Goal: Task Accomplishment & Management: Complete application form

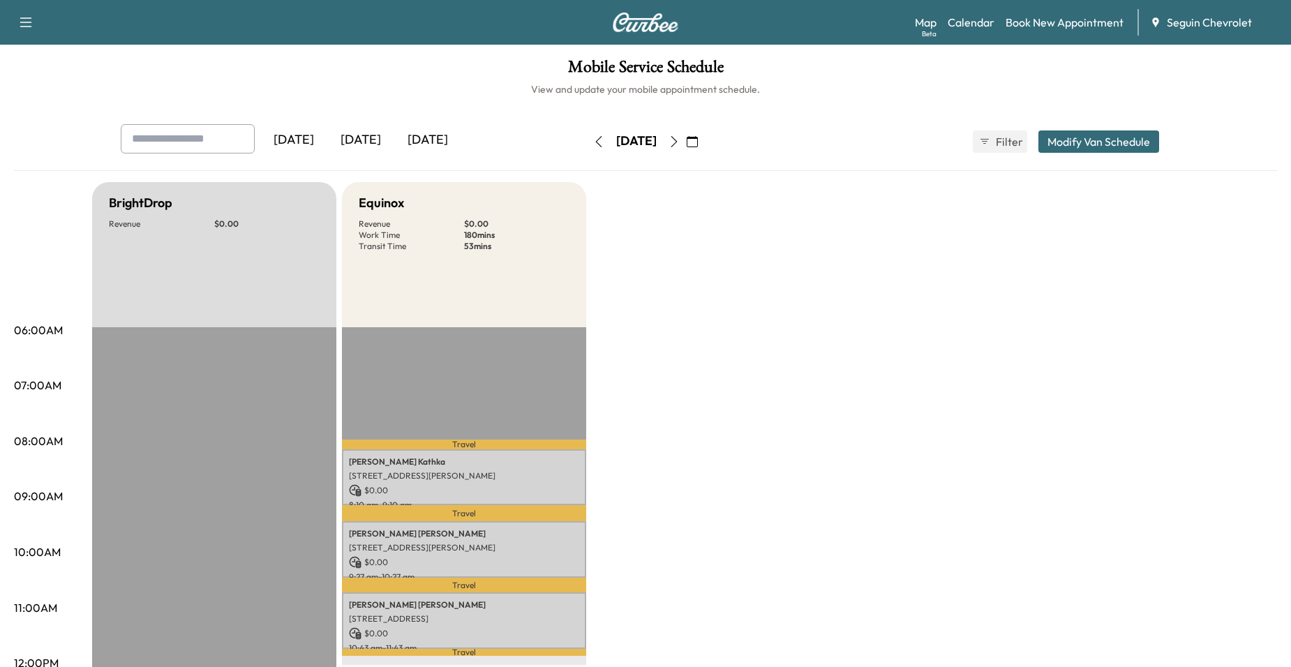
click at [587, 141] on button "button" at bounding box center [599, 142] width 24 height 22
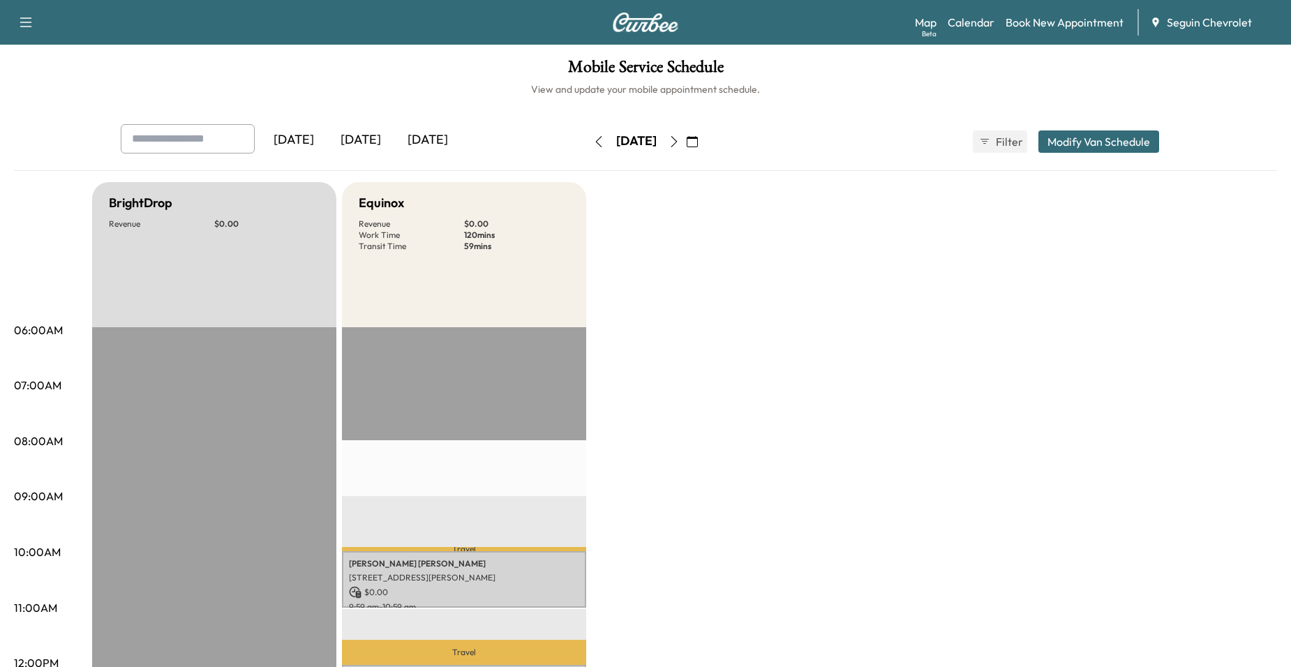
click at [593, 140] on icon "button" at bounding box center [598, 141] width 11 height 11
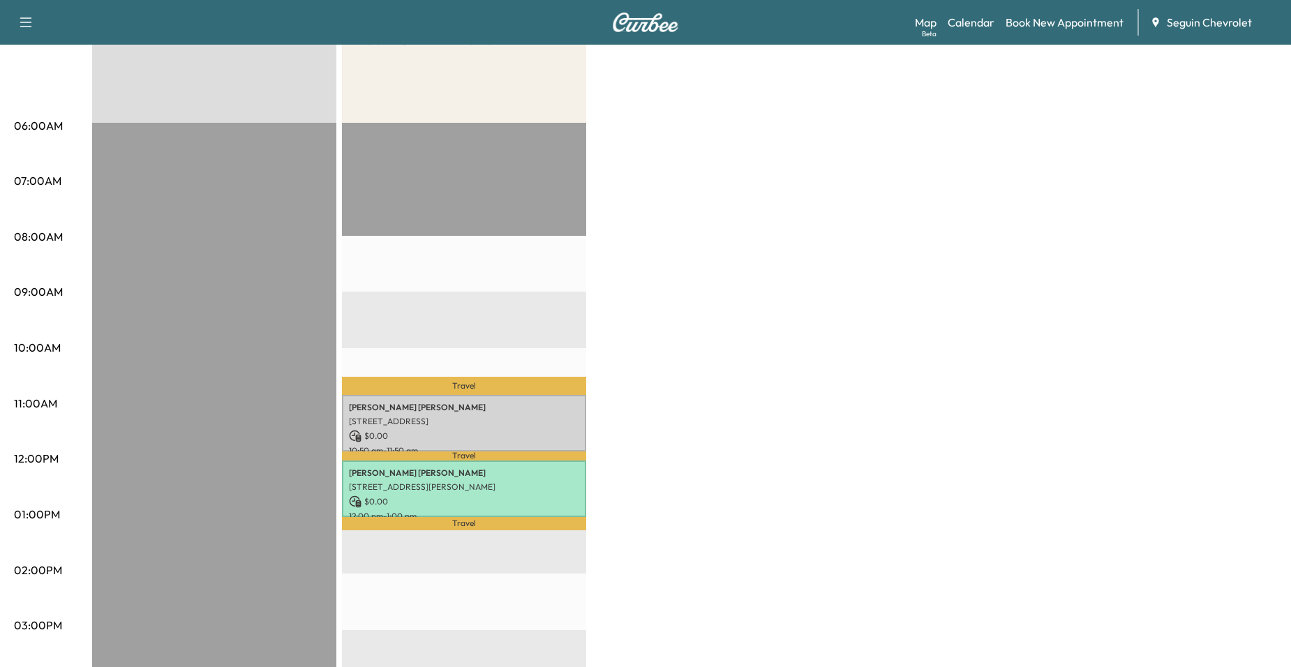
scroll to position [209, 0]
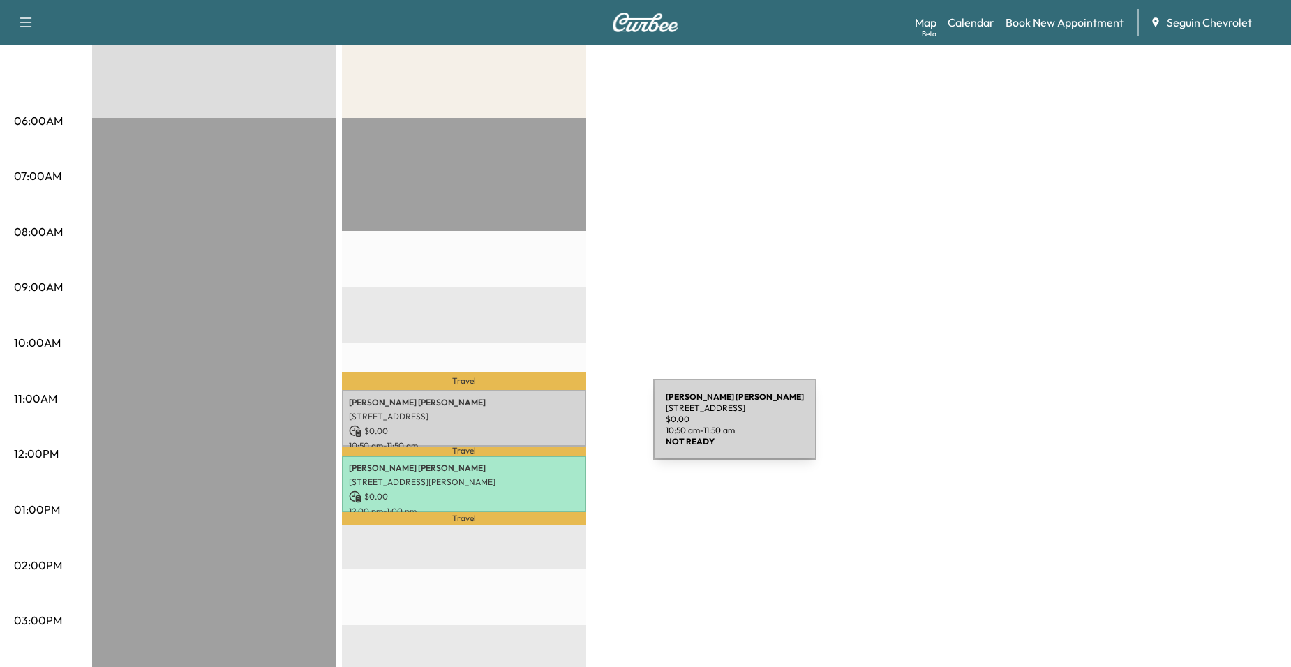
click at [549, 425] on p "$ 0.00" at bounding box center [464, 431] width 230 height 13
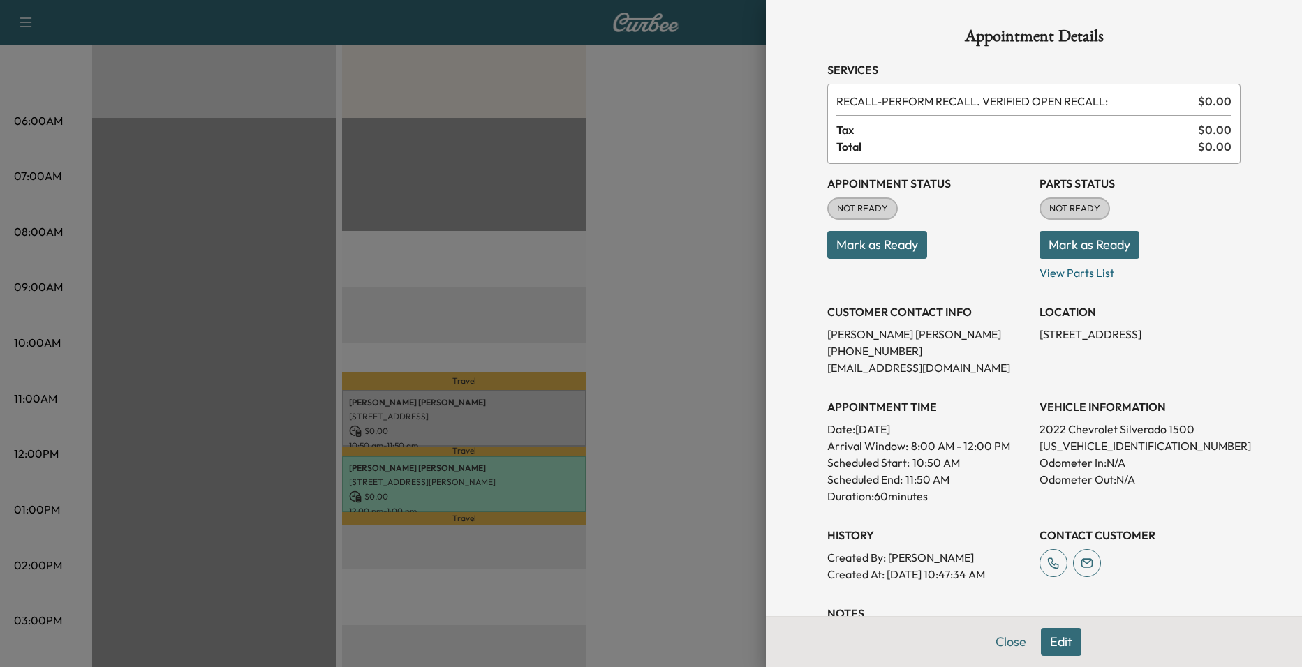
click at [563, 336] on div at bounding box center [651, 333] width 1302 height 667
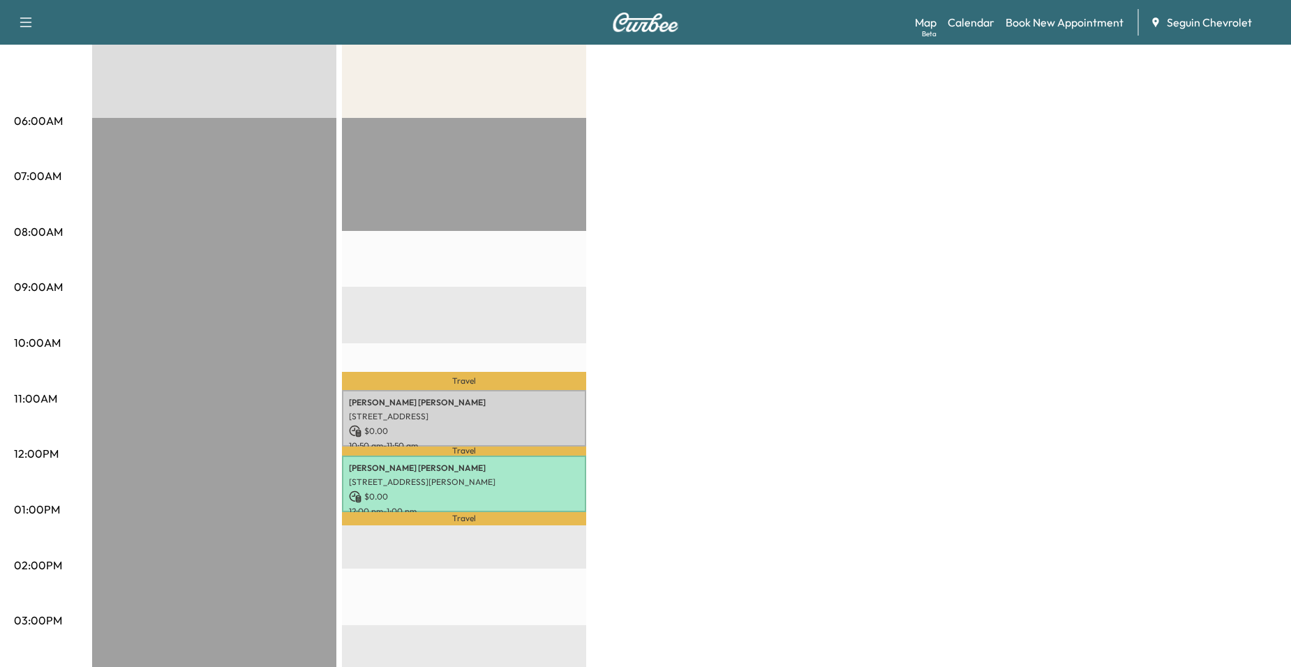
scroll to position [0, 0]
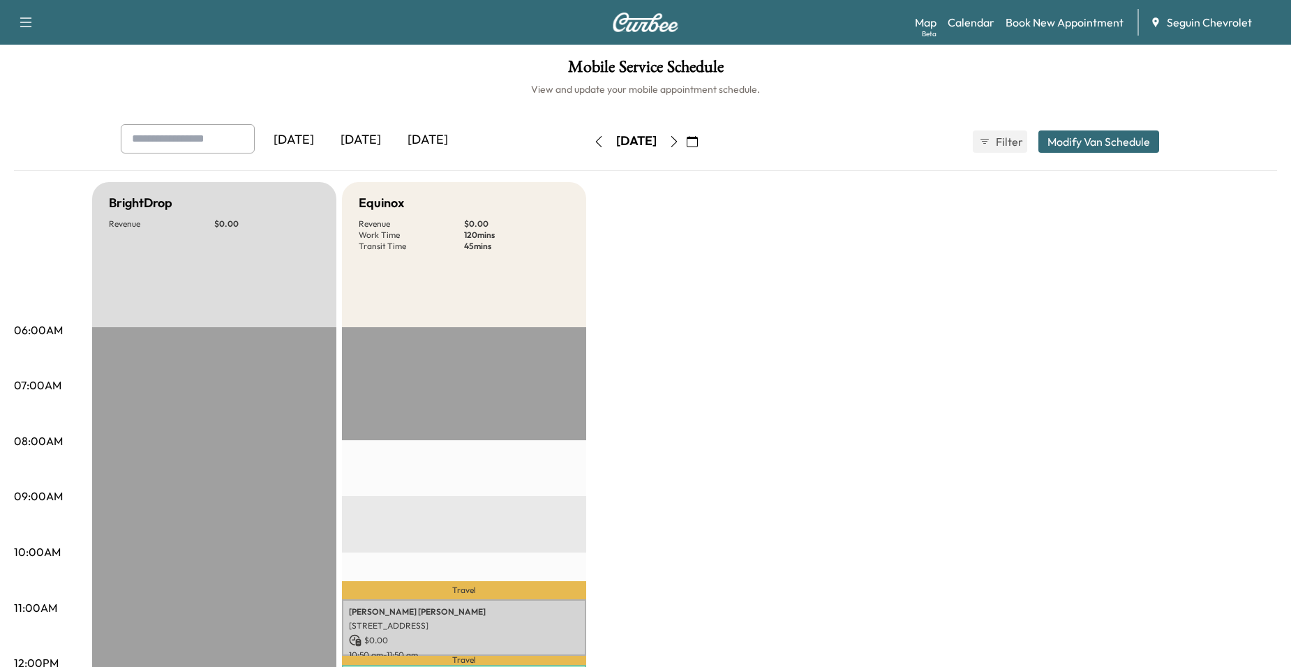
click at [593, 139] on icon "button" at bounding box center [598, 141] width 11 height 11
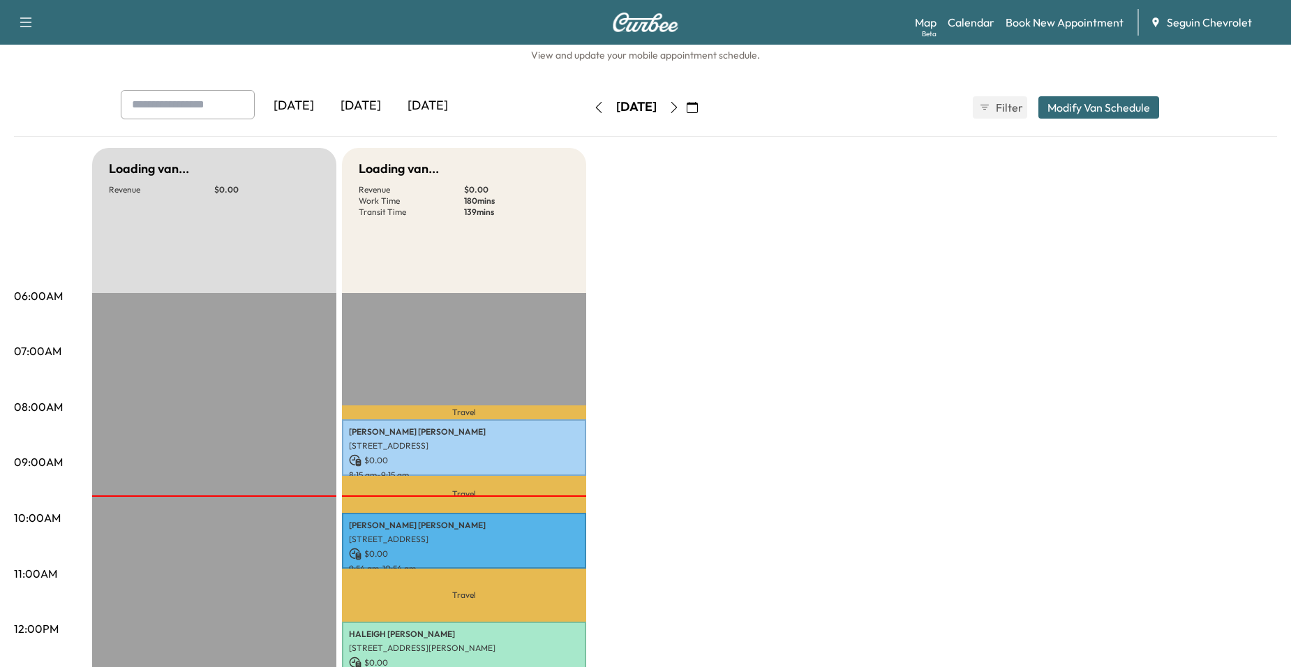
scroll to position [140, 0]
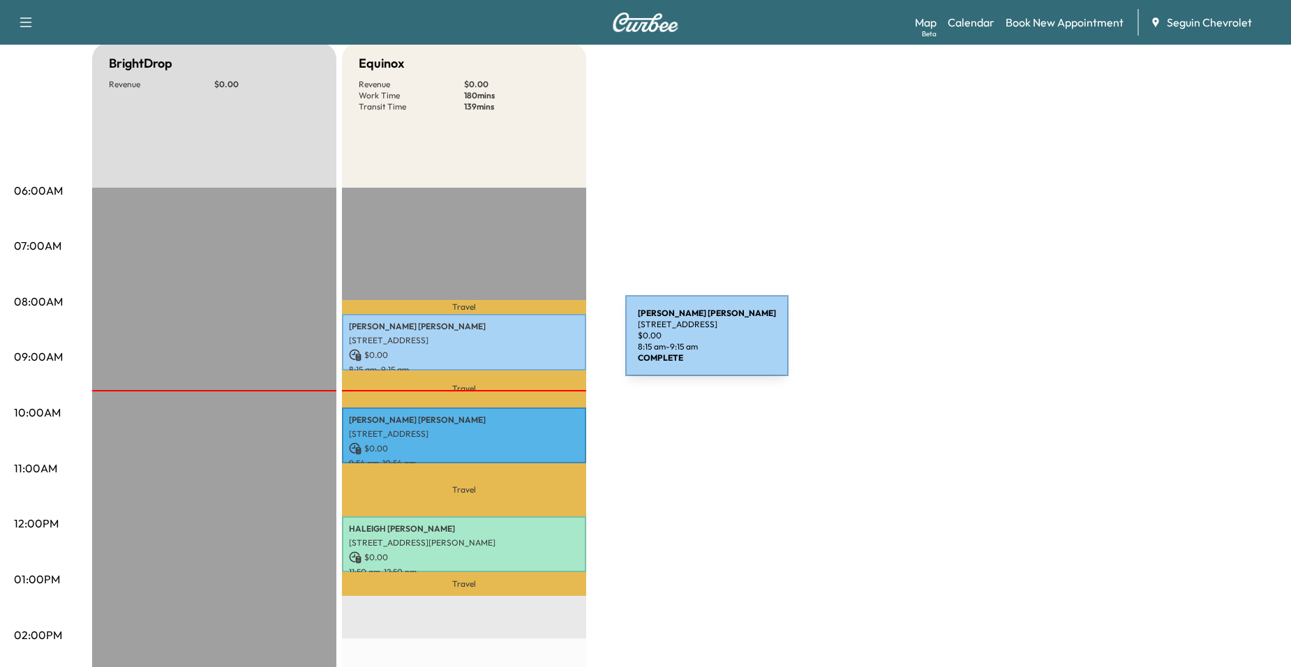
click at [521, 344] on p "[STREET_ADDRESS]" at bounding box center [464, 340] width 230 height 11
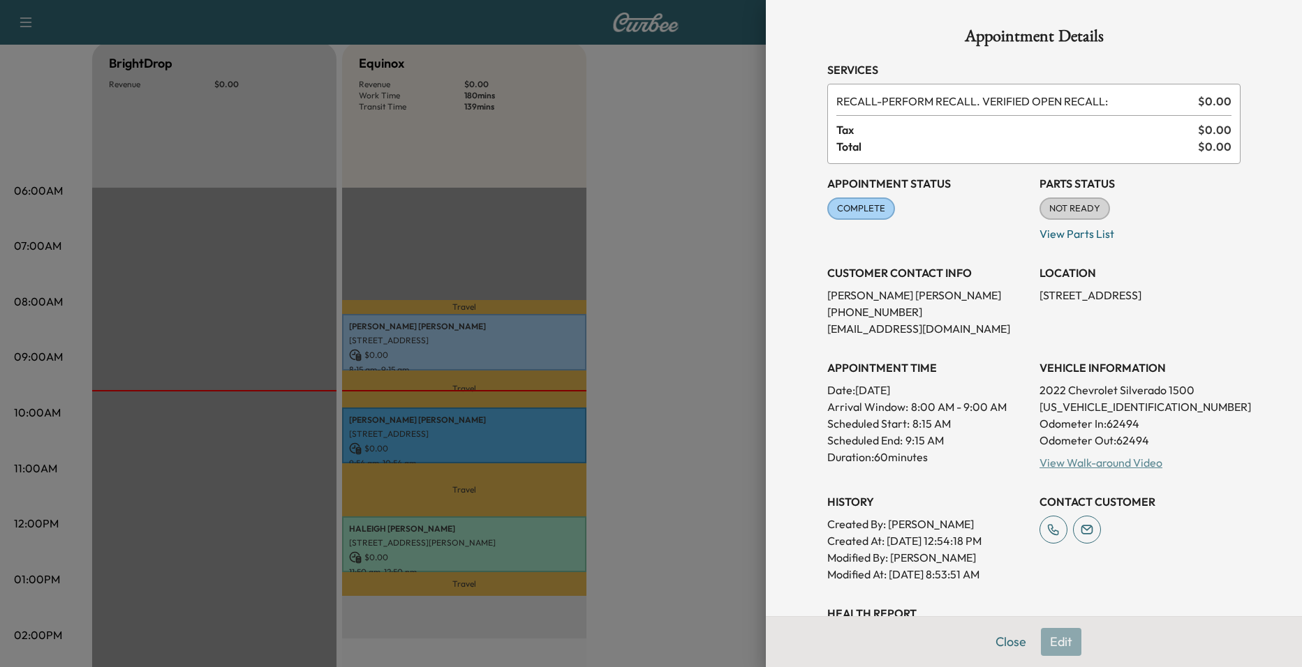
click at [1115, 470] on div "View Walk-around Video" at bounding box center [1139, 462] width 201 height 17
click at [1111, 463] on link "View Walk-around Video" at bounding box center [1100, 463] width 123 height 14
click at [297, 220] on div at bounding box center [651, 333] width 1302 height 667
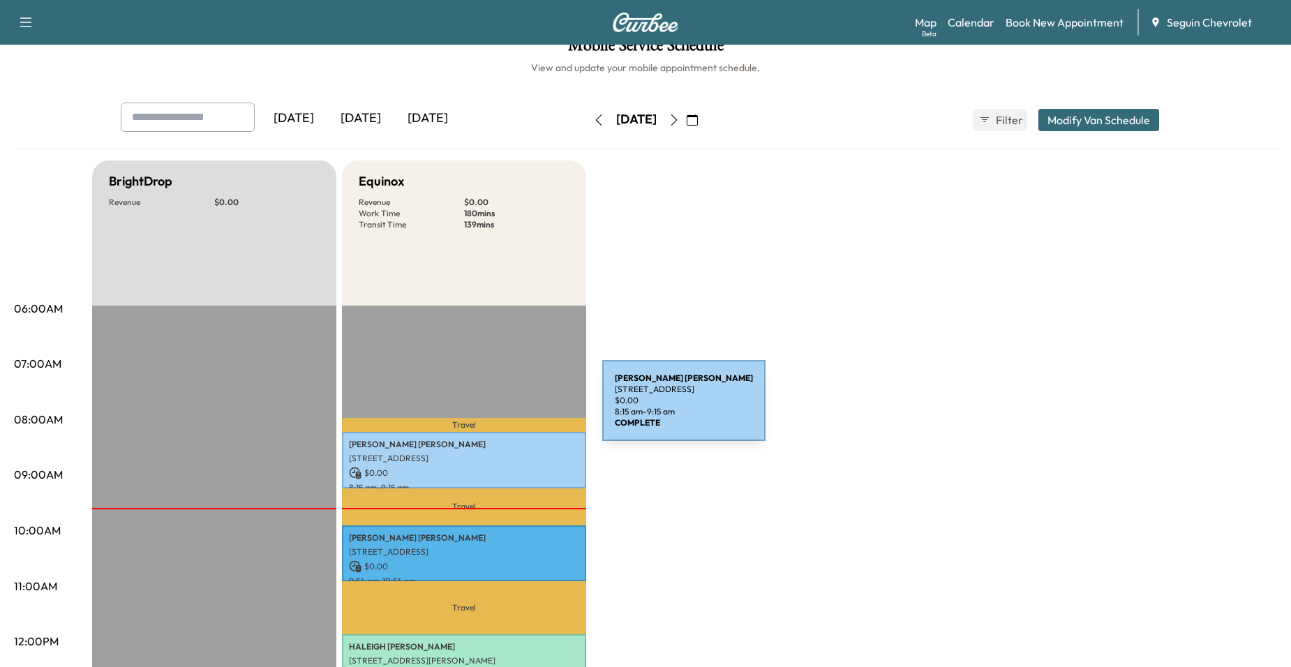
scroll to position [0, 0]
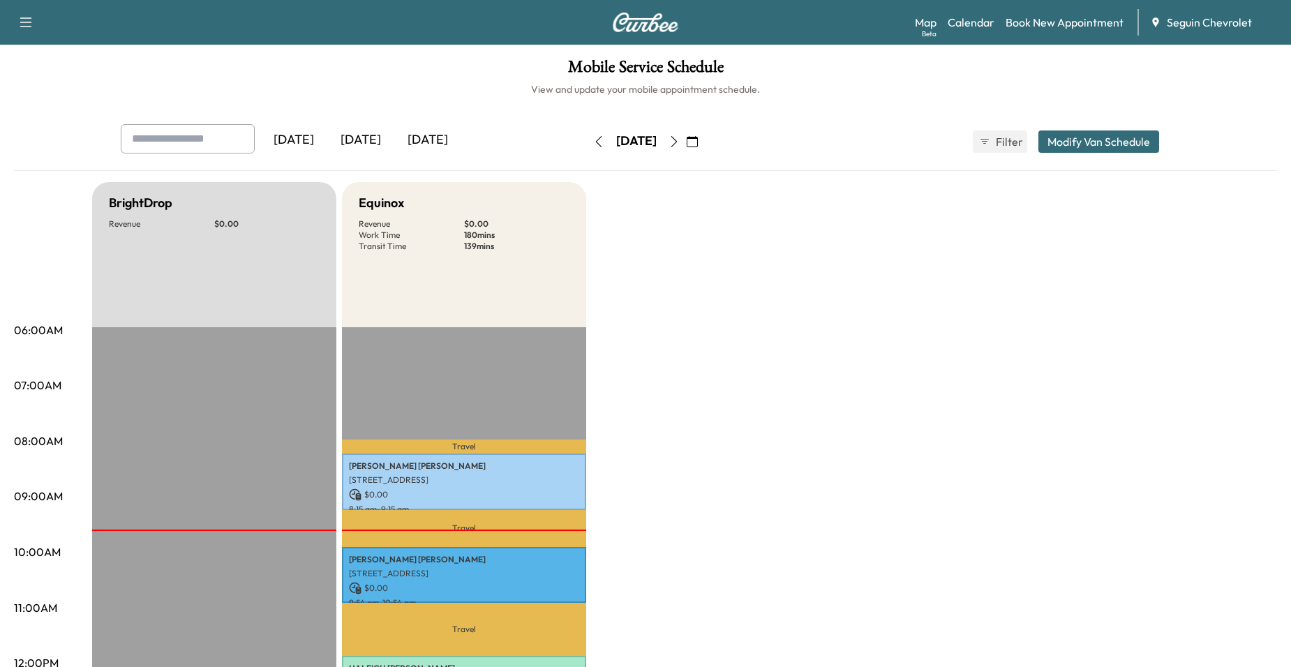
click at [686, 145] on button "button" at bounding box center [674, 142] width 24 height 22
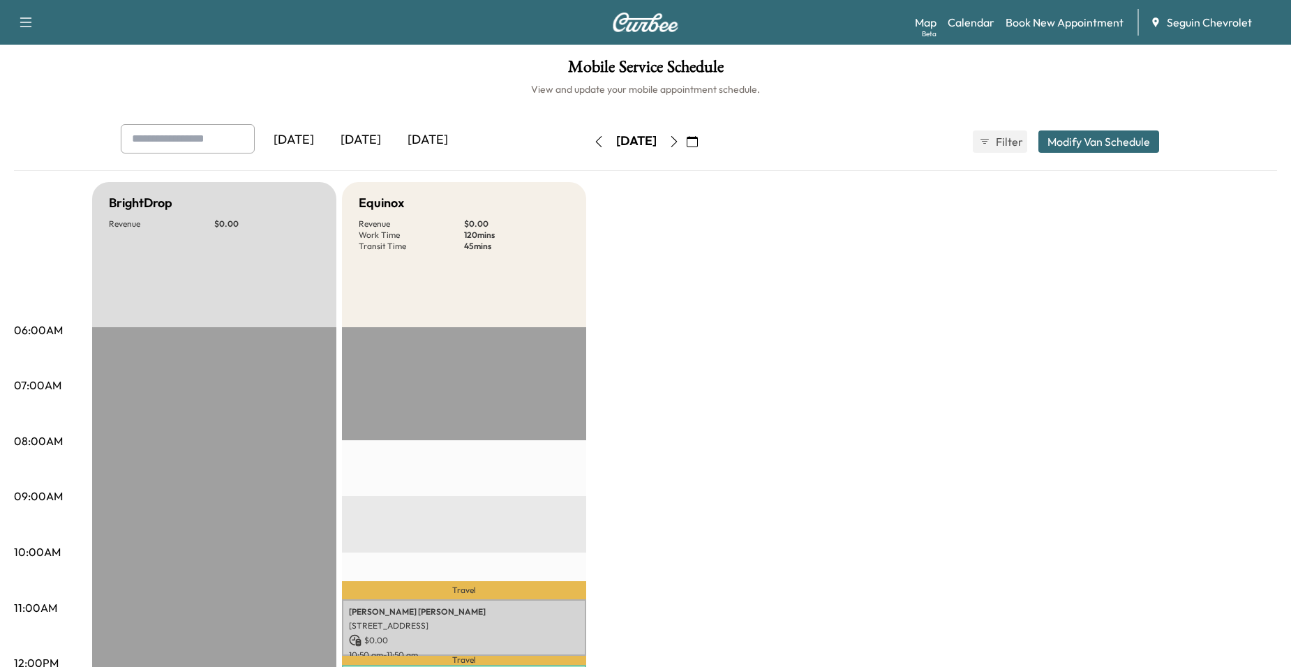
click at [587, 138] on button "button" at bounding box center [599, 142] width 24 height 22
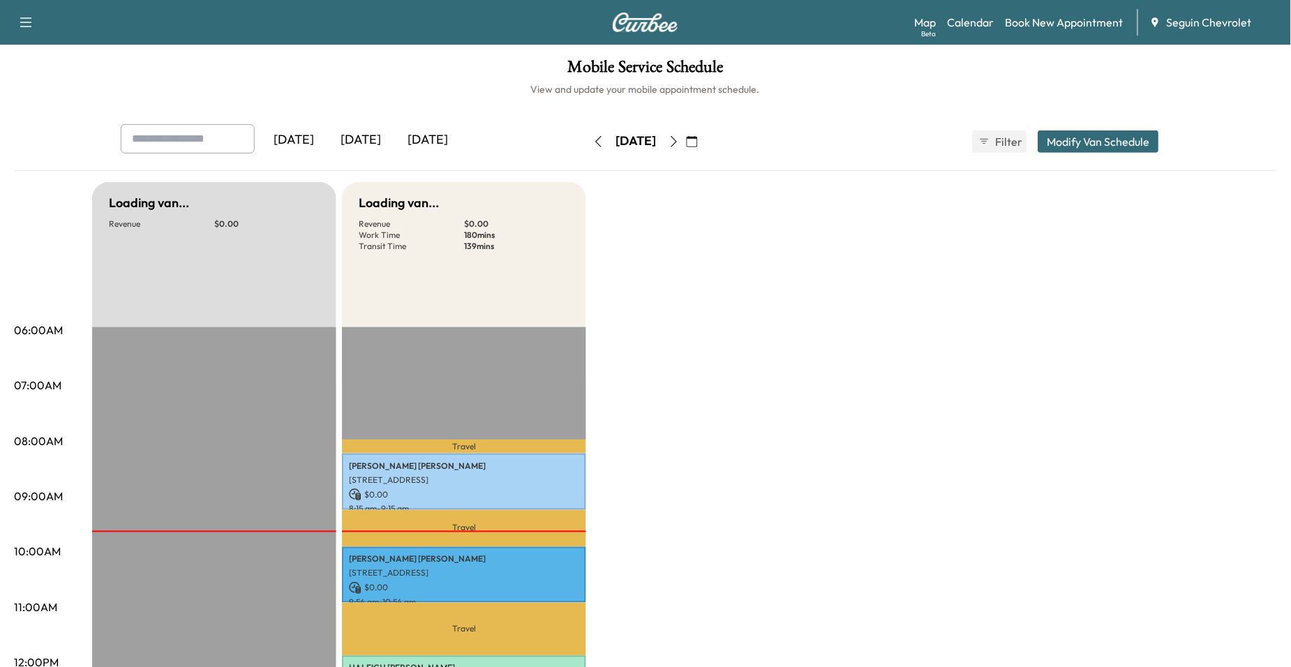
click at [593, 138] on icon "button" at bounding box center [598, 141] width 11 height 11
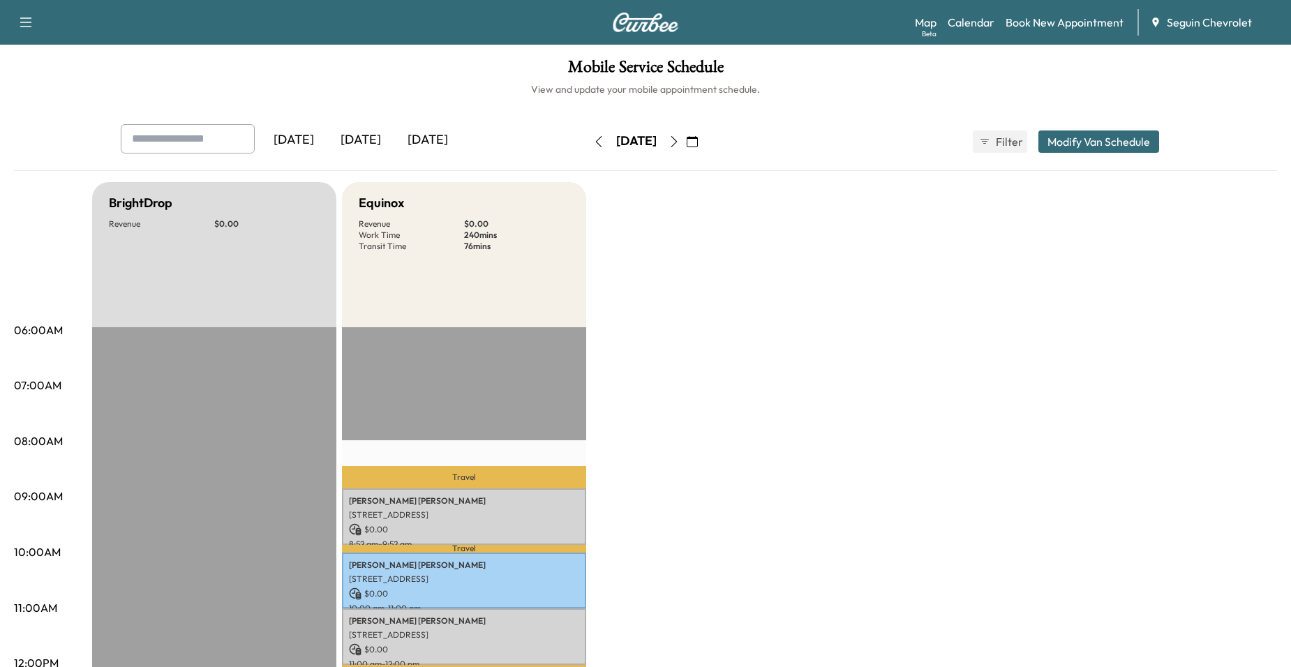
click at [593, 138] on icon "button" at bounding box center [598, 141] width 11 height 11
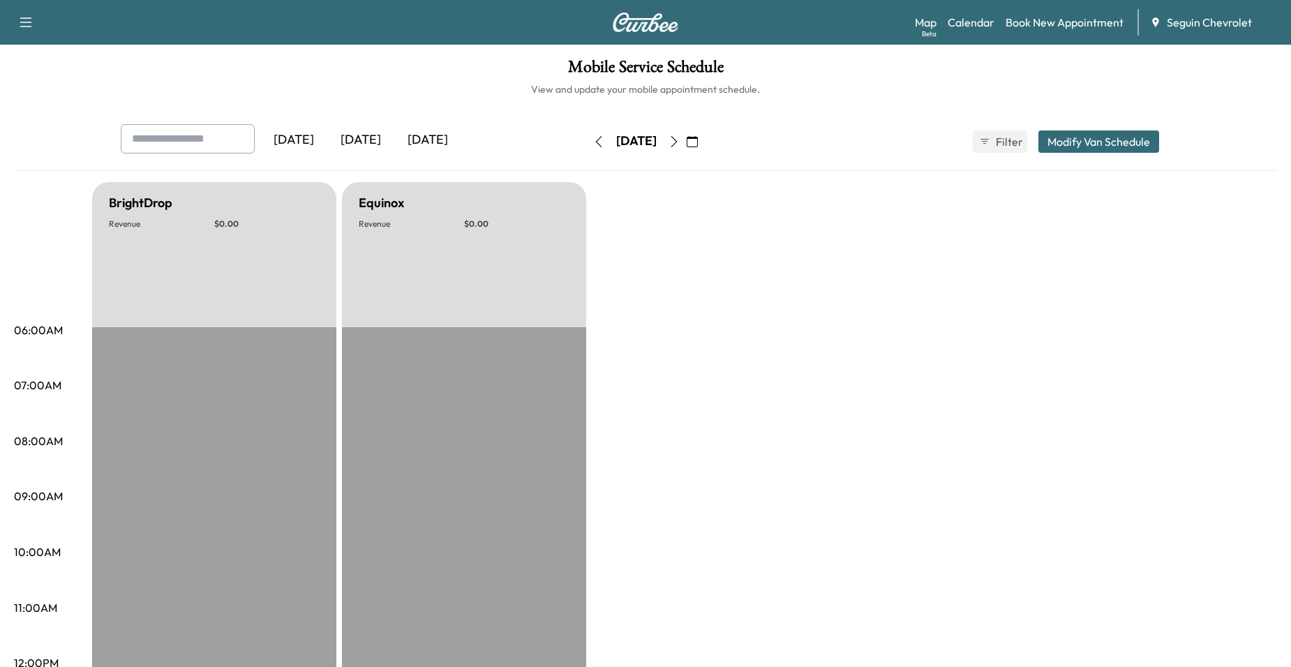
click at [686, 145] on button "button" at bounding box center [674, 142] width 24 height 22
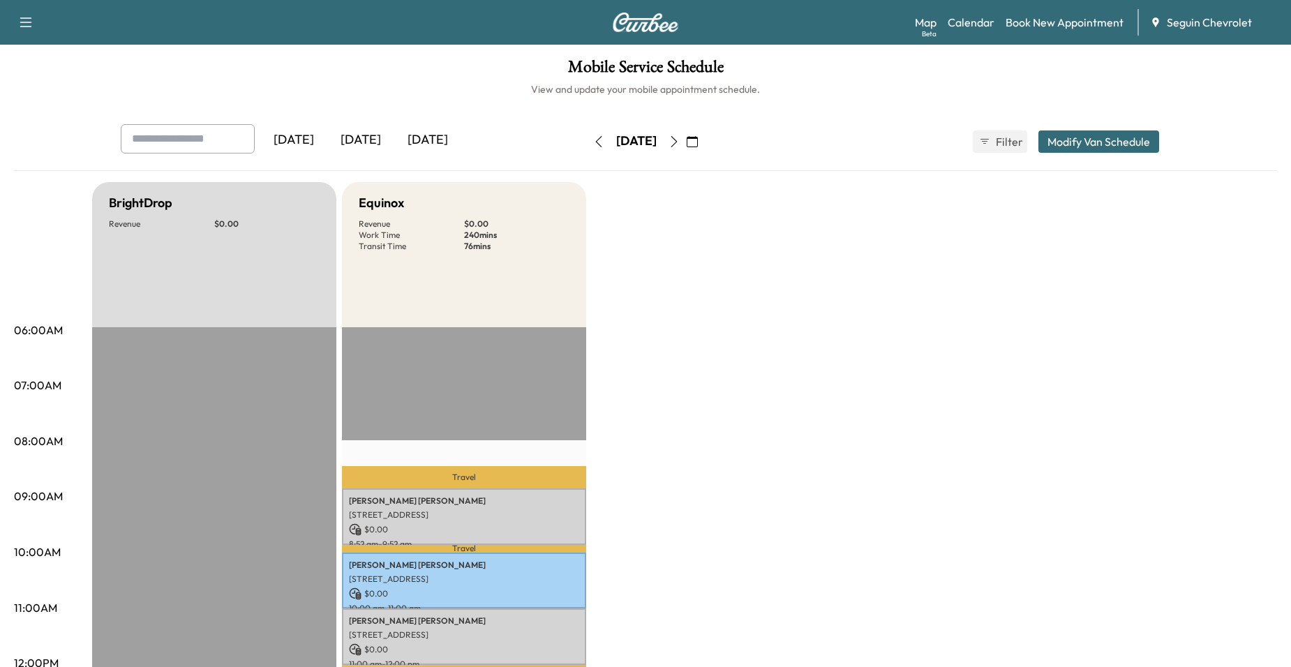
click at [686, 141] on button "button" at bounding box center [674, 142] width 24 height 22
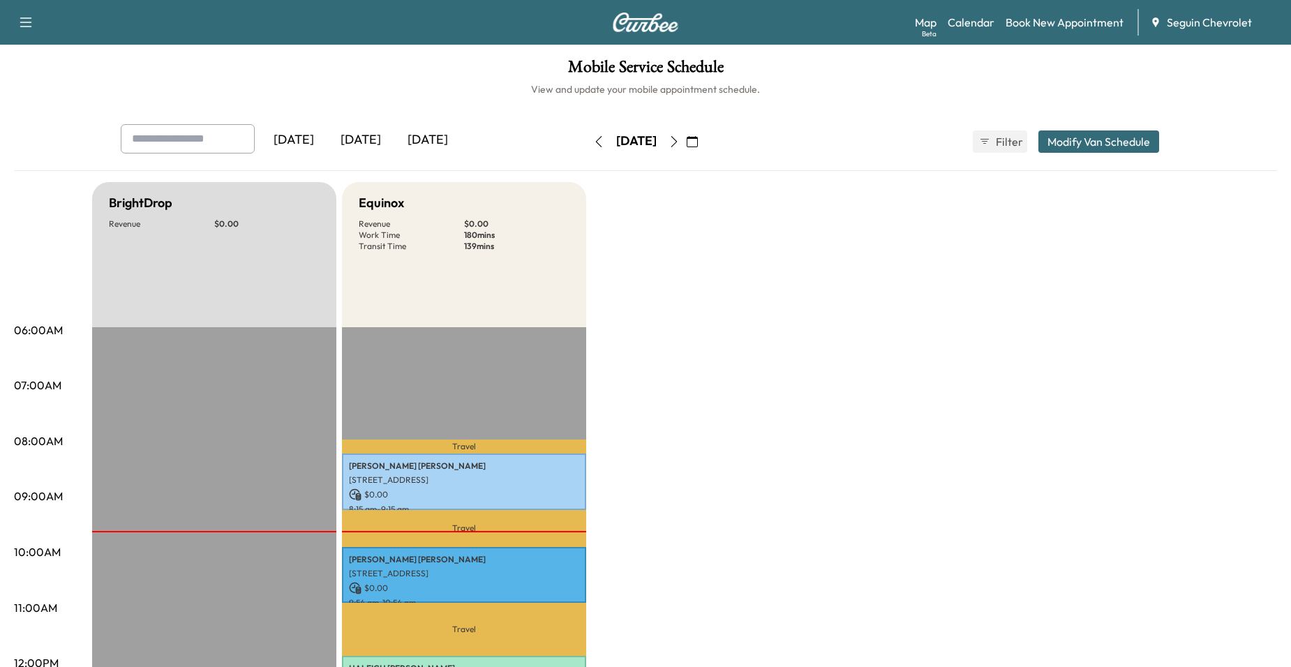
click at [686, 147] on button "button" at bounding box center [674, 142] width 24 height 22
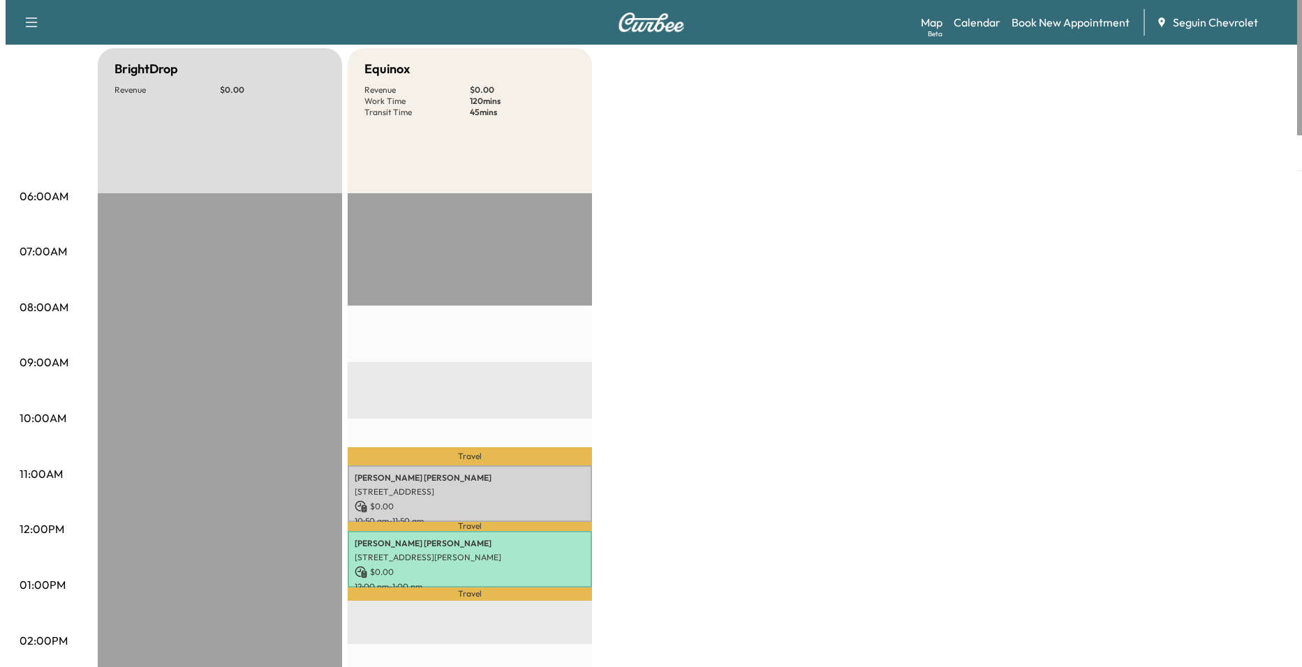
scroll to position [140, 0]
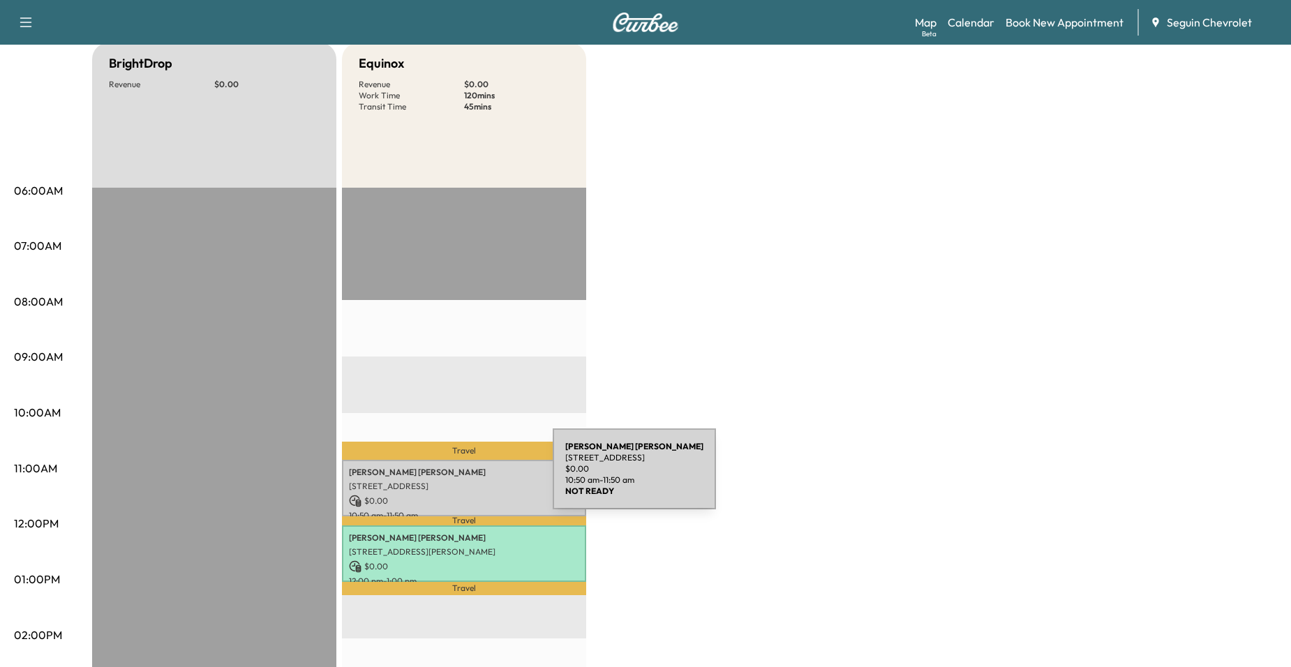
click at [450, 481] on p "[STREET_ADDRESS]" at bounding box center [464, 486] width 230 height 11
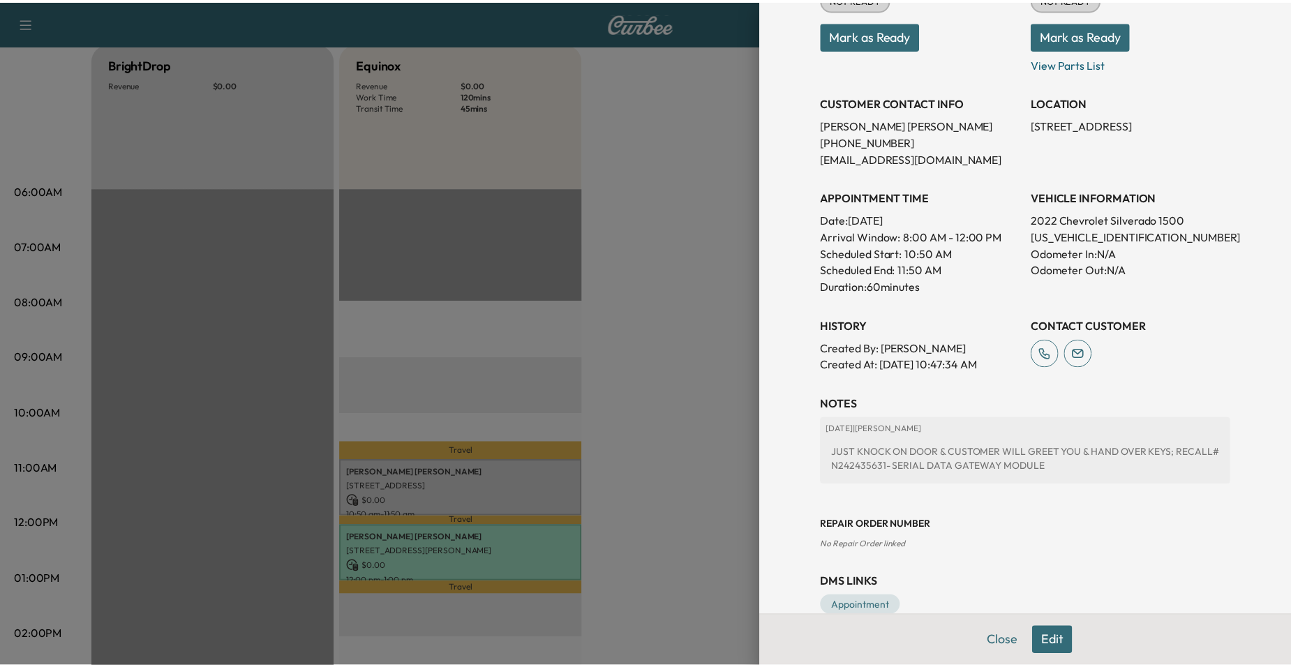
scroll to position [237, 0]
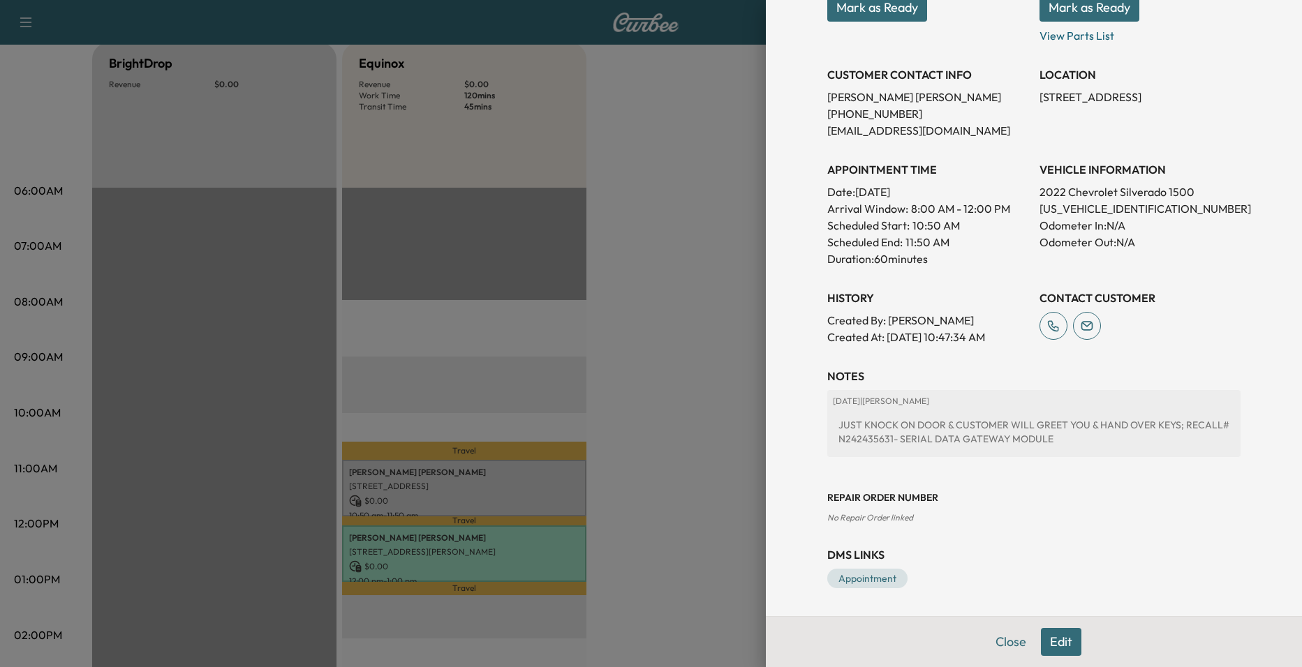
click at [680, 404] on div at bounding box center [651, 333] width 1302 height 667
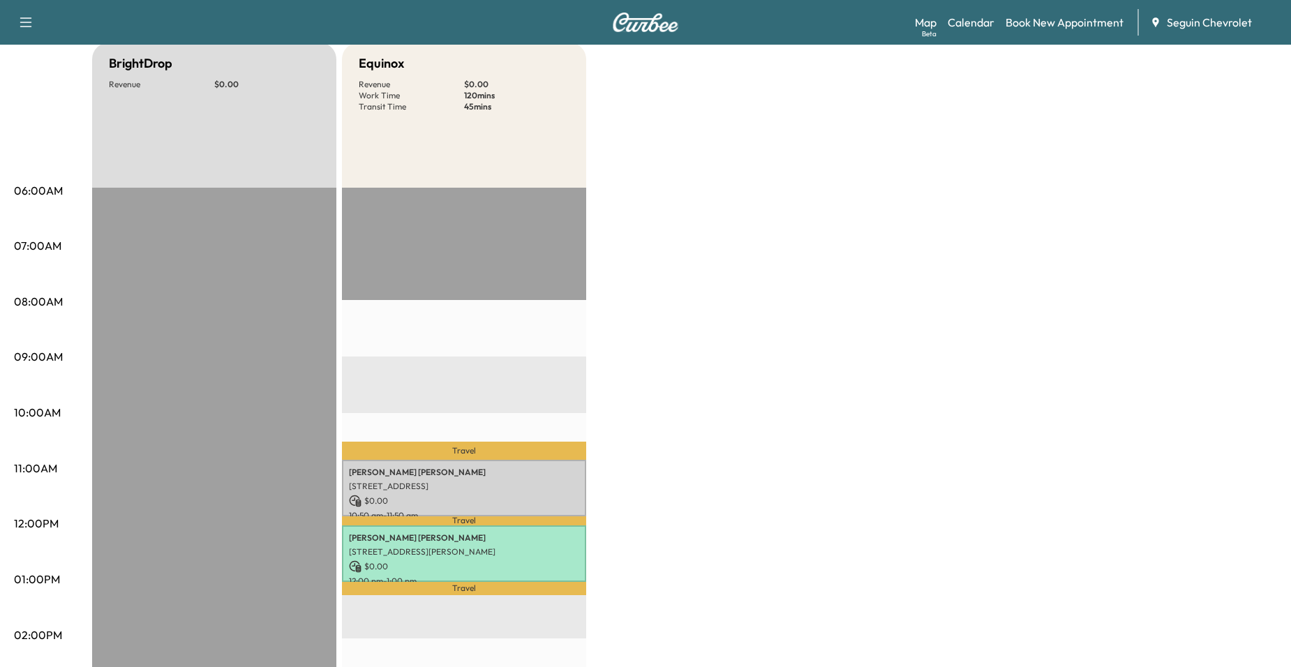
scroll to position [70, 0]
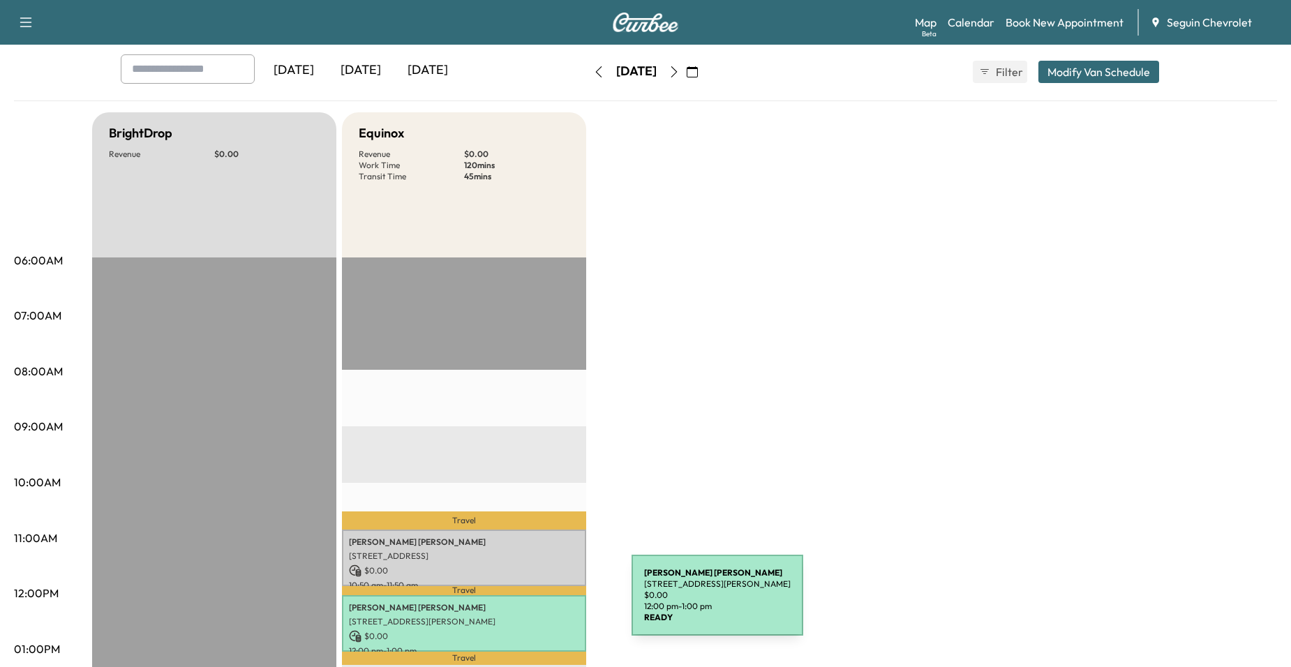
click at [527, 604] on p "Jose Jimenez" at bounding box center [464, 607] width 230 height 11
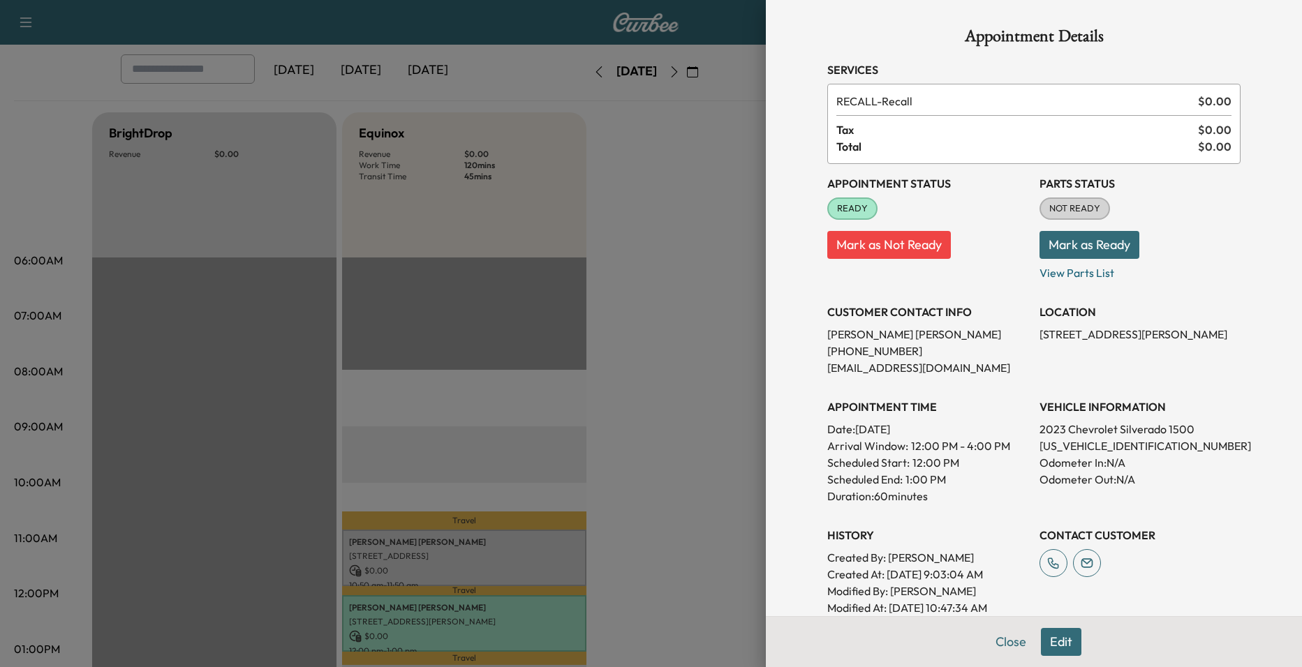
click at [670, 410] on div at bounding box center [651, 333] width 1302 height 667
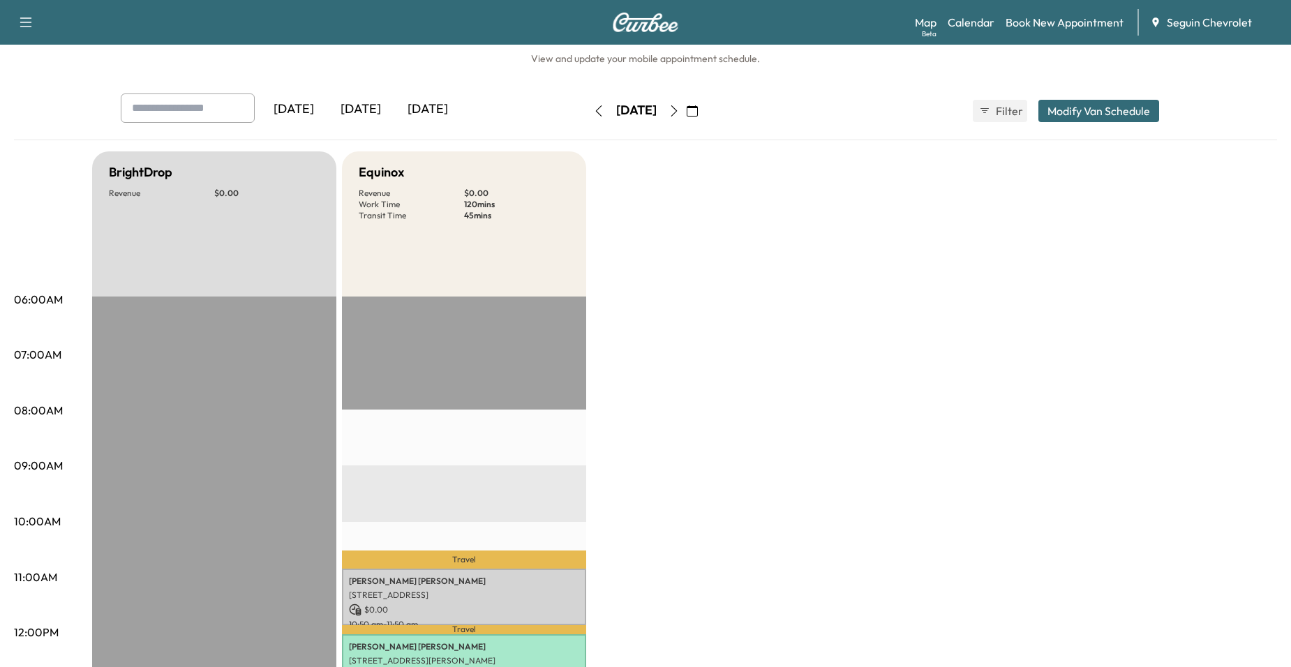
scroll to position [0, 0]
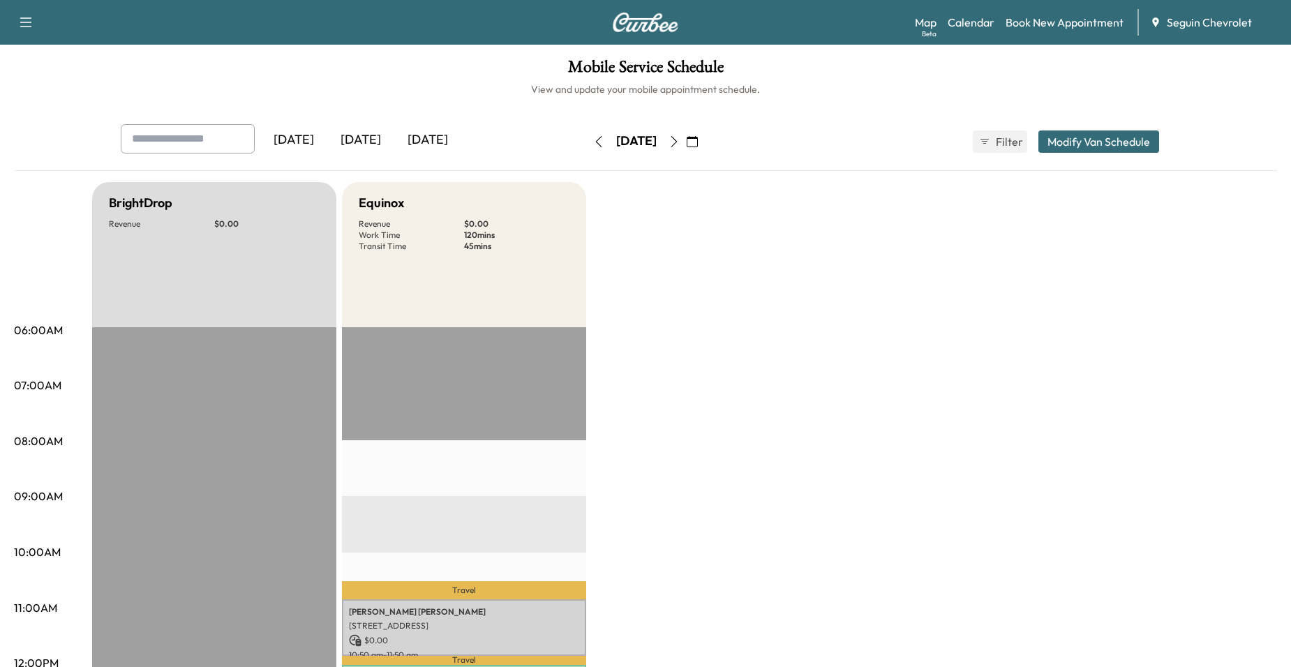
click at [704, 147] on button "button" at bounding box center [693, 142] width 24 height 22
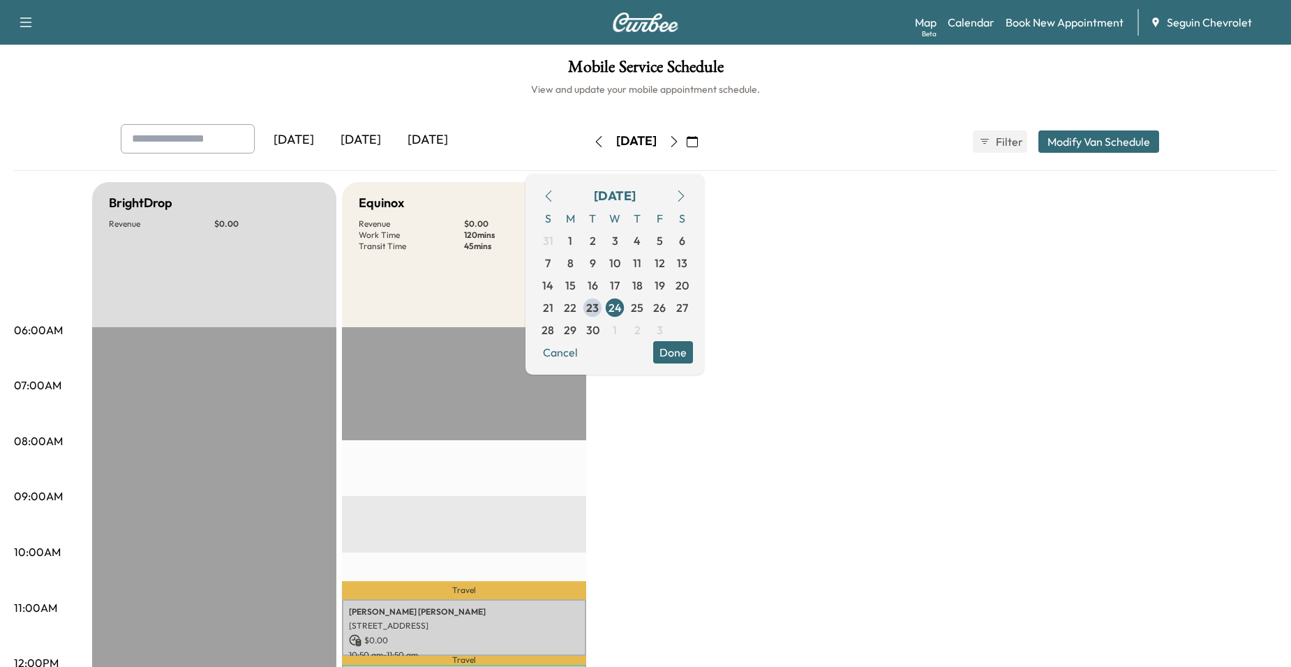
click at [680, 141] on icon "button" at bounding box center [674, 141] width 11 height 11
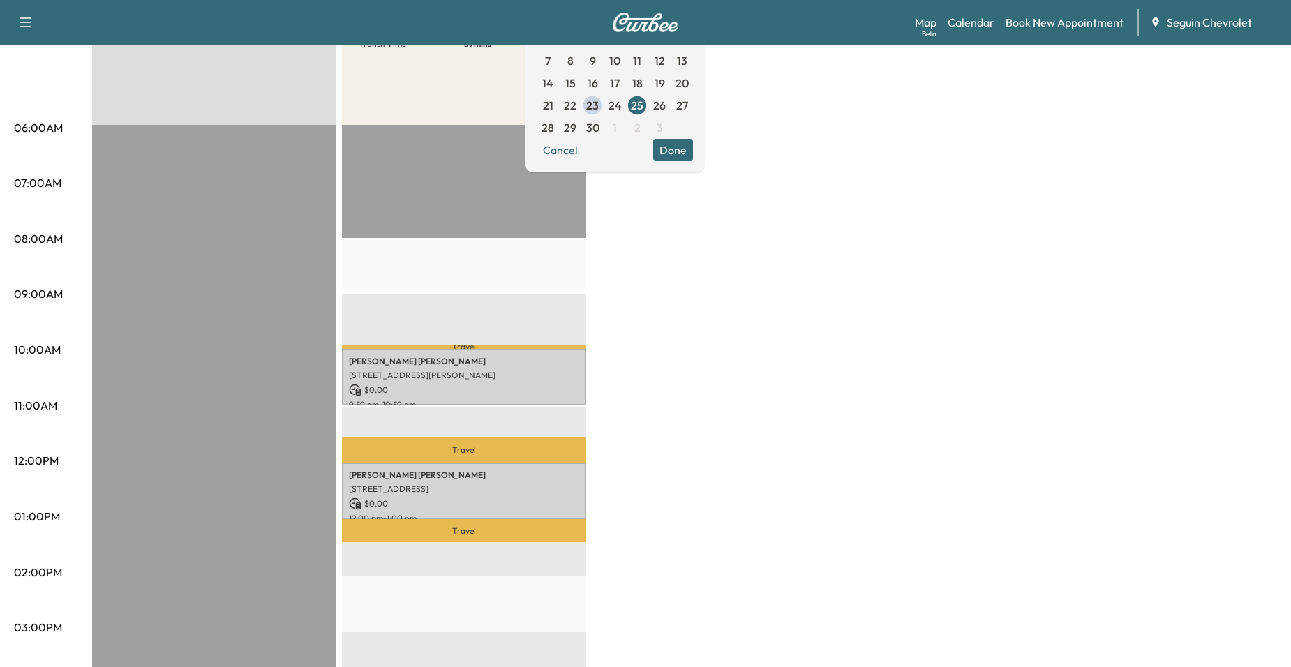
scroll to position [209, 0]
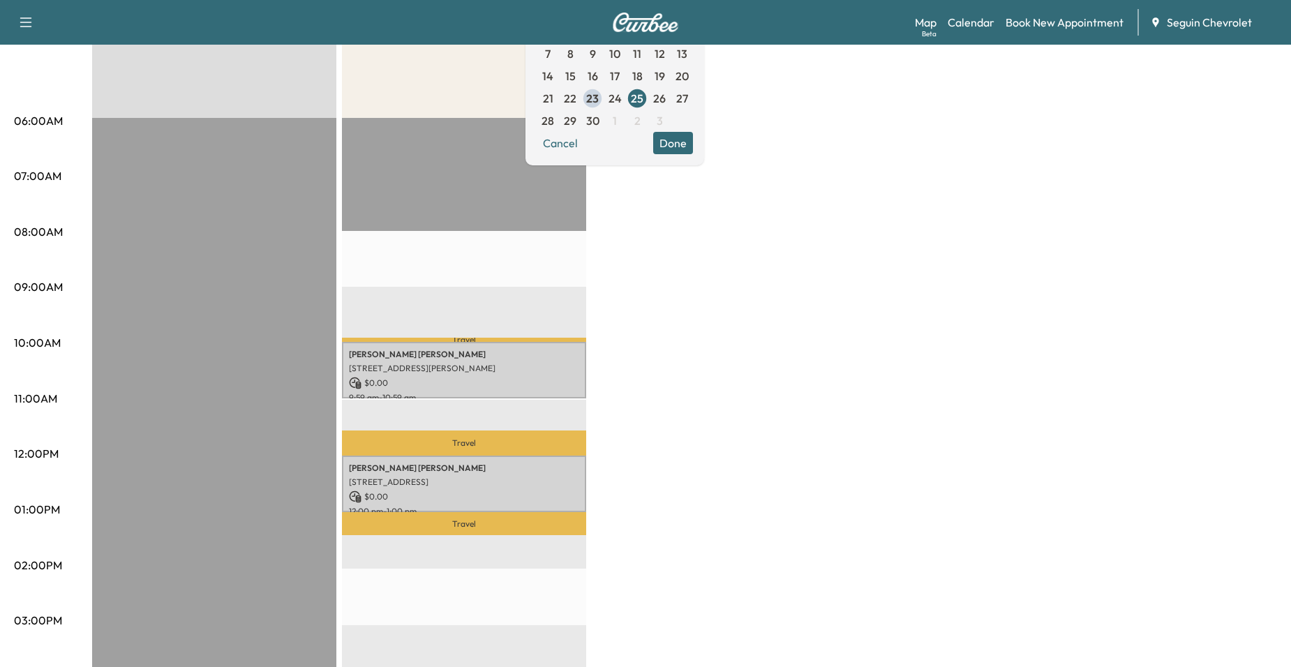
click at [452, 295] on div "Travel Tony Flores 716 ROOSEVELT, SEGUIN, TX 78155, US $ 0.00 9:59 am - 10:59 a…" at bounding box center [464, 569] width 244 height 902
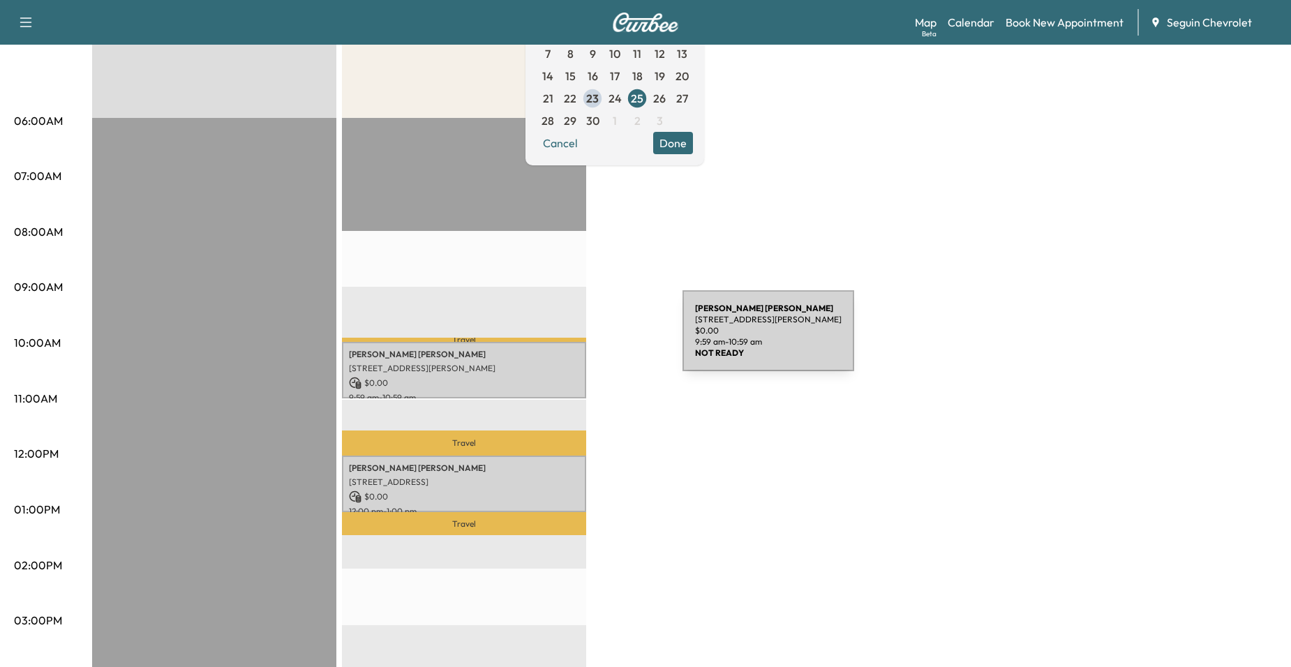
click at [621, 325] on div "BrightDrop Revenue $ 0.00 EST Start Equinox Revenue $ 0.00 Work Time 120 mins T…" at bounding box center [684, 496] width 1185 height 1047
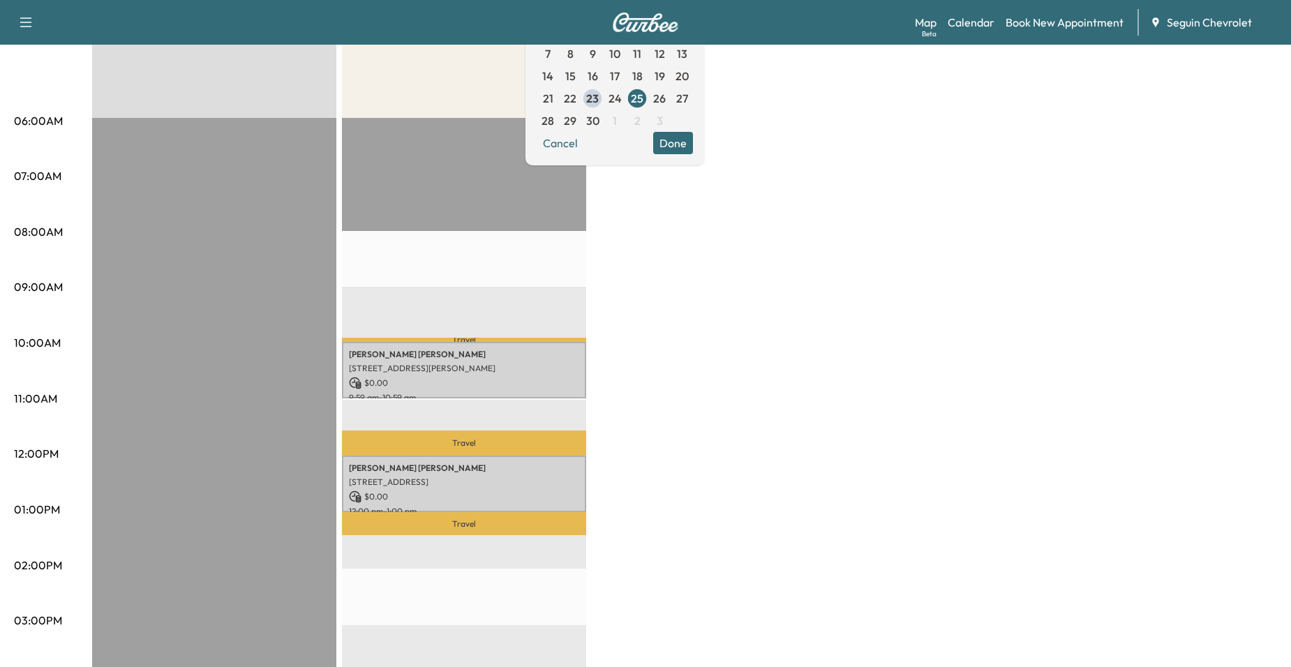
click at [693, 138] on button "Done" at bounding box center [673, 143] width 40 height 22
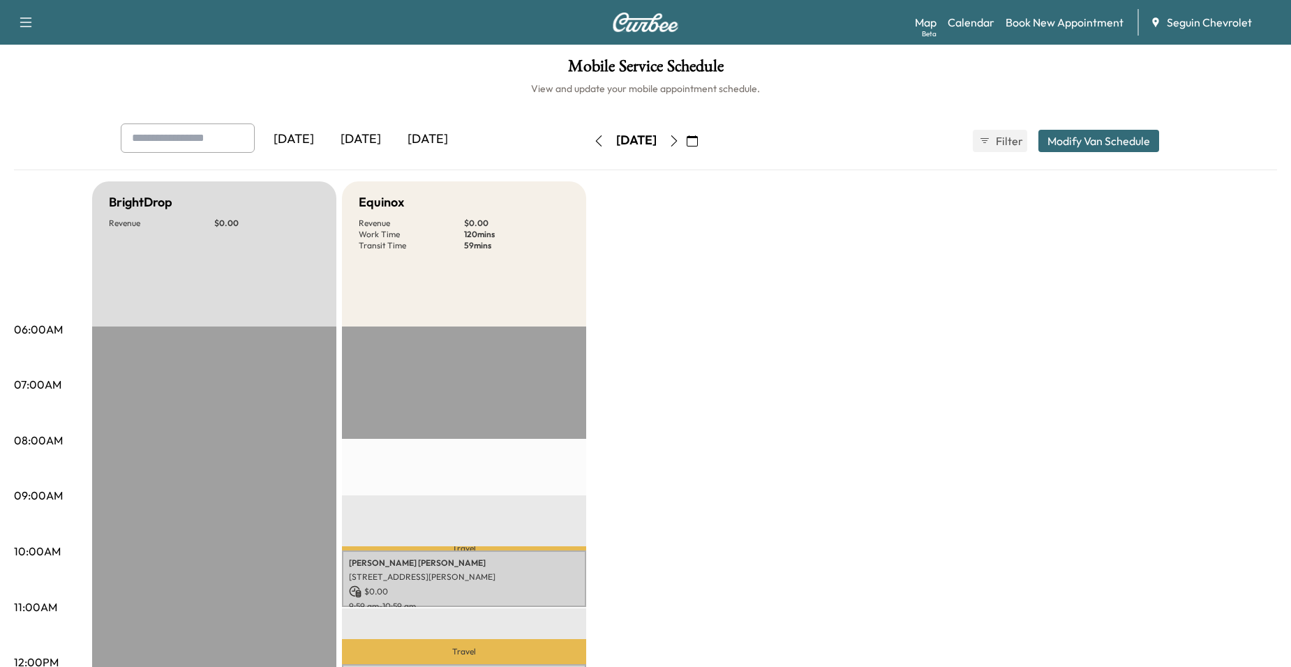
scroll to position [0, 0]
click at [686, 151] on button "button" at bounding box center [674, 142] width 24 height 22
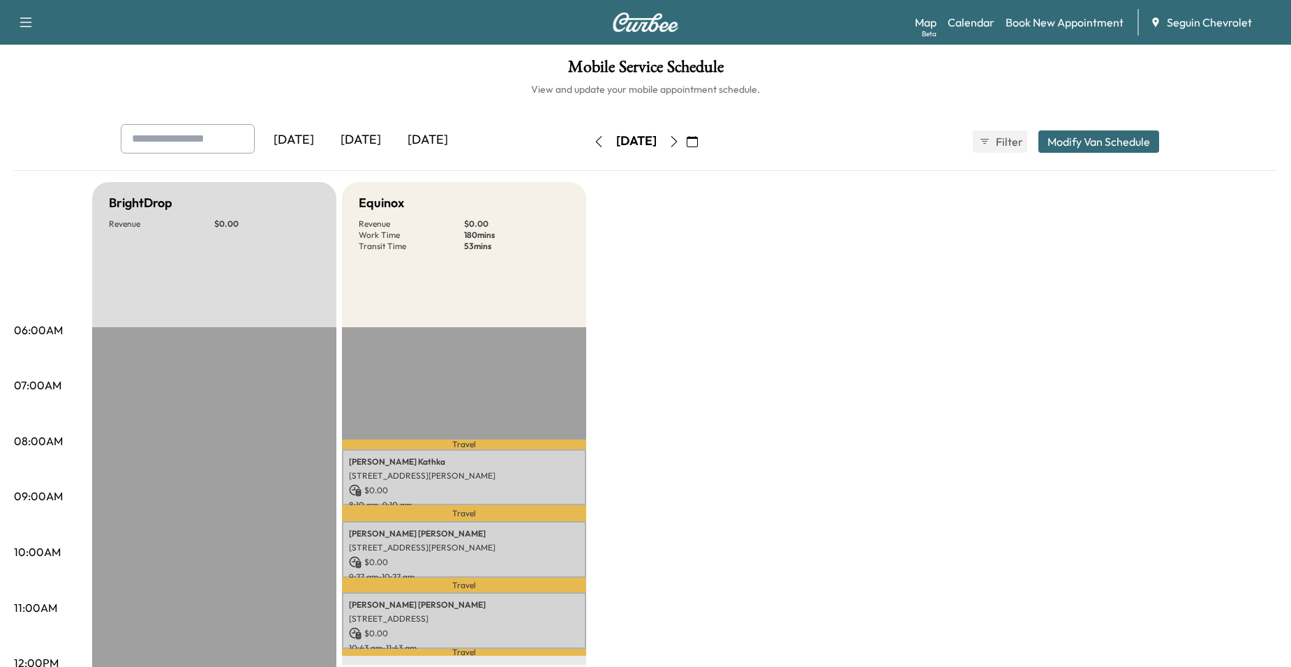
click at [686, 150] on button "button" at bounding box center [674, 142] width 24 height 22
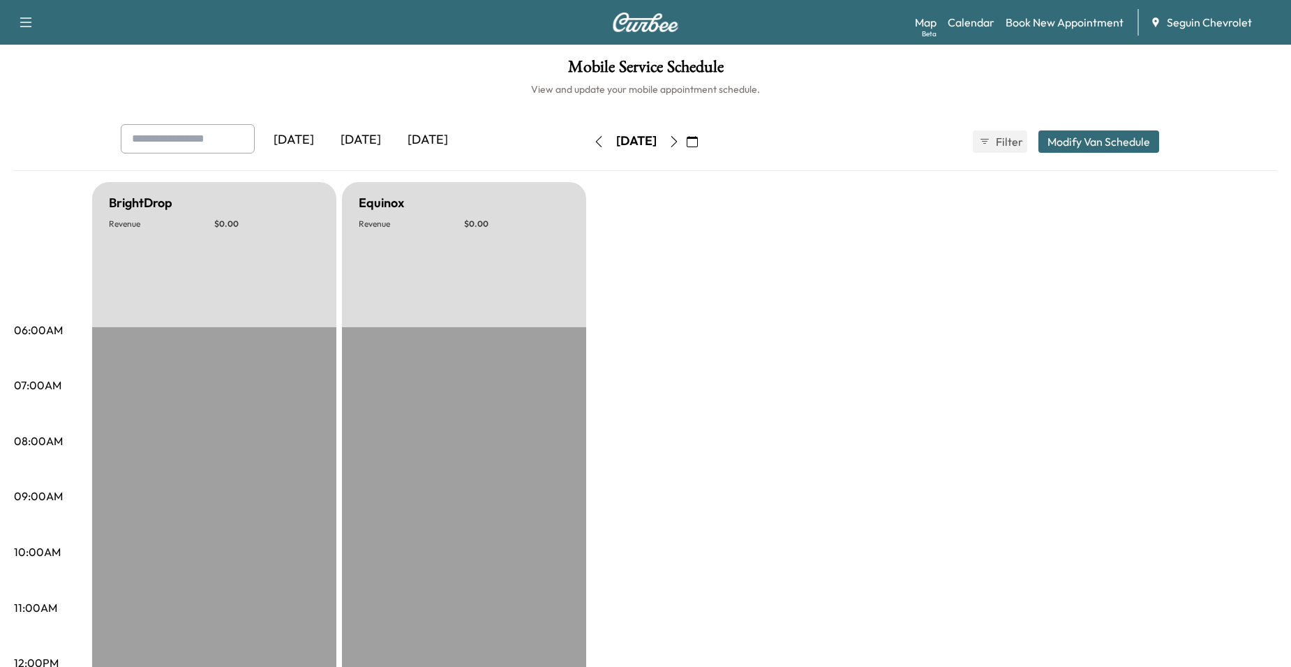
click at [686, 142] on div "[DATE]" at bounding box center [636, 142] width 99 height 22
click at [686, 144] on button "button" at bounding box center [674, 142] width 24 height 22
click at [686, 142] on button "button" at bounding box center [674, 142] width 24 height 22
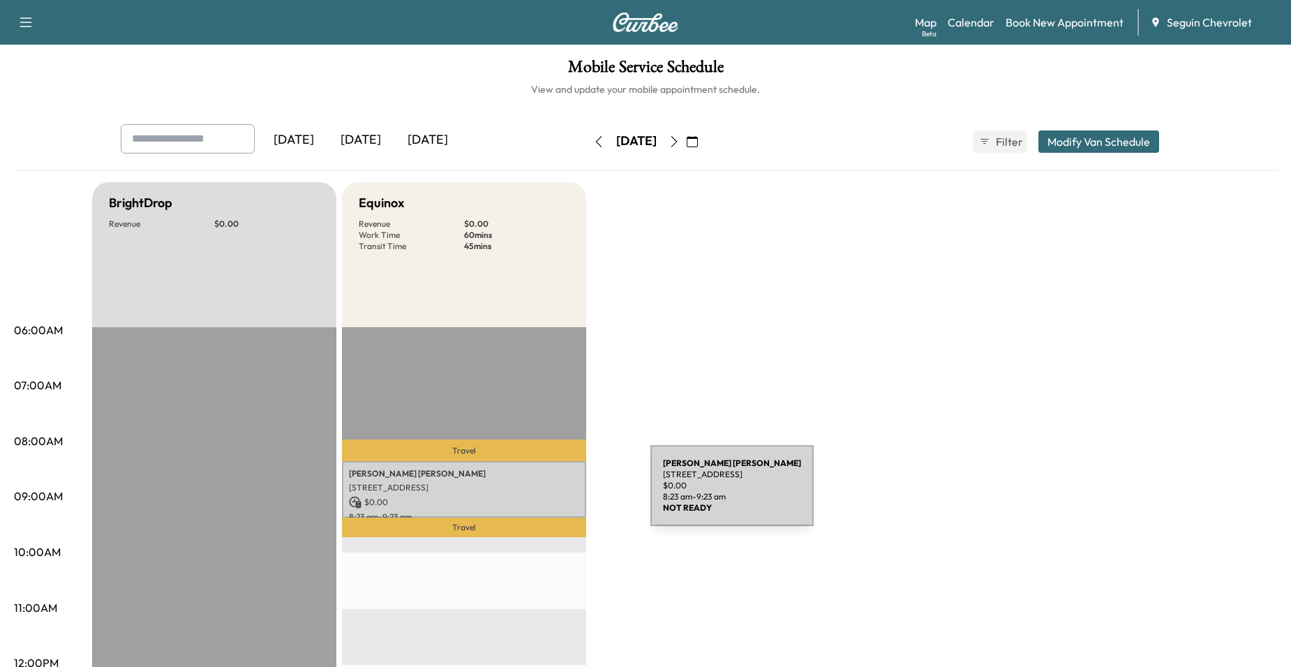
click at [546, 496] on p "$ 0.00" at bounding box center [464, 502] width 230 height 13
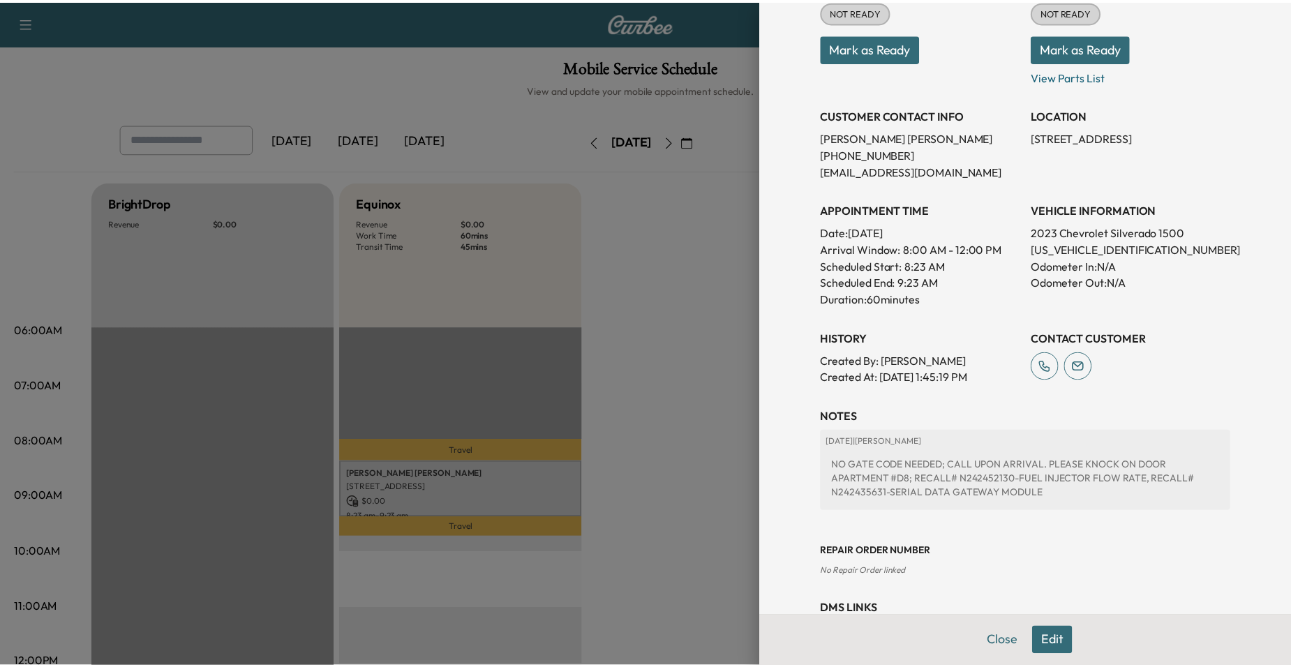
scroll to position [209, 0]
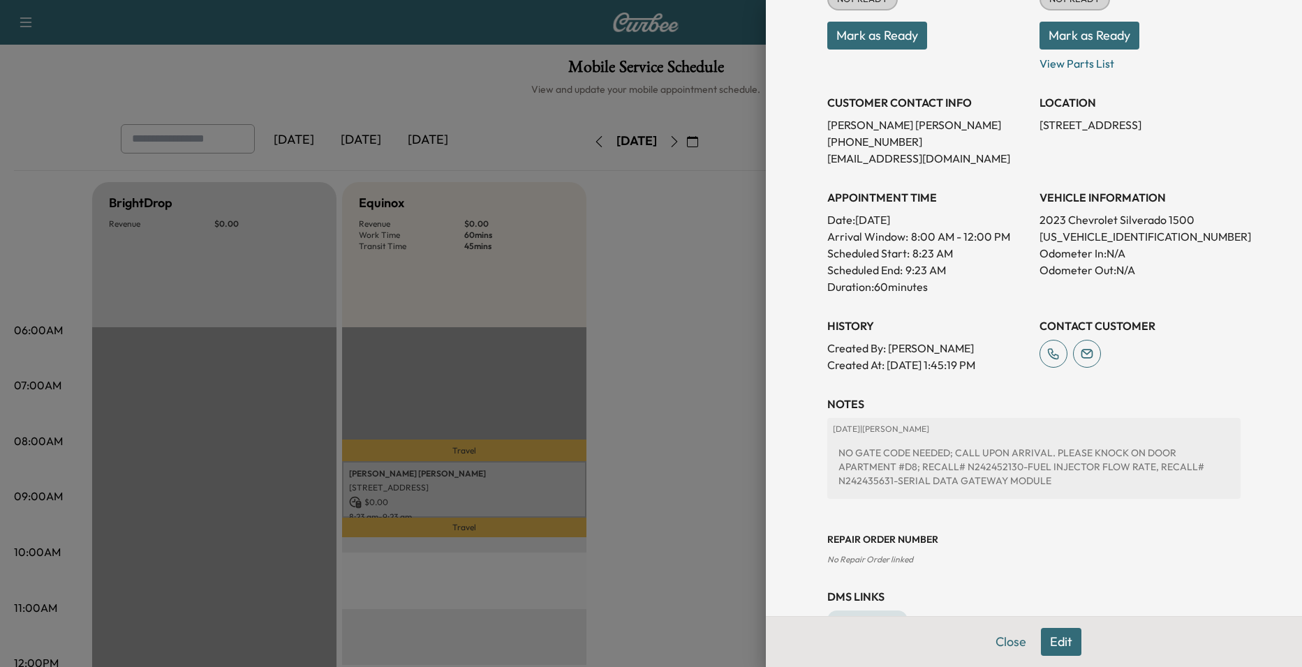
click at [669, 365] on div at bounding box center [651, 333] width 1302 height 667
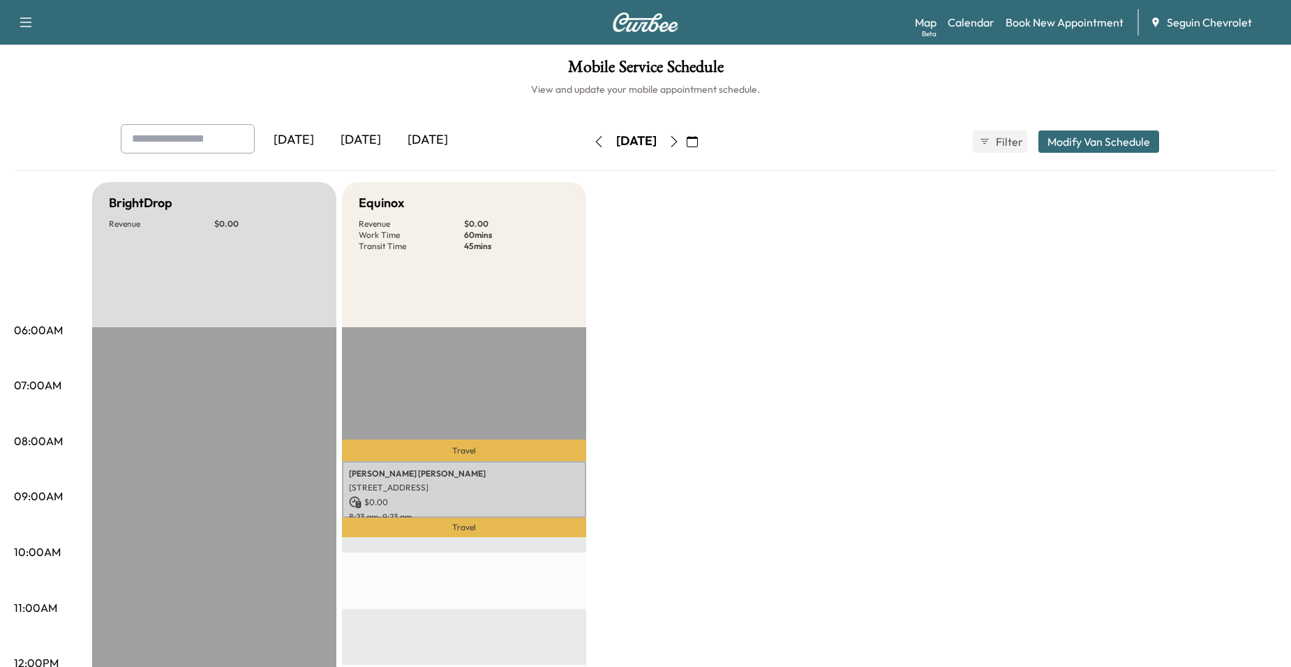
click at [587, 146] on button "button" at bounding box center [599, 142] width 24 height 22
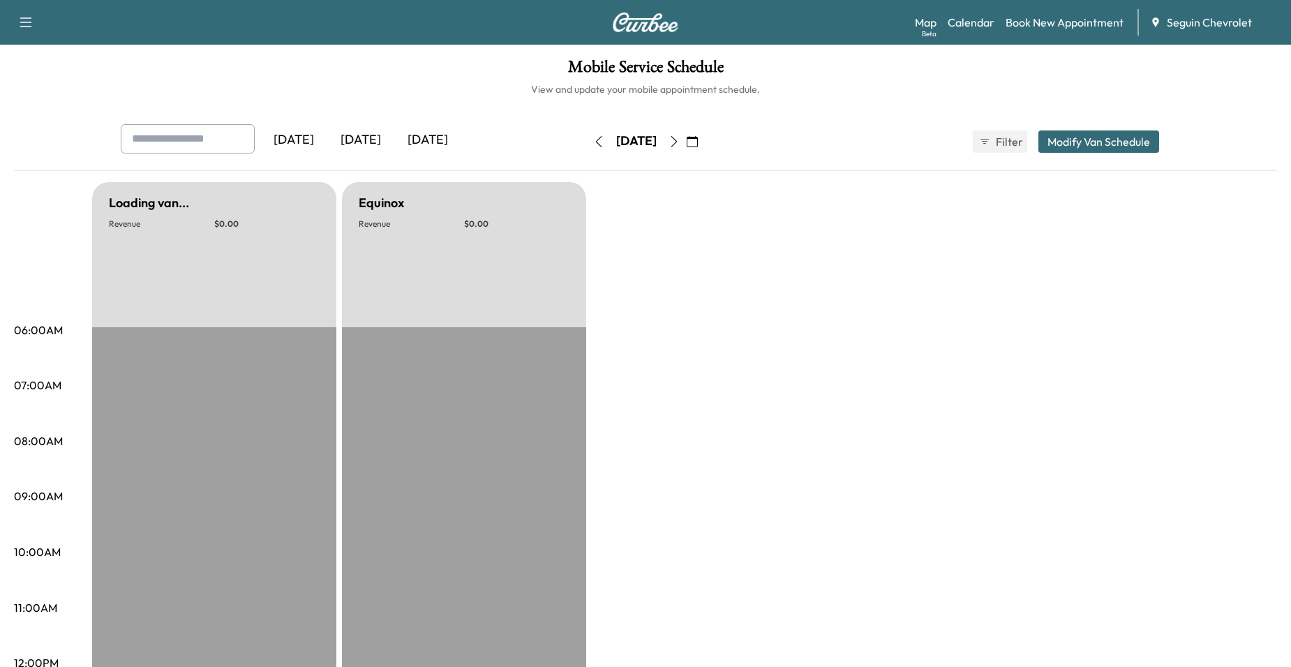
click at [587, 146] on button "button" at bounding box center [599, 142] width 24 height 22
click at [587, 146] on div "[DATE]" at bounding box center [636, 142] width 99 height 22
click at [587, 144] on button "button" at bounding box center [599, 142] width 24 height 22
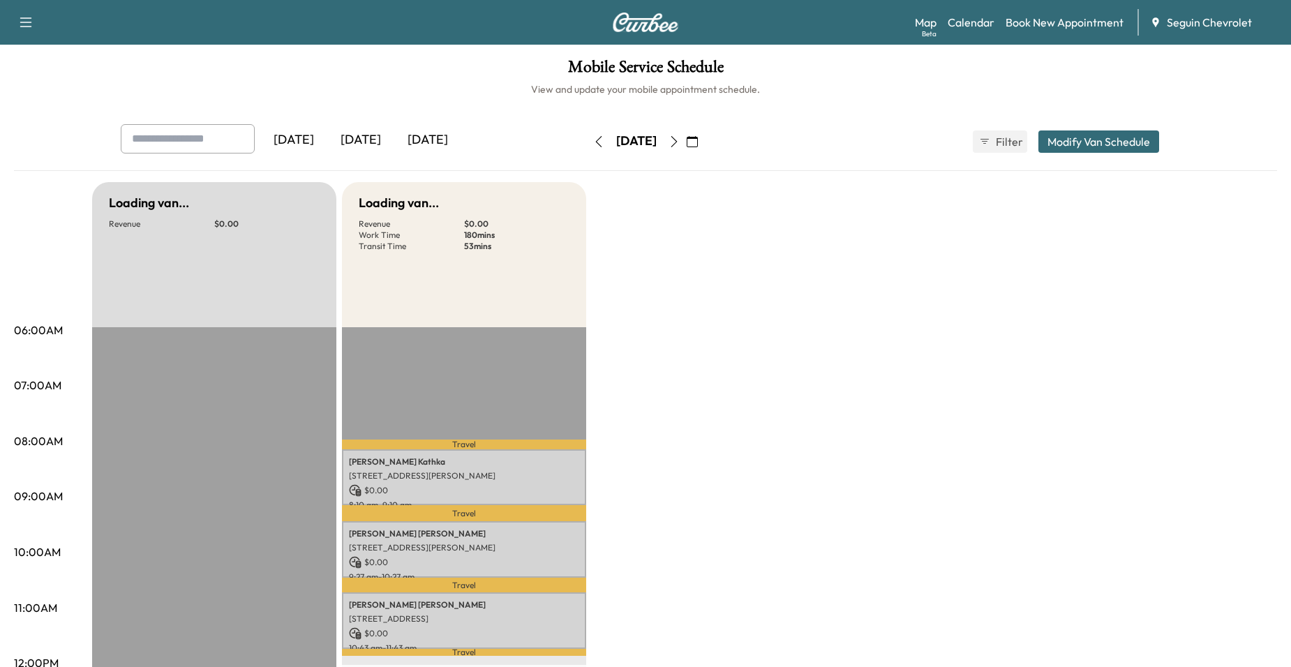
click at [593, 144] on icon "button" at bounding box center [598, 141] width 11 height 11
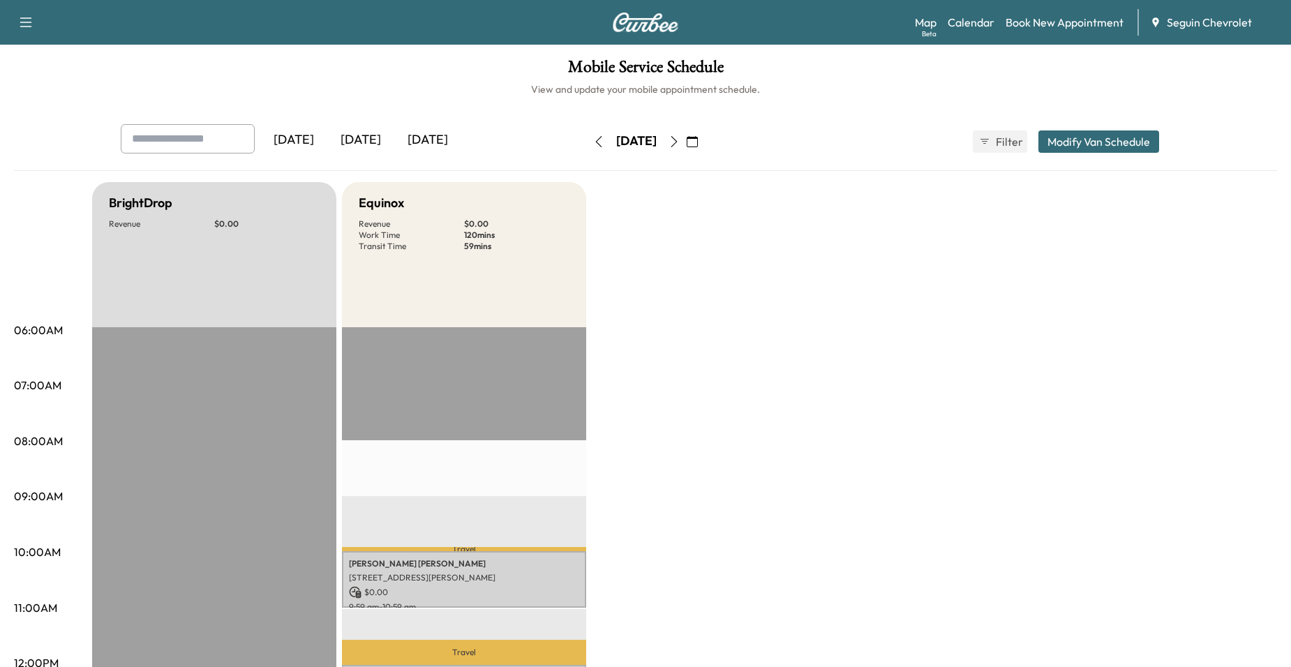
click at [587, 144] on div "[DATE]" at bounding box center [636, 142] width 99 height 22
click at [593, 142] on icon "button" at bounding box center [598, 141] width 11 height 11
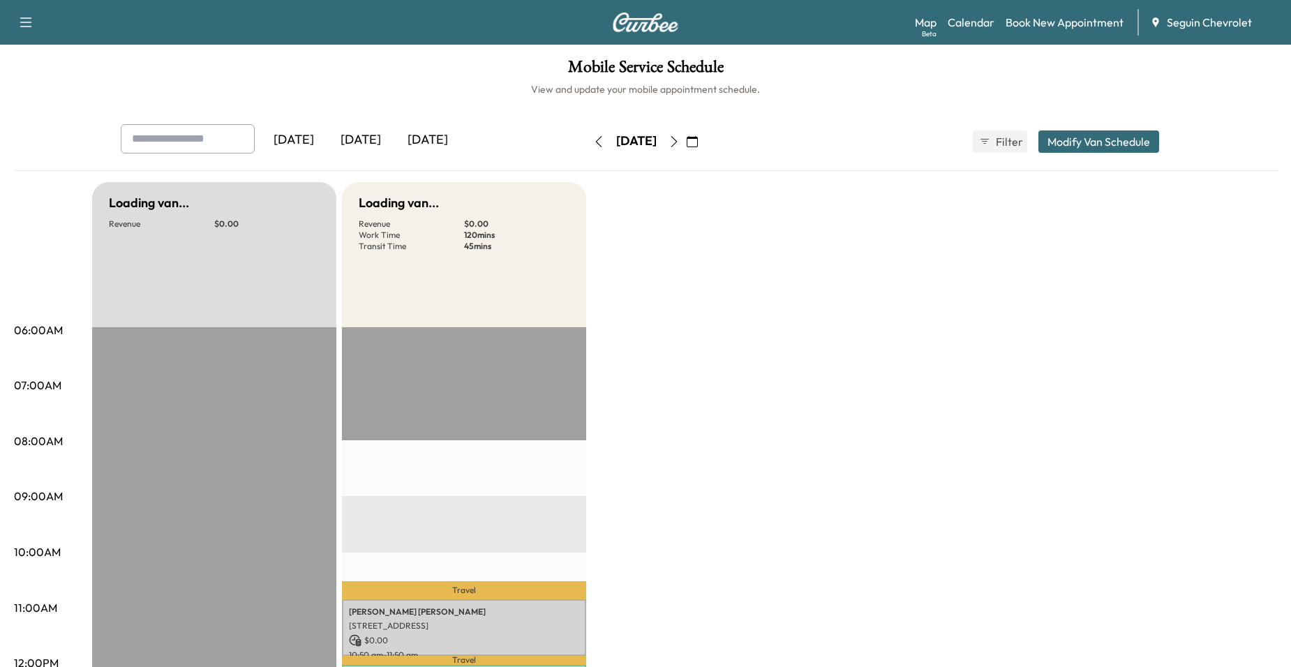
click at [587, 142] on button "button" at bounding box center [599, 142] width 24 height 22
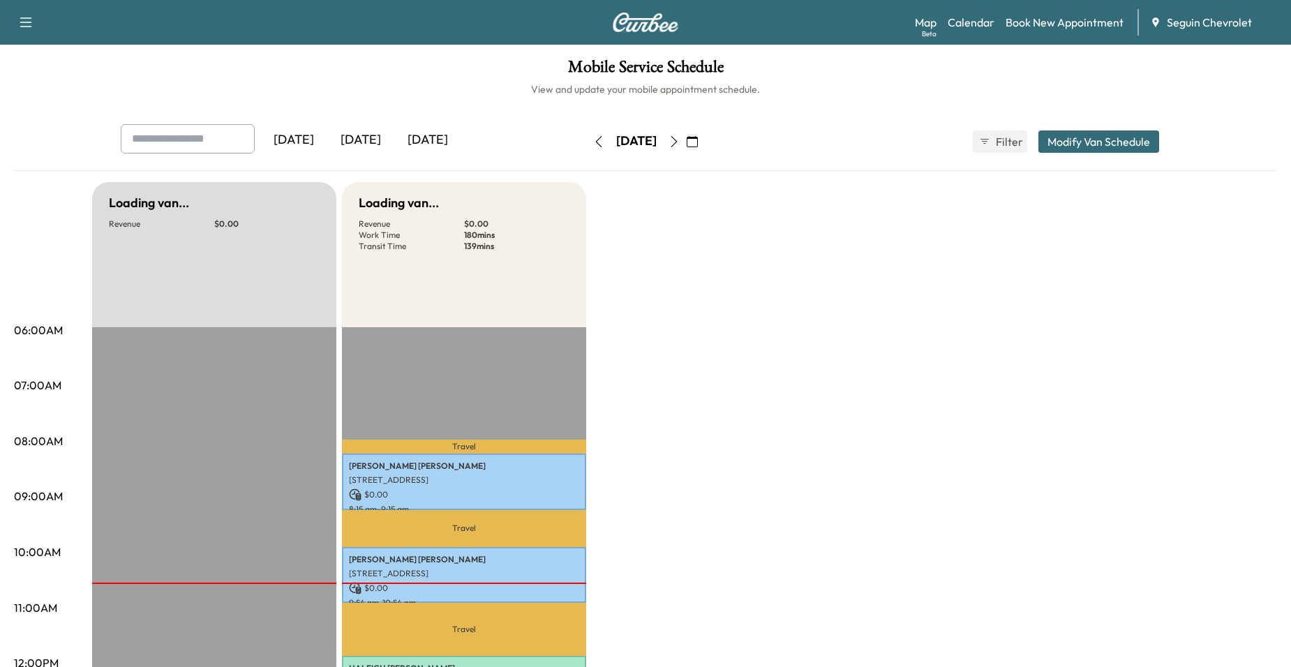
click at [596, 142] on icon "button" at bounding box center [599, 141] width 6 height 11
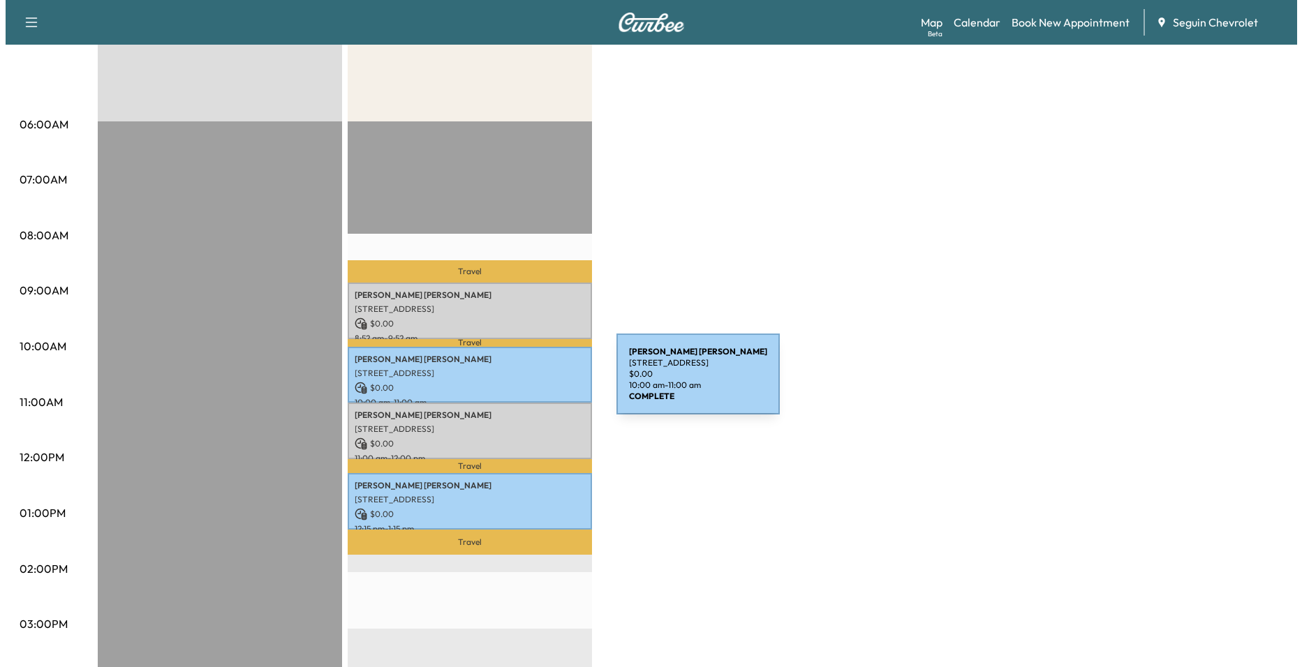
scroll to position [209, 0]
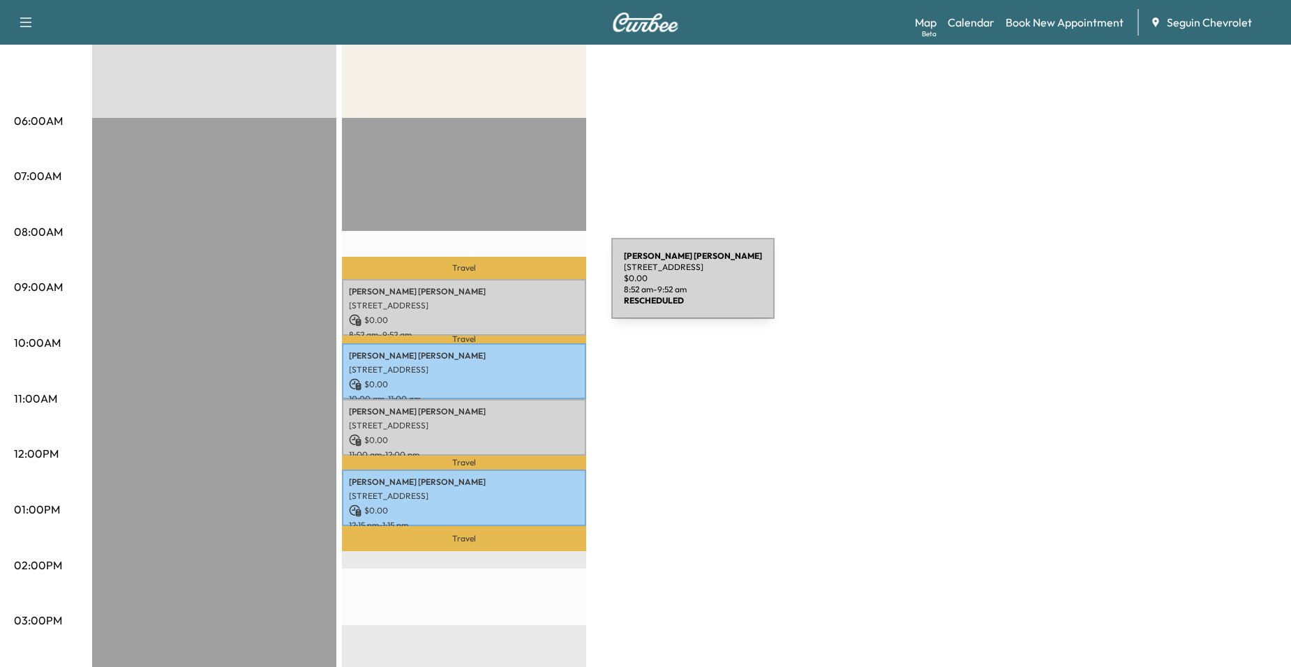
click at [507, 287] on p "Joseph Almaguer" at bounding box center [464, 291] width 230 height 11
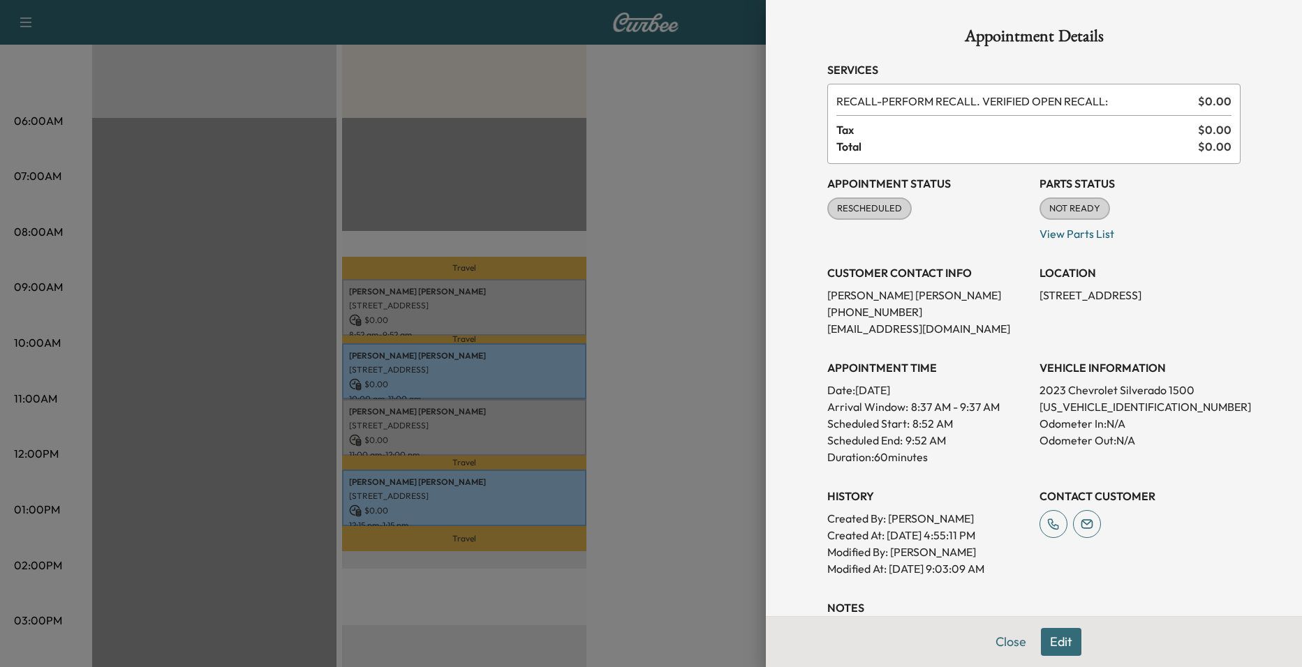
click at [533, 360] on div at bounding box center [651, 333] width 1302 height 667
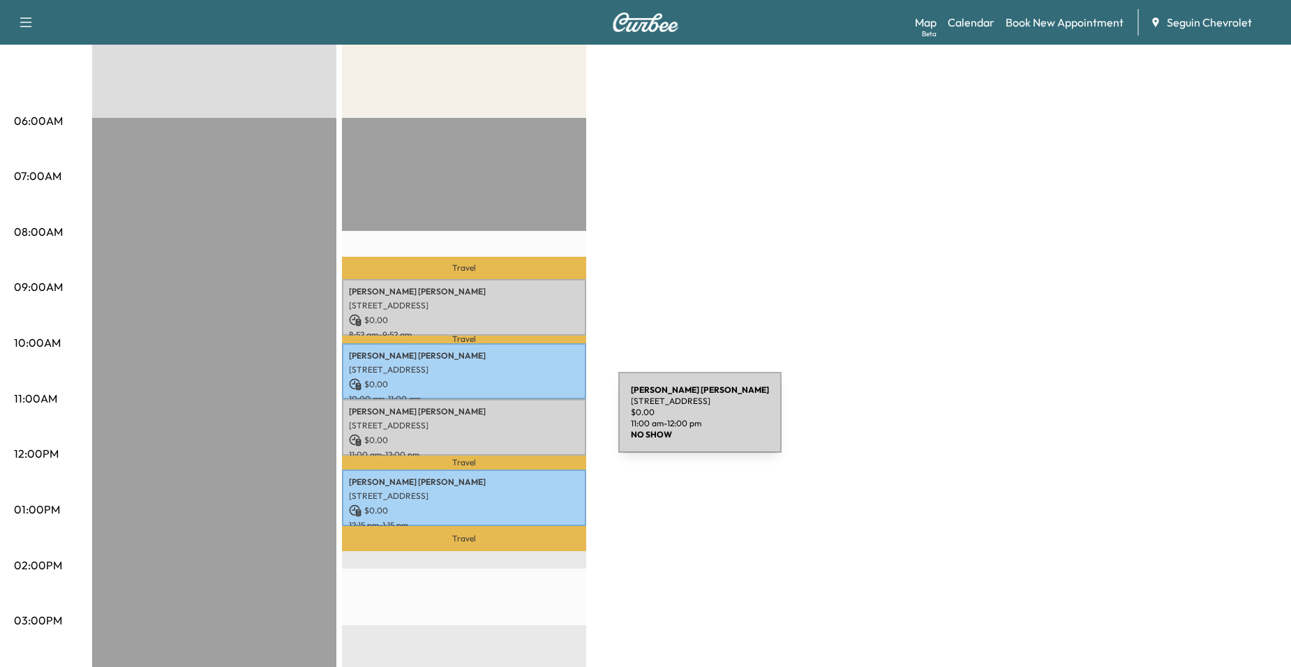
click at [514, 421] on p "[STREET_ADDRESS]" at bounding box center [464, 425] width 230 height 11
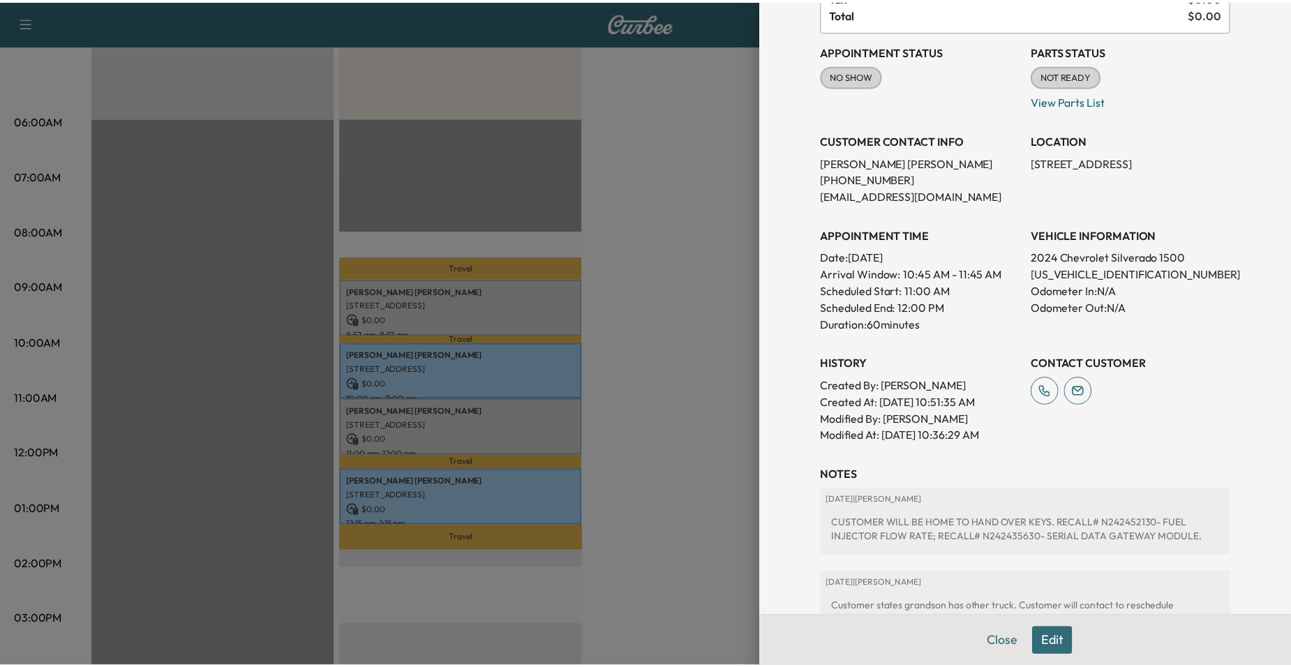
scroll to position [316, 0]
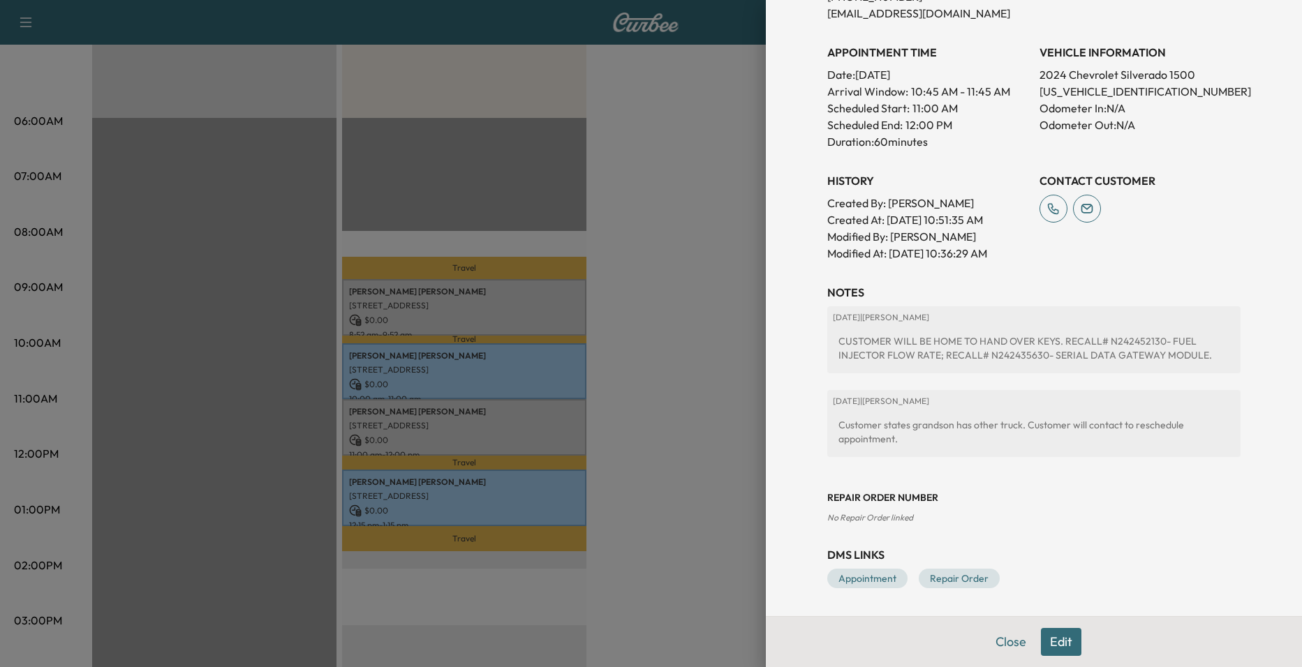
click at [654, 357] on div at bounding box center [651, 333] width 1302 height 667
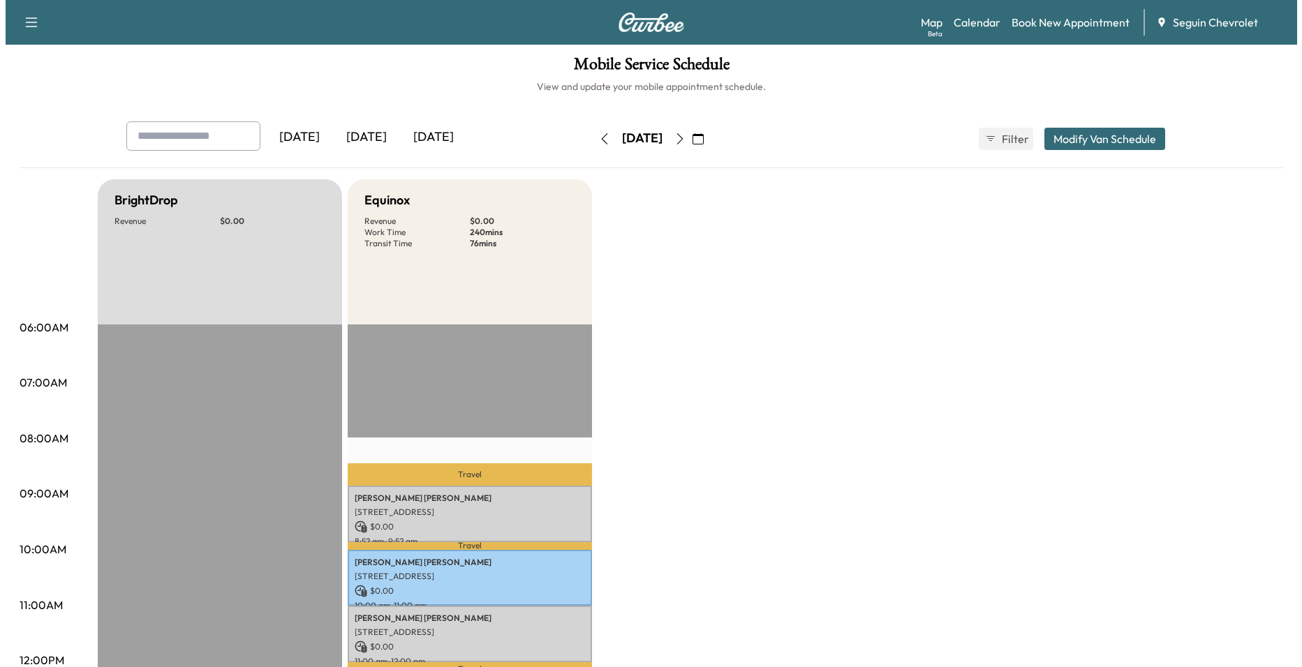
scroll to position [0, 0]
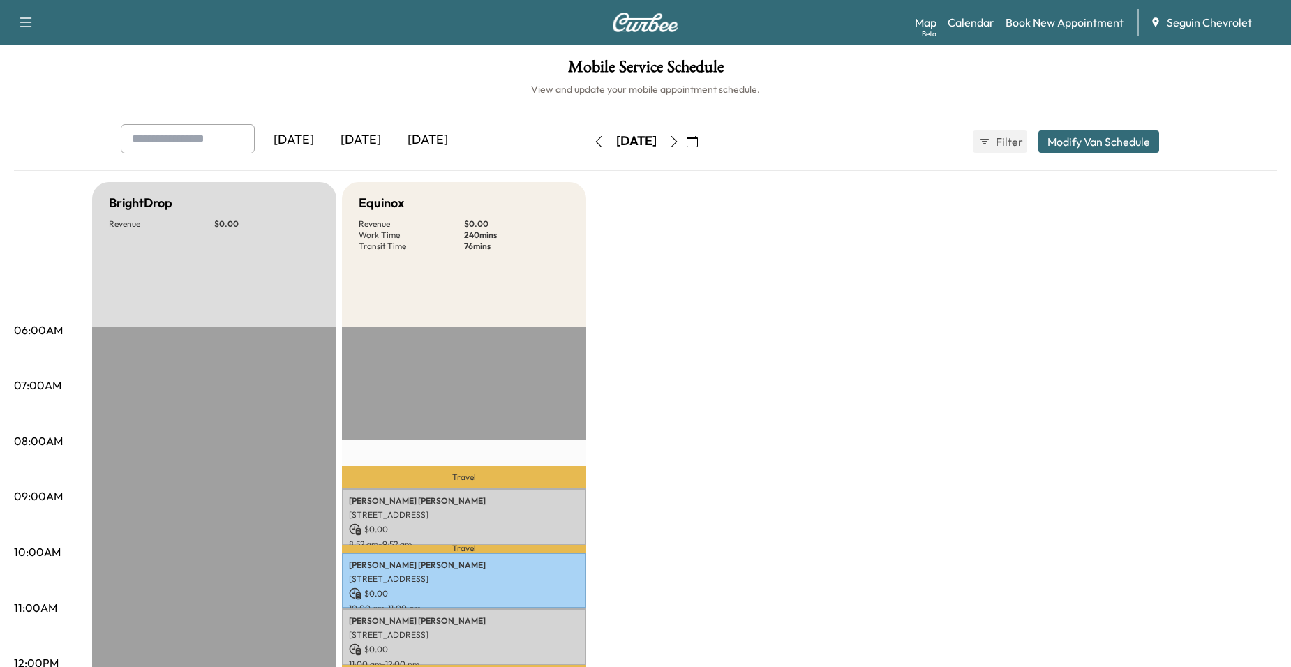
click at [680, 147] on icon "button" at bounding box center [674, 141] width 11 height 11
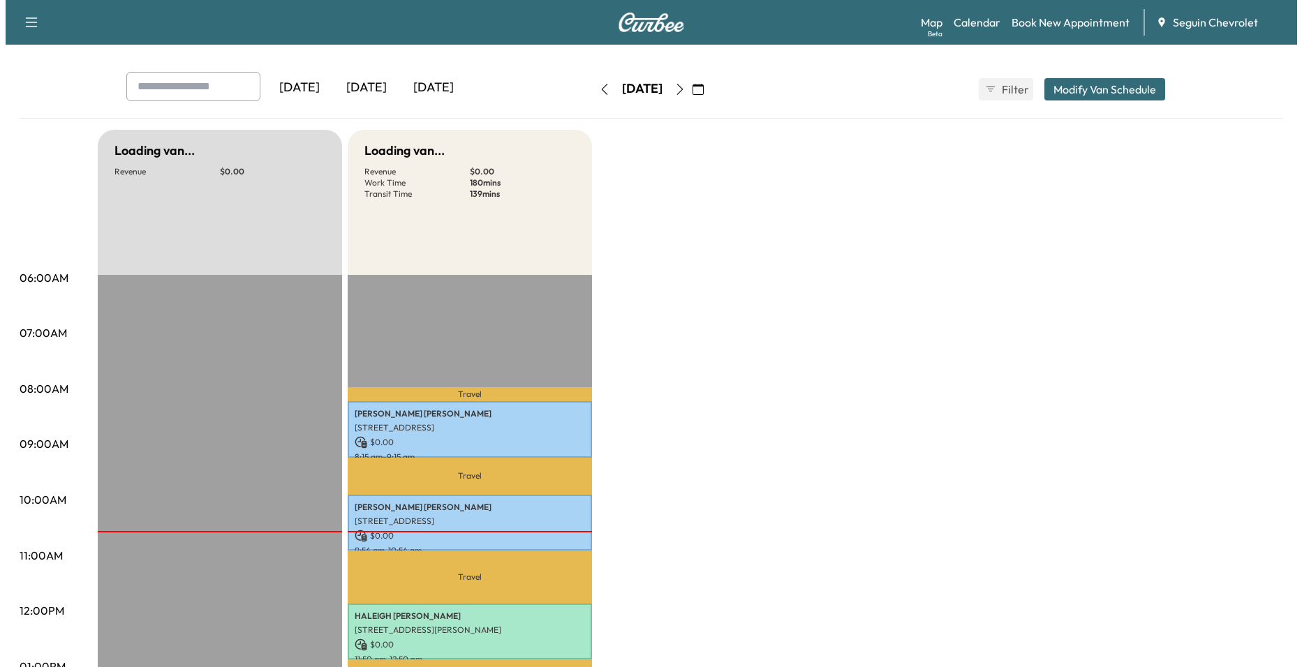
scroll to position [140, 0]
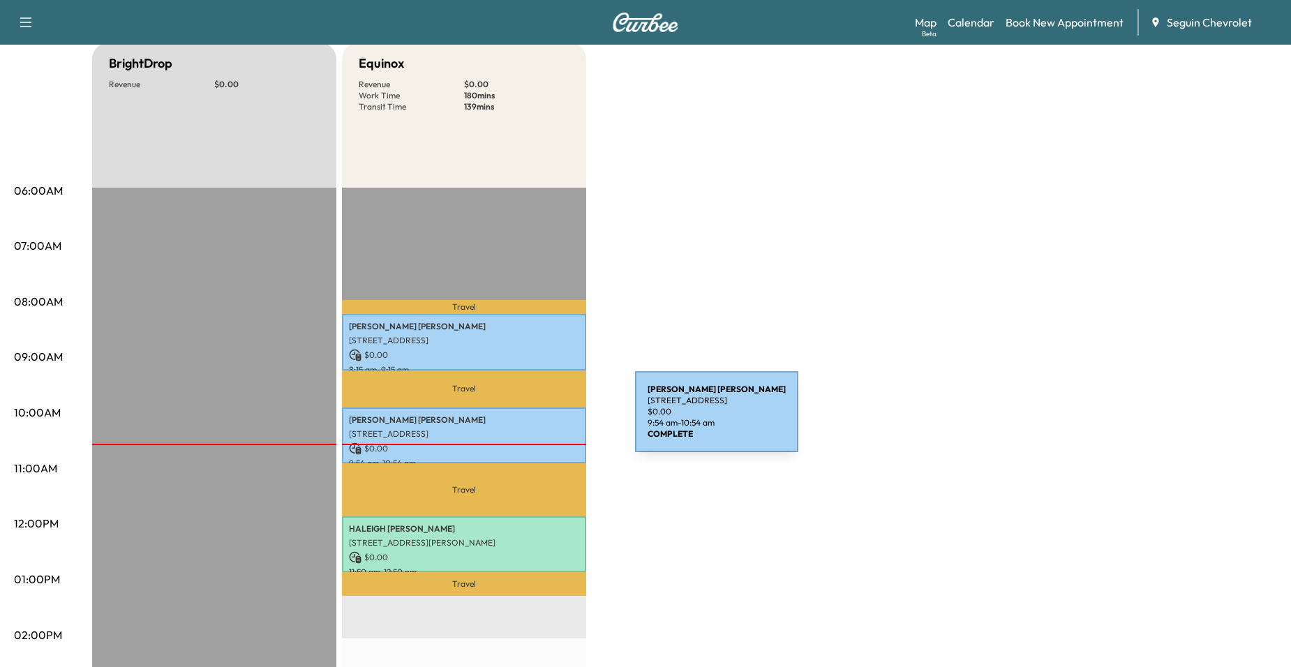
click at [531, 420] on p "Larry Sims" at bounding box center [464, 420] width 230 height 11
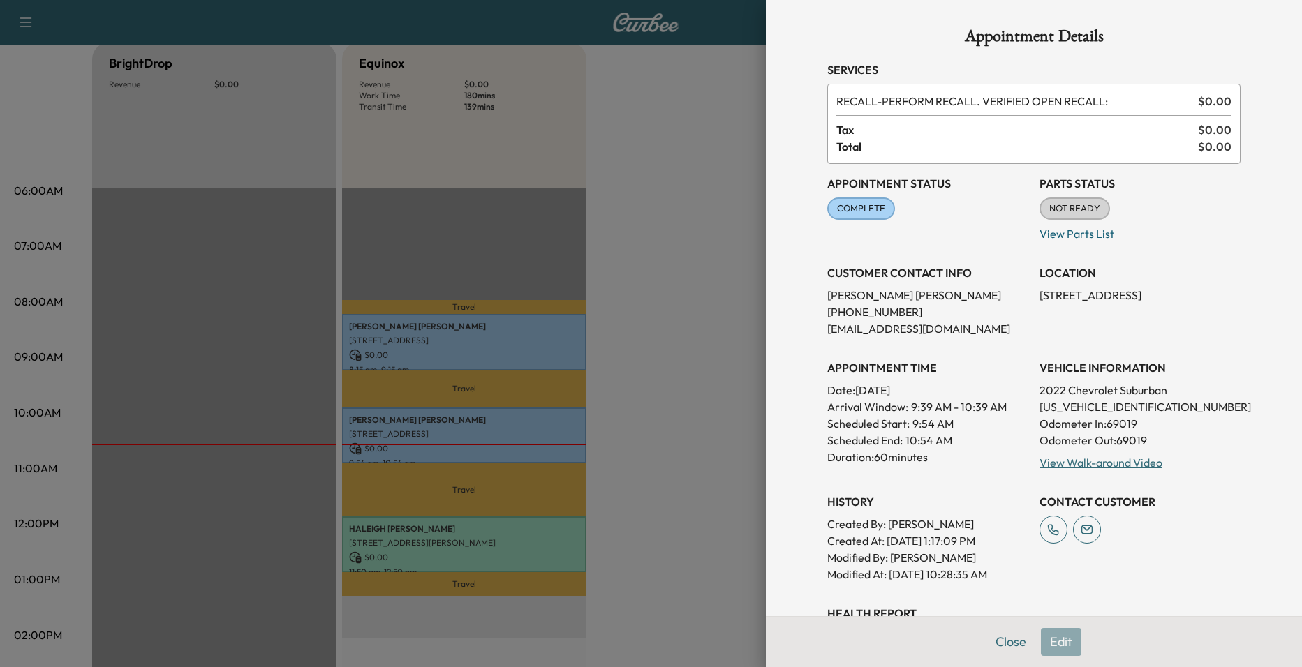
click at [663, 385] on div at bounding box center [651, 333] width 1302 height 667
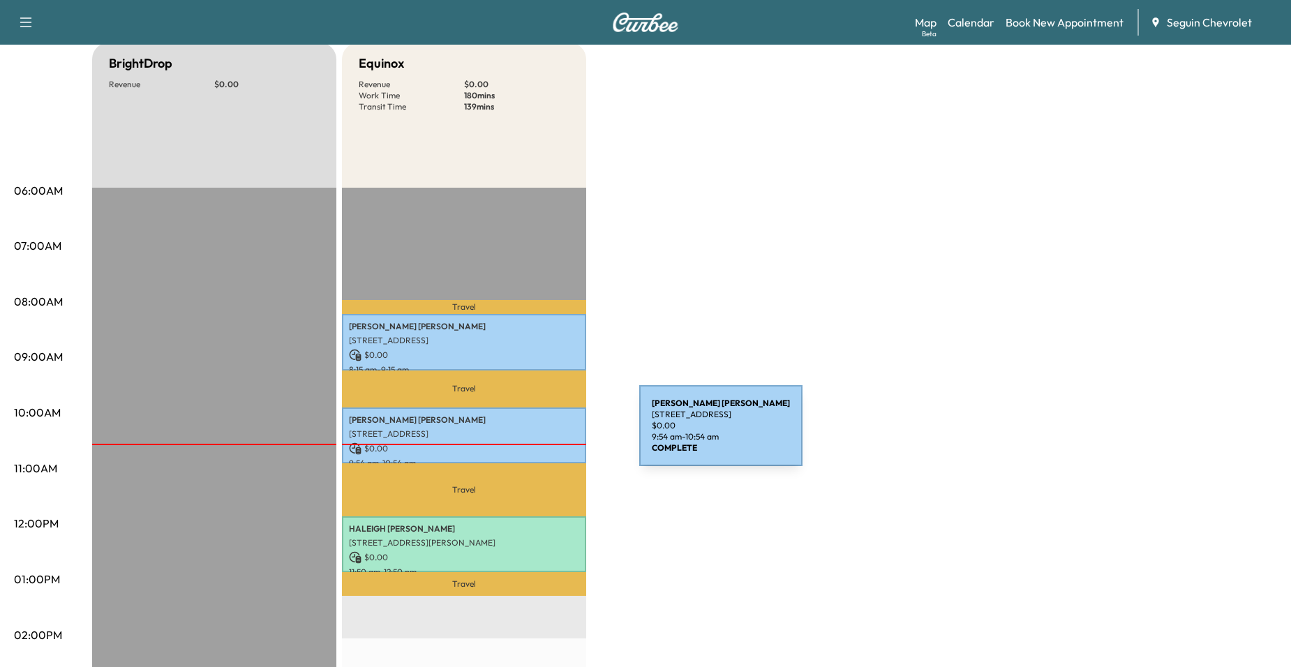
click at [528, 435] on p "[STREET_ADDRESS]" at bounding box center [464, 434] width 230 height 11
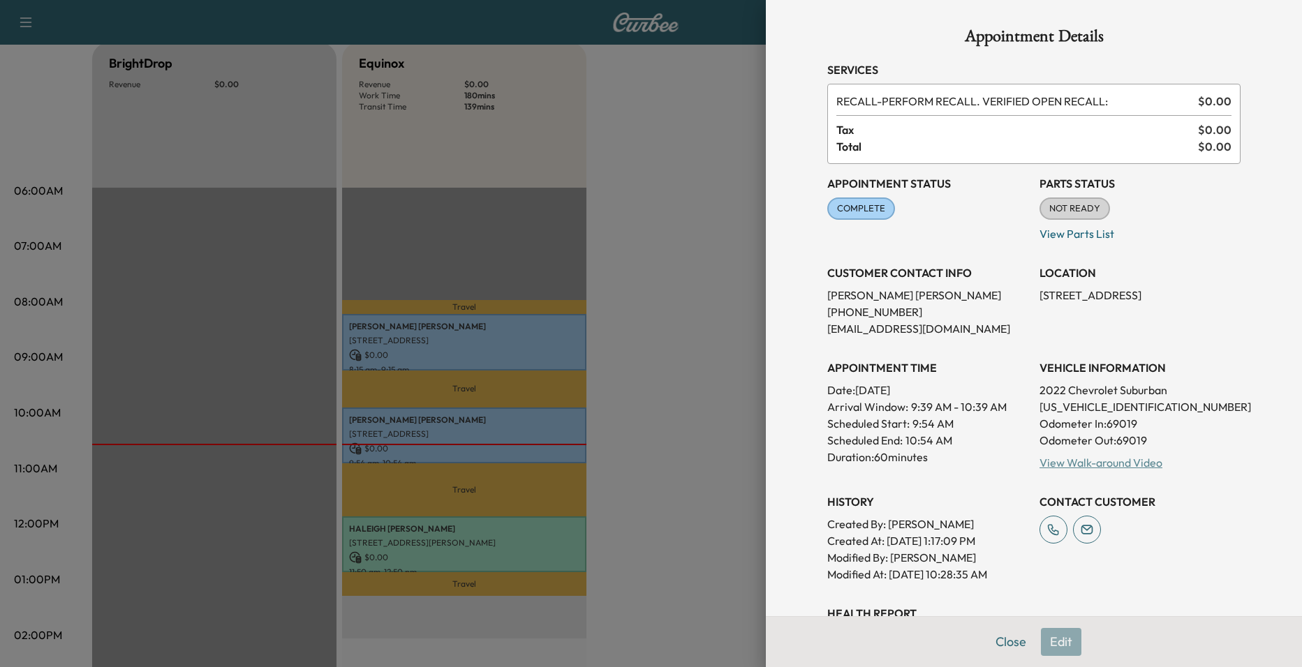
click at [1109, 467] on link "View Walk-around Video" at bounding box center [1100, 463] width 123 height 14
click at [517, 305] on div at bounding box center [651, 333] width 1302 height 667
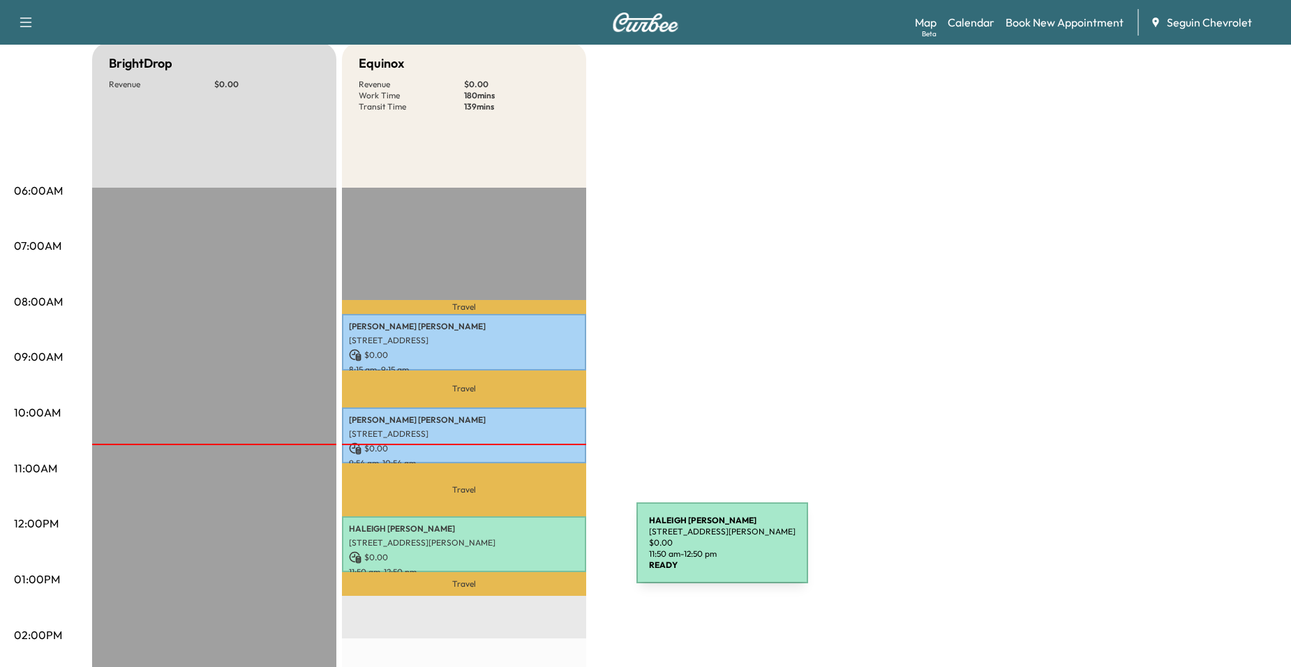
click at [532, 551] on p "$ 0.00" at bounding box center [464, 557] width 230 height 13
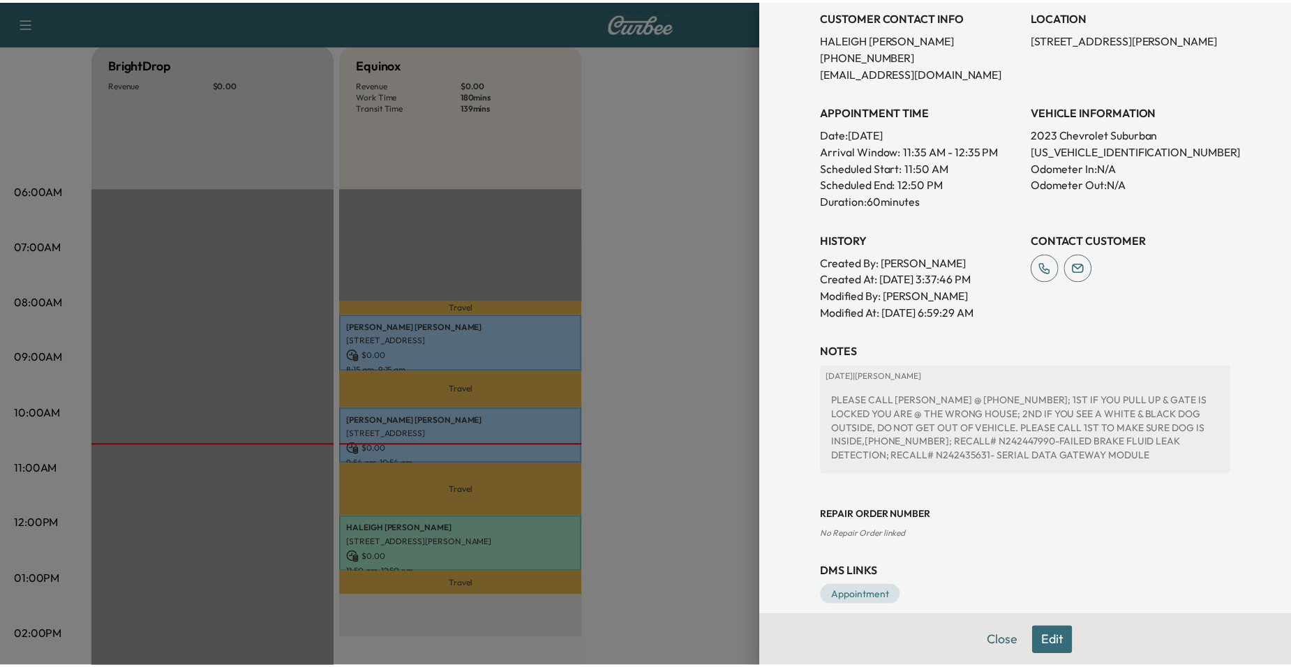
scroll to position [313, 0]
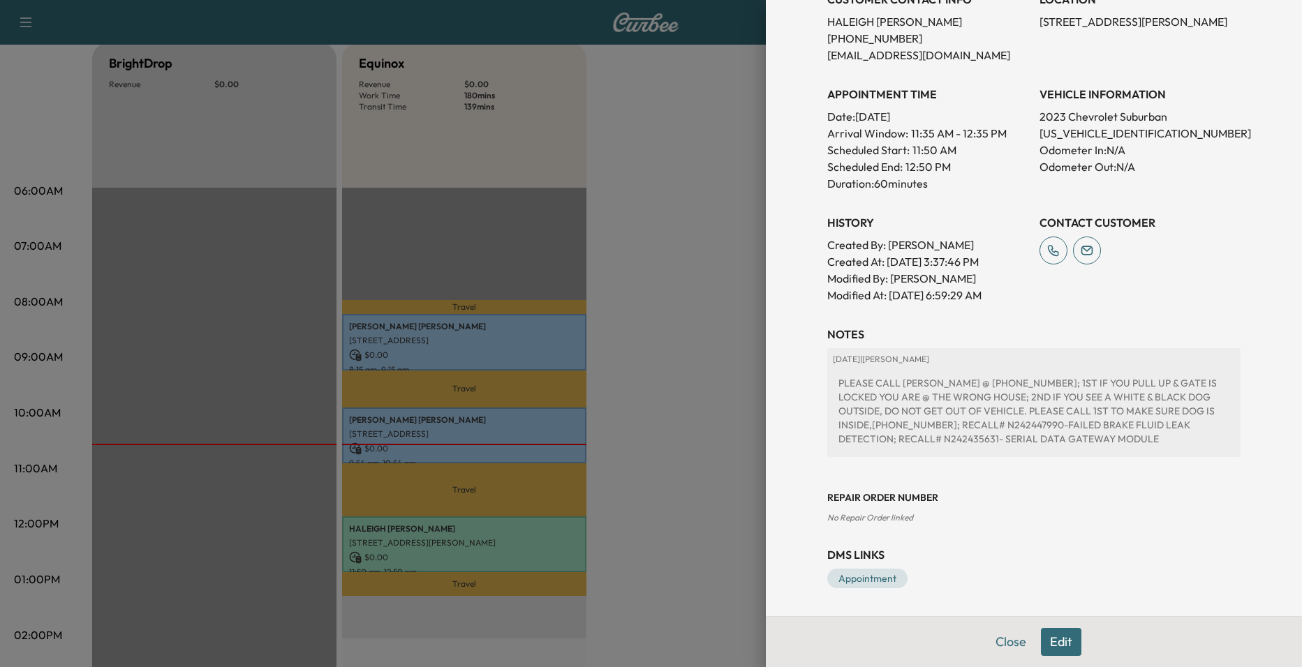
click at [735, 475] on div at bounding box center [651, 333] width 1302 height 667
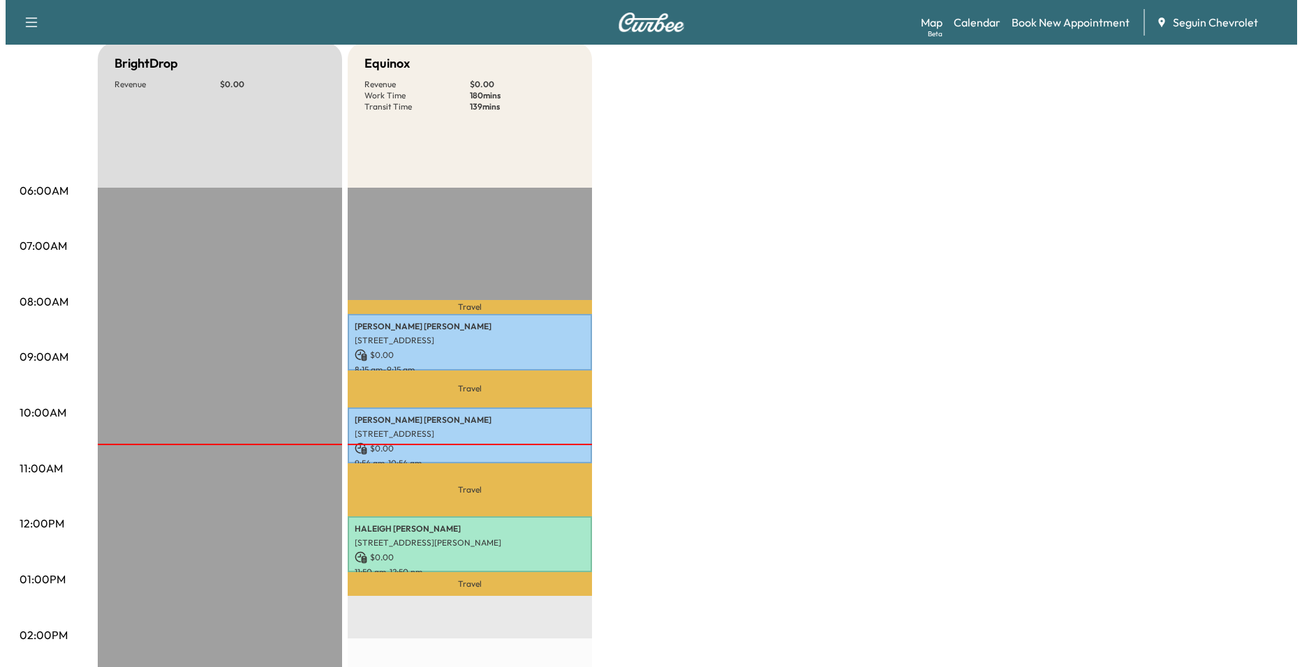
scroll to position [0, 0]
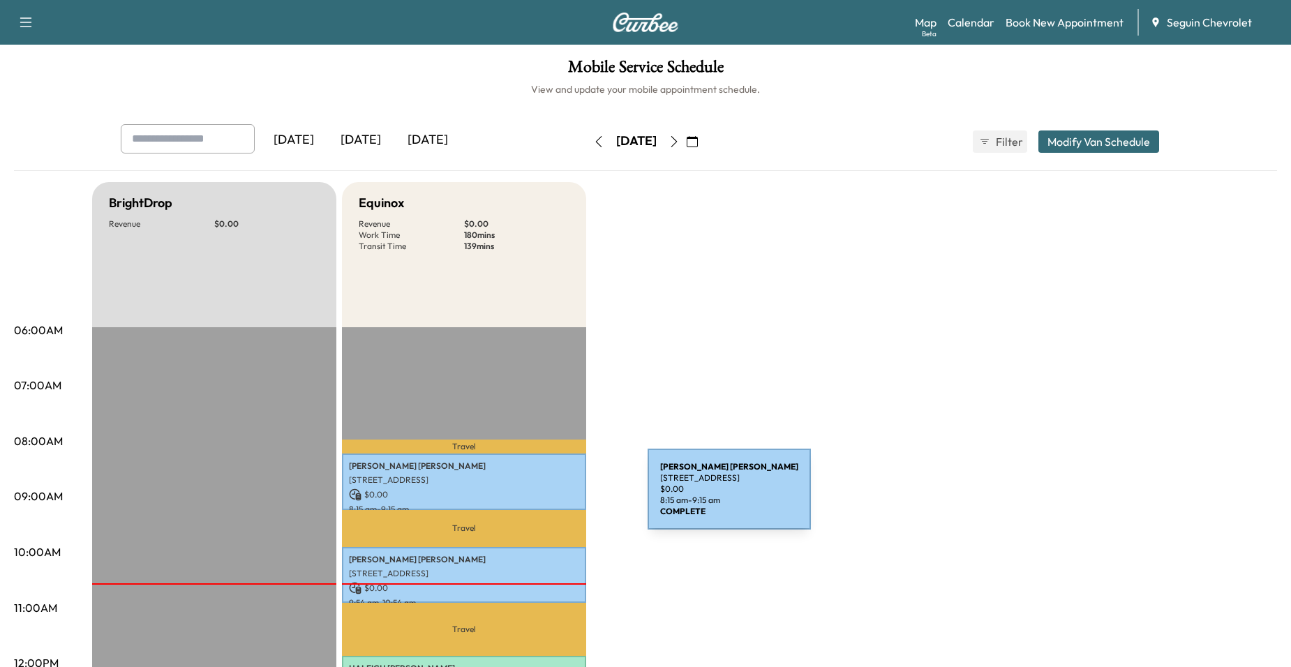
click at [543, 498] on p "$ 0.00" at bounding box center [464, 495] width 230 height 13
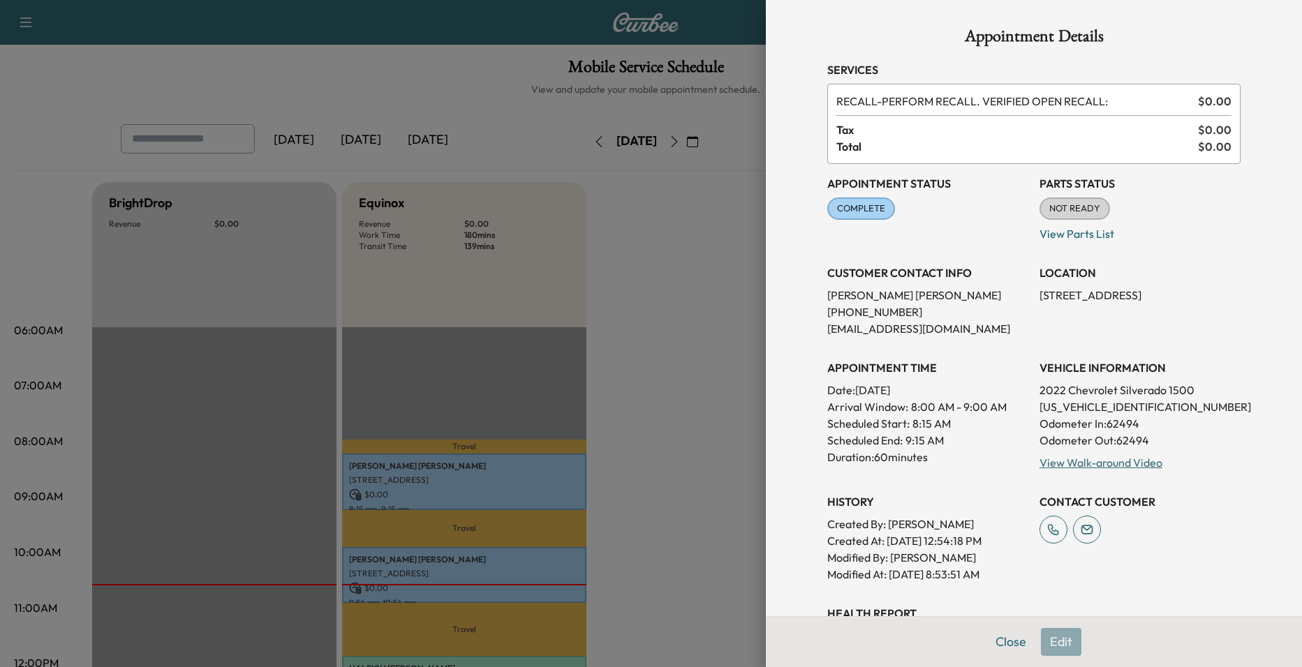
click at [670, 426] on div at bounding box center [651, 333] width 1302 height 667
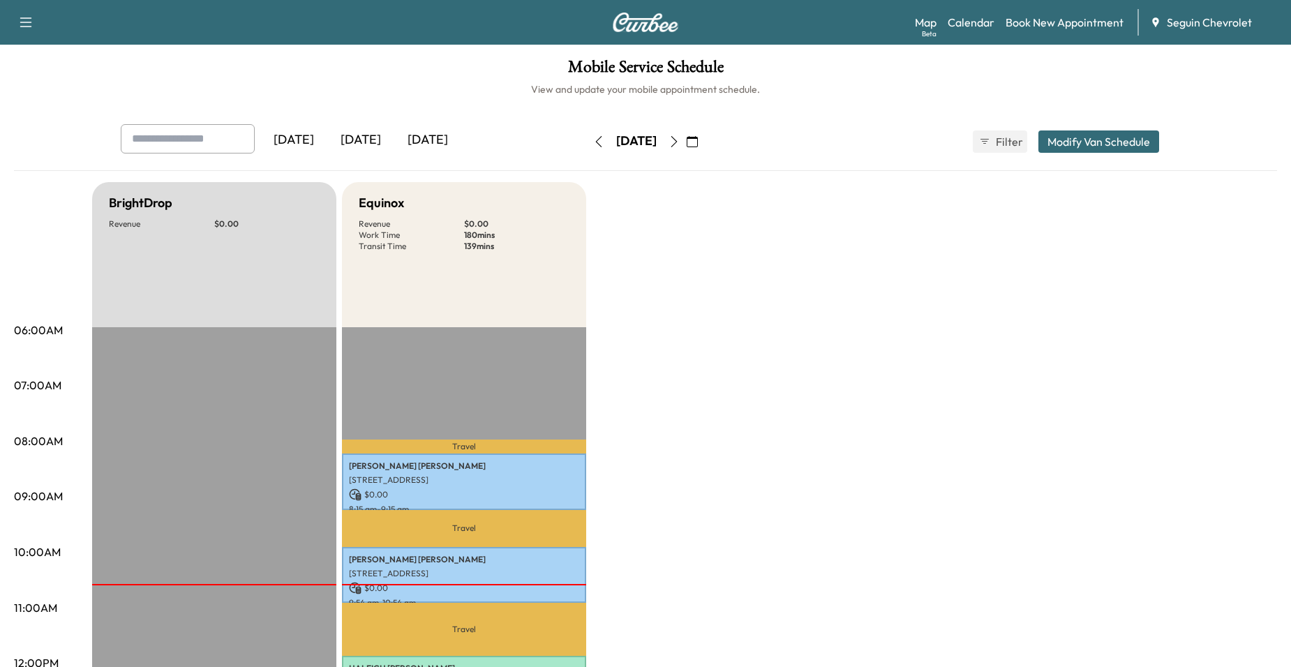
click at [678, 146] on icon "button" at bounding box center [675, 141] width 6 height 11
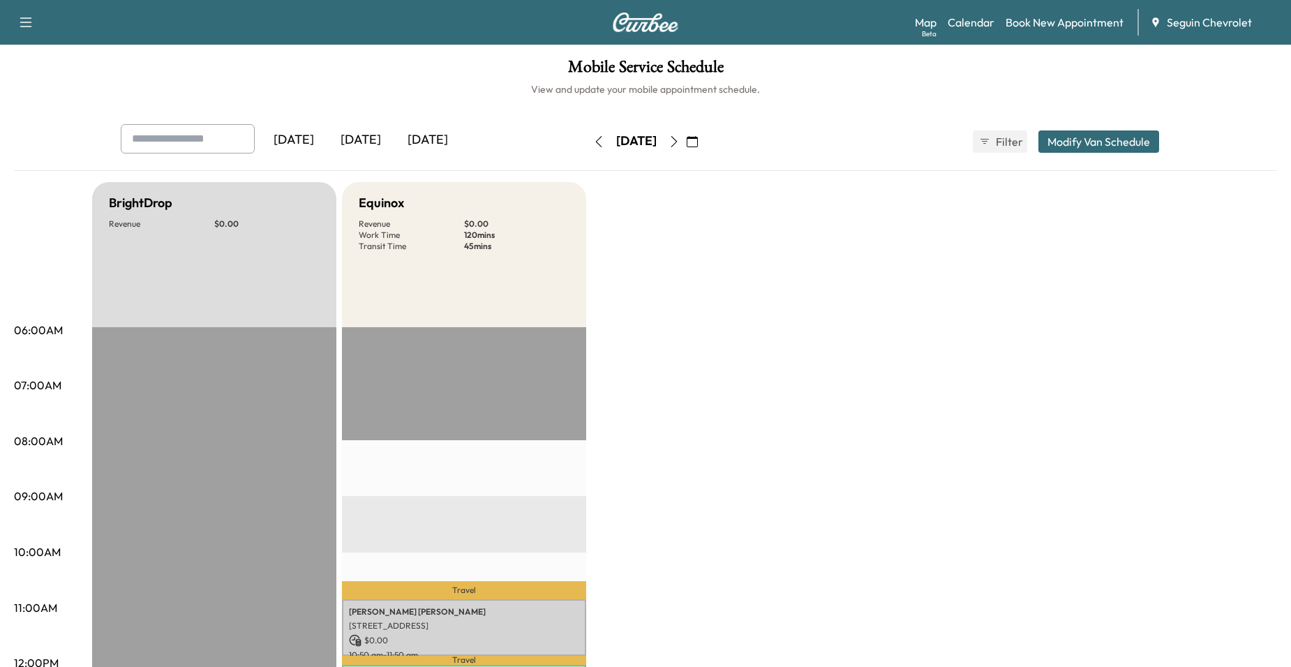
click at [686, 150] on button "button" at bounding box center [674, 142] width 24 height 22
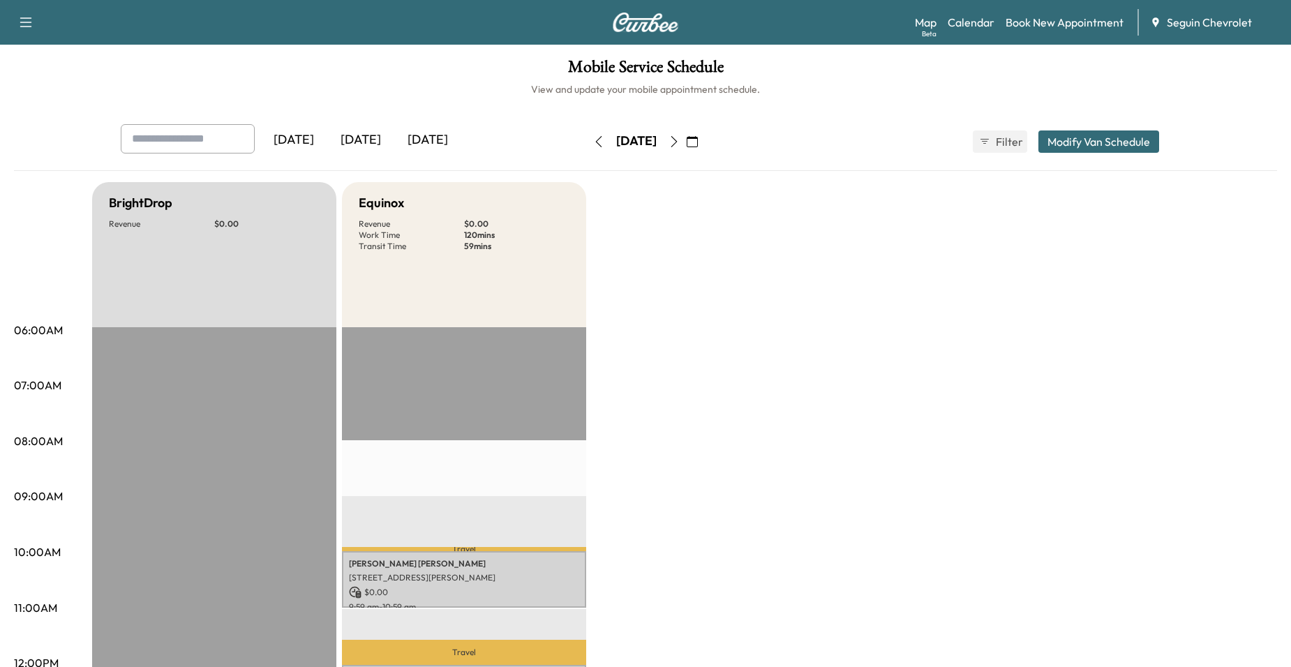
click at [686, 144] on button "button" at bounding box center [674, 142] width 24 height 22
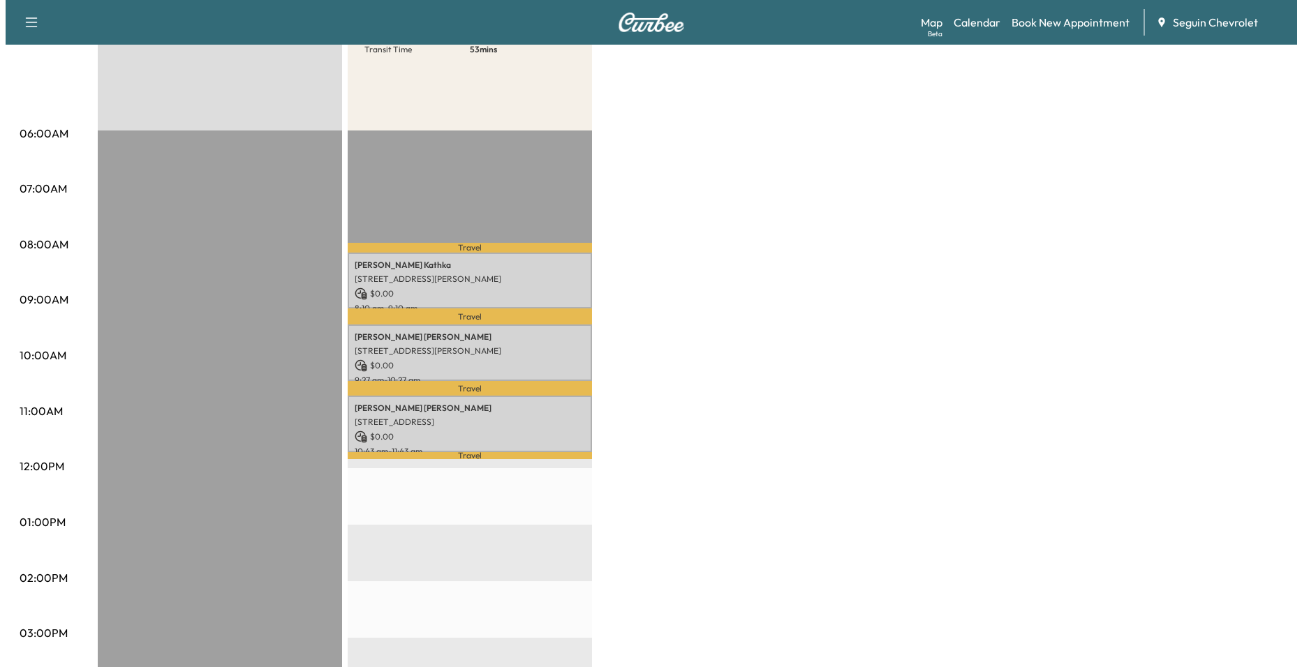
scroll to position [209, 0]
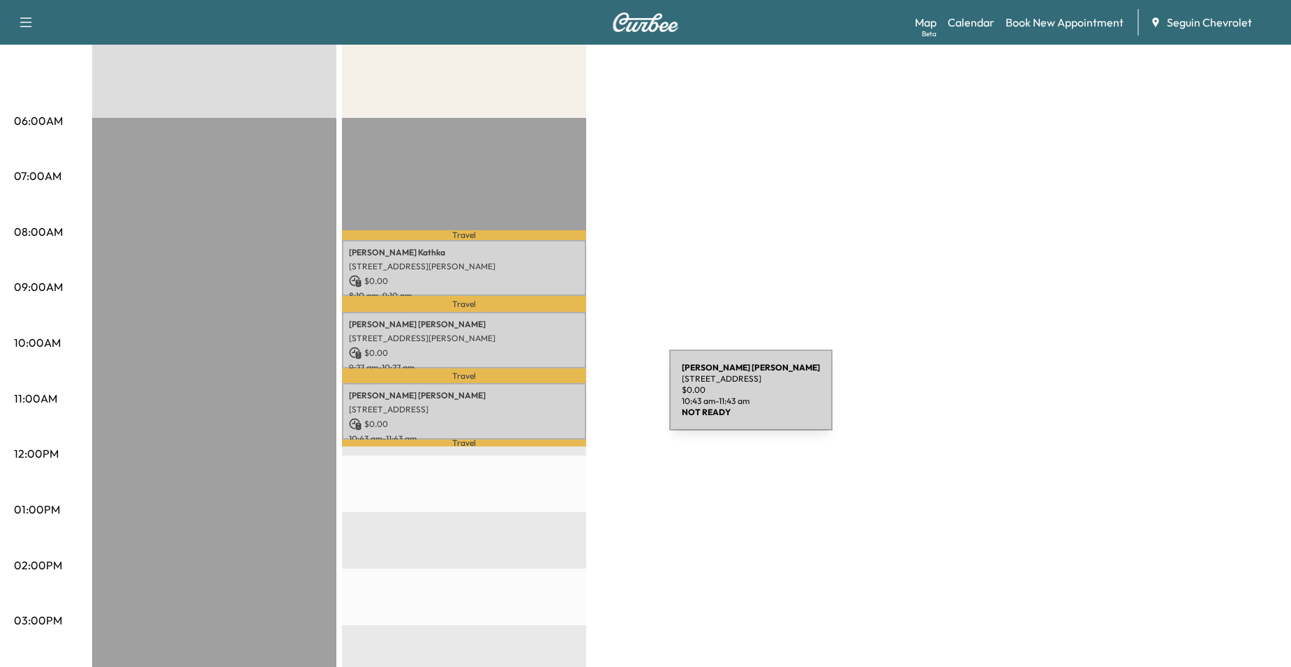
click at [565, 399] on p "Larry Blake" at bounding box center [464, 395] width 230 height 11
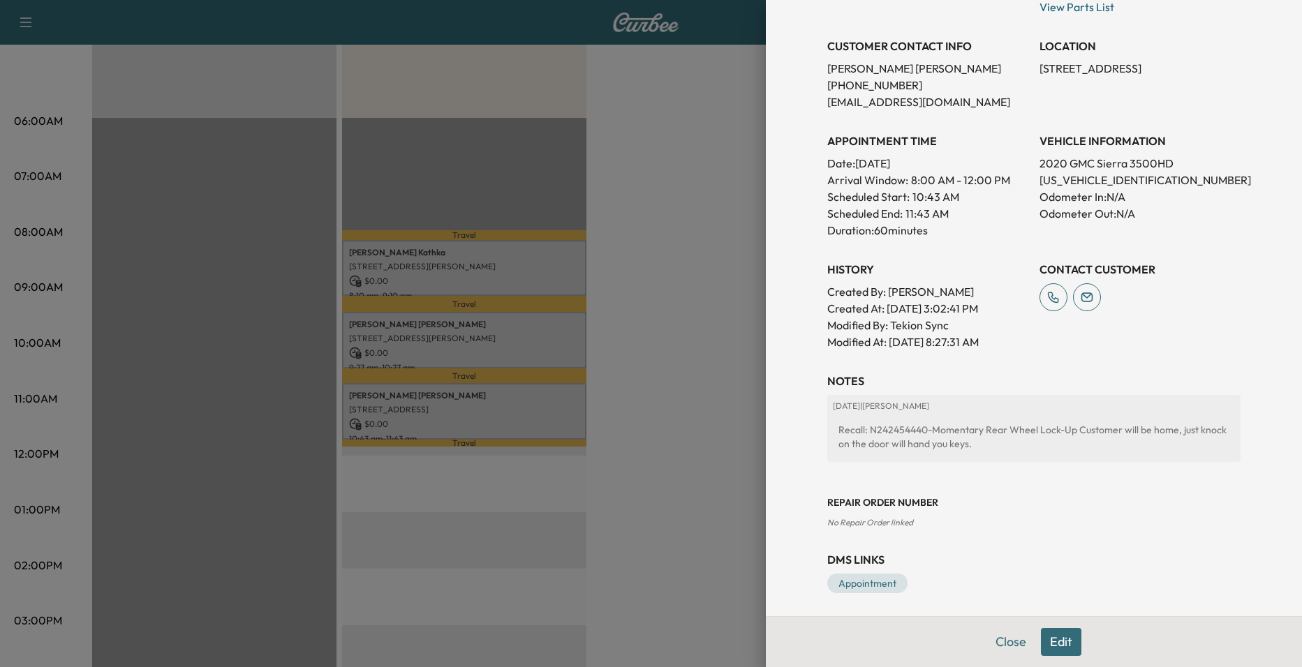
scroll to position [271, 0]
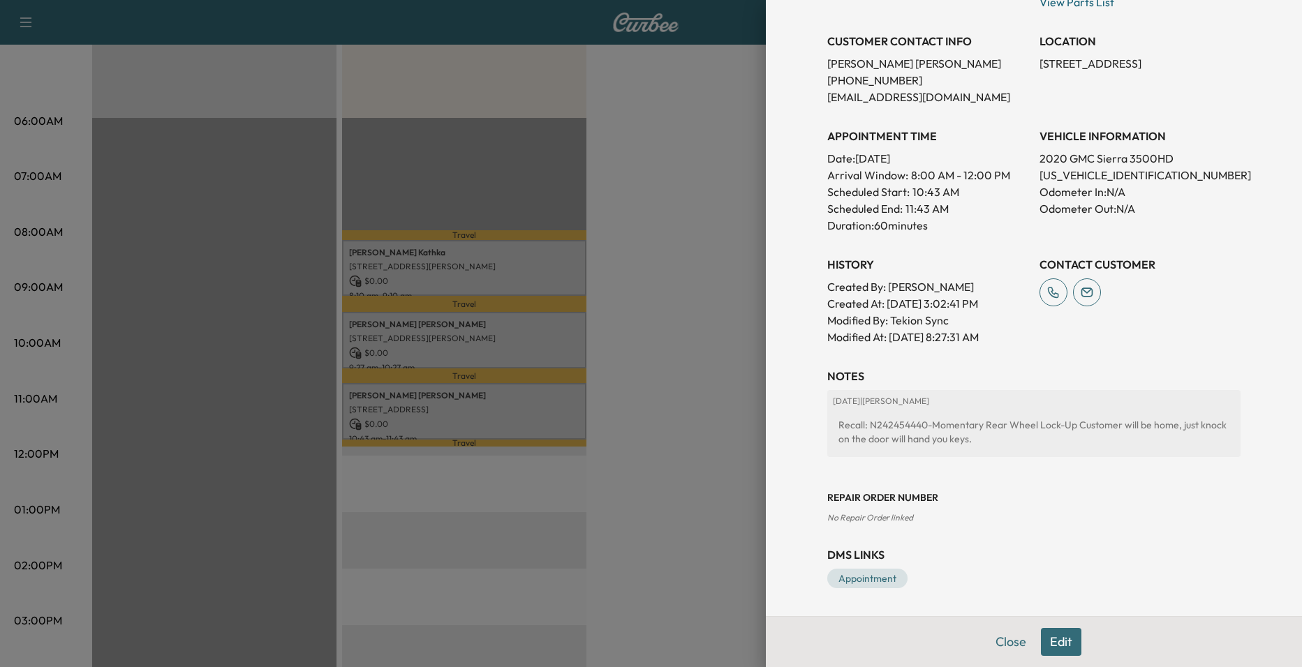
click at [711, 326] on div at bounding box center [651, 333] width 1302 height 667
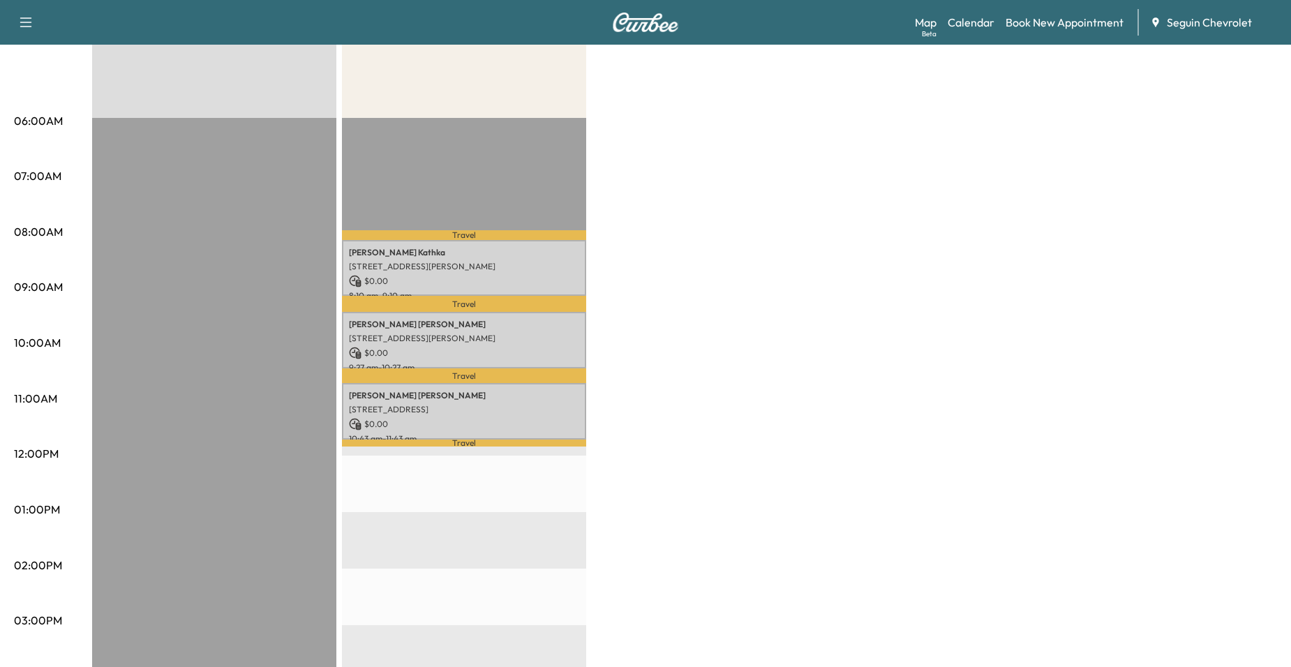
click at [586, 279] on div "BrightDrop Revenue $ 0.00 EST Start Equinox Revenue $ 0.00 Work Time 180 mins T…" at bounding box center [684, 496] width 1185 height 1047
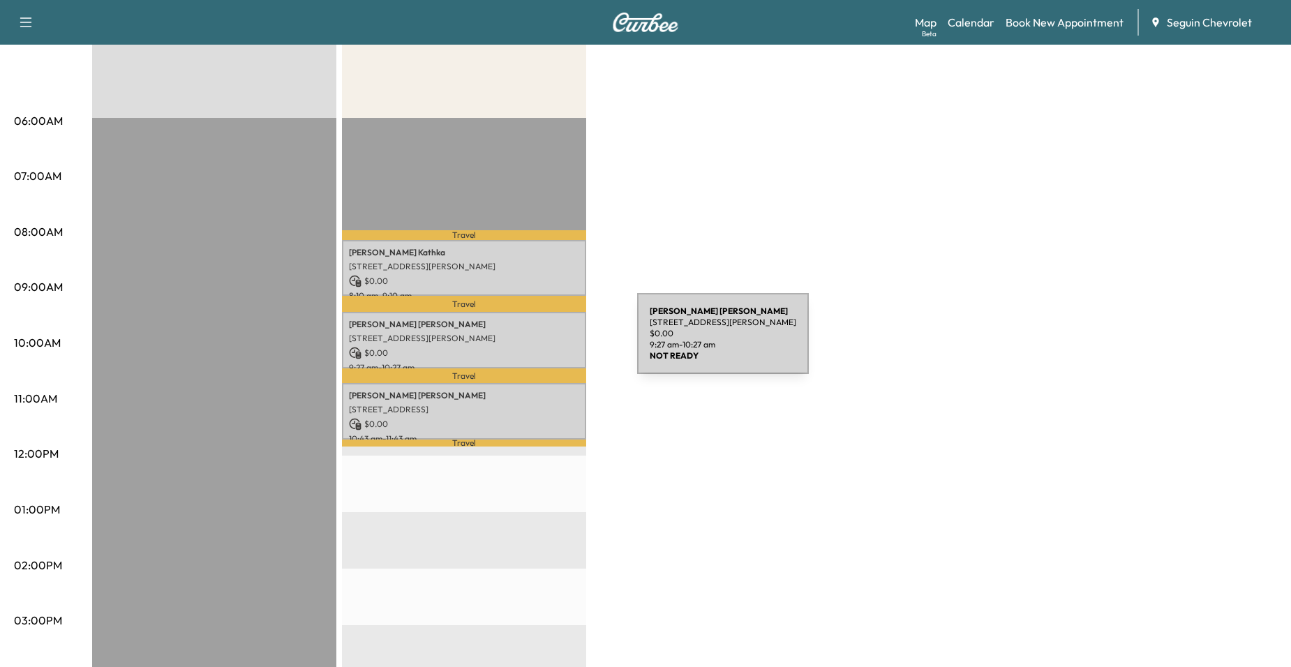
click at [533, 342] on div "[PERSON_NAME] [STREET_ADDRESS][PERSON_NAME] $ 0.00 9:27 am - 10:27 am" at bounding box center [464, 340] width 244 height 57
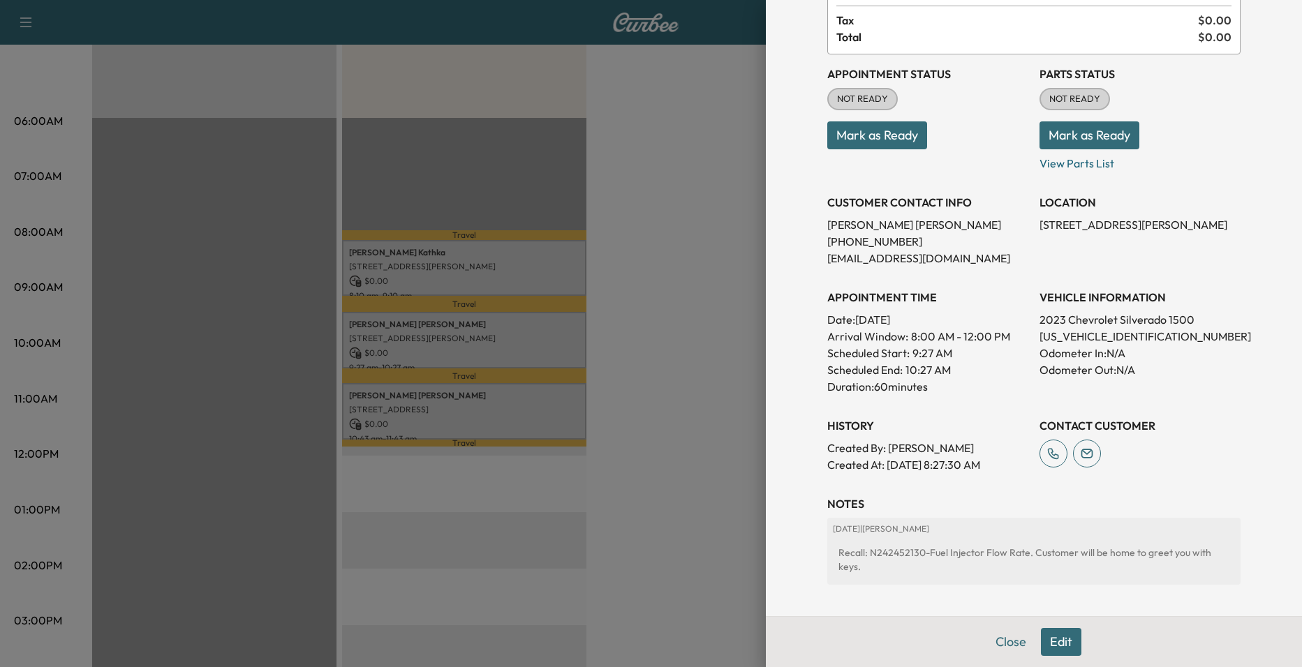
scroll to position [223, 0]
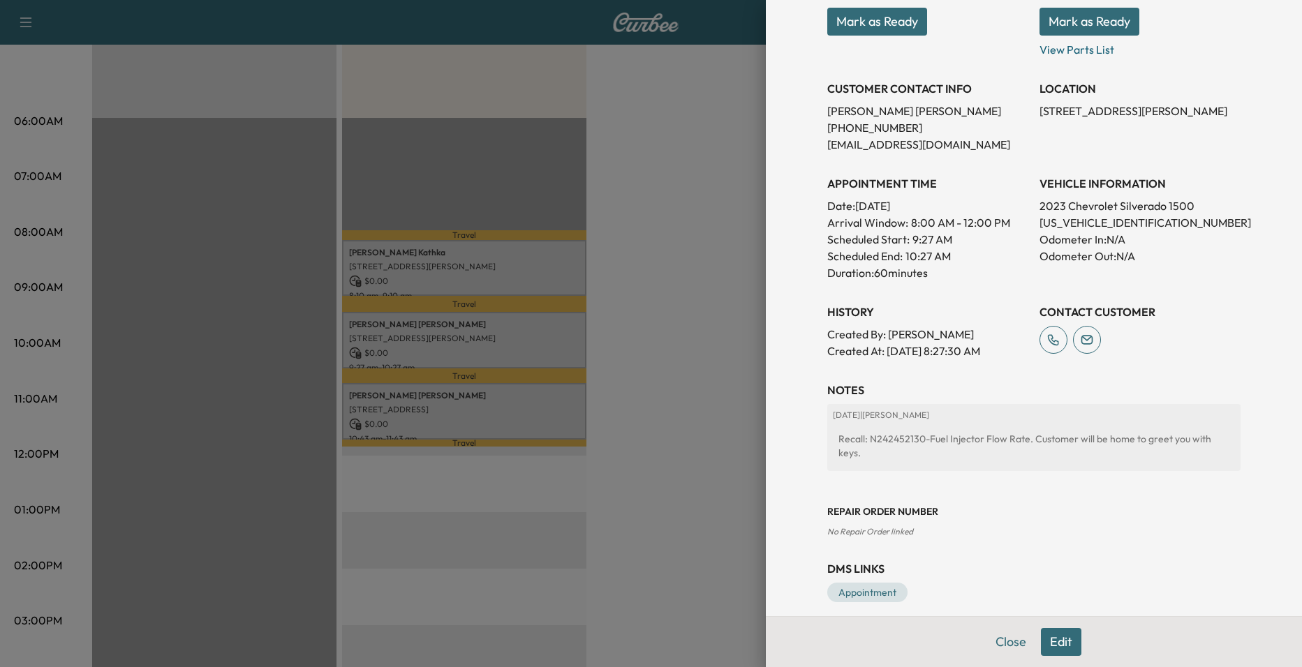
click at [683, 303] on div at bounding box center [651, 333] width 1302 height 667
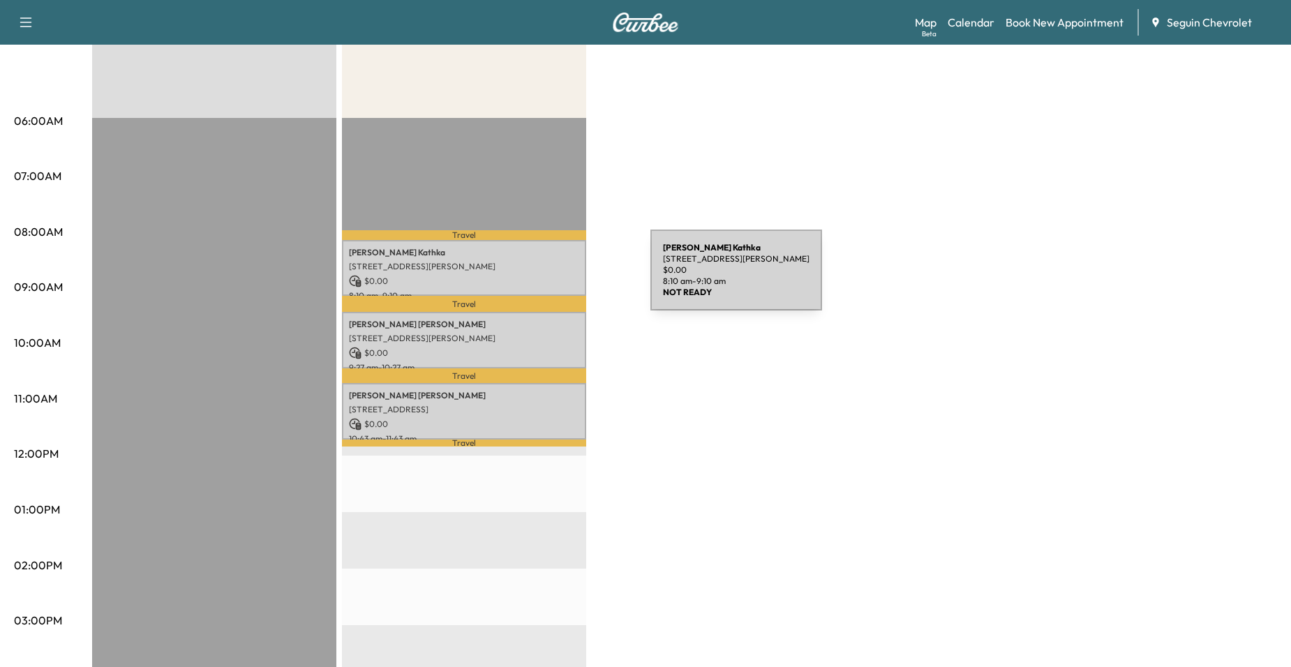
click at [496, 269] on p "[STREET_ADDRESS][PERSON_NAME]" at bounding box center [464, 266] width 230 height 11
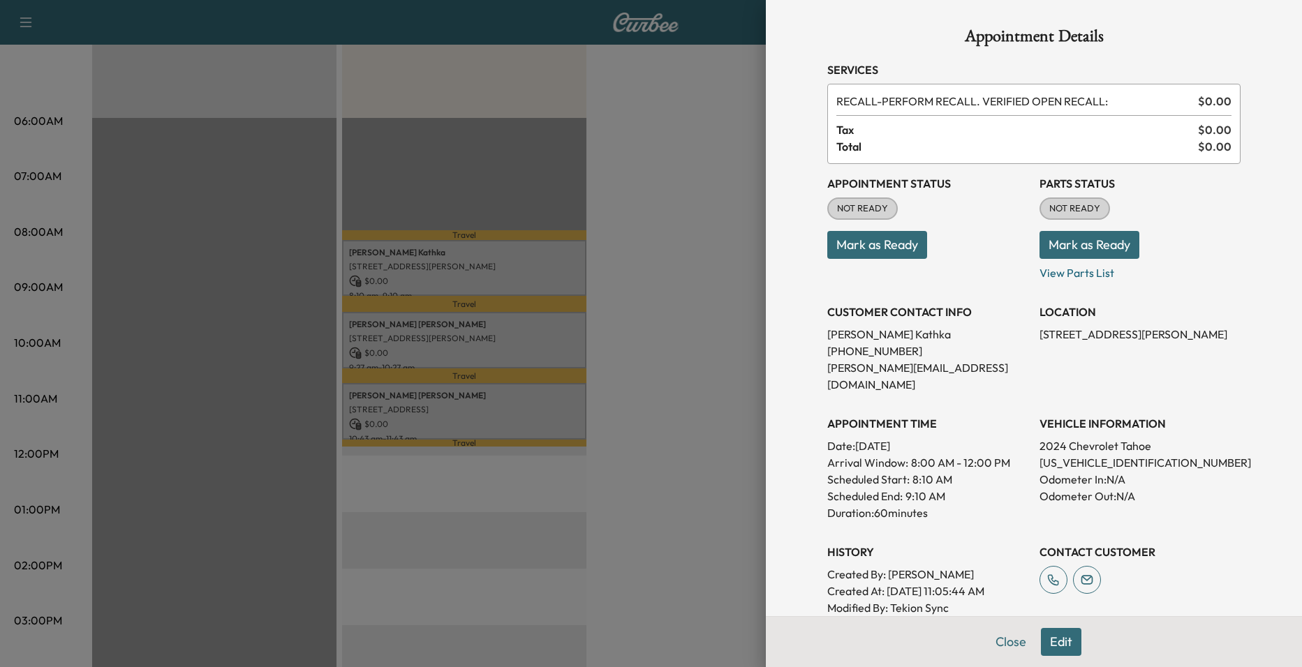
scroll to position [285, 0]
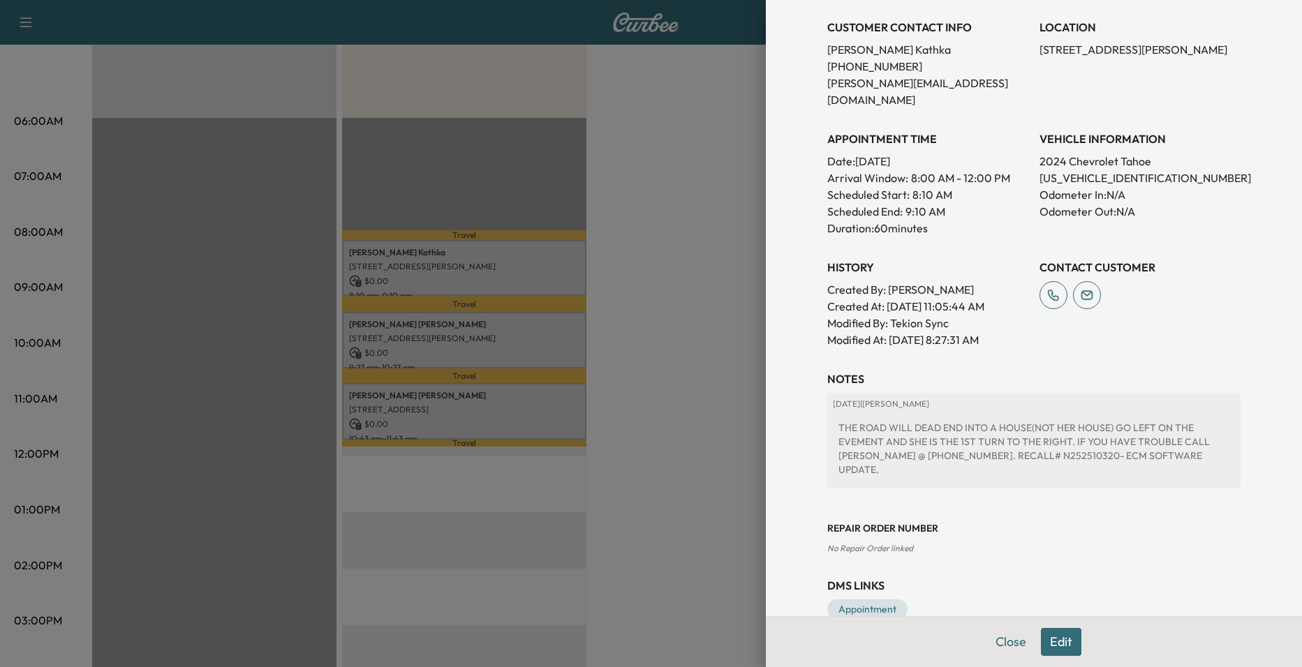
click at [638, 246] on div at bounding box center [651, 333] width 1302 height 667
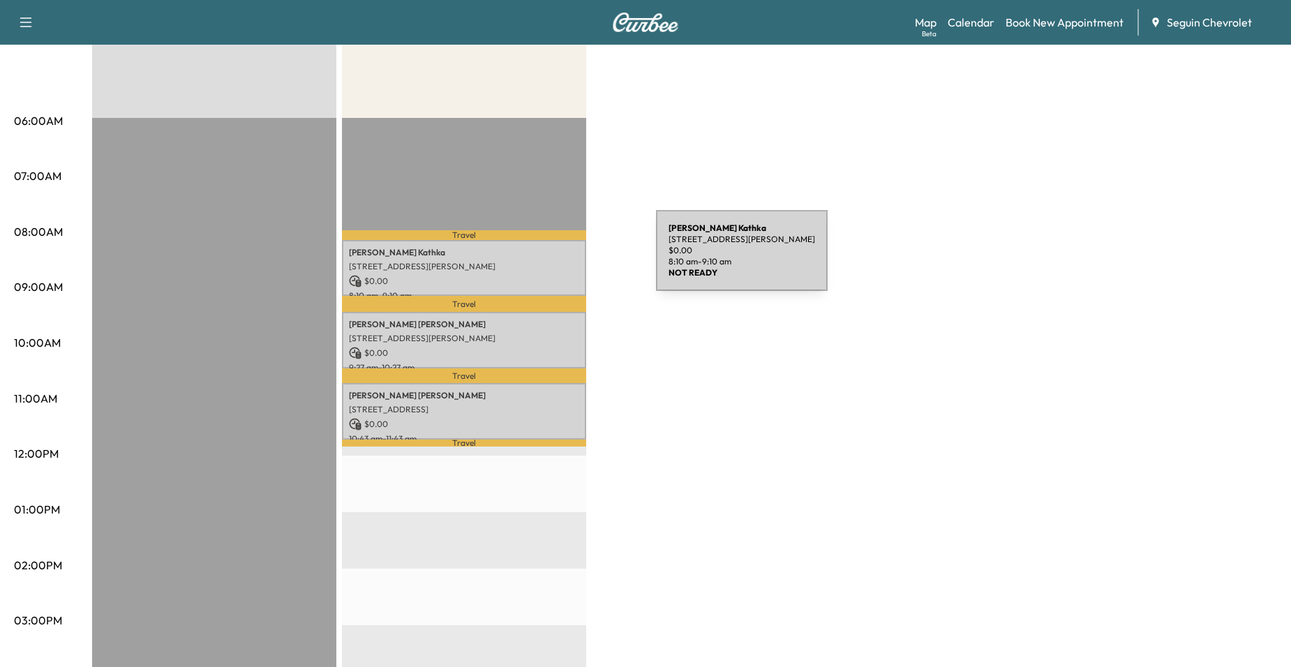
click at [551, 261] on p "[STREET_ADDRESS][PERSON_NAME]" at bounding box center [464, 266] width 230 height 11
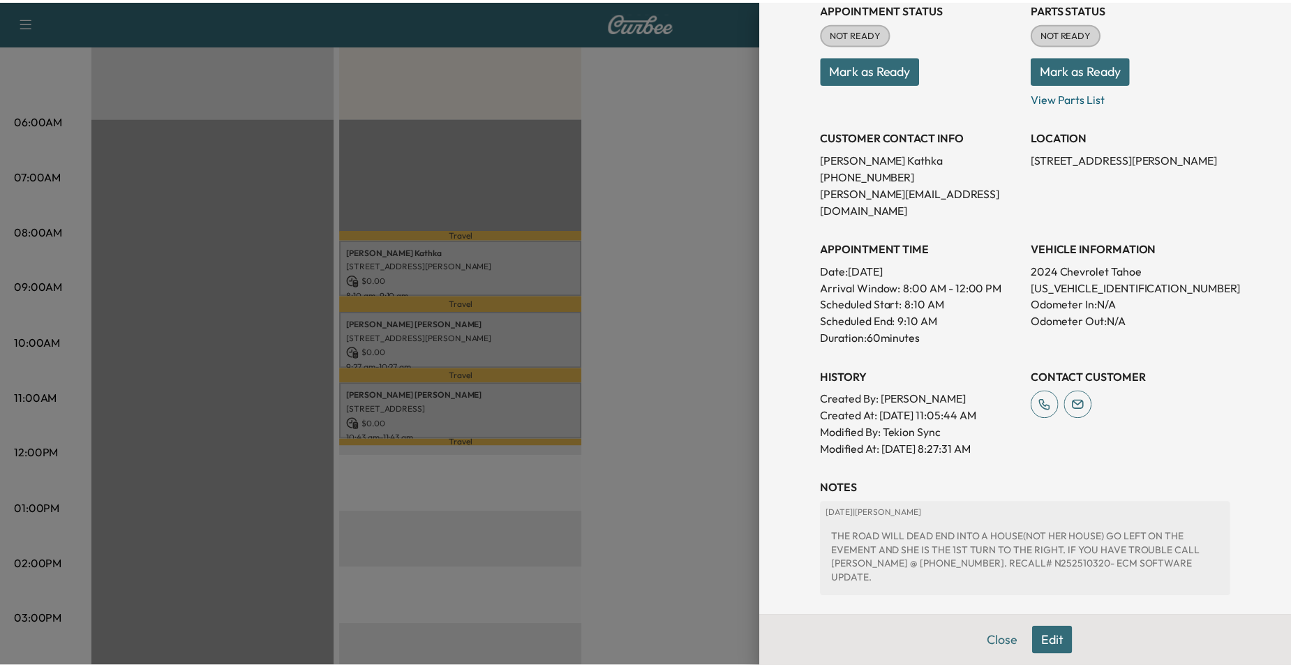
scroll to position [209, 0]
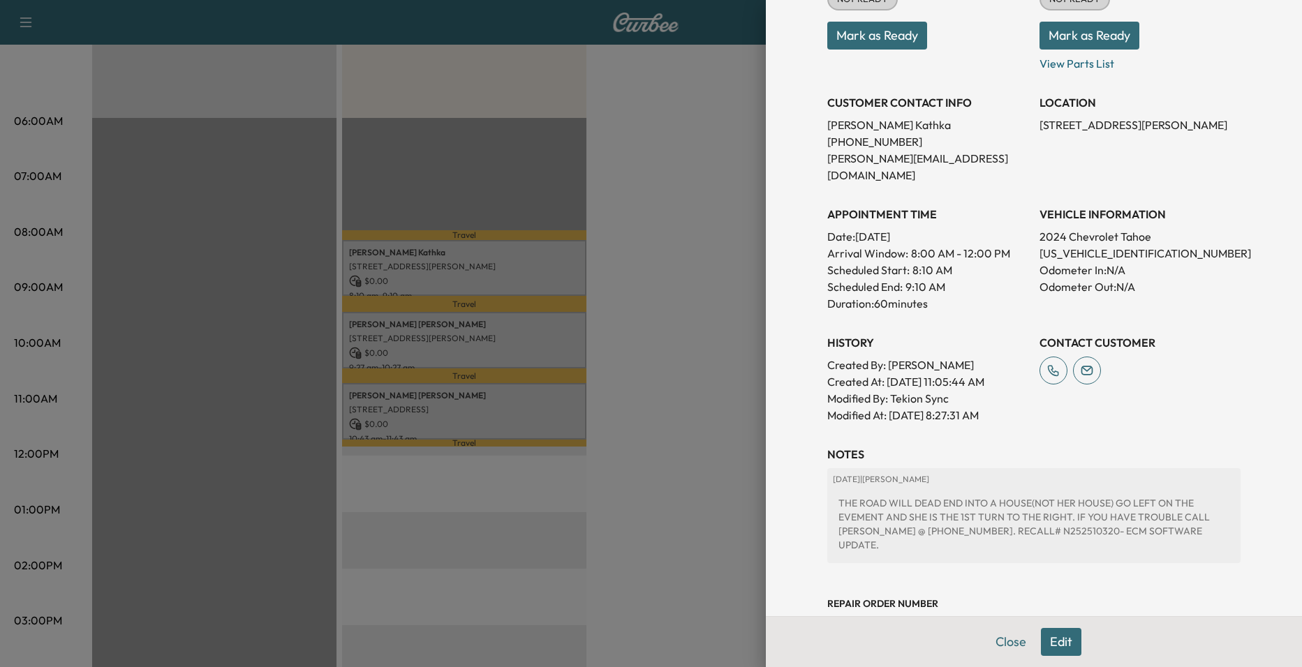
click at [669, 293] on div at bounding box center [651, 333] width 1302 height 667
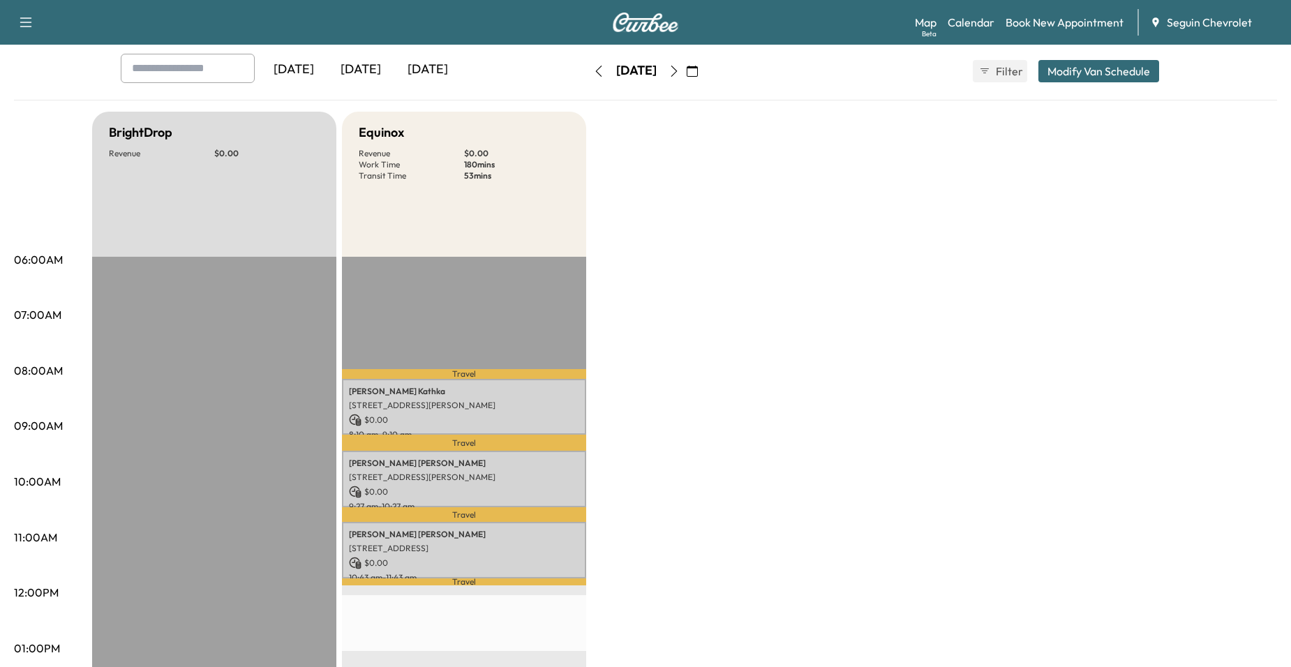
scroll to position [70, 0]
click at [678, 67] on icon "button" at bounding box center [675, 71] width 6 height 11
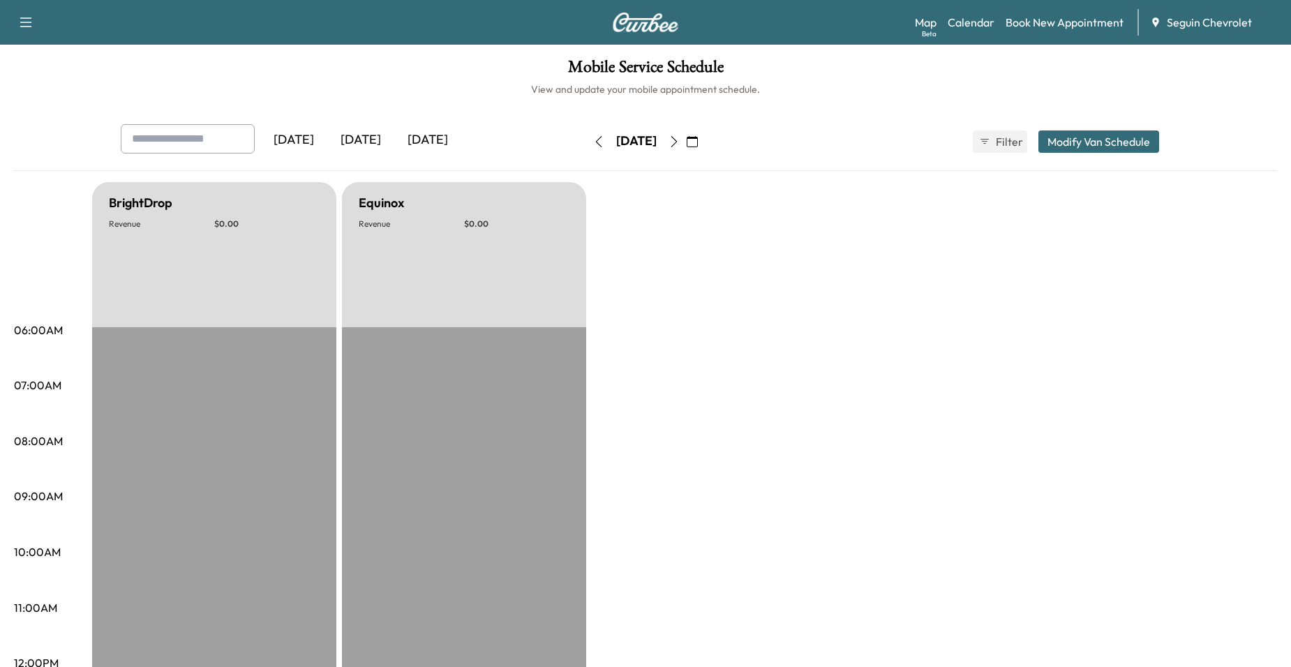
click at [686, 148] on button "button" at bounding box center [674, 142] width 24 height 22
click at [680, 147] on icon "button" at bounding box center [674, 141] width 11 height 11
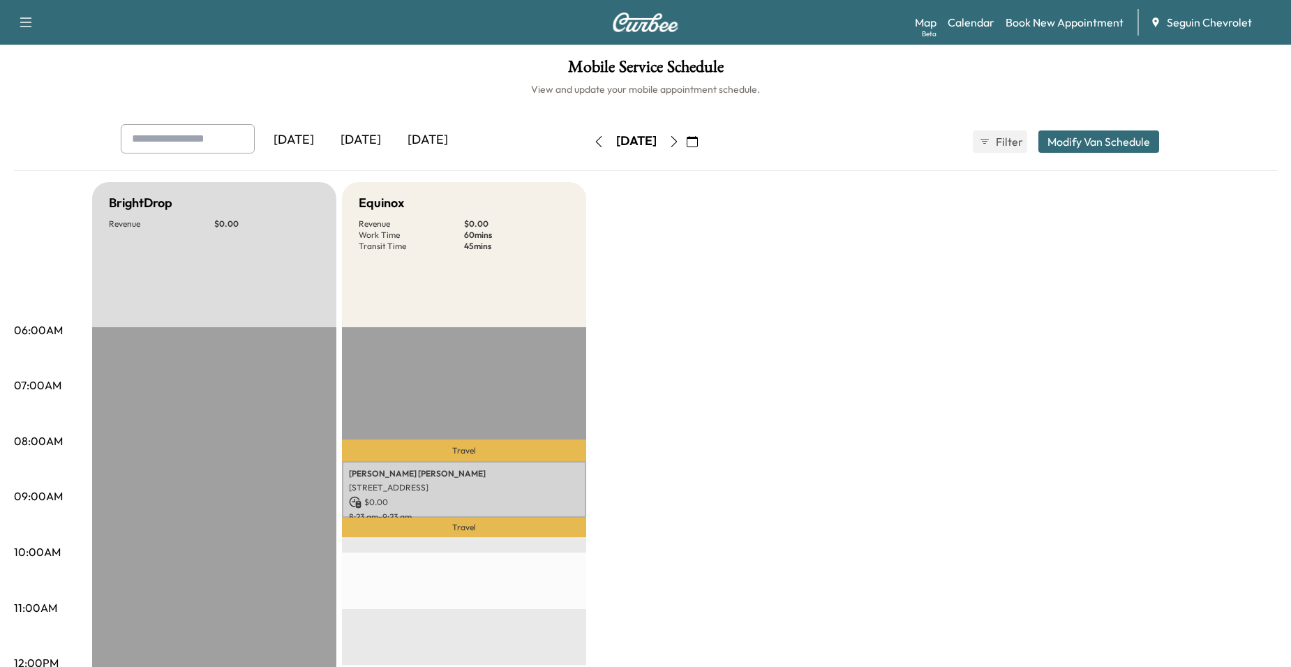
click at [680, 141] on icon "button" at bounding box center [674, 141] width 11 height 11
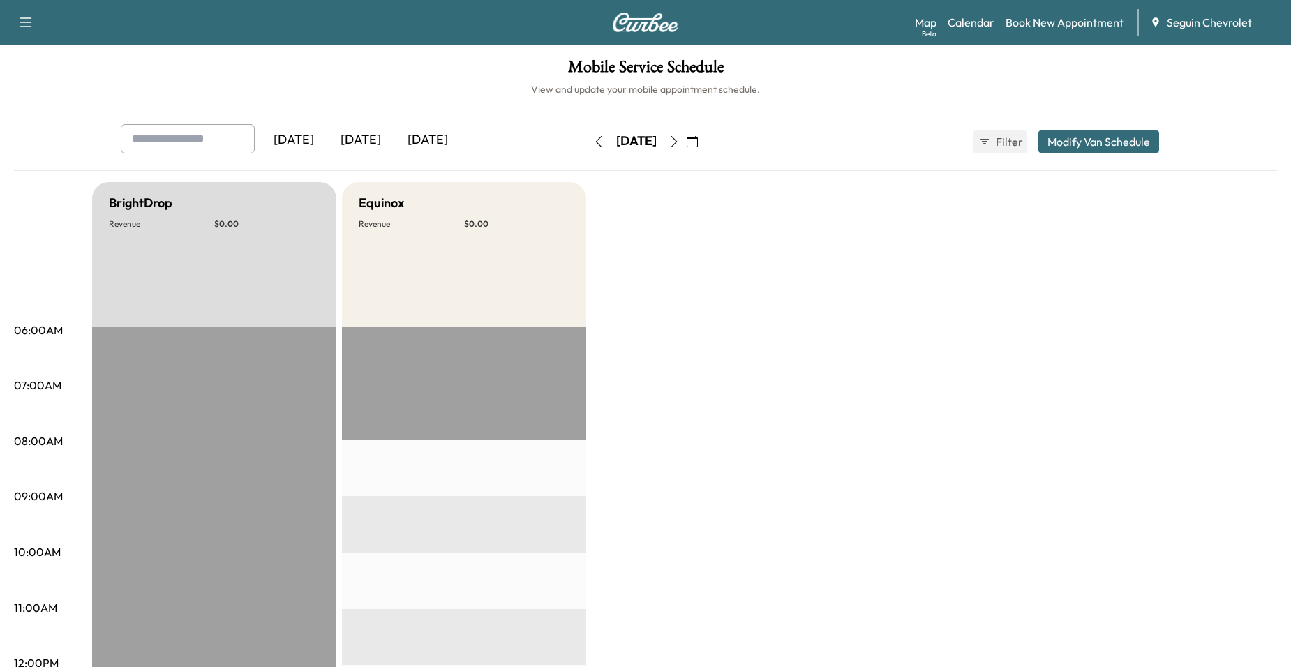
click at [686, 141] on button "button" at bounding box center [674, 142] width 24 height 22
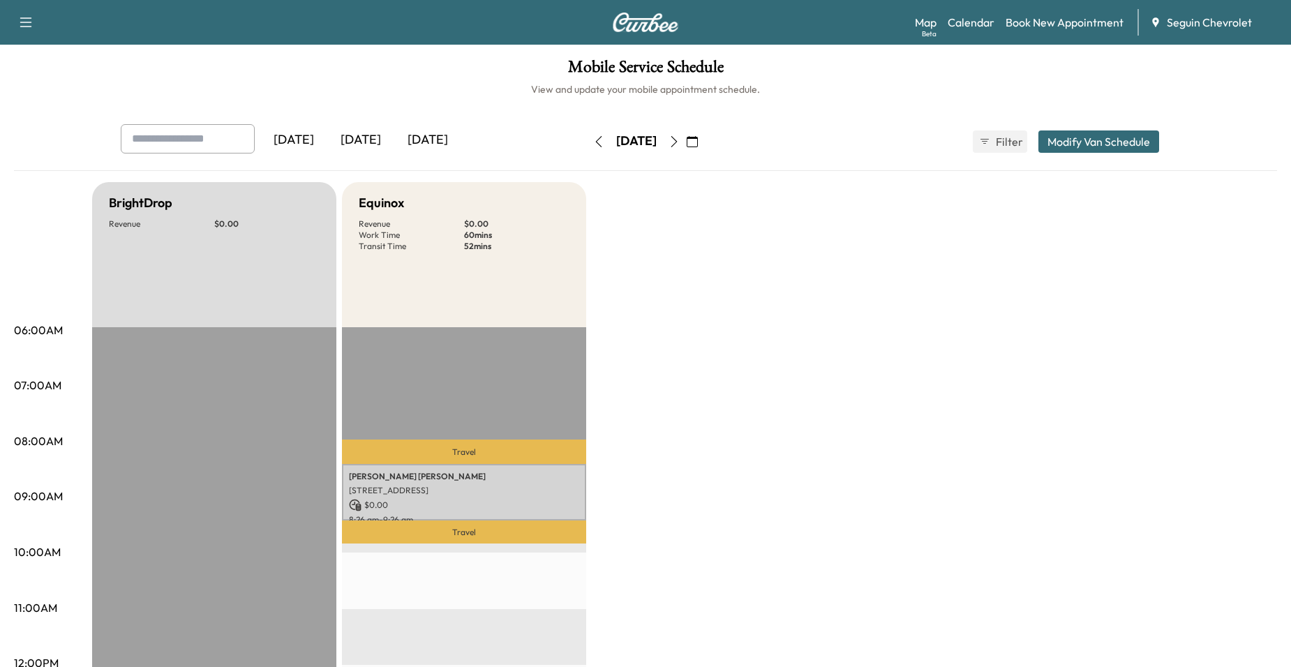
drag, startPoint x: 520, startPoint y: 454, endPoint x: 524, endPoint y: 460, distance: 7.2
click at [522, 457] on p "Travel" at bounding box center [464, 452] width 244 height 24
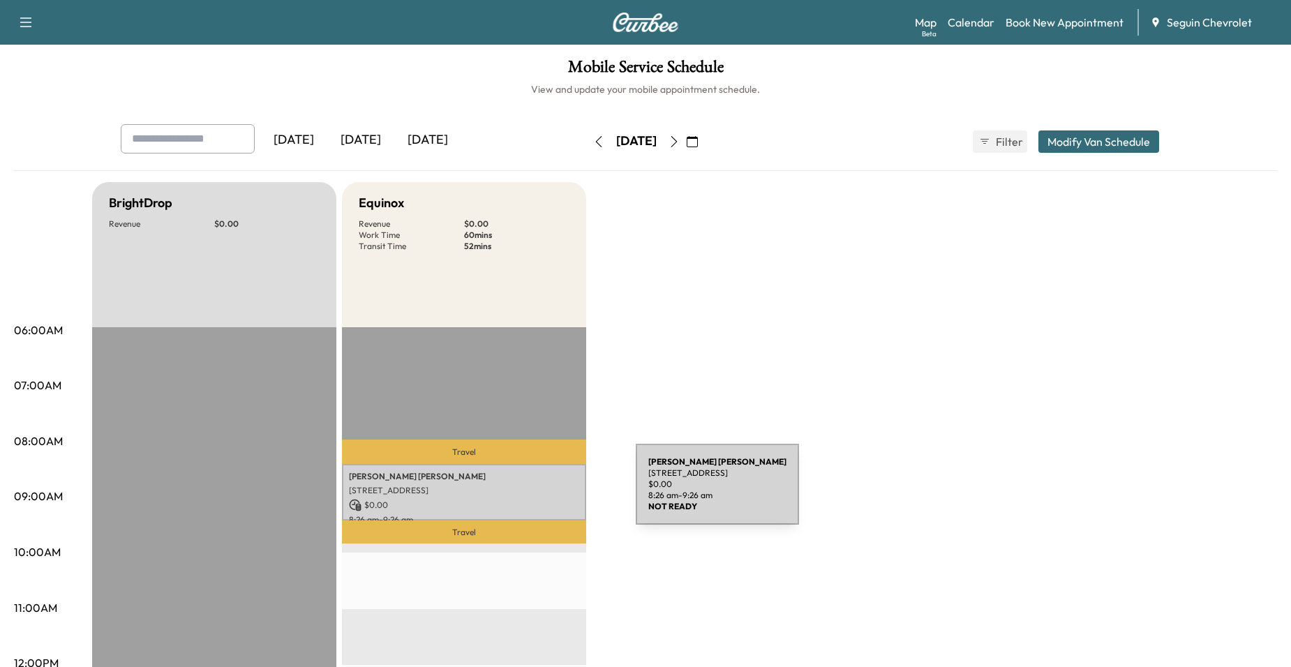
click at [531, 492] on p "[STREET_ADDRESS]" at bounding box center [464, 490] width 230 height 11
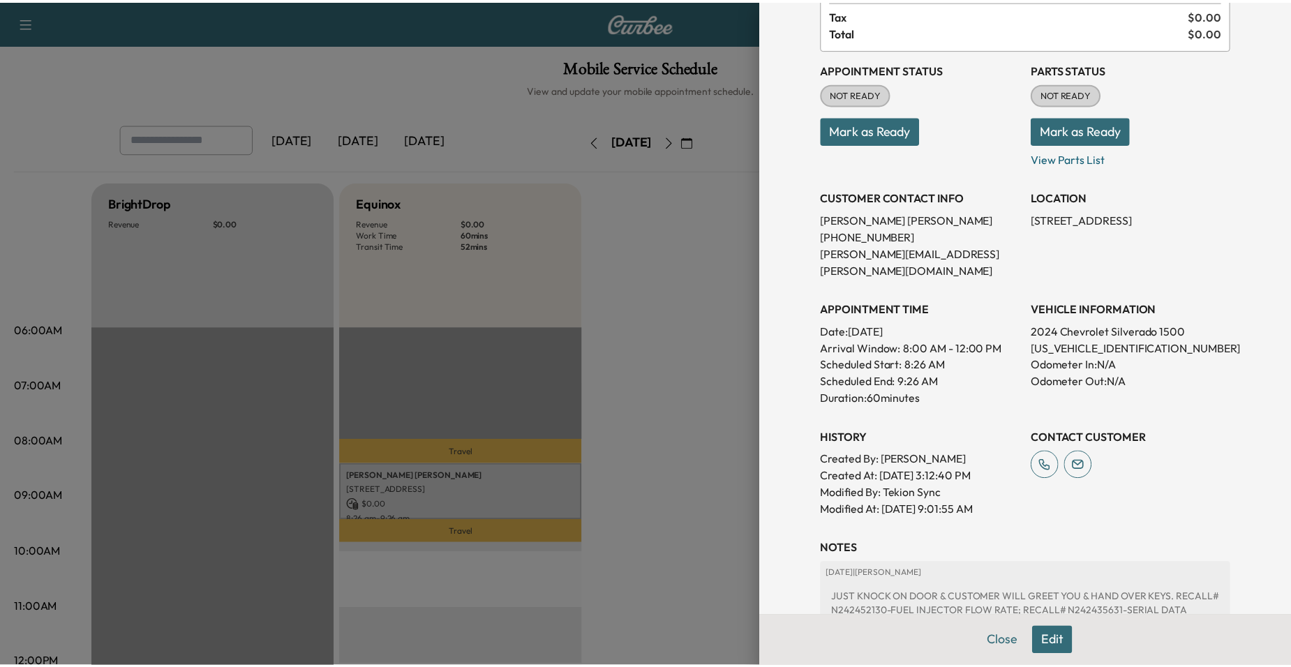
scroll to position [215, 0]
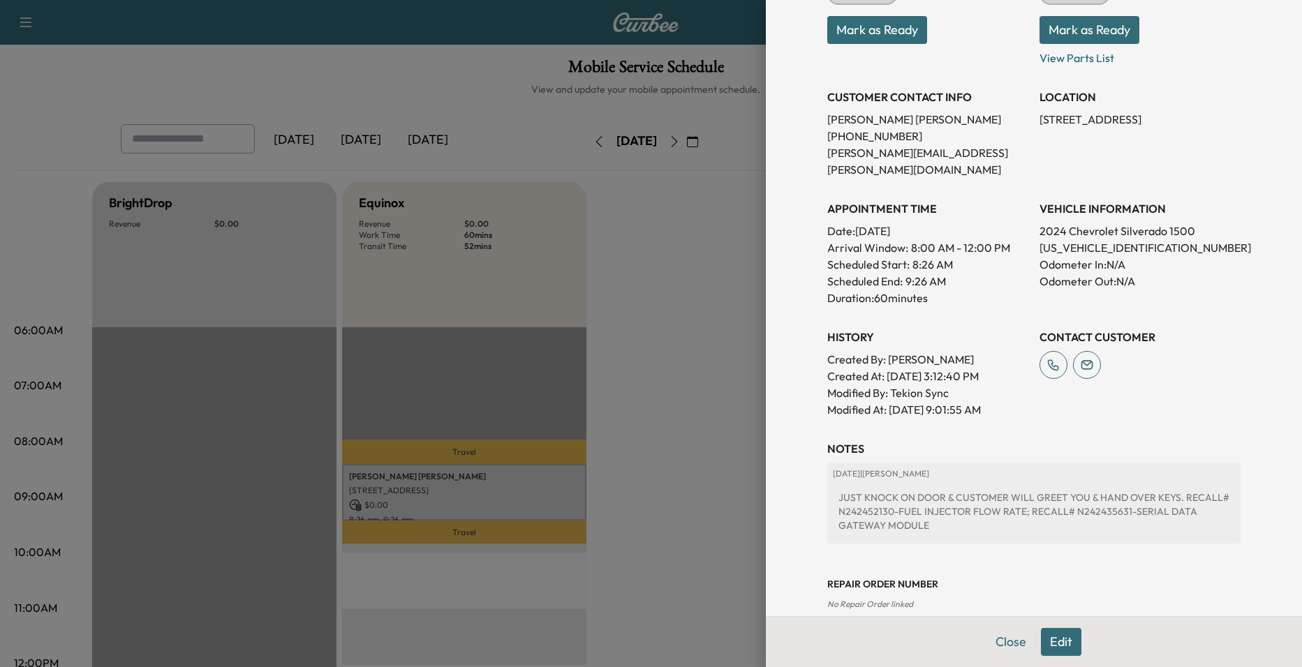
click at [697, 288] on div at bounding box center [651, 333] width 1302 height 667
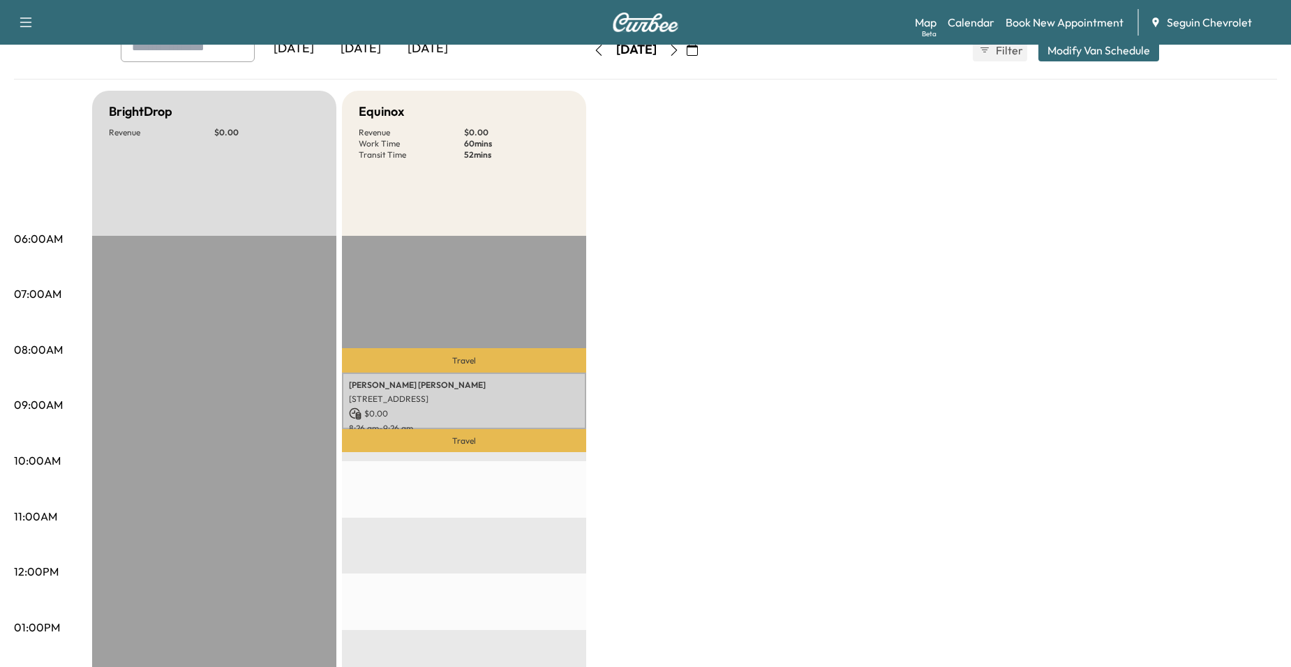
scroll to position [0, 0]
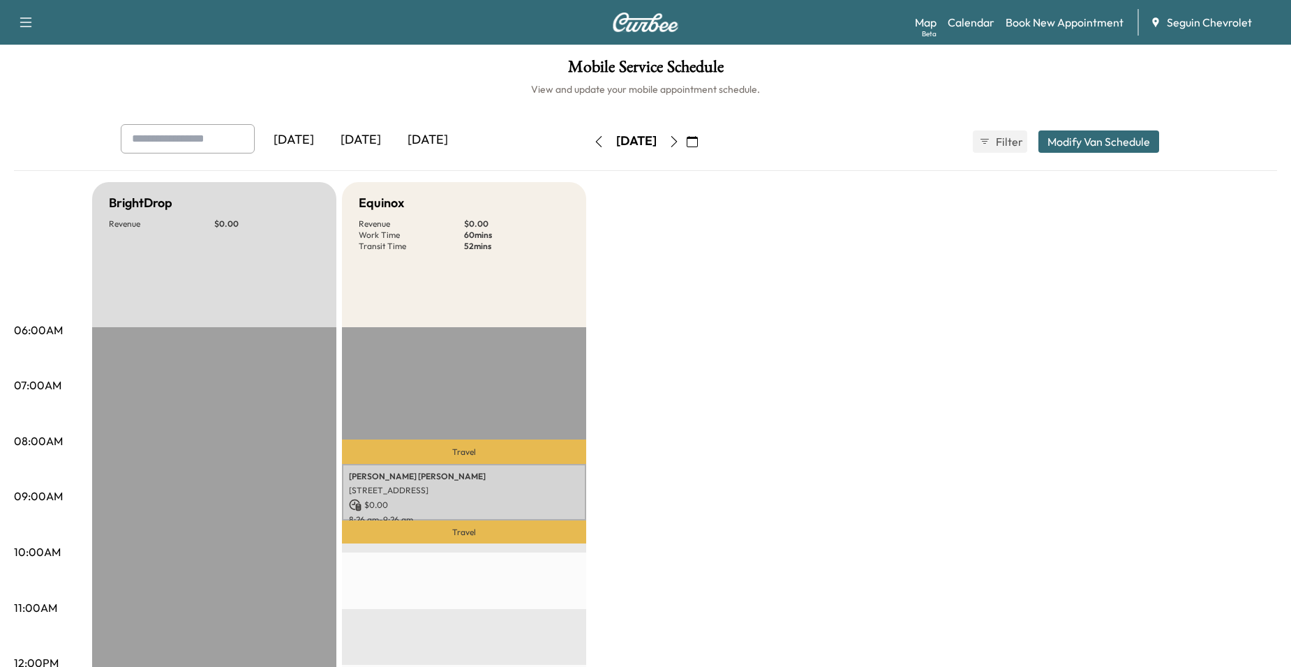
click at [686, 140] on button "button" at bounding box center [674, 142] width 24 height 22
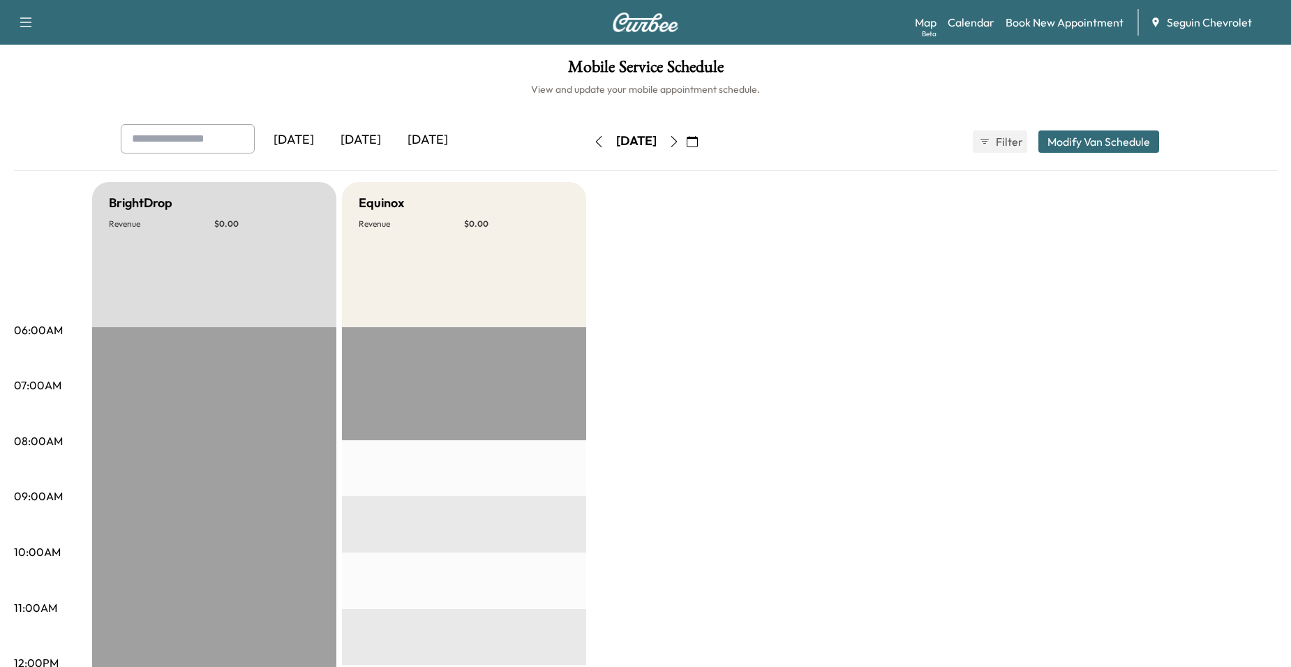
click at [686, 148] on button "button" at bounding box center [674, 142] width 24 height 22
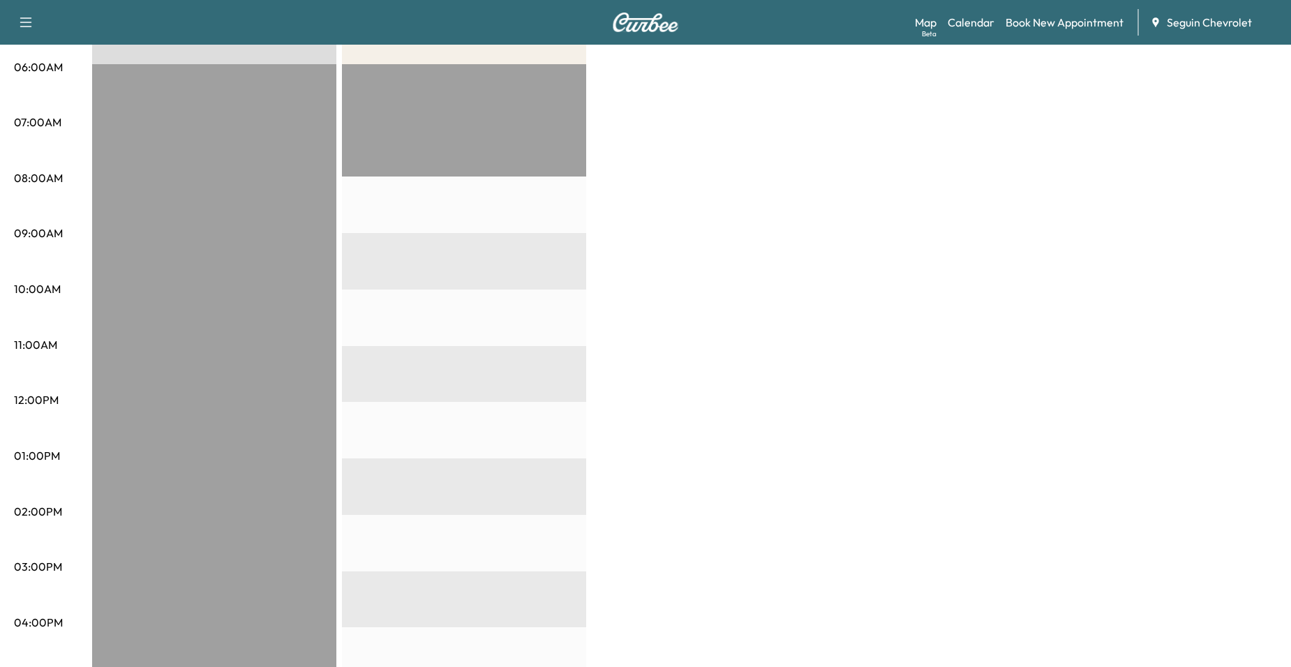
scroll to position [70, 0]
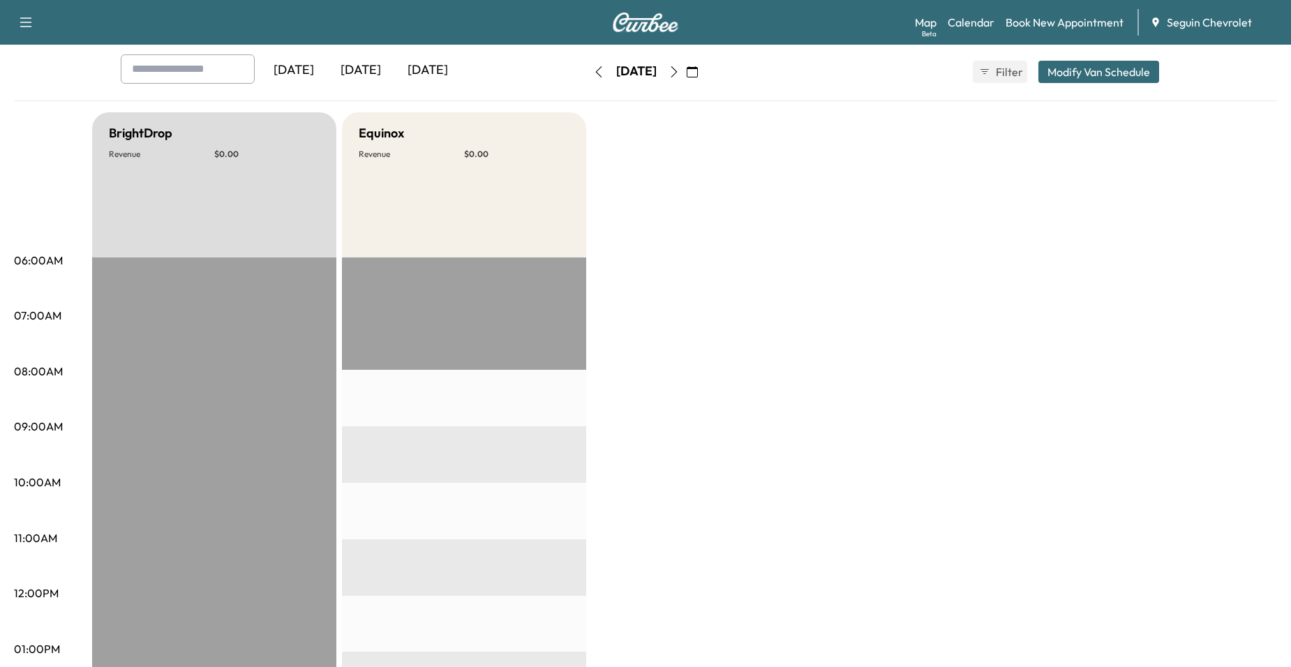
click at [686, 82] on button "button" at bounding box center [674, 72] width 24 height 22
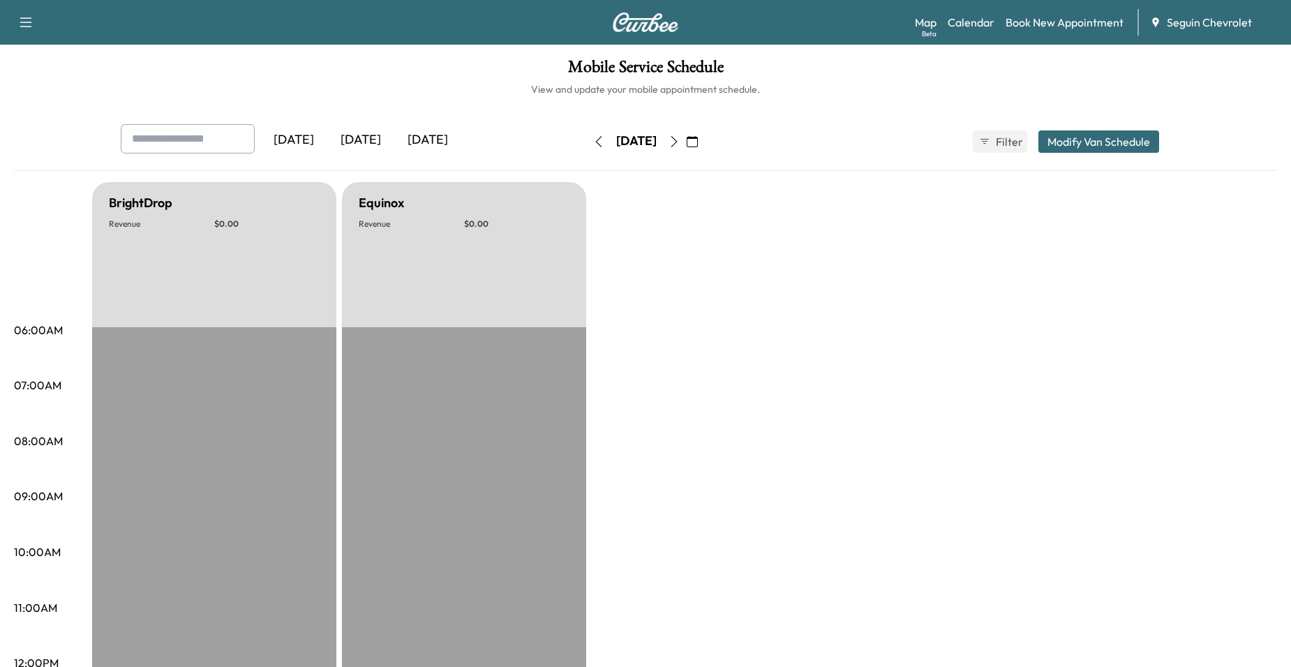
click at [686, 133] on button "button" at bounding box center [674, 142] width 24 height 22
click at [686, 131] on button "button" at bounding box center [674, 142] width 24 height 22
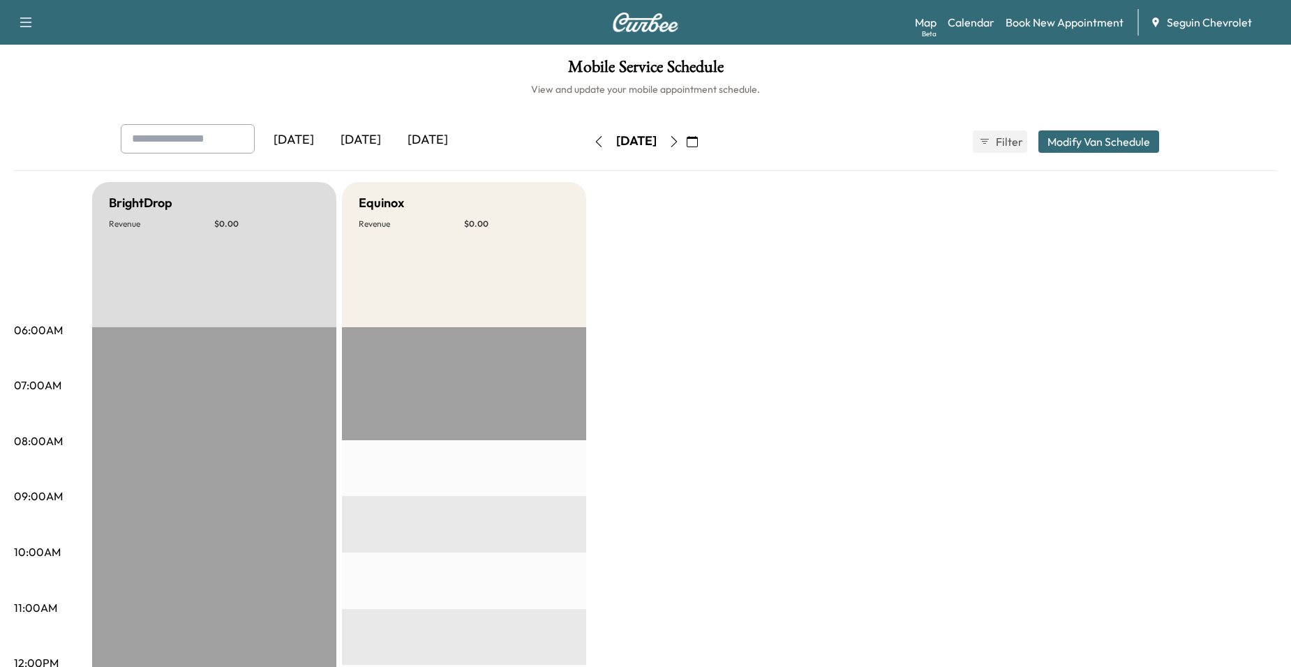
click at [686, 131] on button "button" at bounding box center [674, 142] width 24 height 22
click at [680, 147] on icon "button" at bounding box center [674, 141] width 11 height 11
click at [698, 140] on icon "button" at bounding box center [692, 141] width 11 height 11
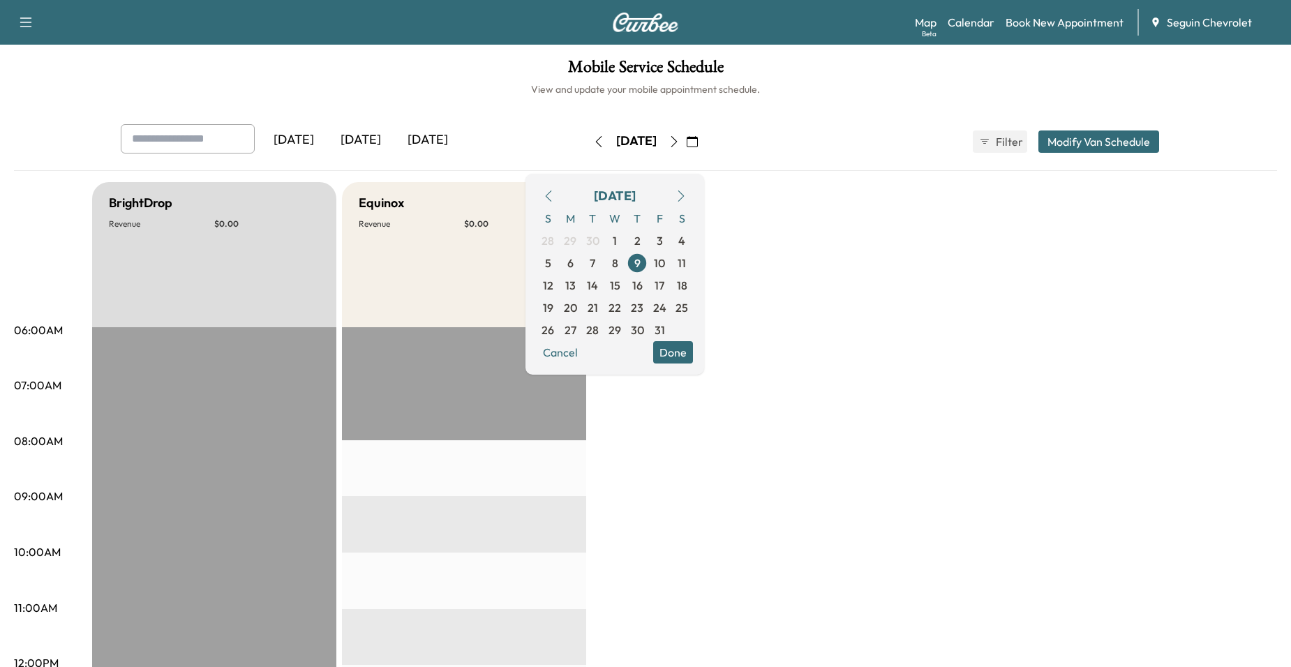
click at [554, 191] on icon "button" at bounding box center [548, 196] width 11 height 11
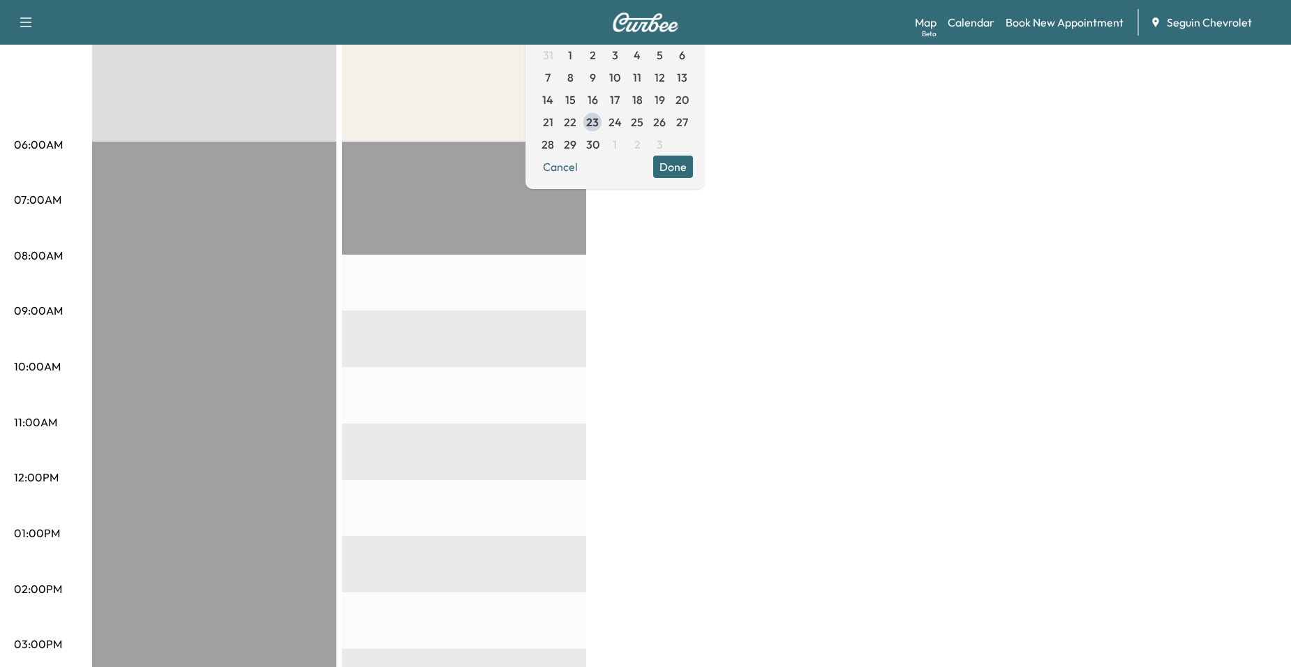
scroll to position [17, 0]
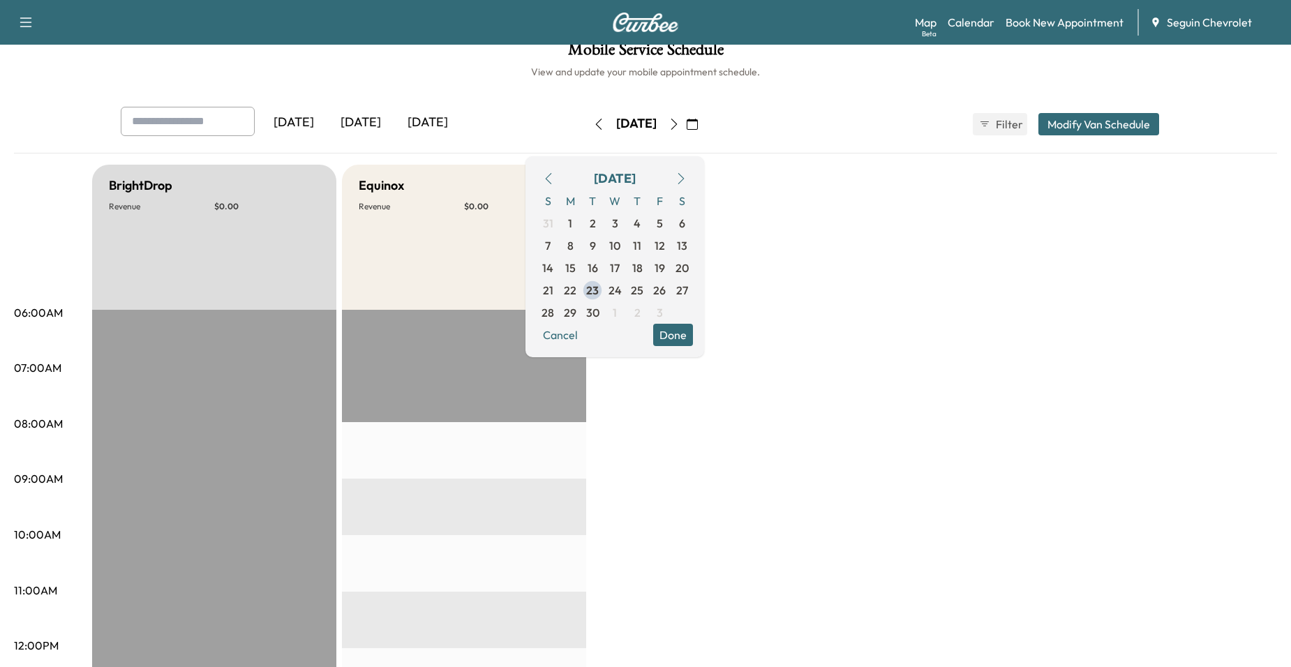
click at [704, 355] on div "September 2025 S M T W T F S 31 1 2 3 4 5 6 7 8 9 10 11 12 13 14 15 16 17 18 19…" at bounding box center [615, 256] width 179 height 201
drag, startPoint x: 861, startPoint y: 267, endPoint x: 854, endPoint y: 266, distance: 7.7
click at [666, 291] on span "26" at bounding box center [659, 290] width 13 height 17
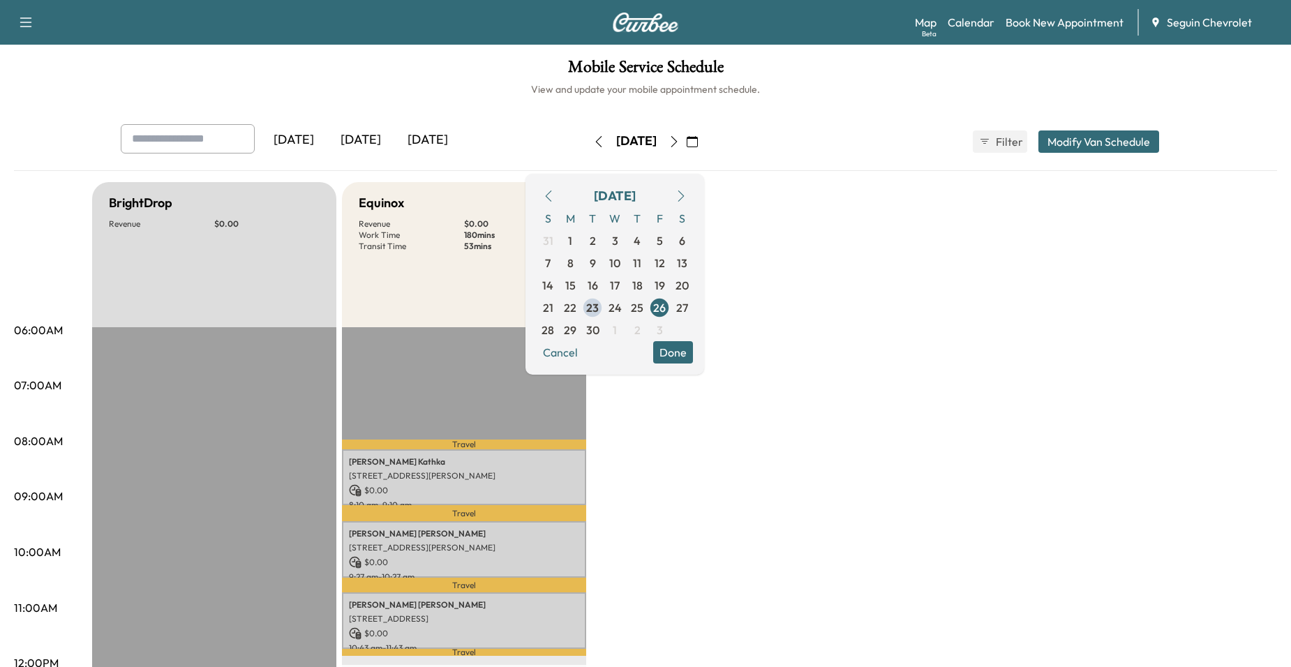
click at [704, 366] on div "September 2025 S M T W T F S 31 1 2 3 4 5 6 7 8 9 10 11 12 13 14 15 16 17 18 19…" at bounding box center [615, 274] width 179 height 201
click at [693, 356] on button "Done" at bounding box center [673, 352] width 40 height 22
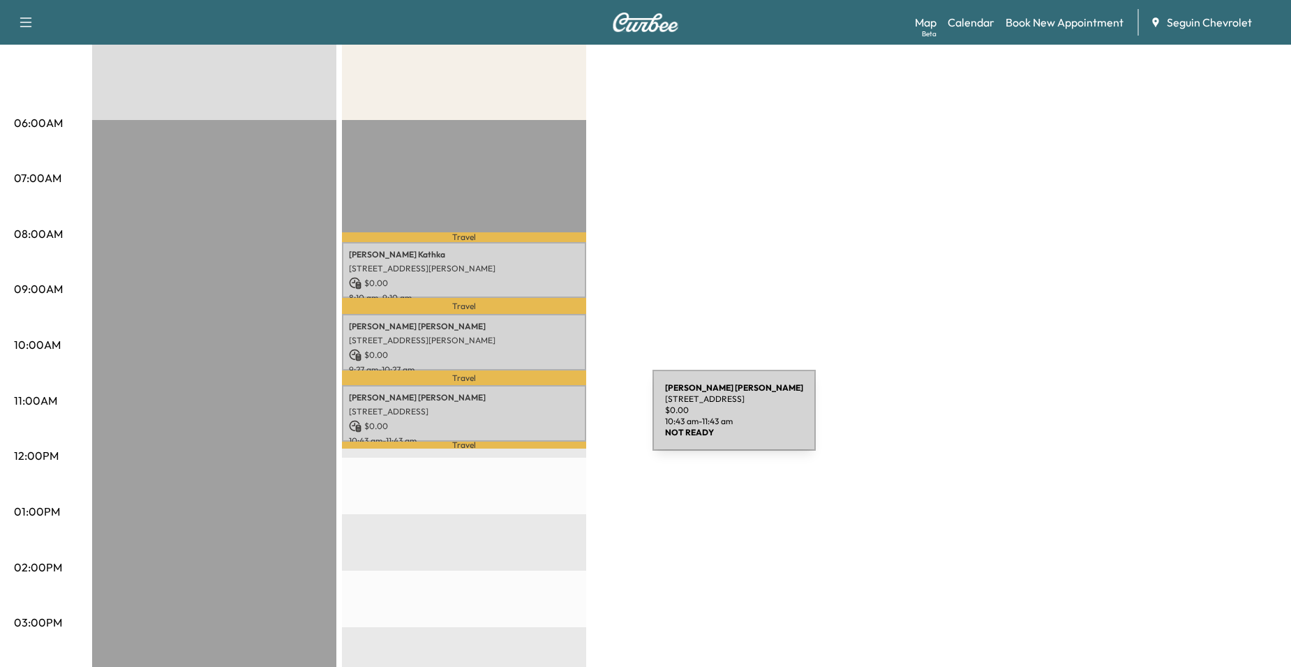
scroll to position [209, 0]
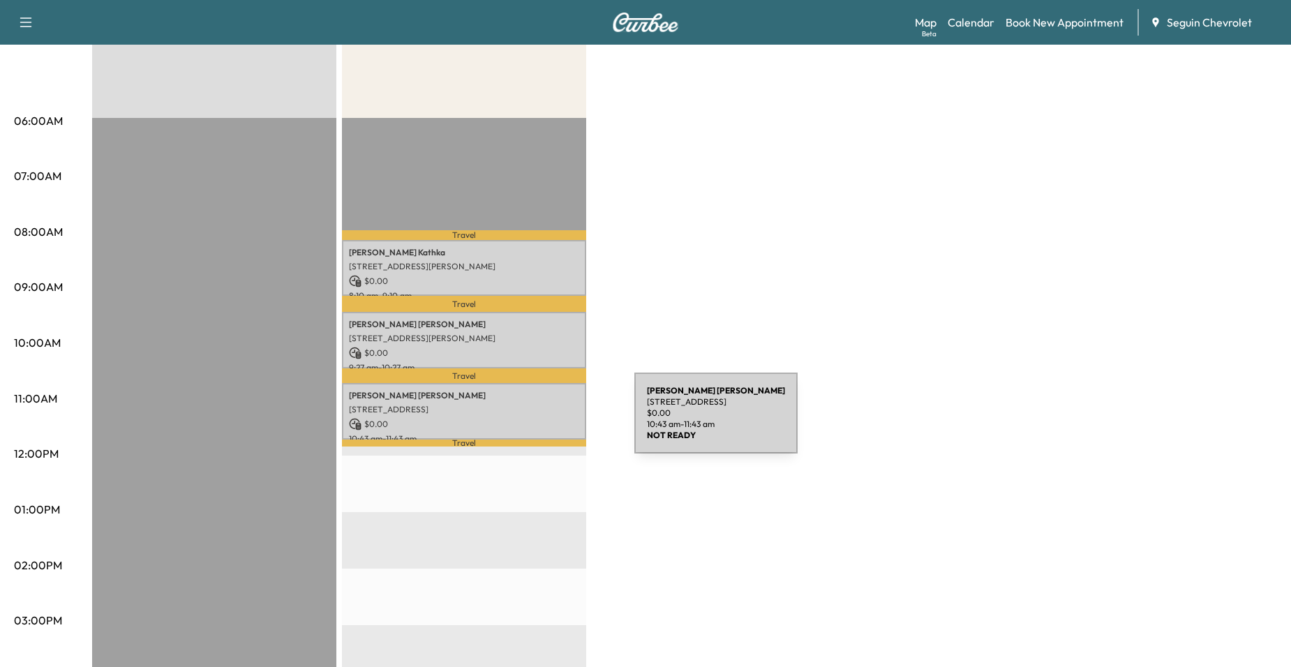
click at [530, 422] on p "$ 0.00" at bounding box center [464, 424] width 230 height 13
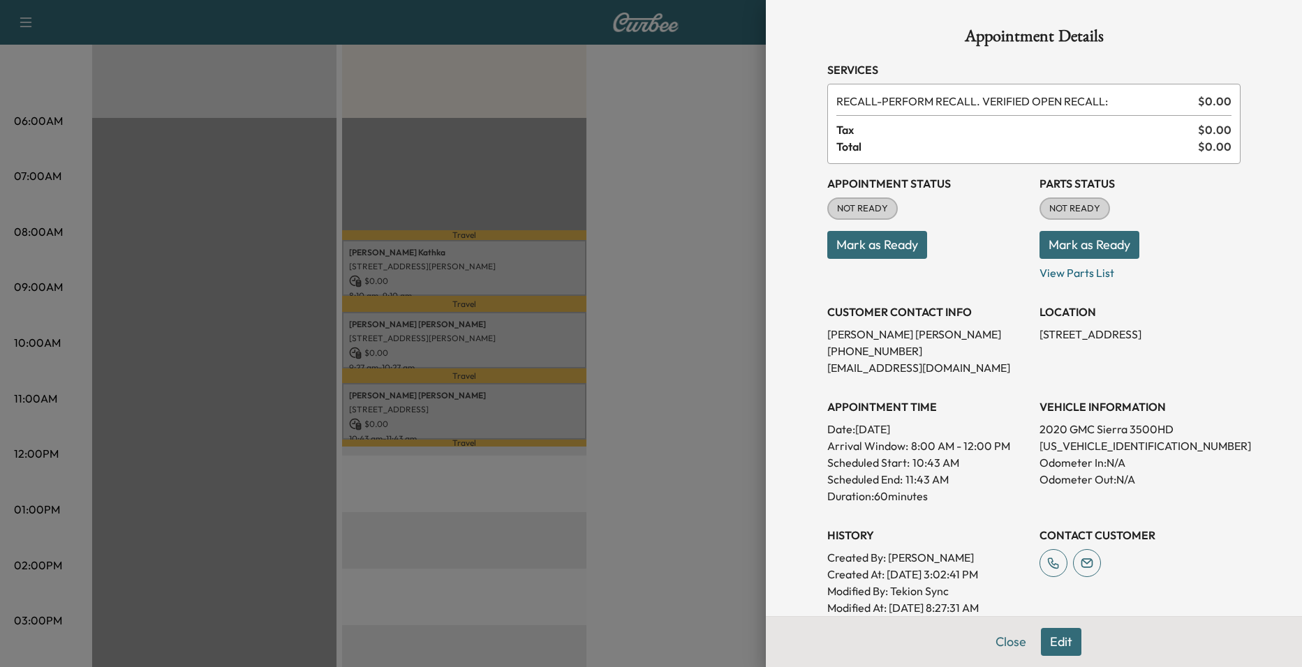
click at [664, 341] on div at bounding box center [651, 333] width 1302 height 667
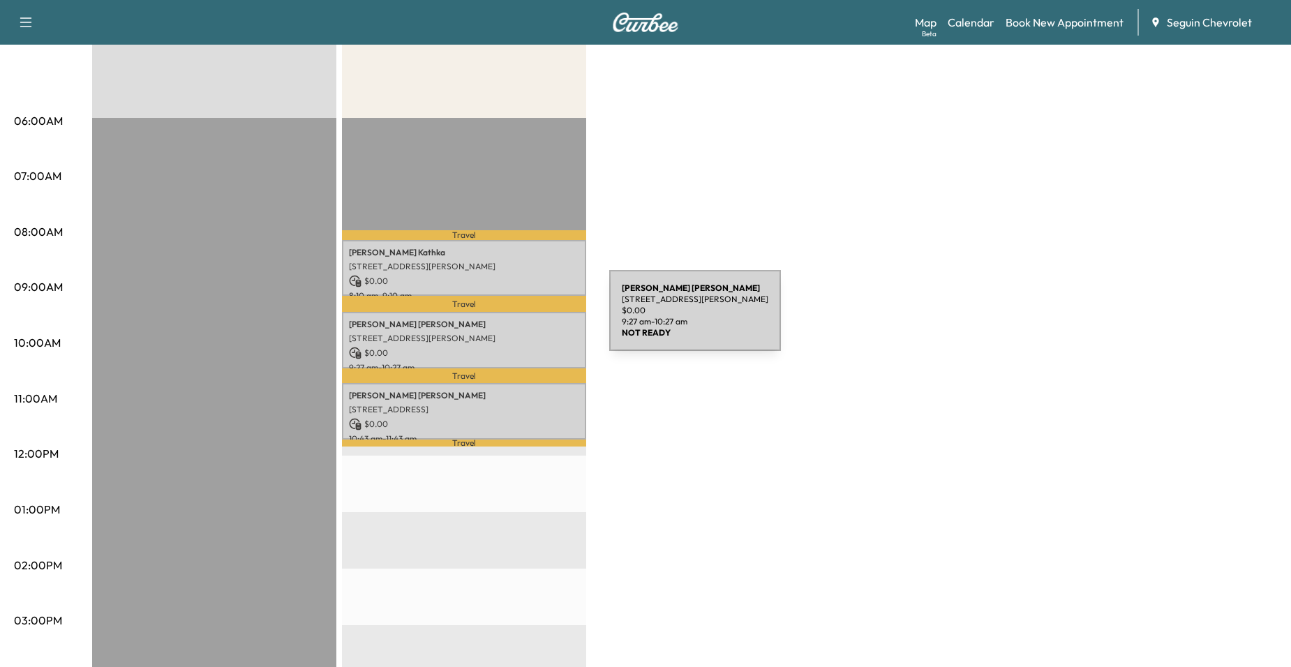
scroll to position [0, 0]
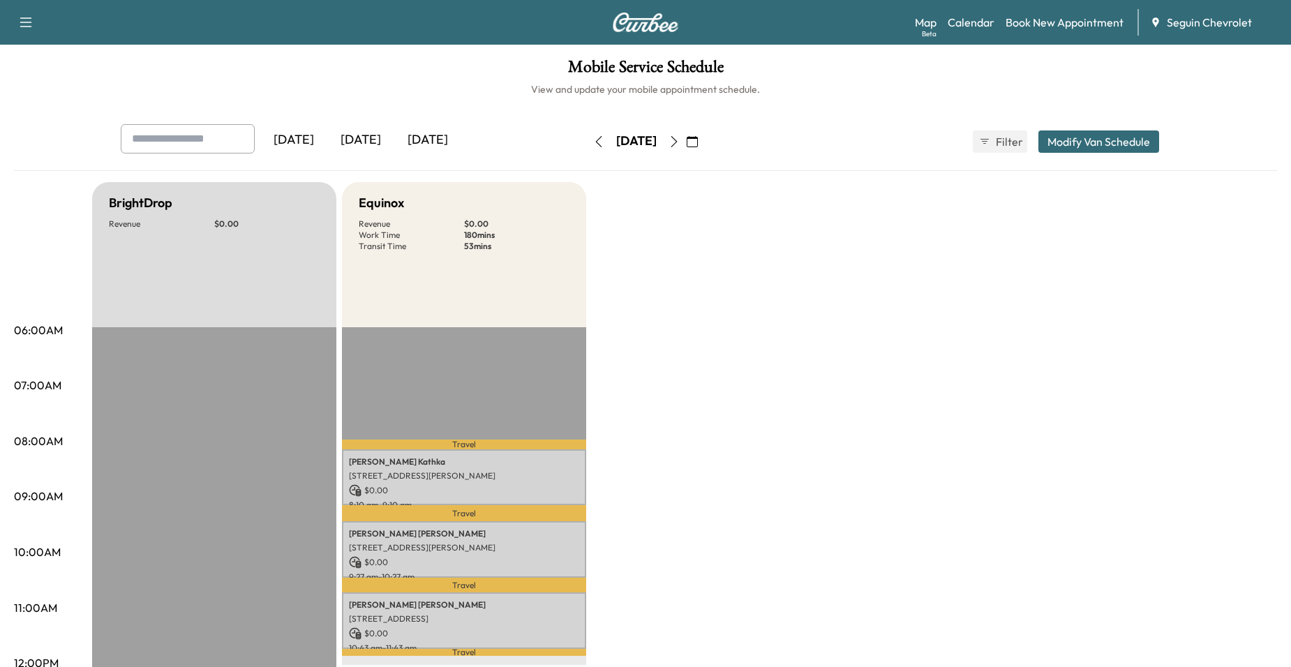
click at [680, 141] on icon "button" at bounding box center [674, 141] width 11 height 11
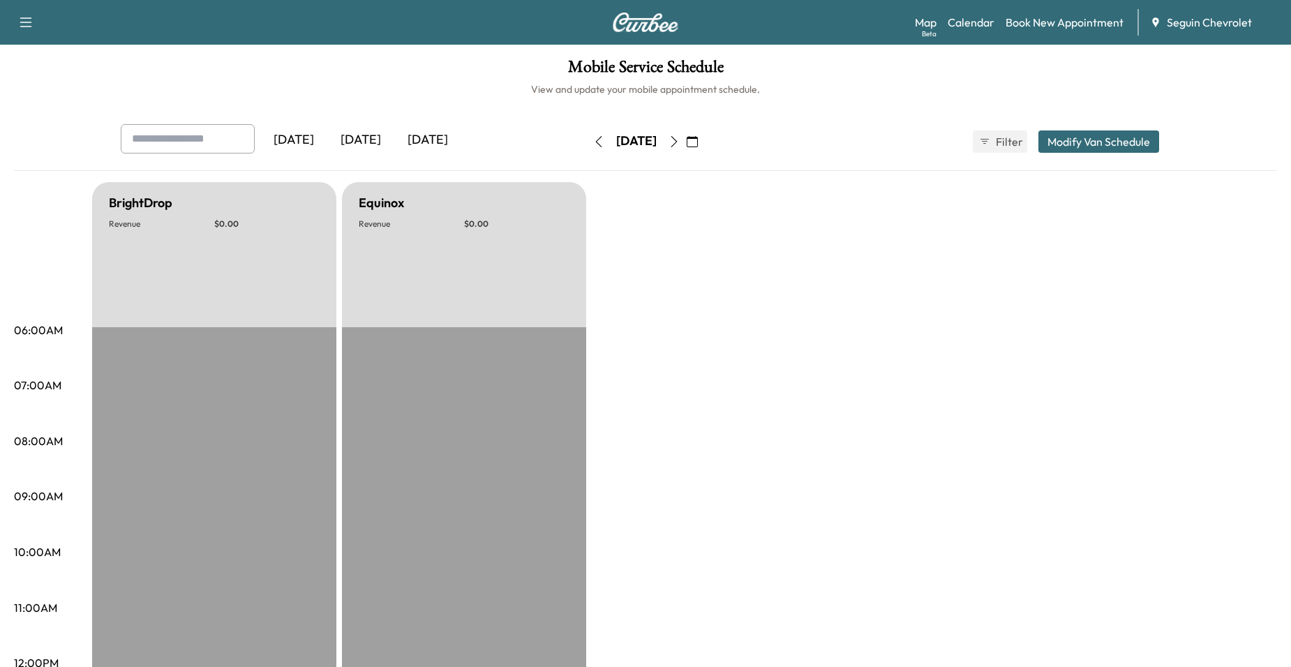
click at [698, 140] on icon "button" at bounding box center [692, 141] width 11 height 11
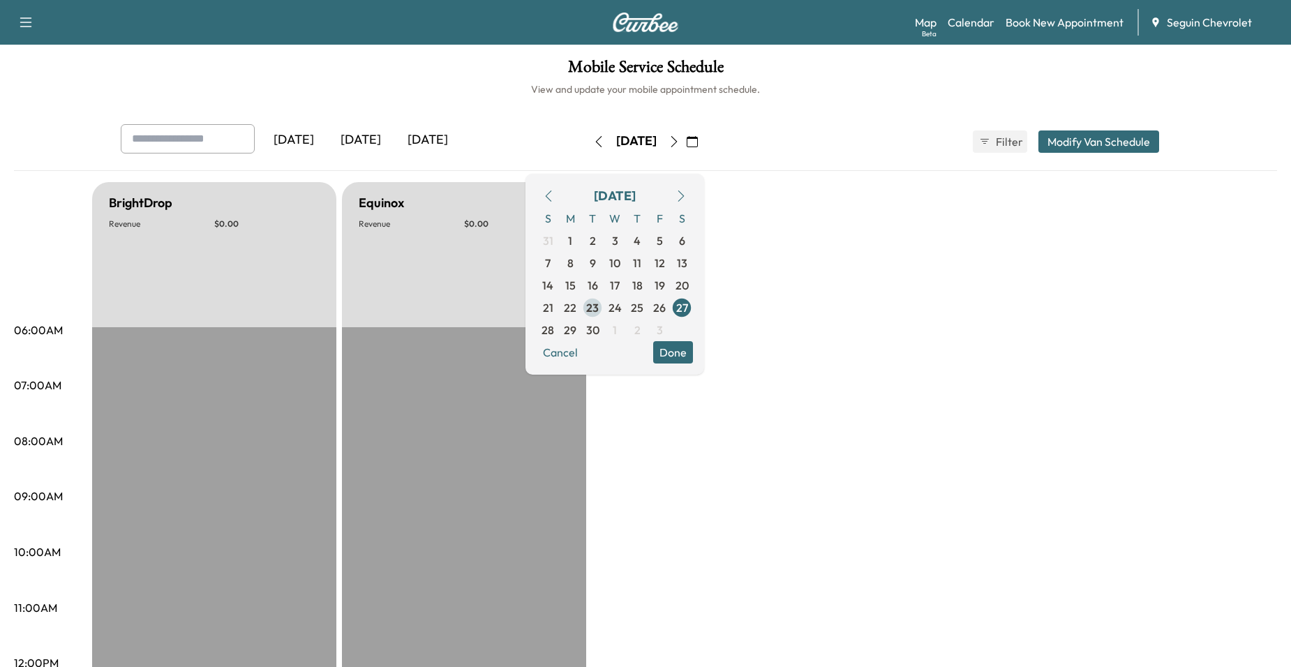
click at [599, 308] on span "23" at bounding box center [592, 307] width 13 height 17
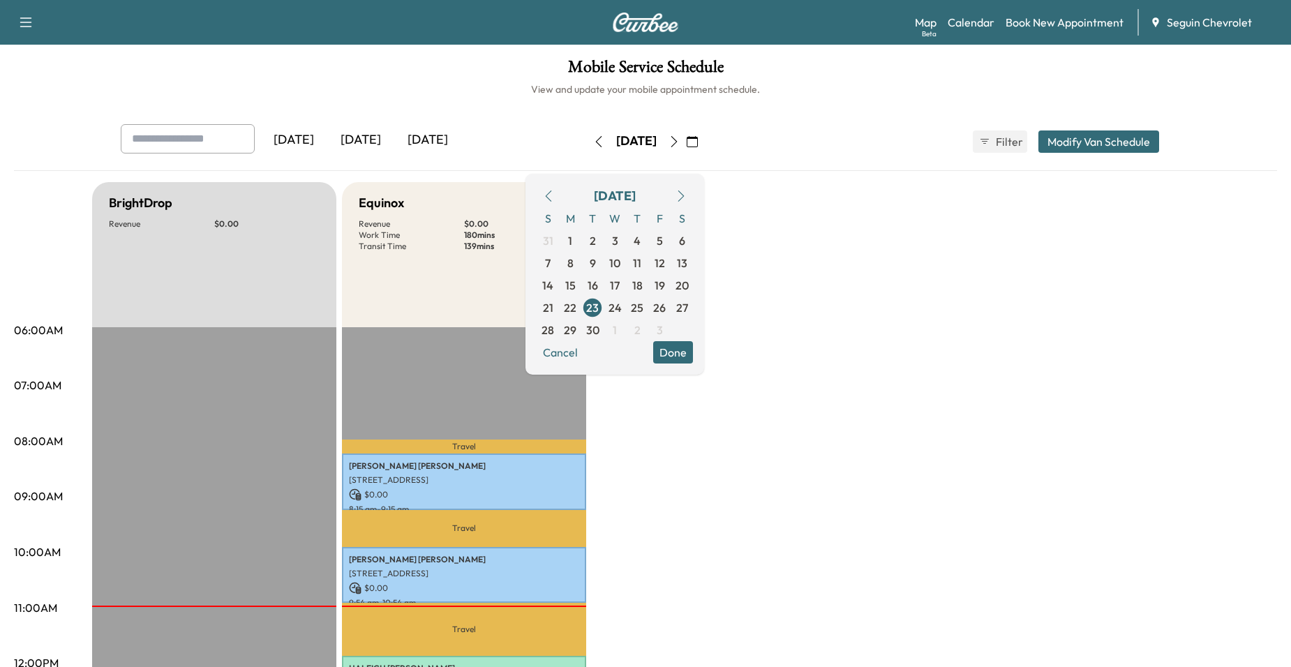
click at [693, 360] on button "Done" at bounding box center [673, 352] width 40 height 22
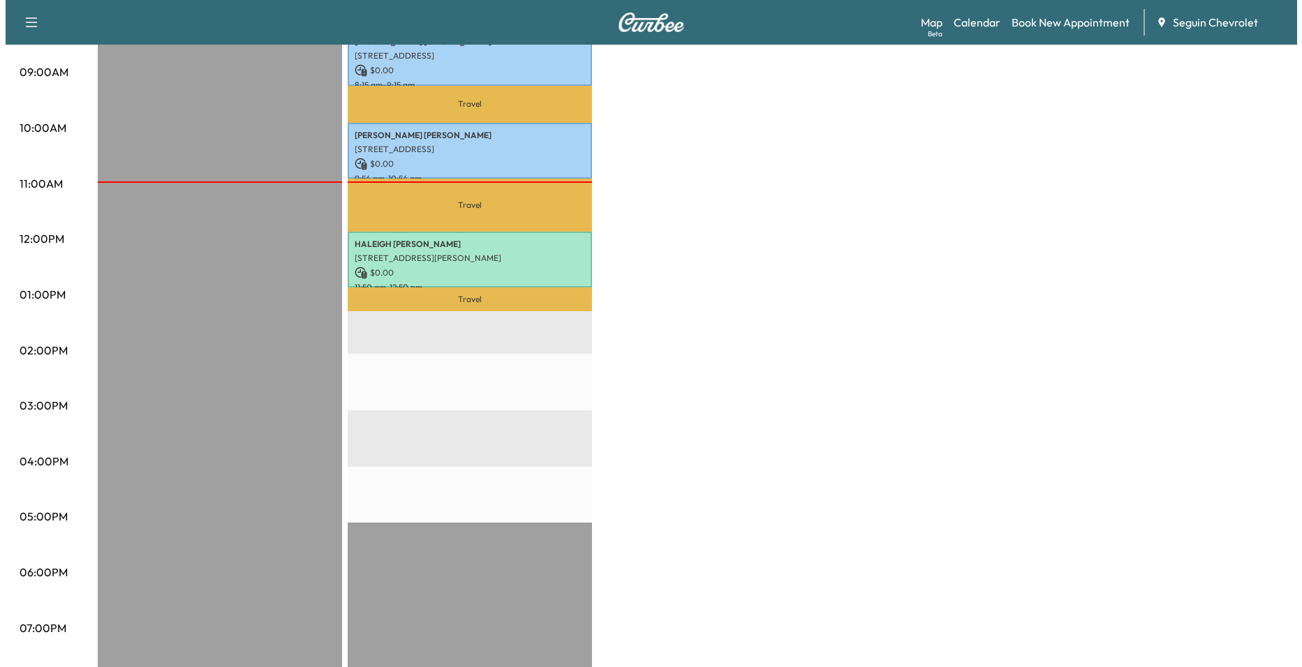
scroll to position [576, 0]
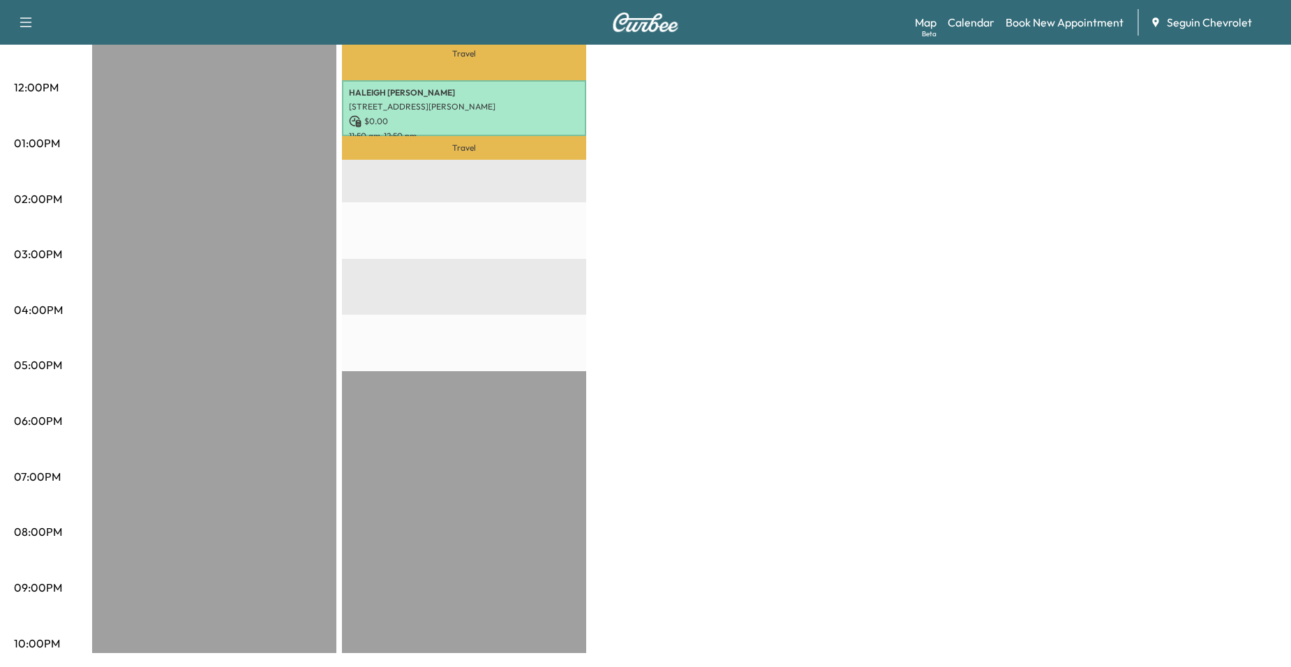
click at [511, 136] on p "Travel" at bounding box center [464, 148] width 244 height 24
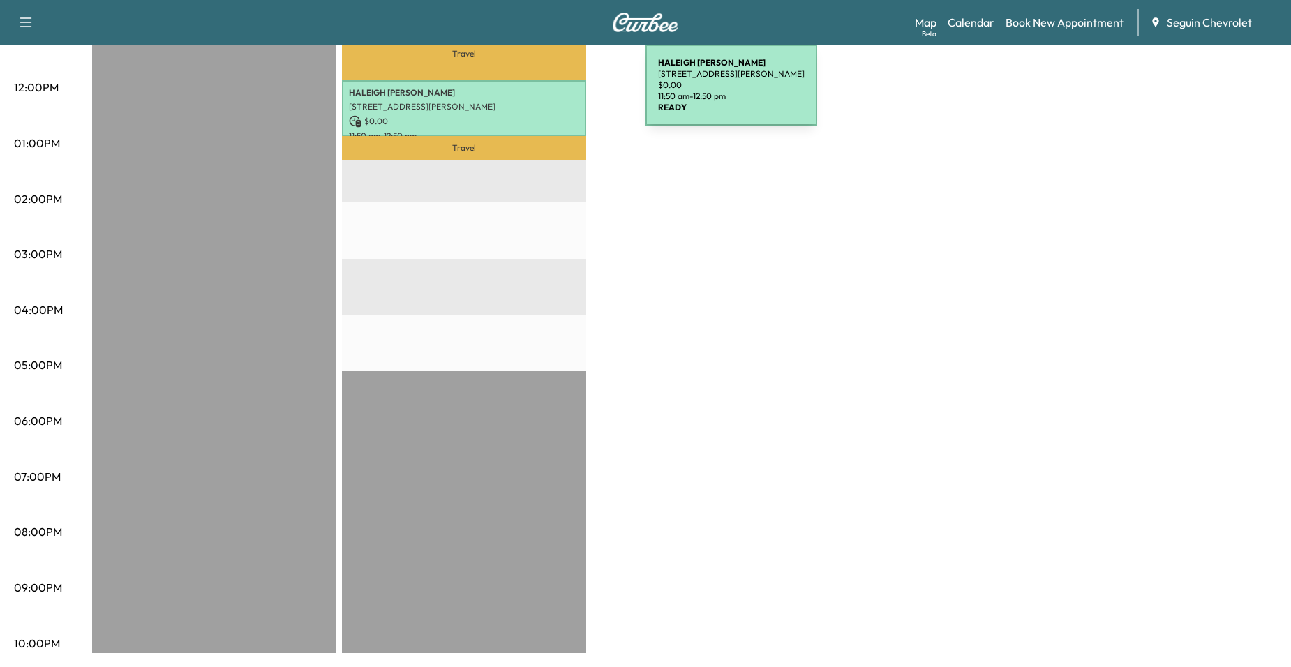
click at [541, 94] on p "HALEIGH Vickery" at bounding box center [464, 92] width 230 height 11
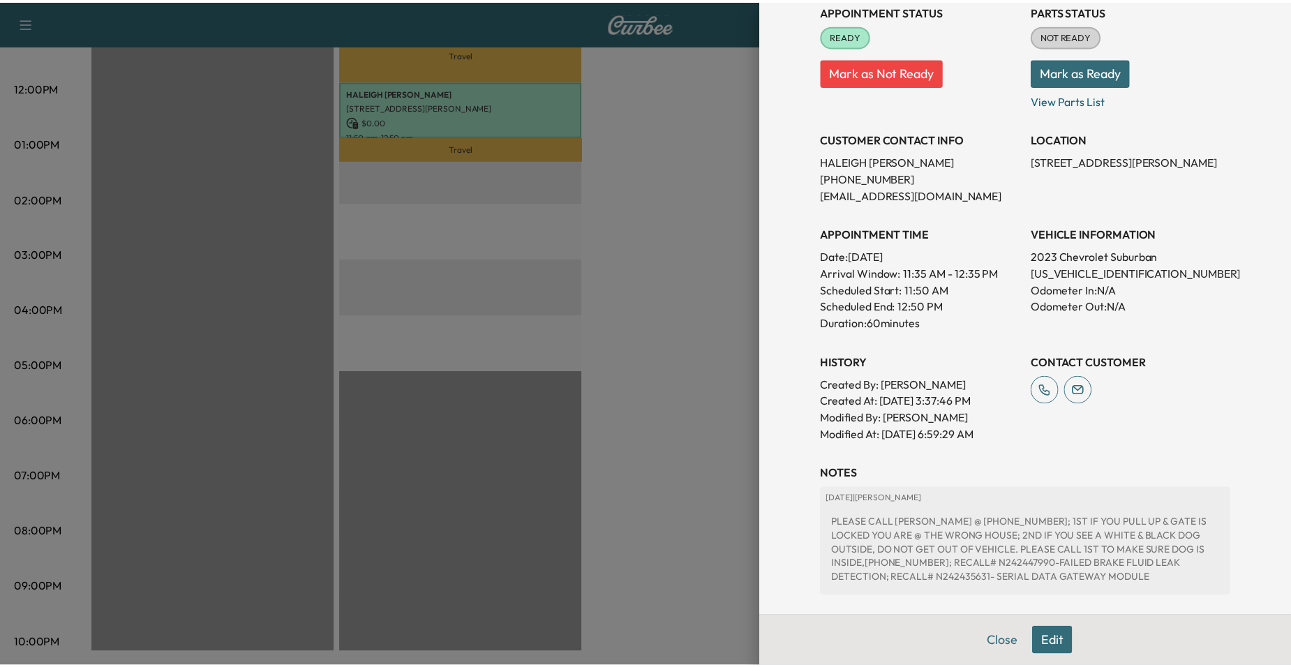
scroll to position [313, 0]
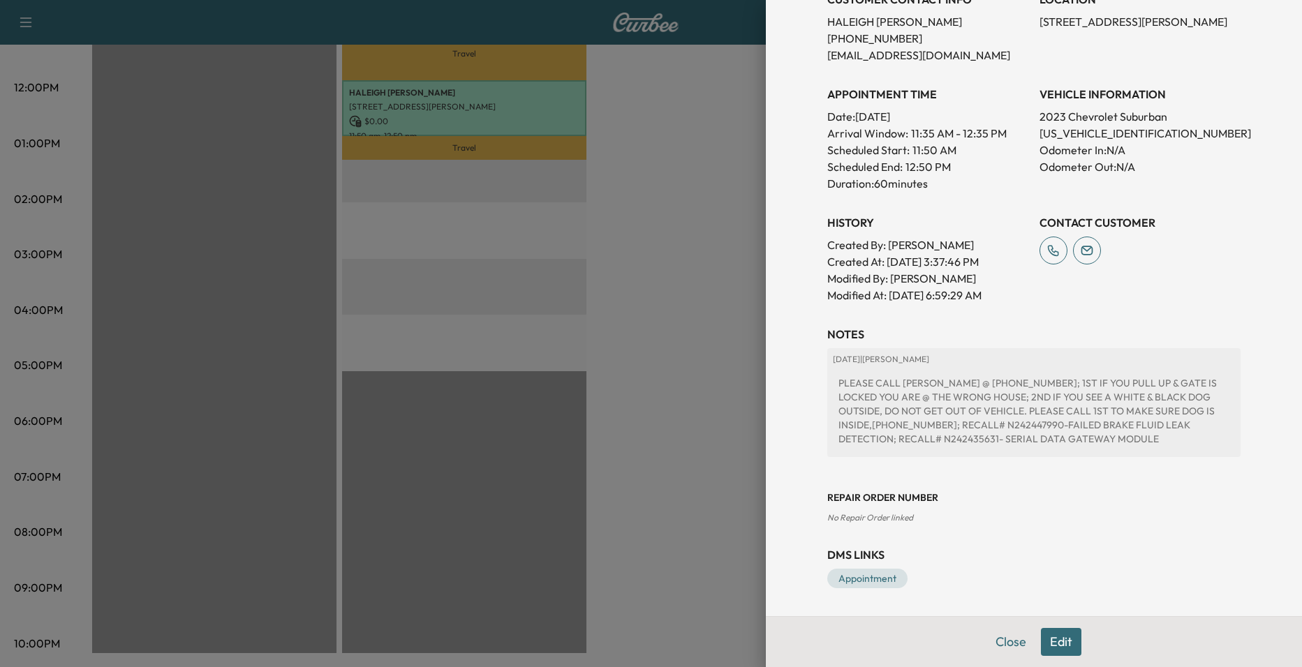
click at [676, 249] on div at bounding box center [651, 333] width 1302 height 667
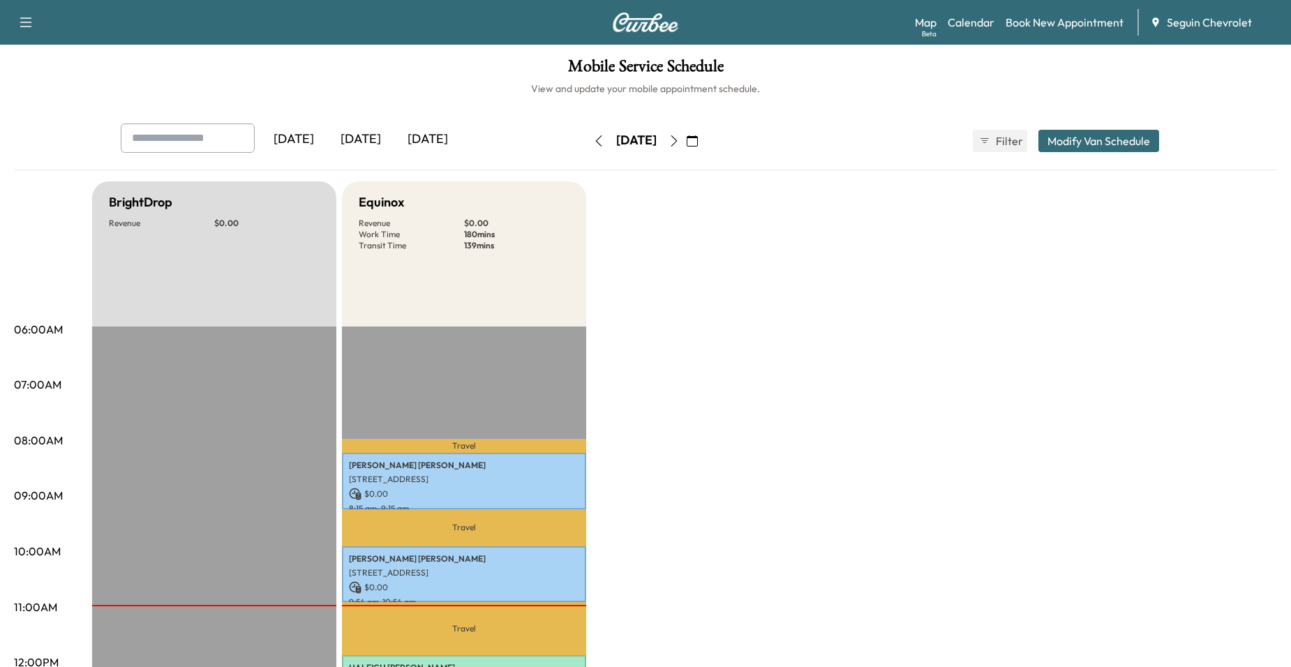
scroll to position [0, 0]
click at [704, 150] on button "button" at bounding box center [693, 142] width 24 height 22
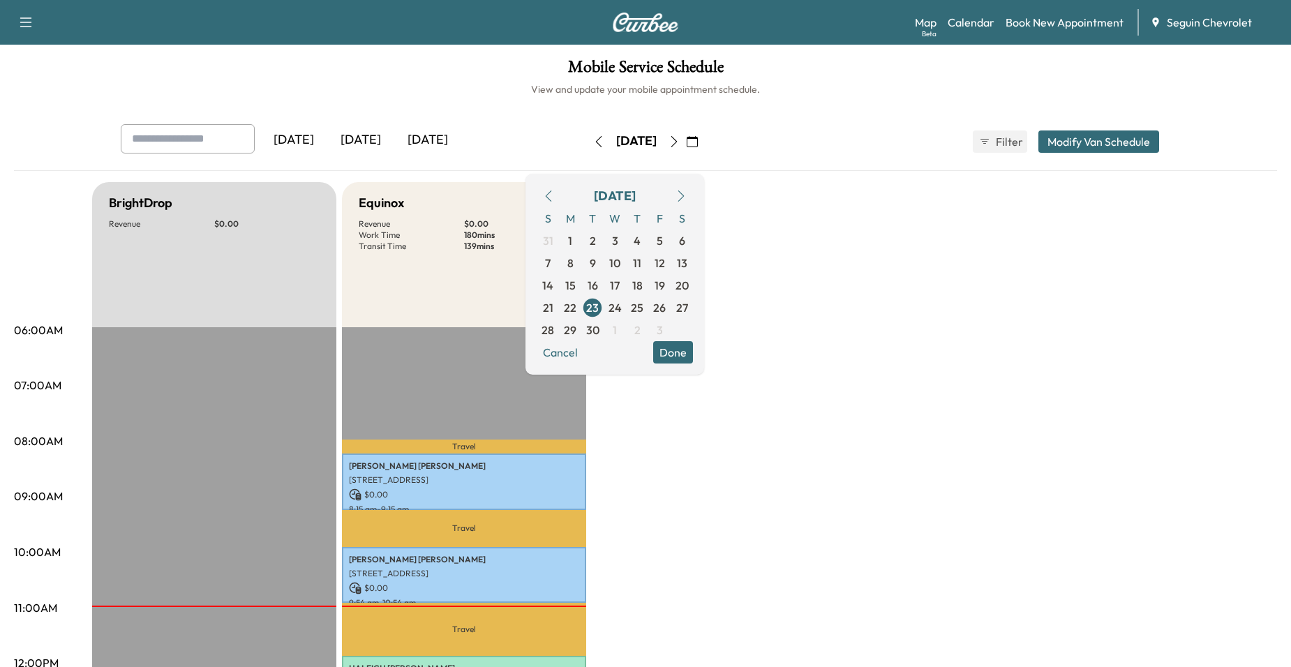
click at [693, 355] on button "Done" at bounding box center [673, 352] width 40 height 22
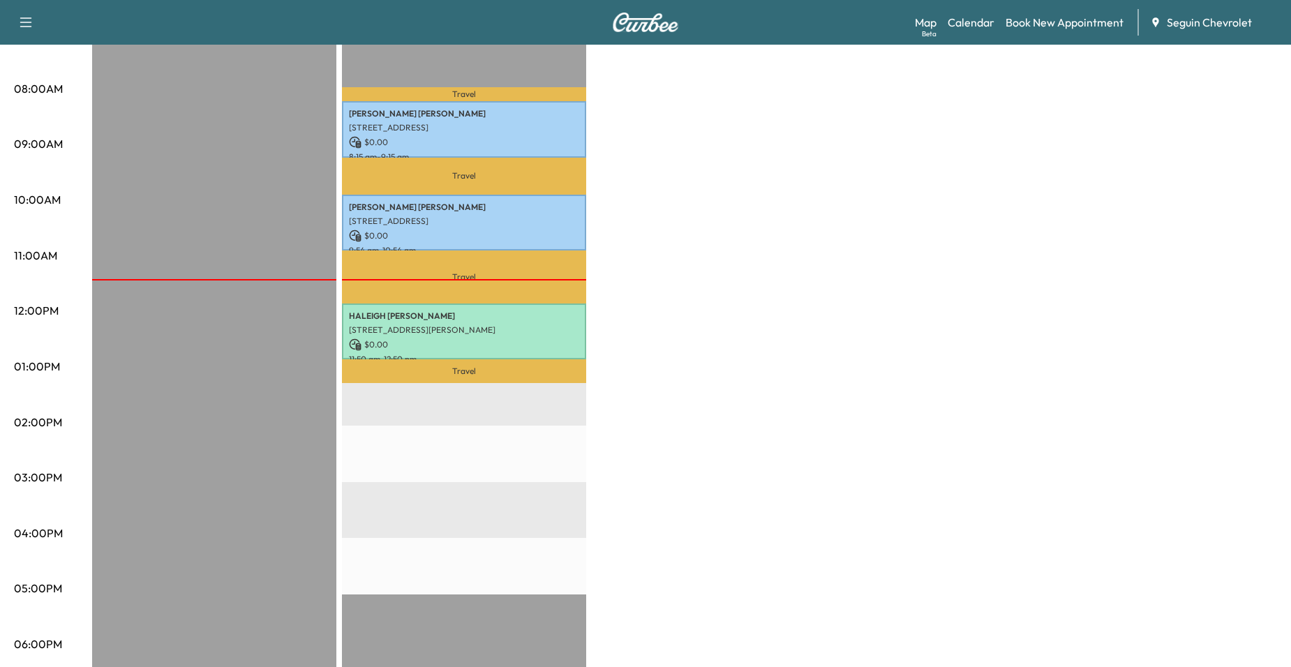
scroll to position [70, 0]
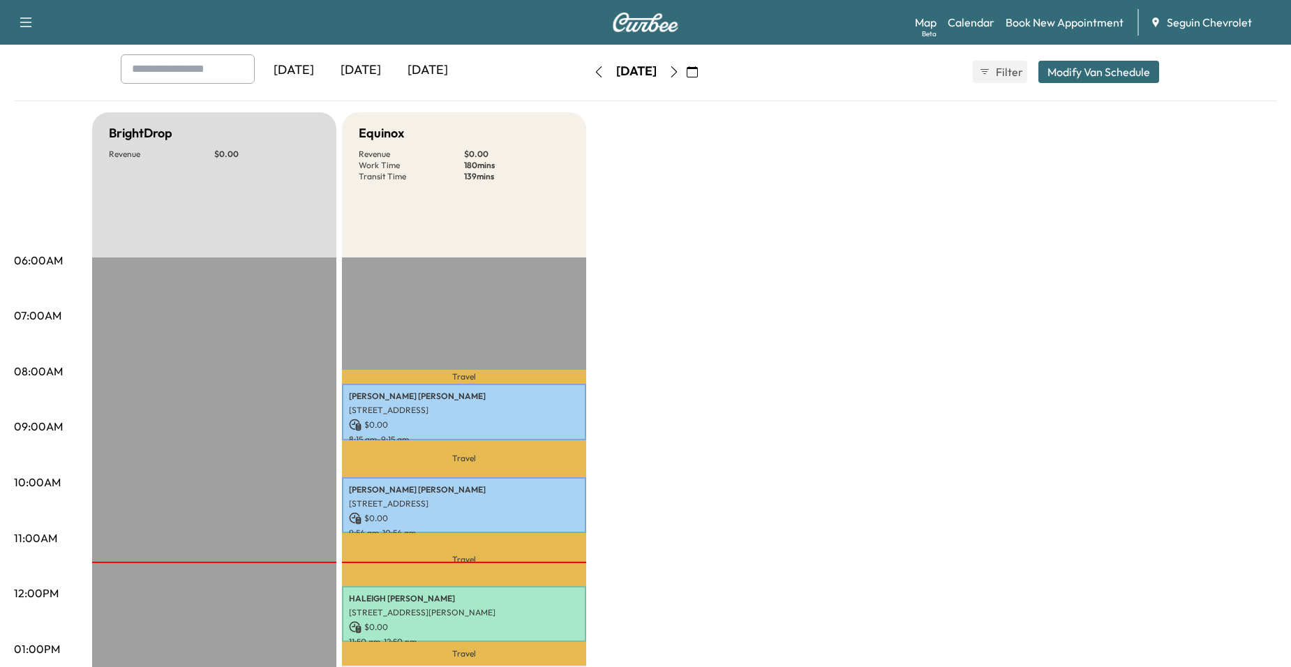
click at [680, 68] on icon "button" at bounding box center [674, 71] width 11 height 11
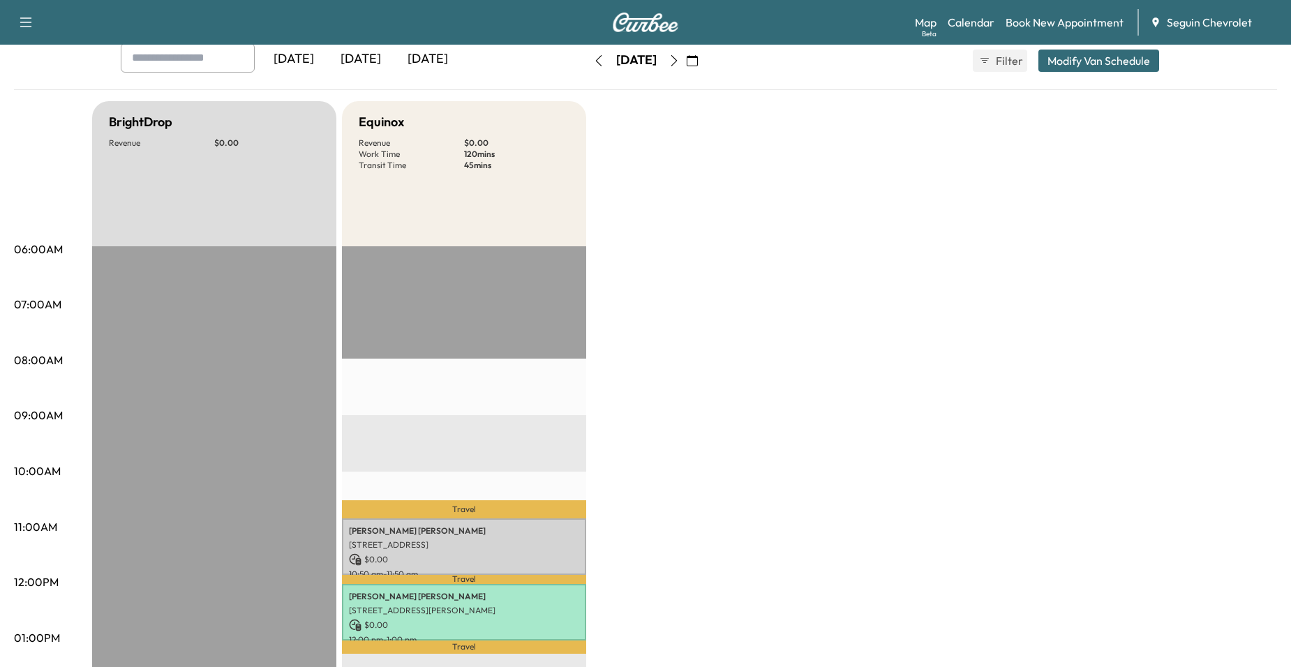
scroll to position [70, 0]
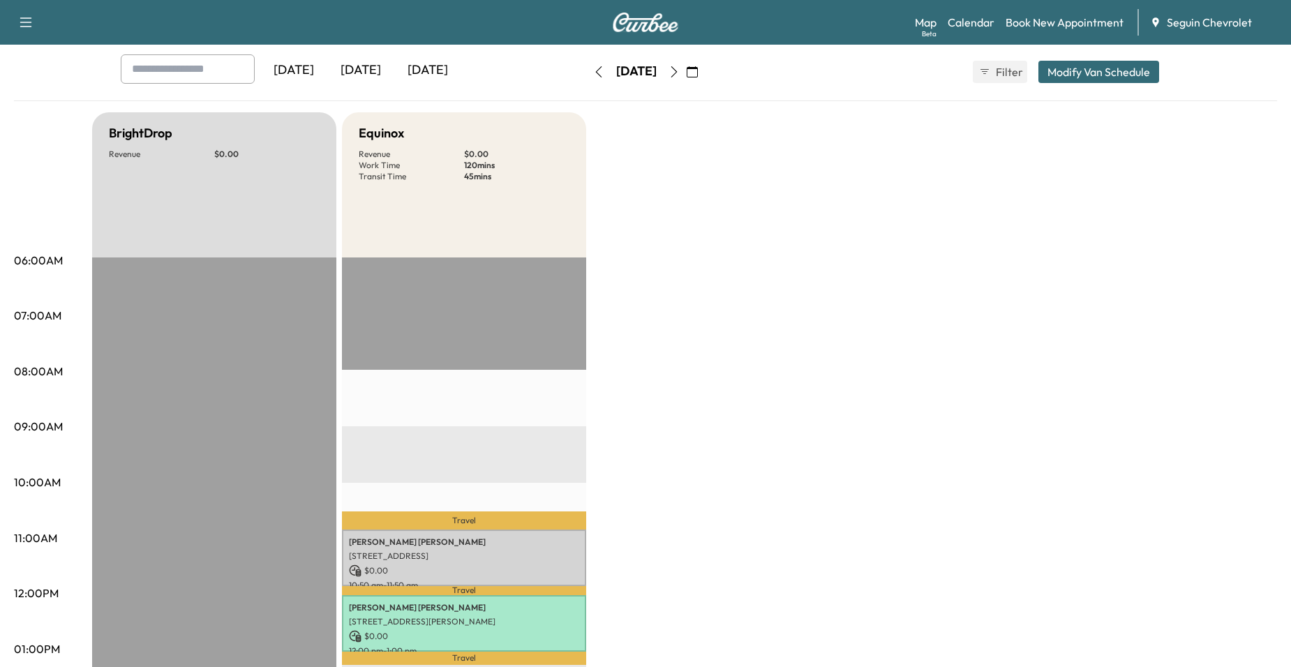
click at [704, 70] on button "button" at bounding box center [693, 72] width 24 height 22
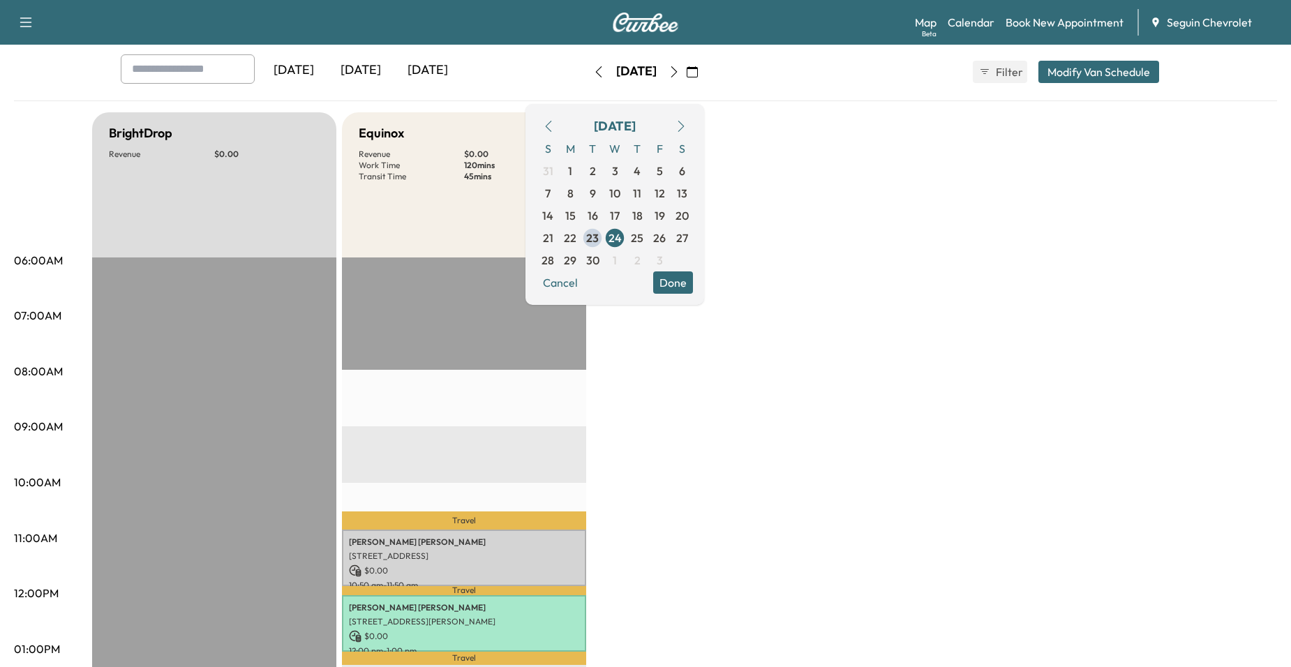
click at [680, 70] on icon "button" at bounding box center [674, 71] width 11 height 11
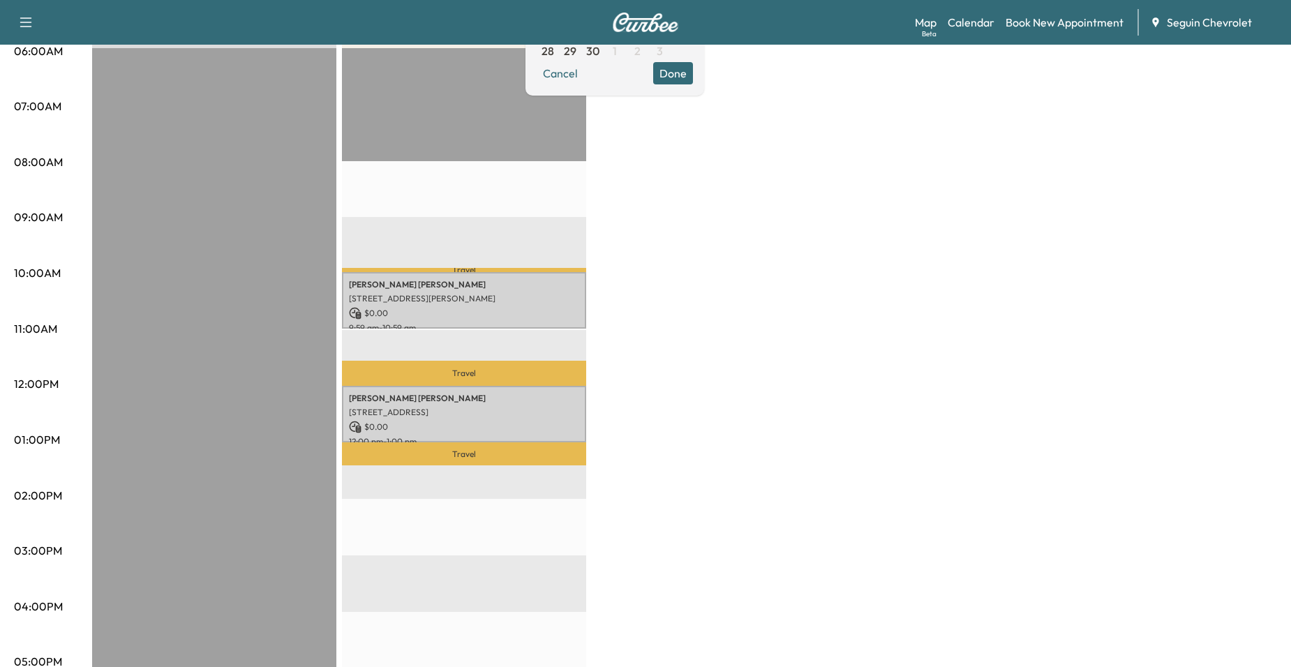
click at [635, 253] on div "BrightDrop Revenue $ 0.00 EST Start Equinox Revenue $ 0.00 Work Time 120 mins T…" at bounding box center [684, 426] width 1185 height 1047
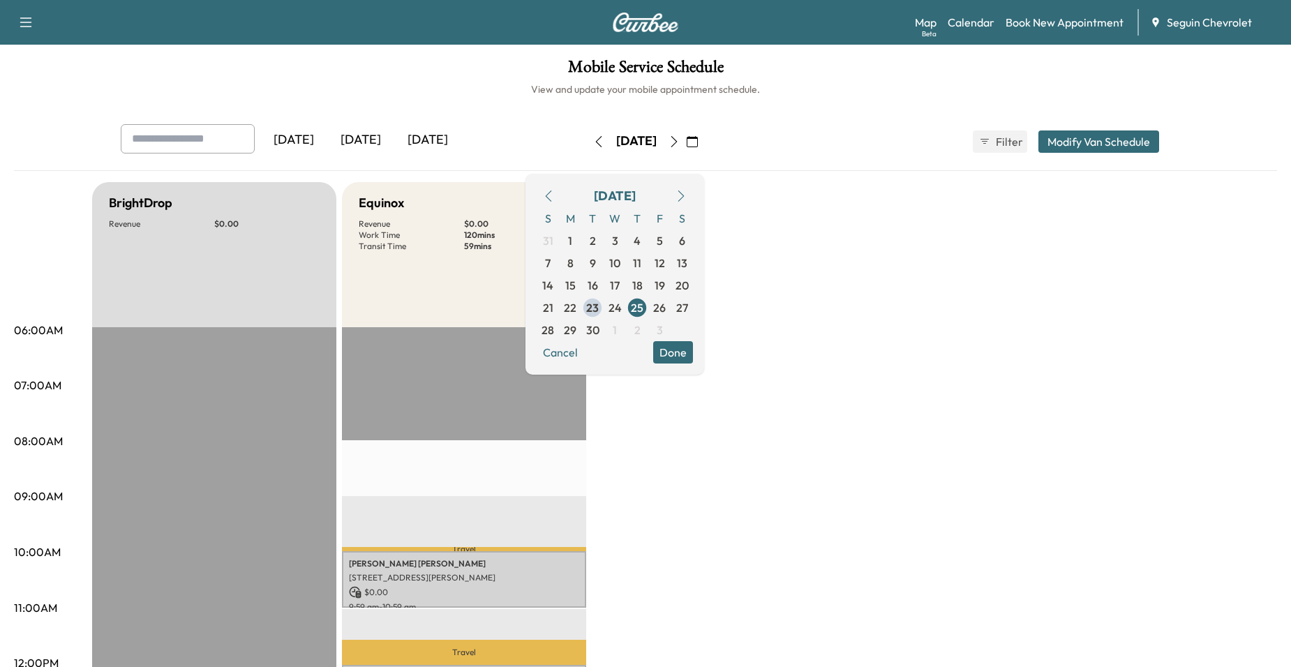
click at [680, 141] on icon "button" at bounding box center [674, 141] width 11 height 11
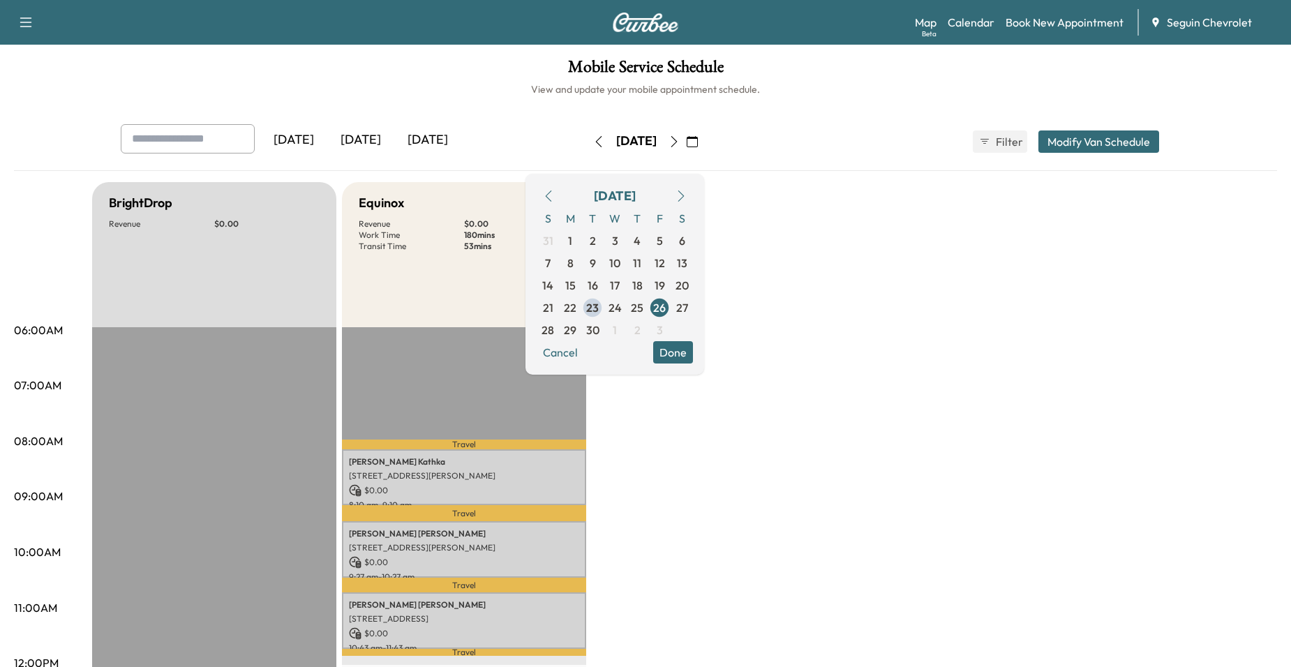
click at [686, 135] on button "button" at bounding box center [674, 142] width 24 height 22
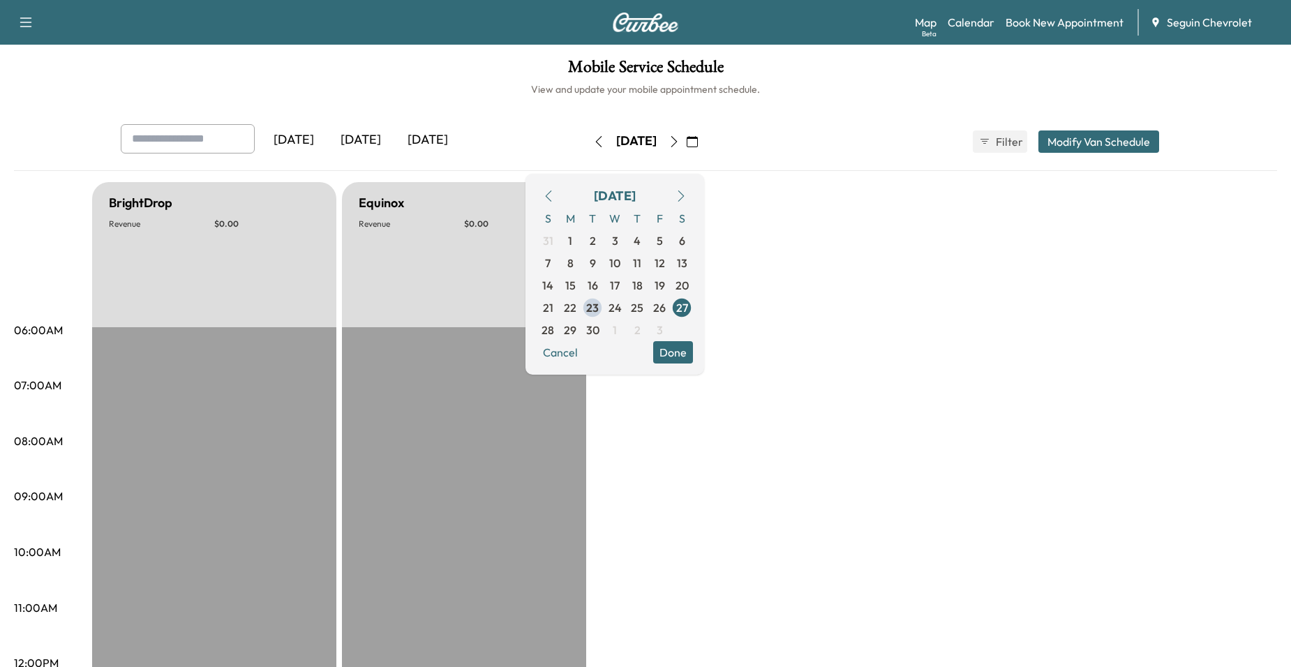
click at [686, 135] on div "[DATE]" at bounding box center [636, 142] width 99 height 22
click at [686, 134] on button "button" at bounding box center [674, 142] width 24 height 22
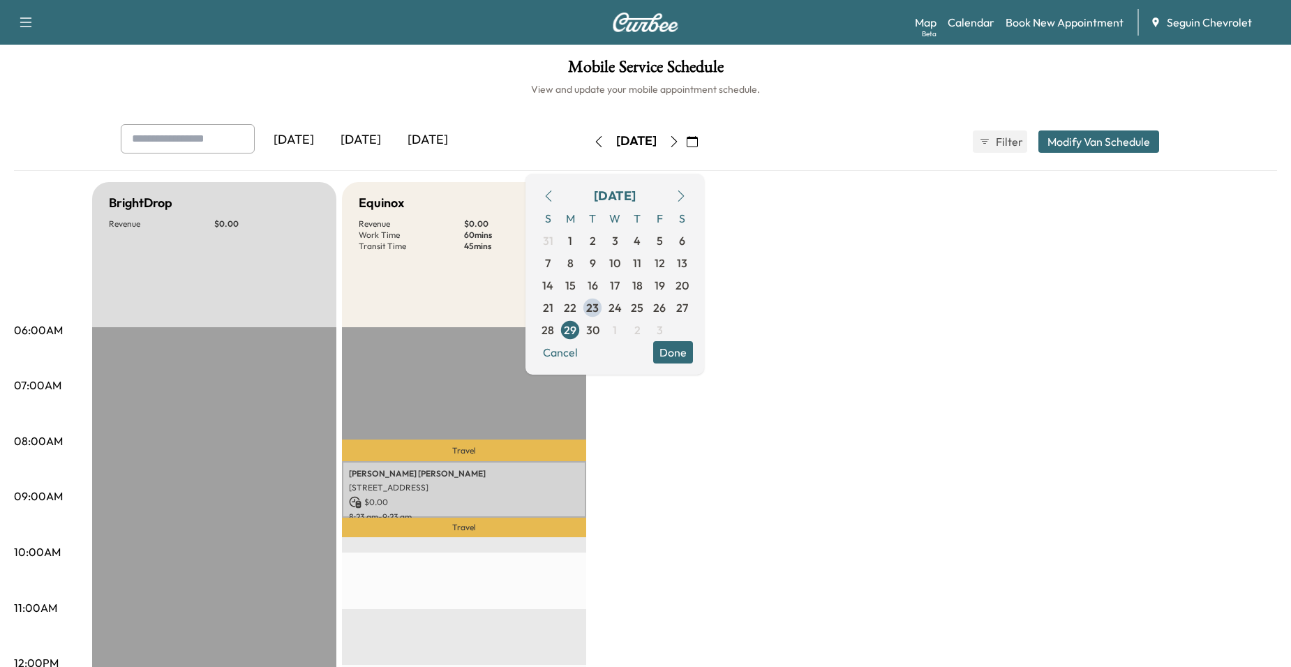
click at [680, 138] on icon "button" at bounding box center [674, 141] width 11 height 11
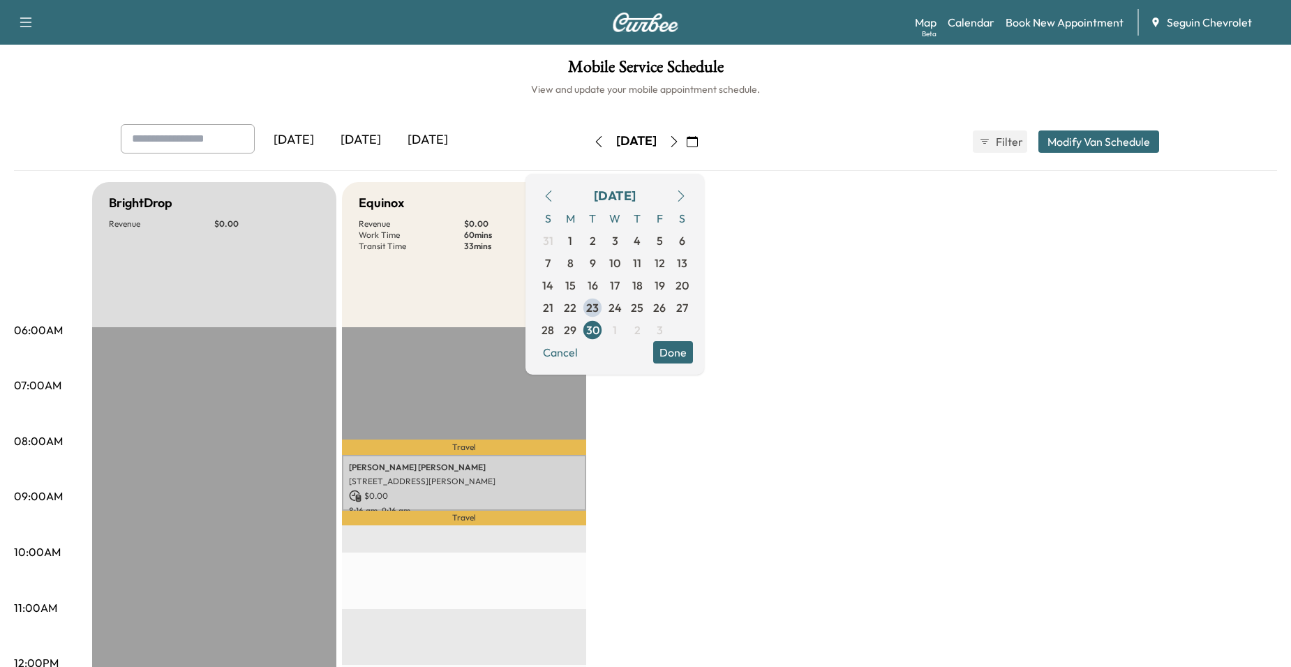
click at [680, 138] on icon "button" at bounding box center [674, 141] width 11 height 11
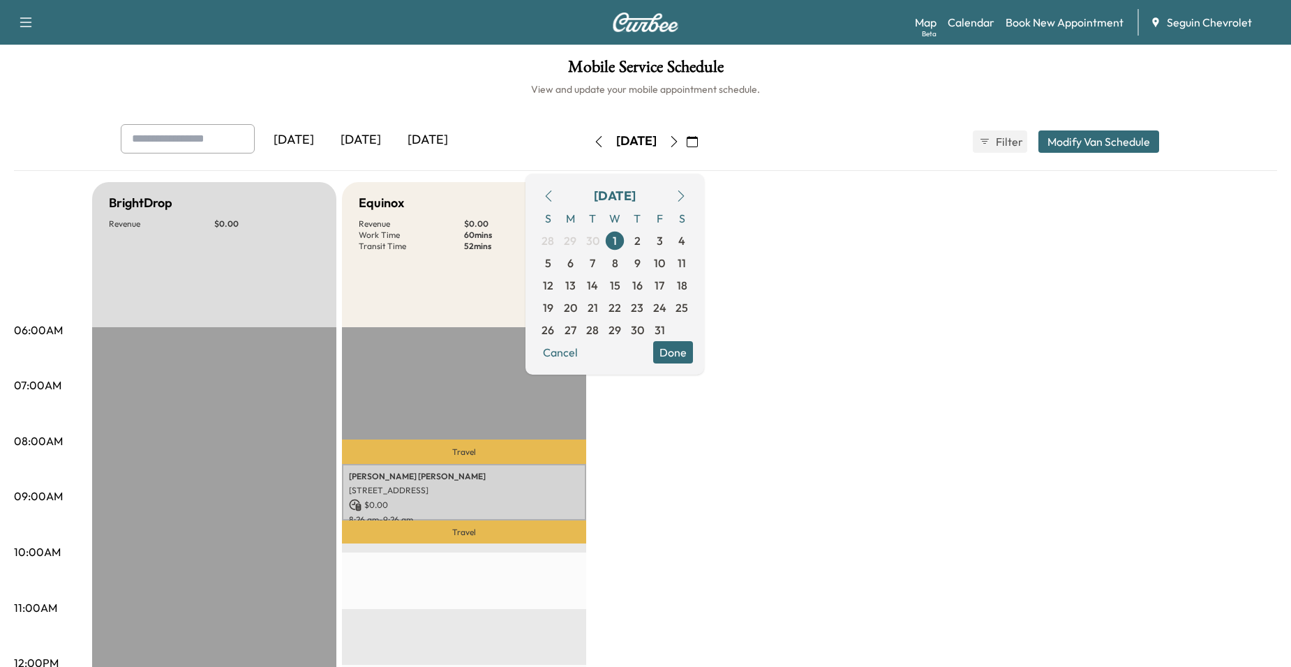
click at [593, 146] on icon "button" at bounding box center [598, 141] width 11 height 11
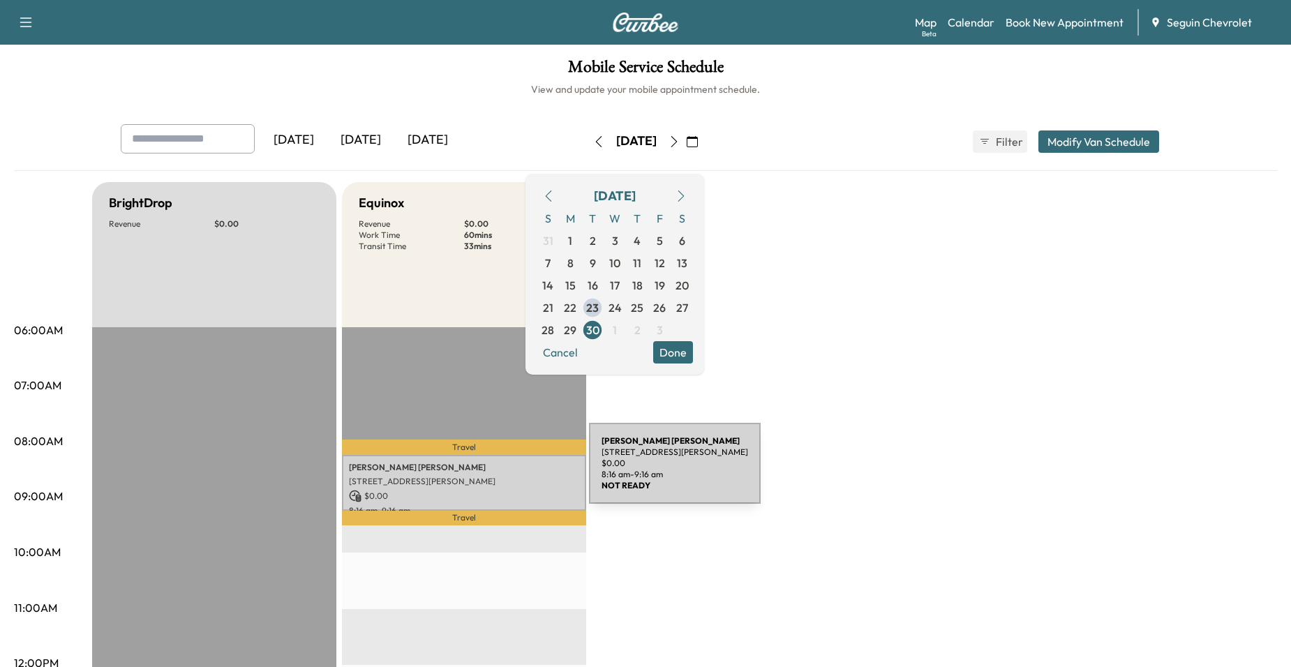
click at [491, 487] on div "[PERSON_NAME] [STREET_ADDRESS][PERSON_NAME] $ 0.00 8:16 am - 9:16 am" at bounding box center [464, 483] width 244 height 57
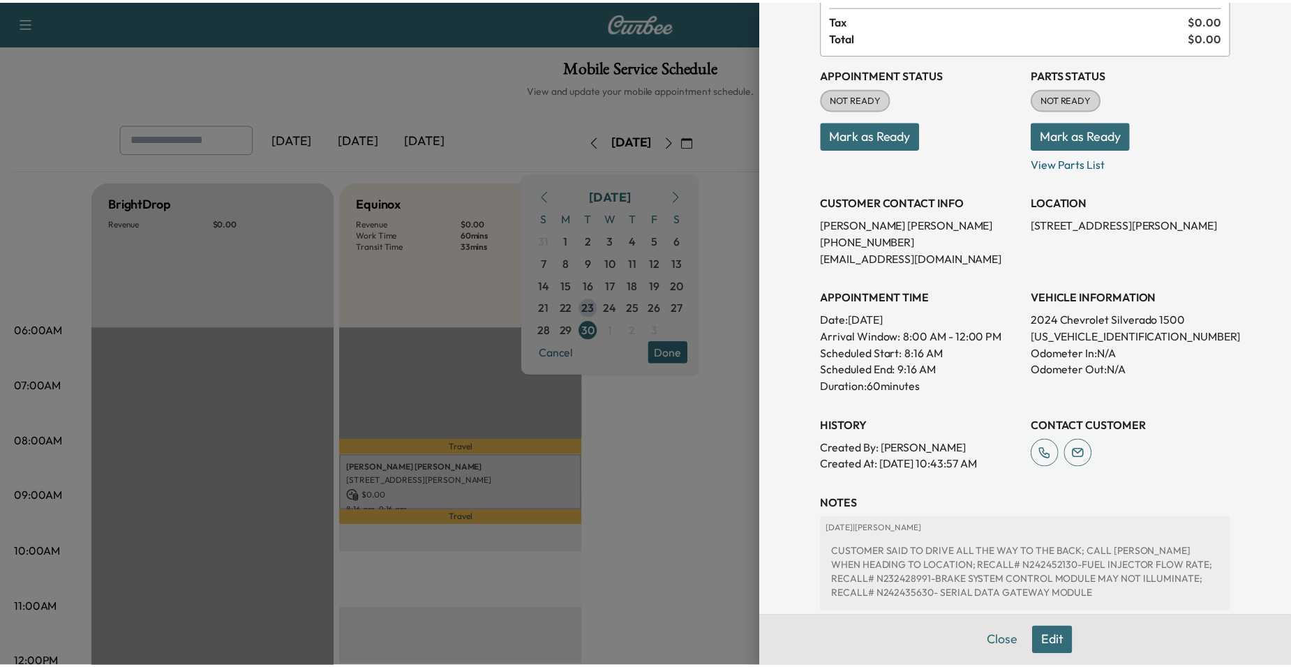
scroll to position [265, 0]
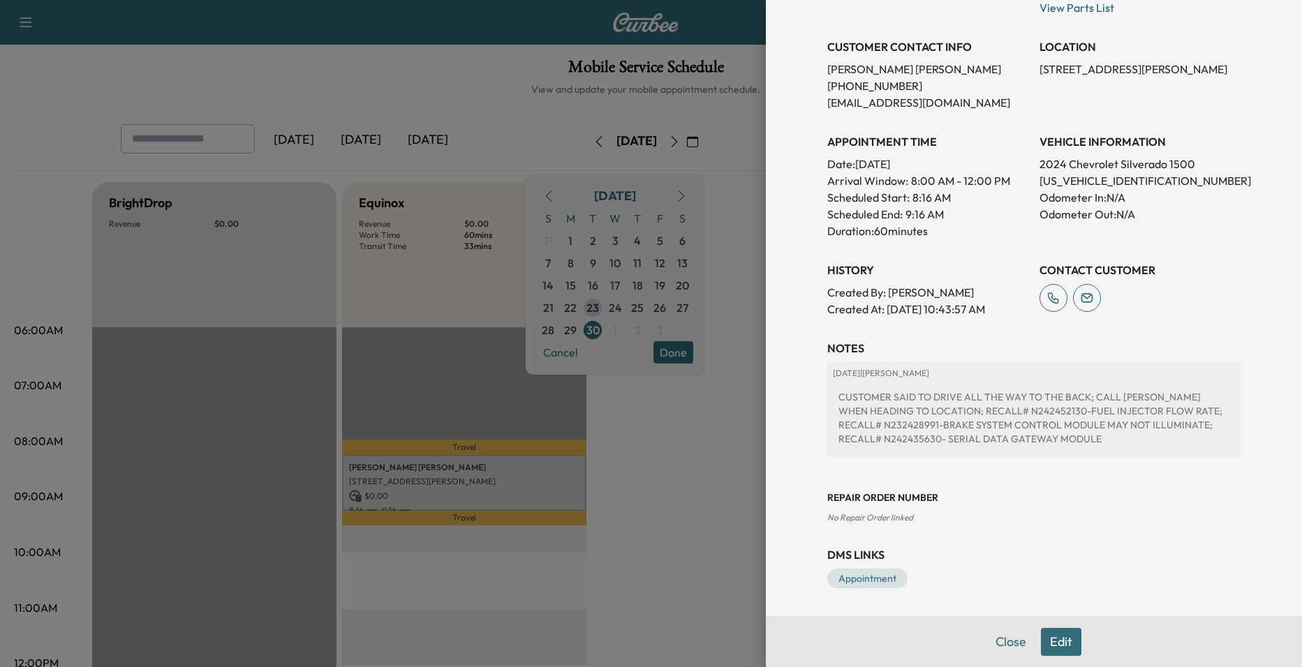
click at [723, 443] on div at bounding box center [651, 333] width 1302 height 667
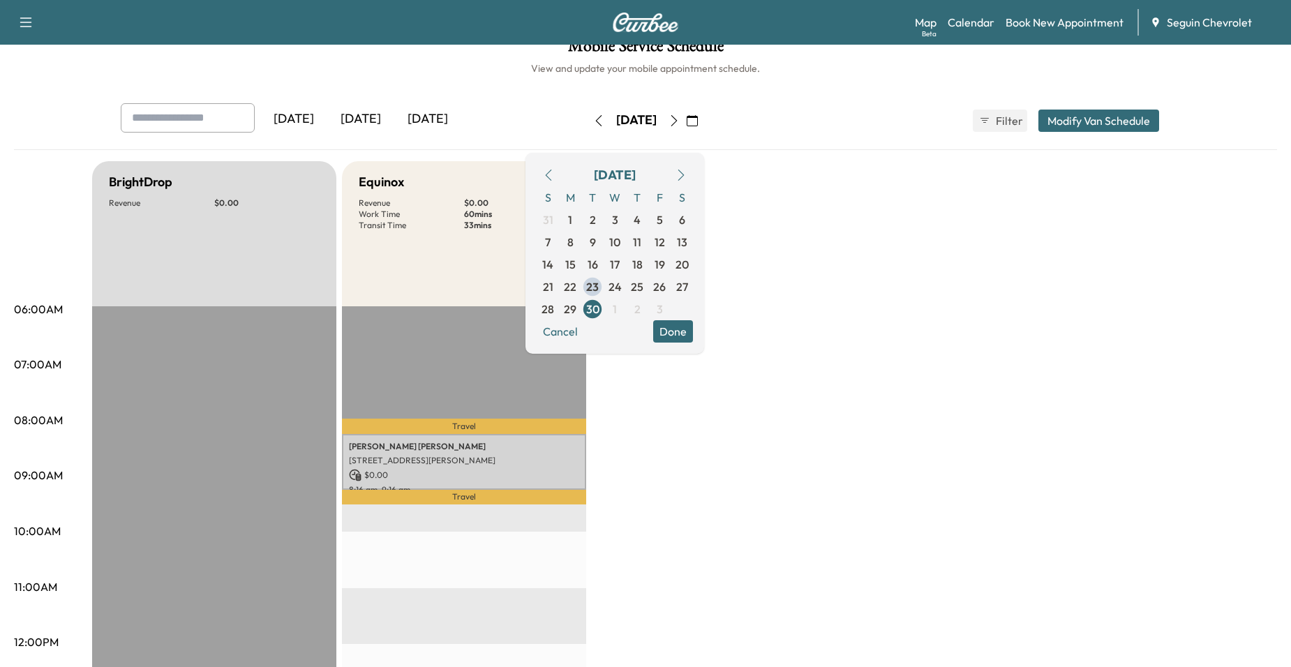
scroll to position [0, 0]
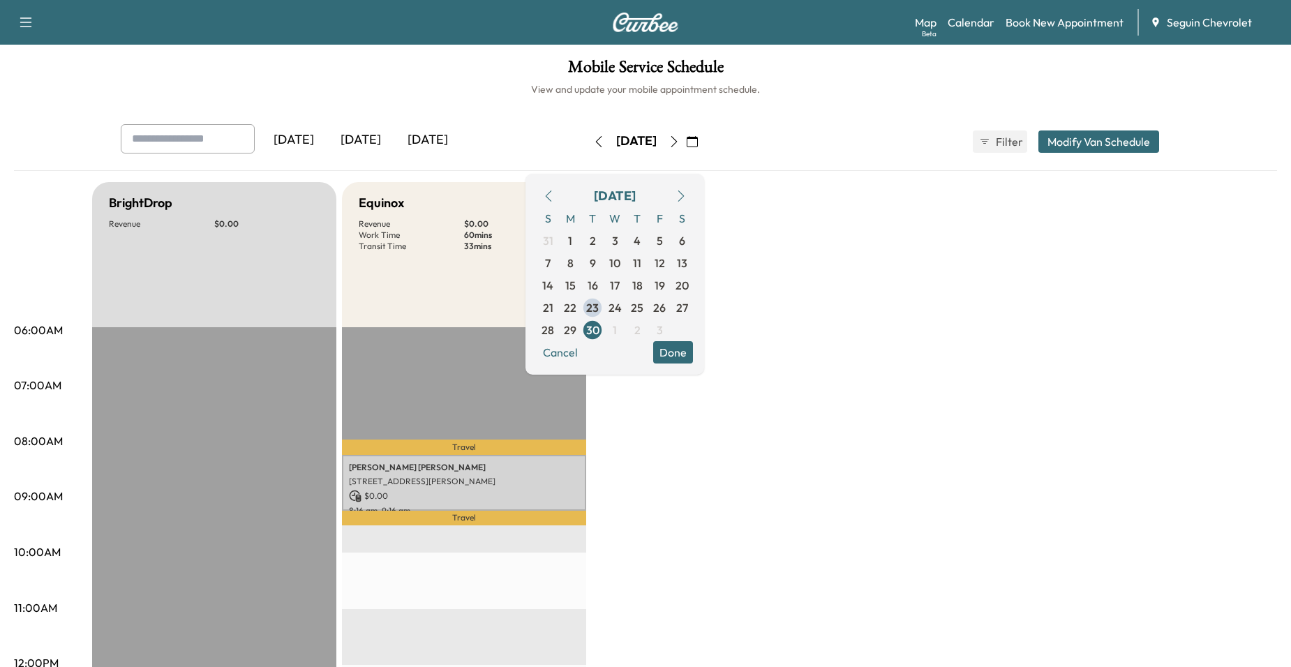
click at [458, 132] on div "[DATE]" at bounding box center [427, 140] width 67 height 32
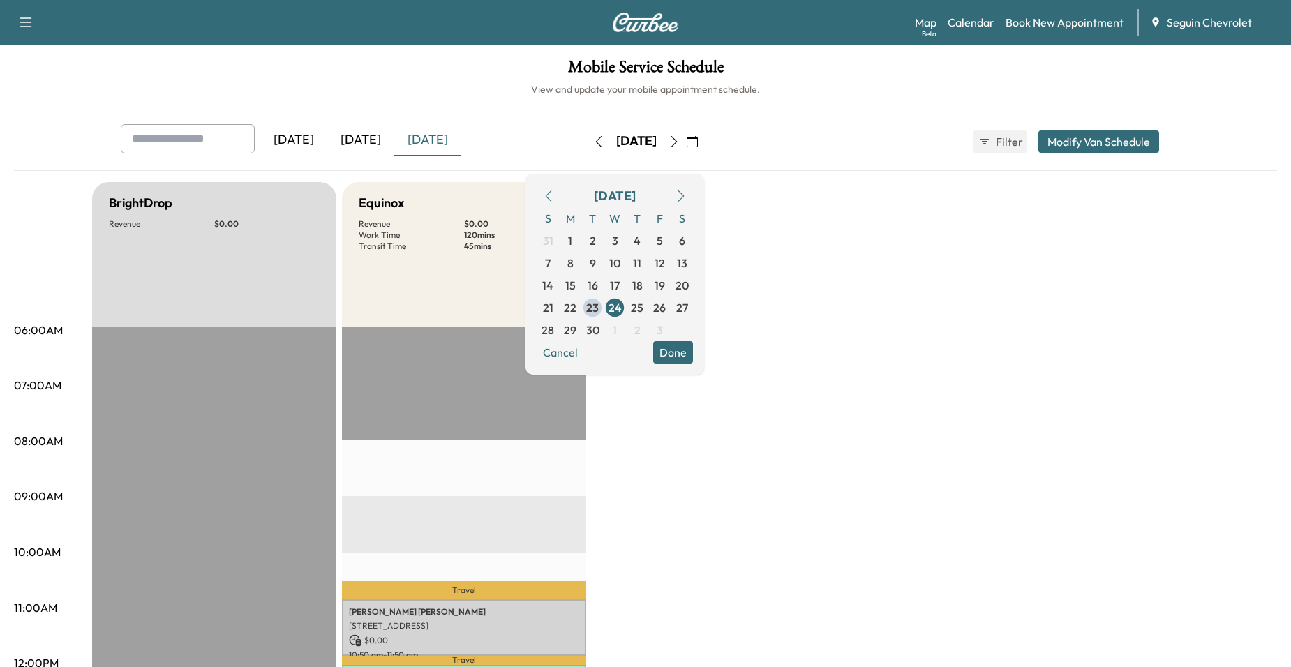
click at [526, 140] on div "[DATE] [DATE] [DATE]" at bounding box center [331, 141] width 420 height 35
drag, startPoint x: 675, startPoint y: 483, endPoint x: 668, endPoint y: 435, distance: 48.7
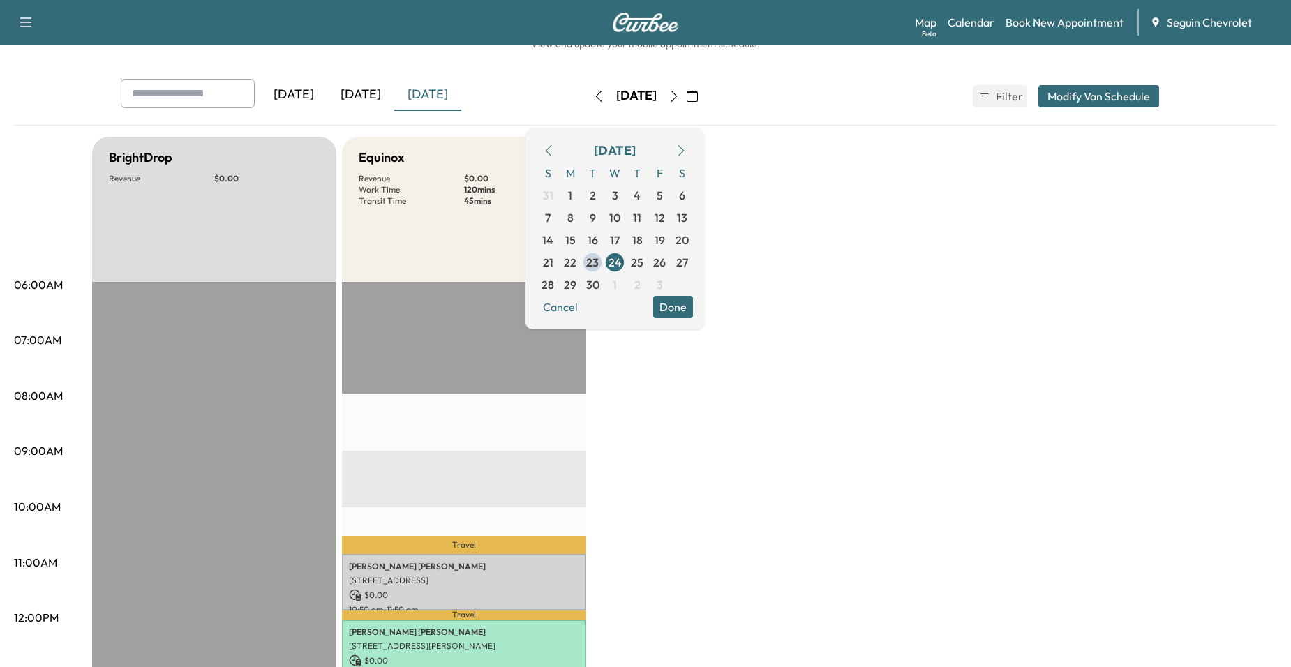
scroll to position [70, 0]
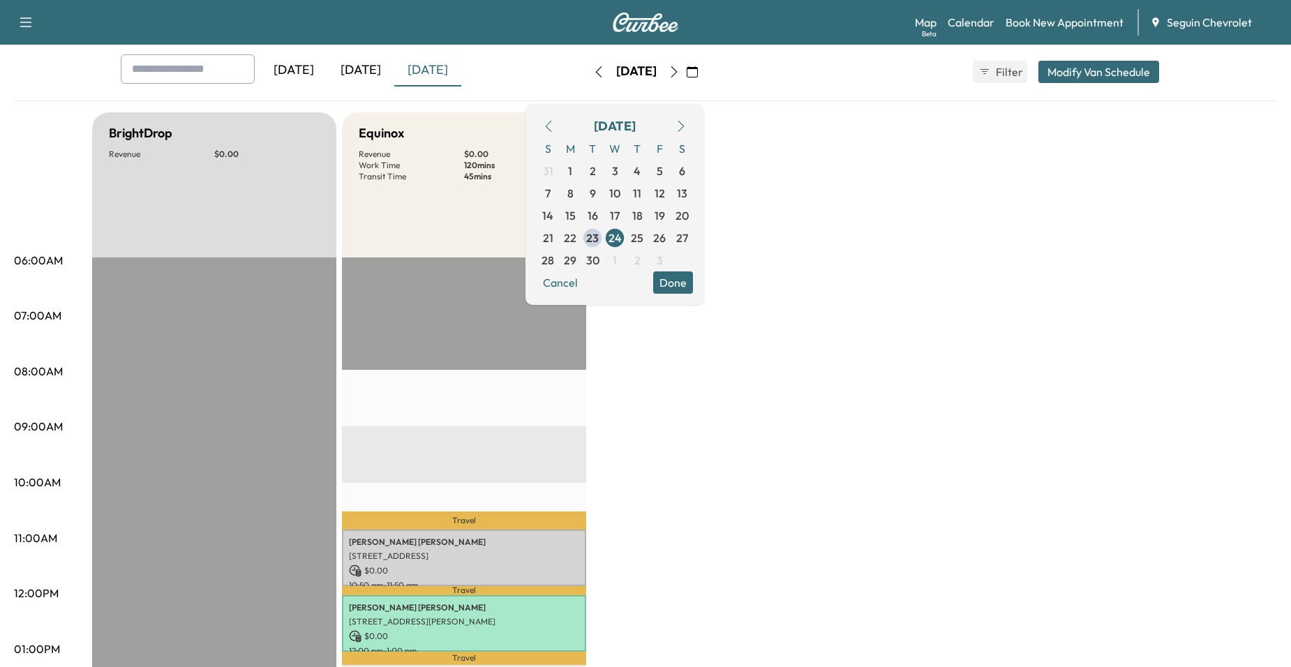
click at [639, 382] on div "BrightDrop Revenue $ 0.00 EST Start Equinox Revenue $ 0.00 Work Time 120 mins T…" at bounding box center [684, 635] width 1185 height 1047
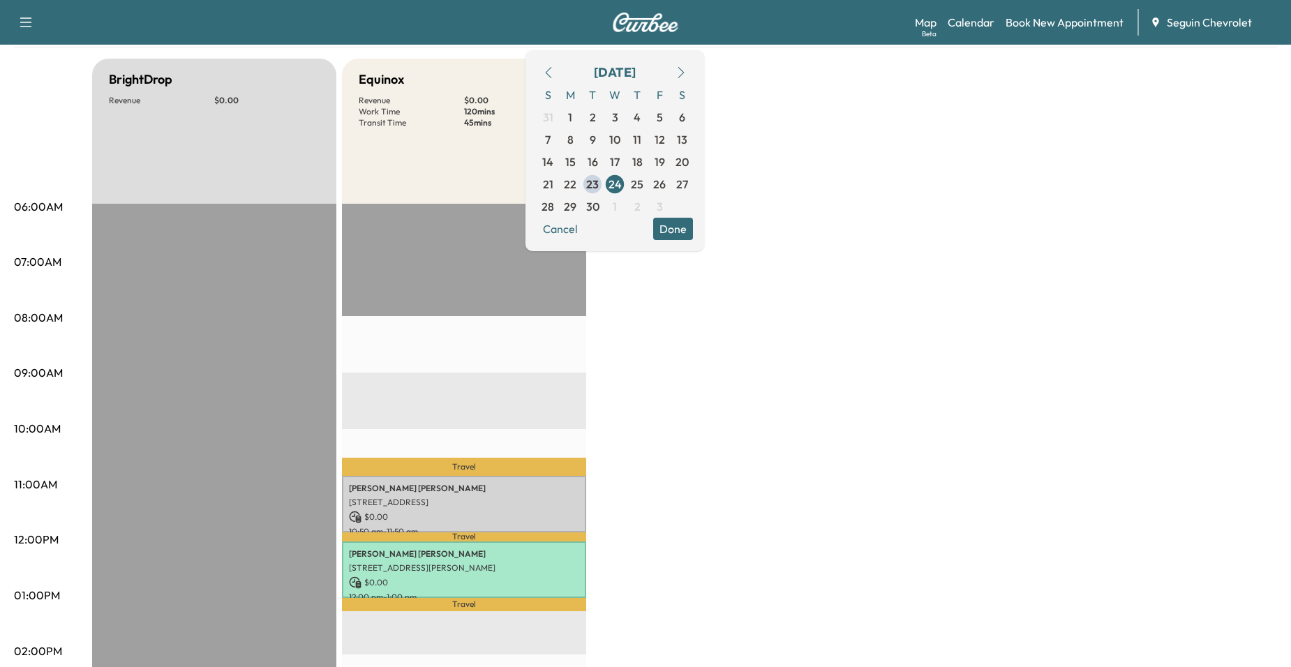
scroll to position [0, 0]
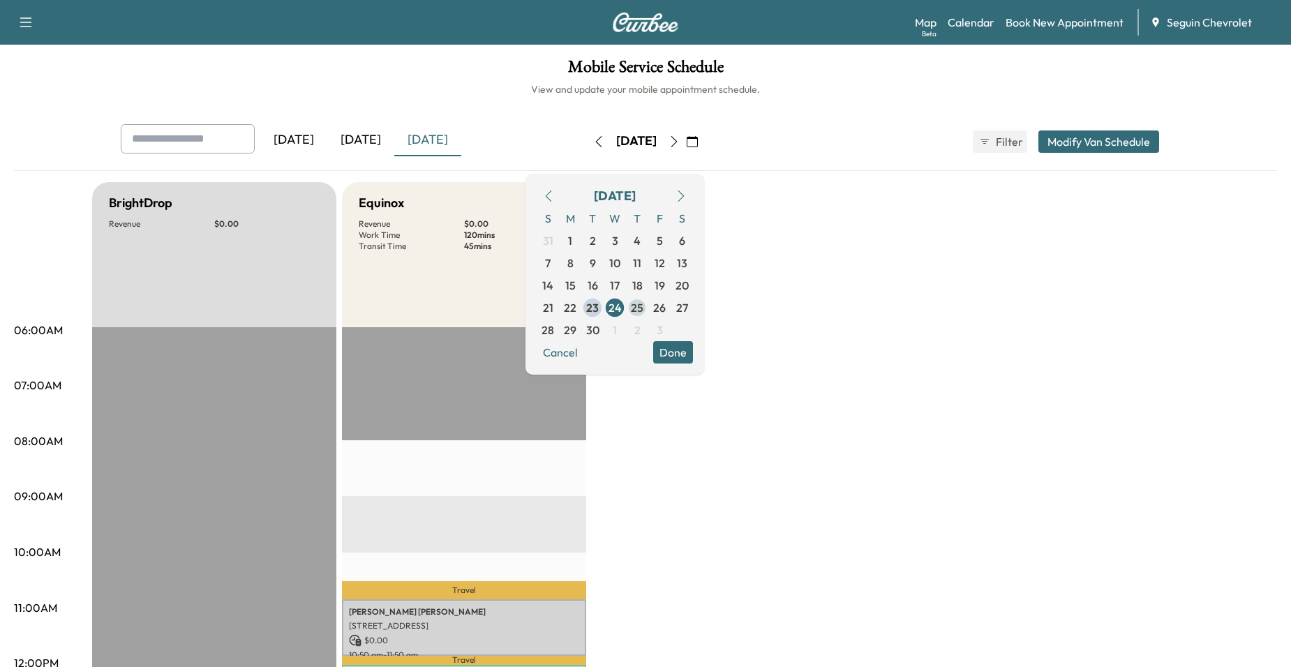
click at [649, 307] on span "25" at bounding box center [637, 308] width 22 height 22
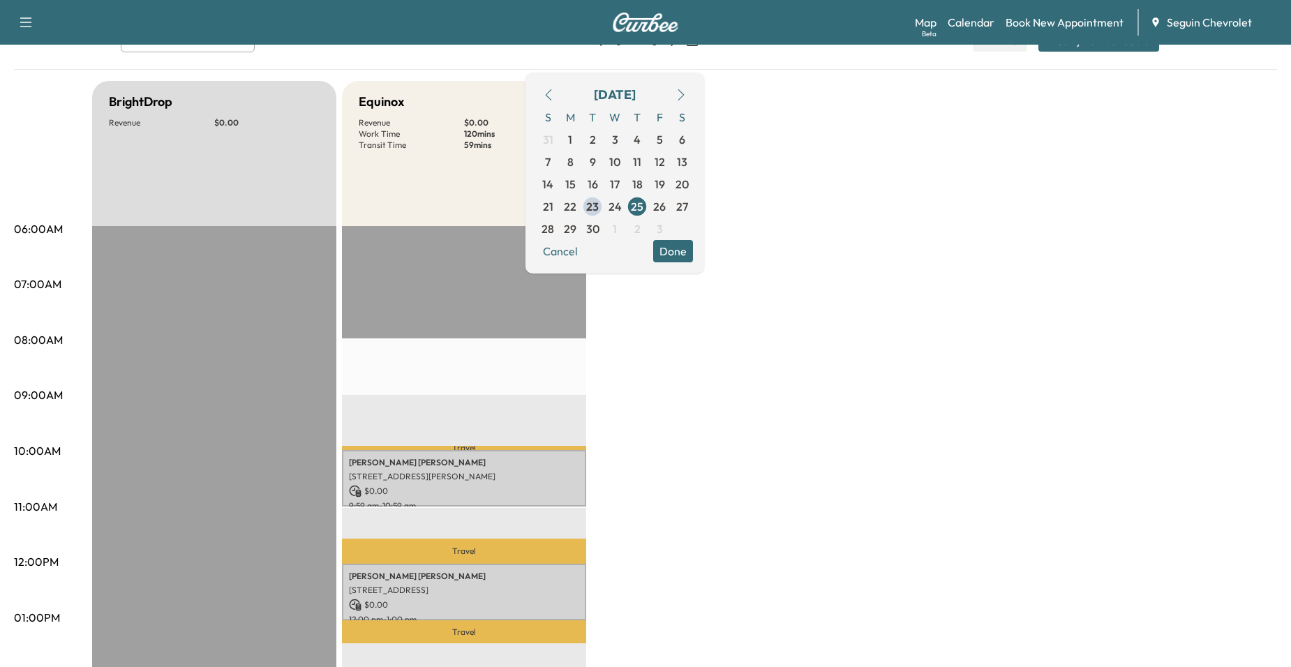
scroll to position [140, 0]
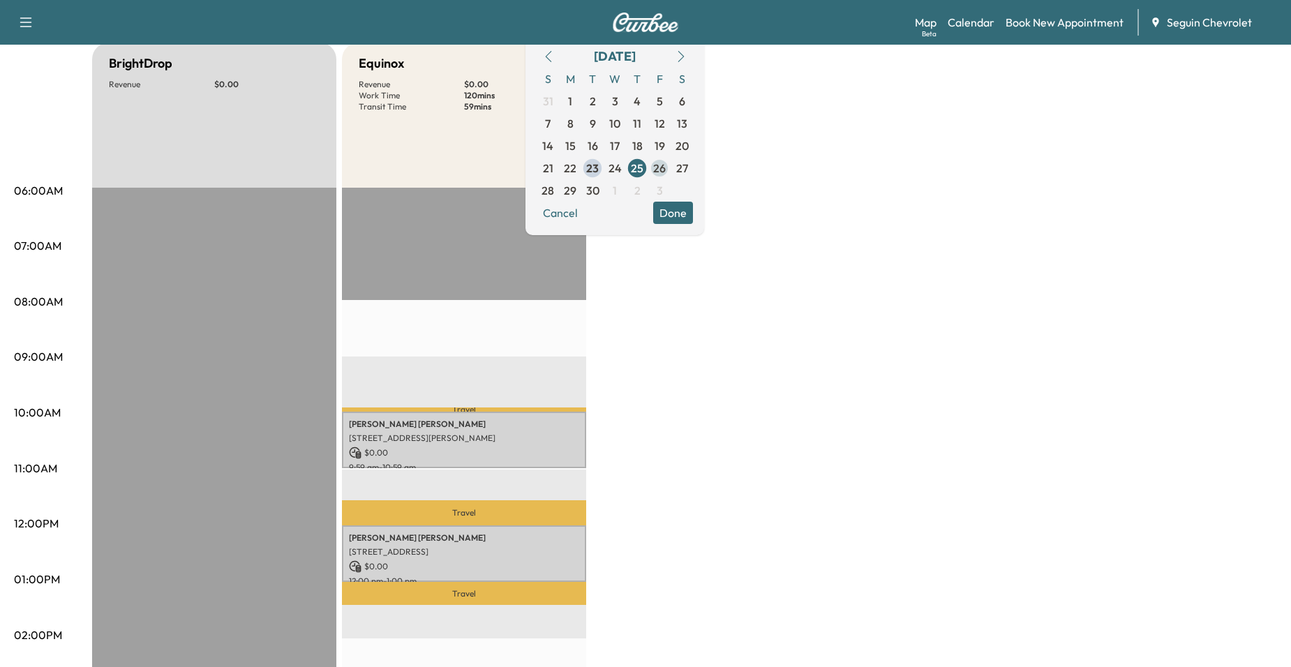
click at [666, 165] on span "26" at bounding box center [659, 168] width 13 height 17
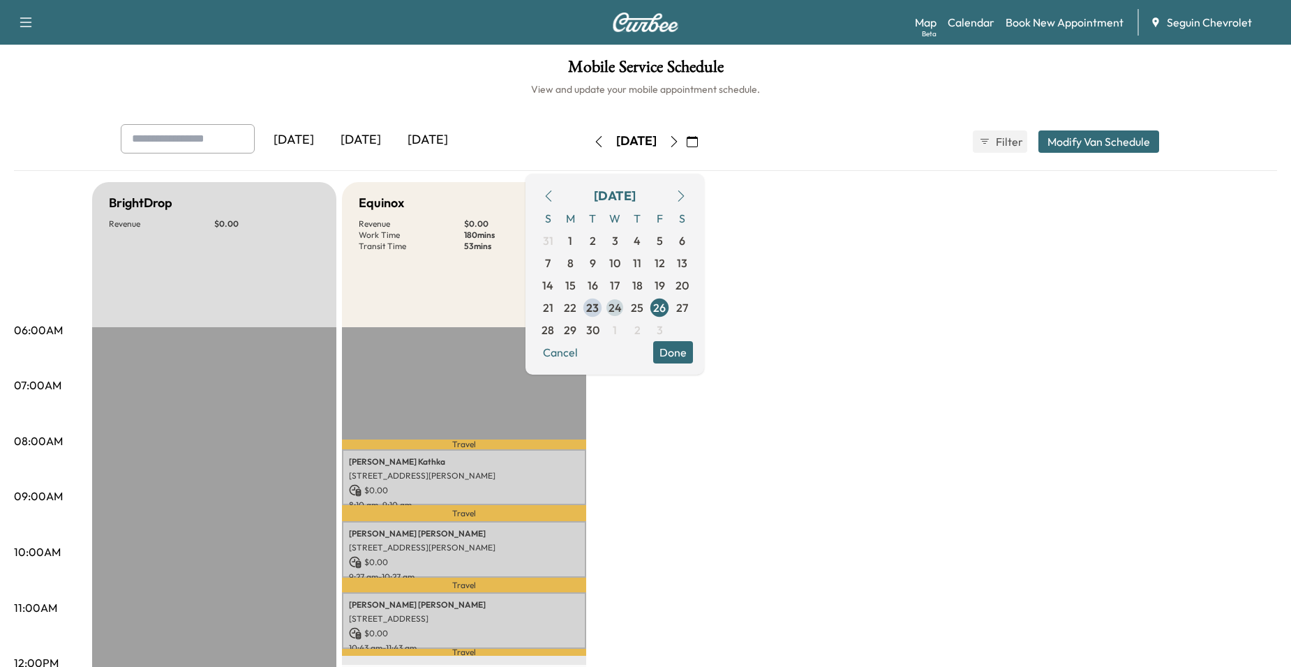
click at [626, 309] on span "24" at bounding box center [615, 308] width 22 height 22
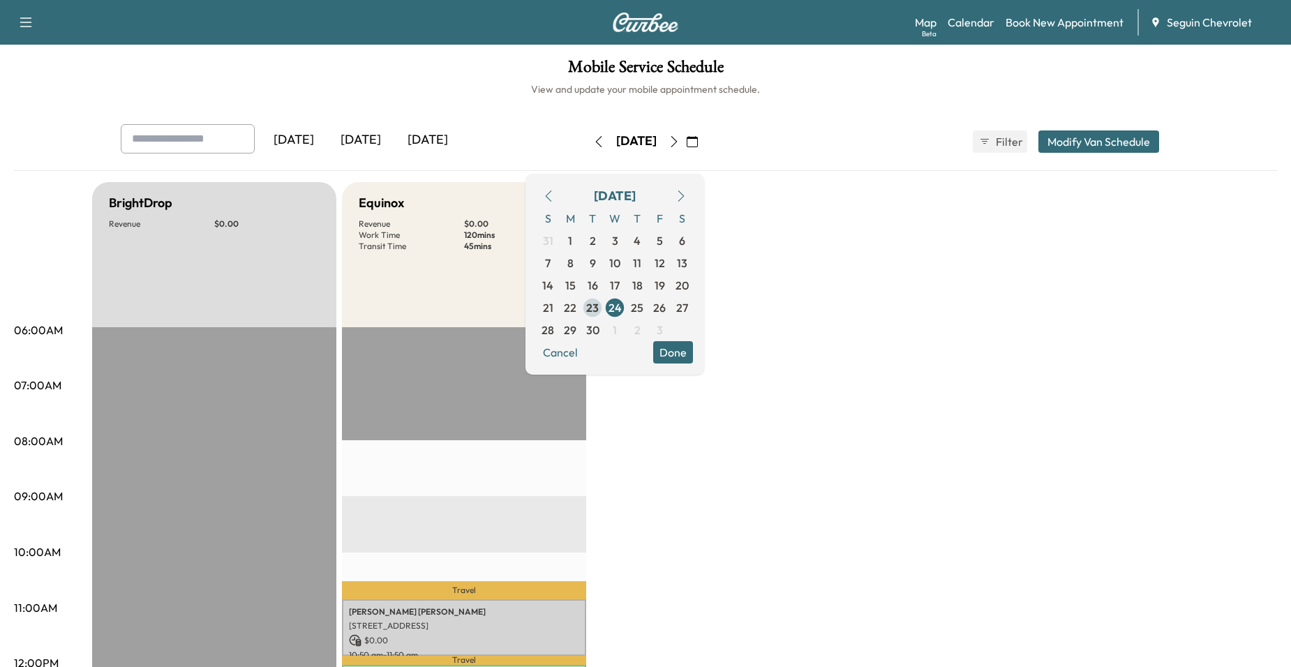
click at [599, 310] on span "23" at bounding box center [592, 307] width 13 height 17
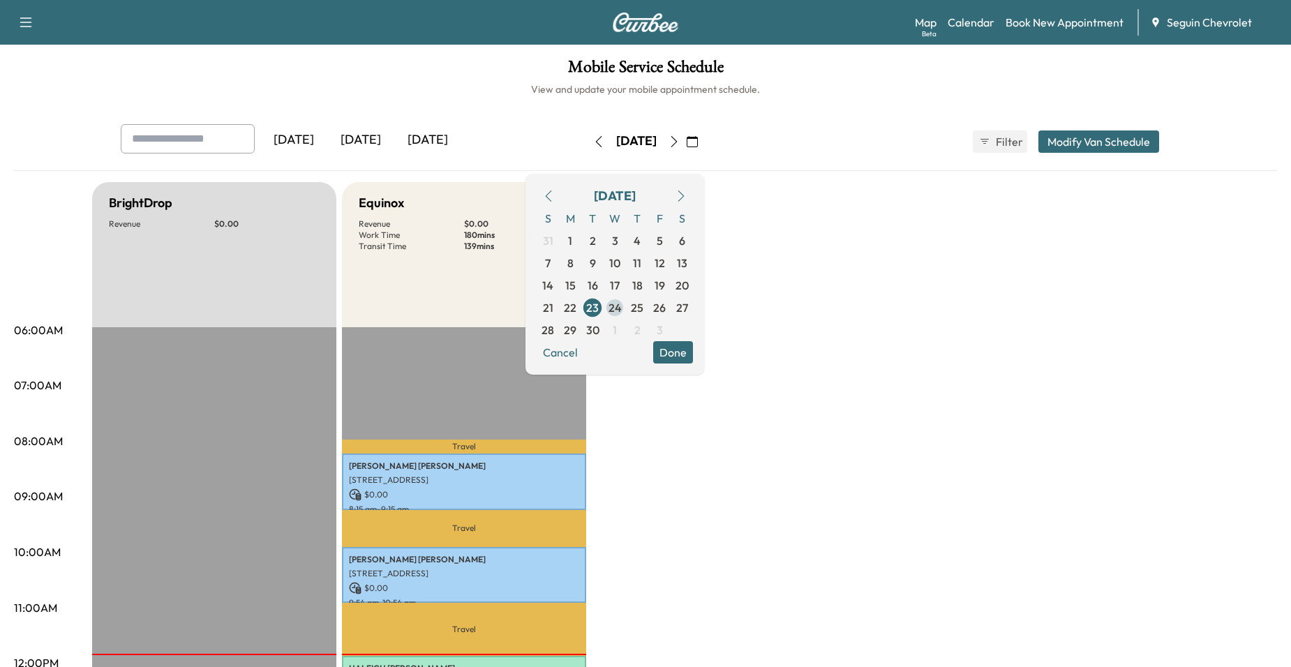
click at [626, 309] on span "24" at bounding box center [615, 308] width 22 height 22
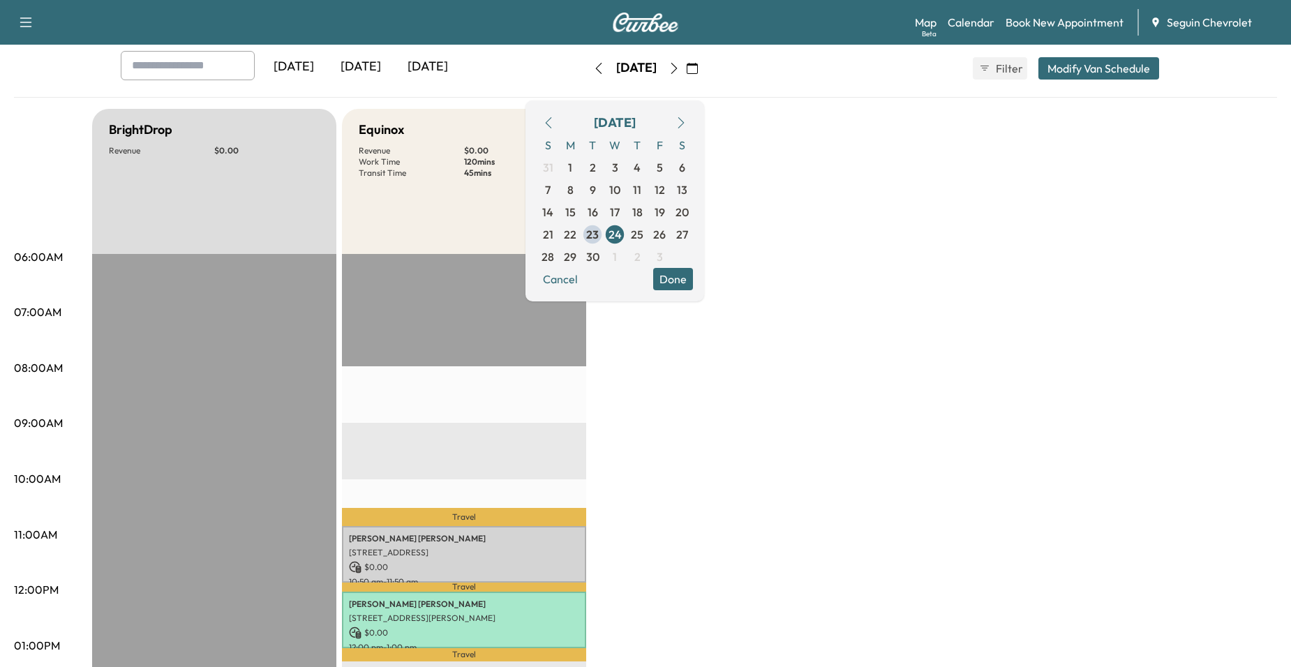
scroll to position [70, 0]
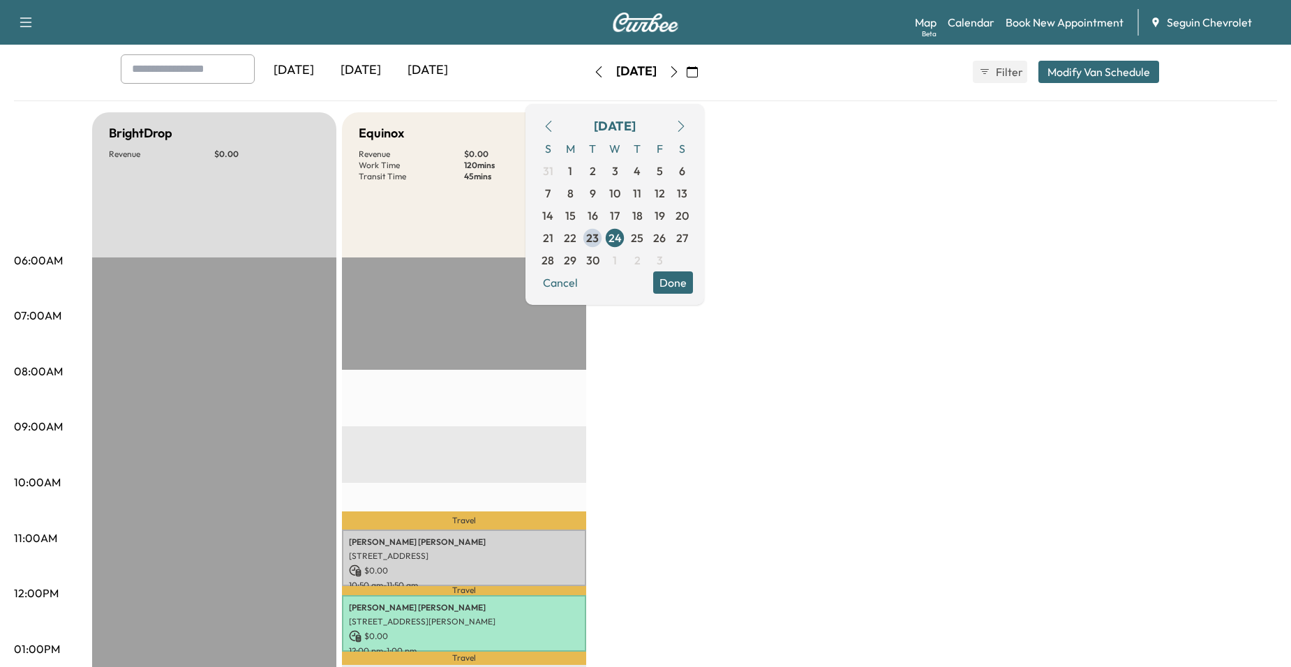
click at [816, 370] on div "BrightDrop Revenue $ 0.00 EST Start Equinox Revenue $ 0.00 Work Time 120 mins T…" at bounding box center [684, 635] width 1185 height 1047
click at [643, 462] on div "BrightDrop Revenue $ 0.00 EST Start Equinox Revenue $ 0.00 Work Time 120 mins T…" at bounding box center [684, 635] width 1185 height 1047
click at [655, 439] on div "BrightDrop Revenue $ 0.00 EST Start Equinox Revenue $ 0.00 Work Time 120 mins T…" at bounding box center [684, 635] width 1185 height 1047
click at [693, 287] on button "Done" at bounding box center [673, 283] width 40 height 22
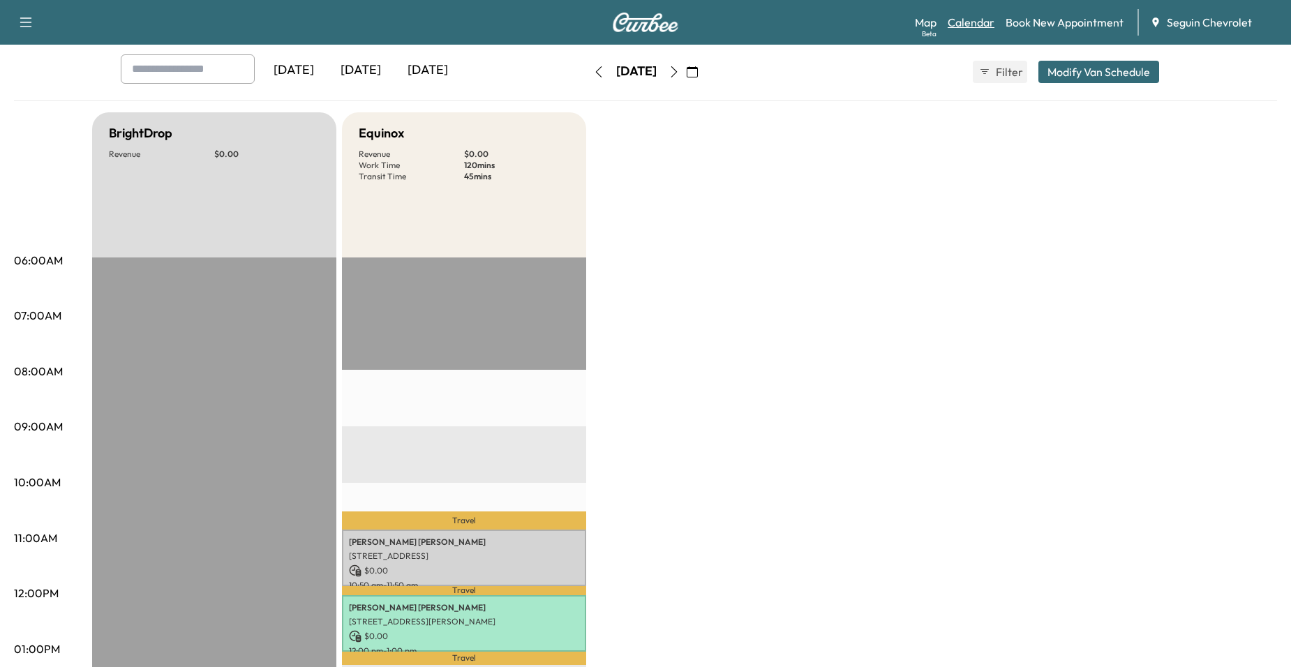
click at [984, 26] on link "Calendar" at bounding box center [971, 22] width 47 height 17
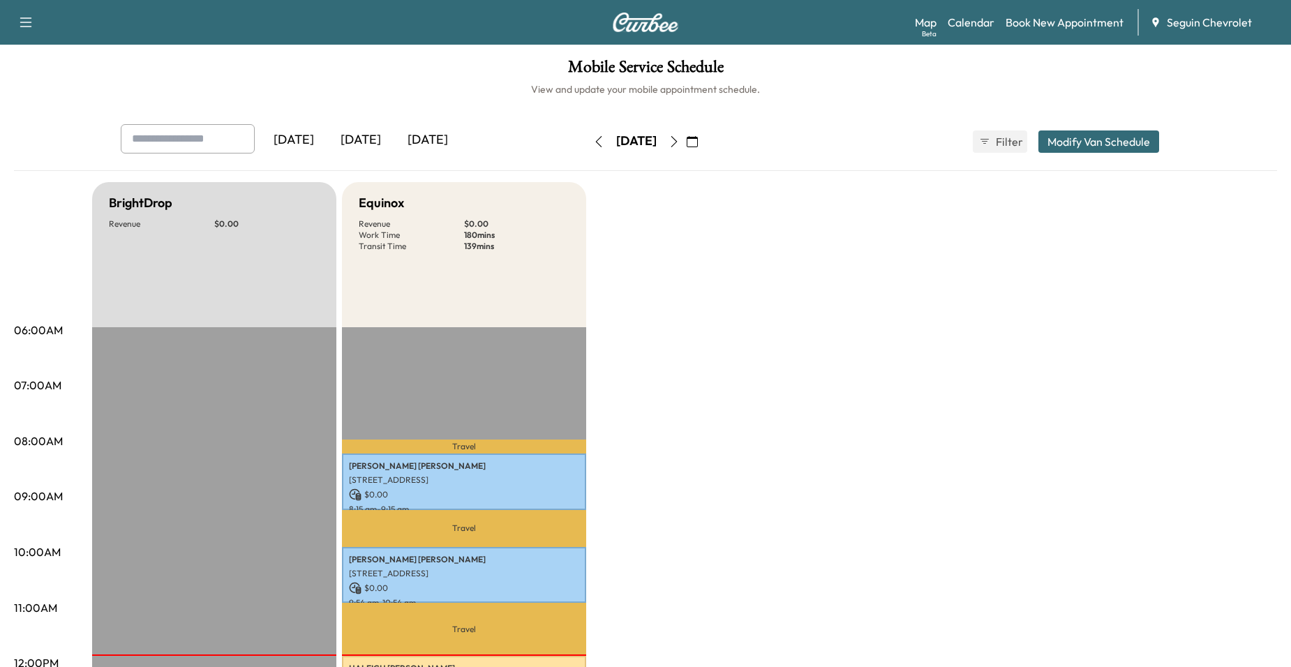
click at [593, 146] on icon "button" at bounding box center [598, 141] width 11 height 11
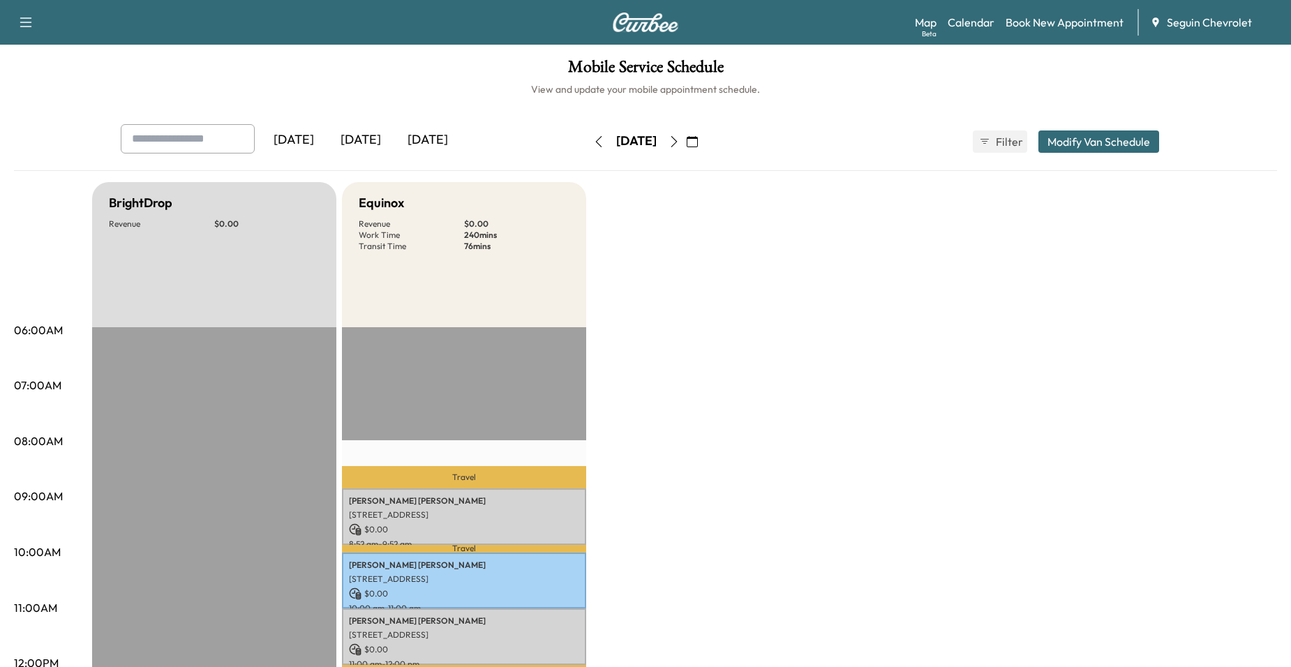
click at [587, 138] on button "button" at bounding box center [599, 142] width 24 height 22
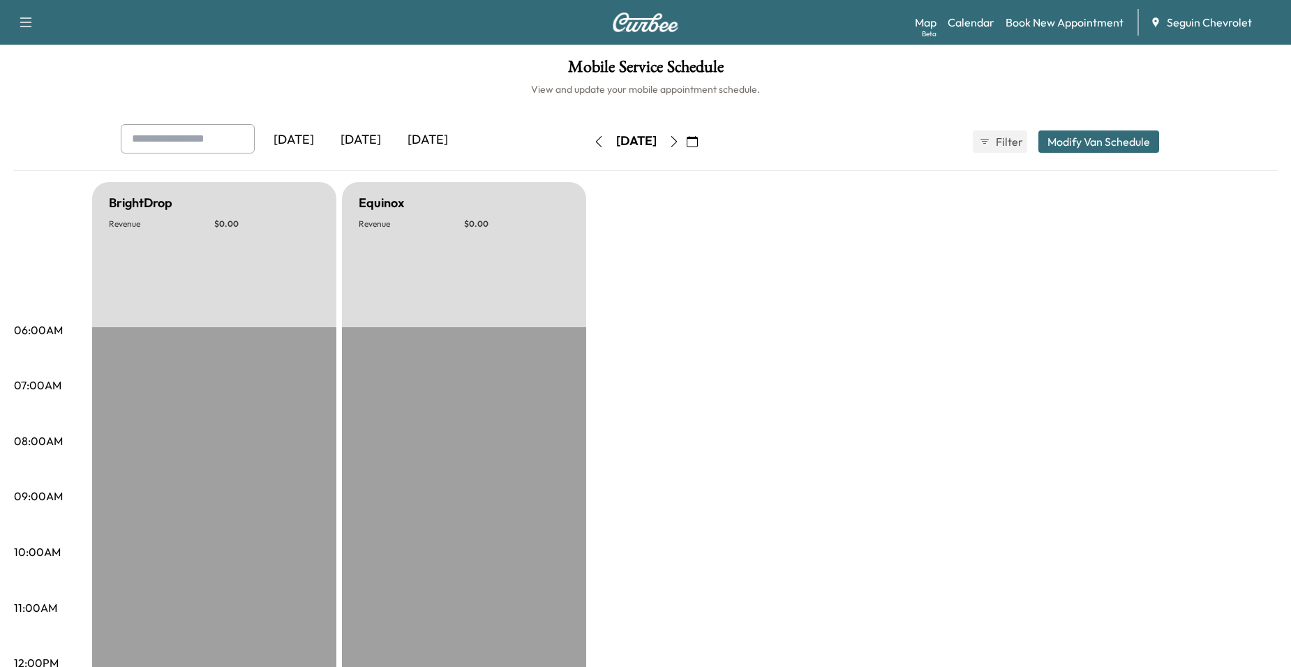
click at [587, 147] on button "button" at bounding box center [599, 142] width 24 height 22
click at [587, 144] on button "button" at bounding box center [599, 142] width 24 height 22
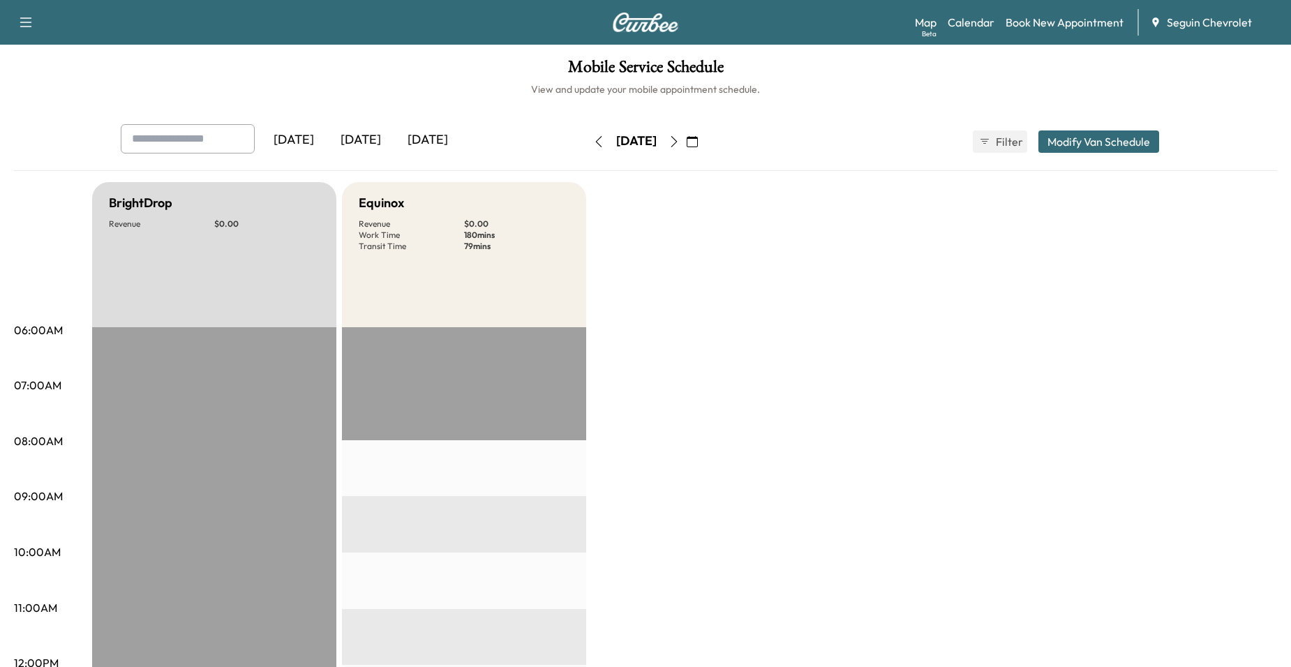
click at [704, 142] on button "button" at bounding box center [693, 142] width 24 height 22
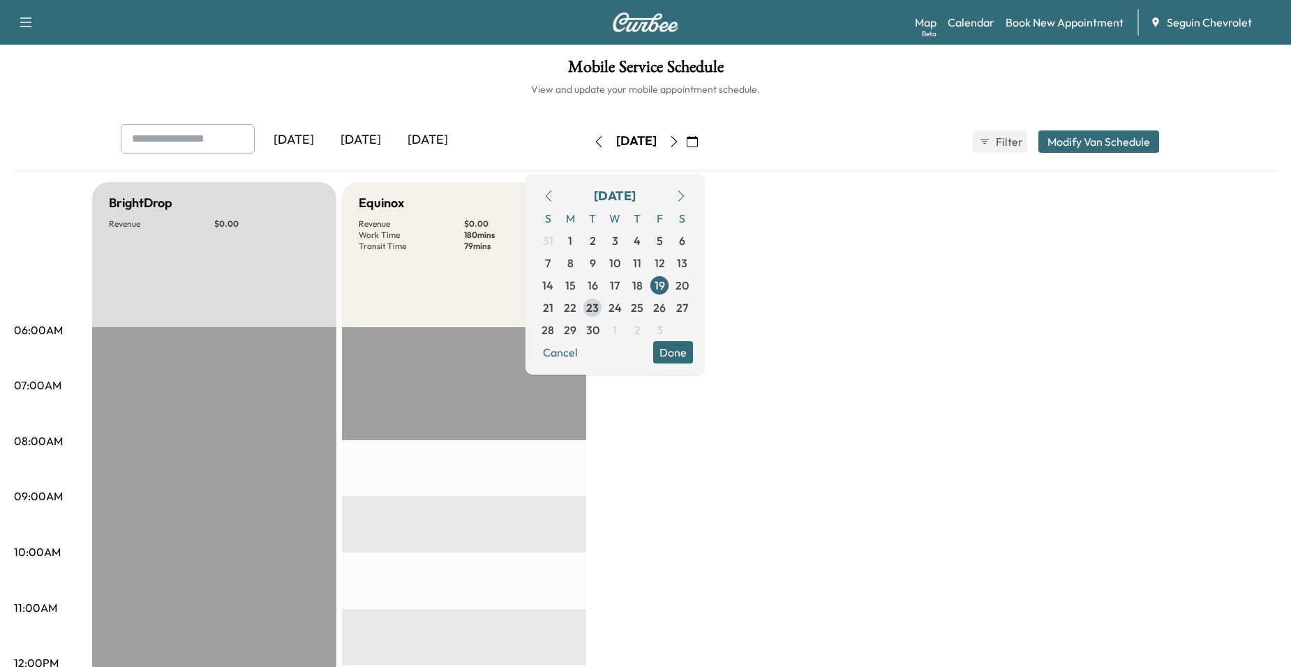
click at [599, 311] on span "23" at bounding box center [592, 307] width 13 height 17
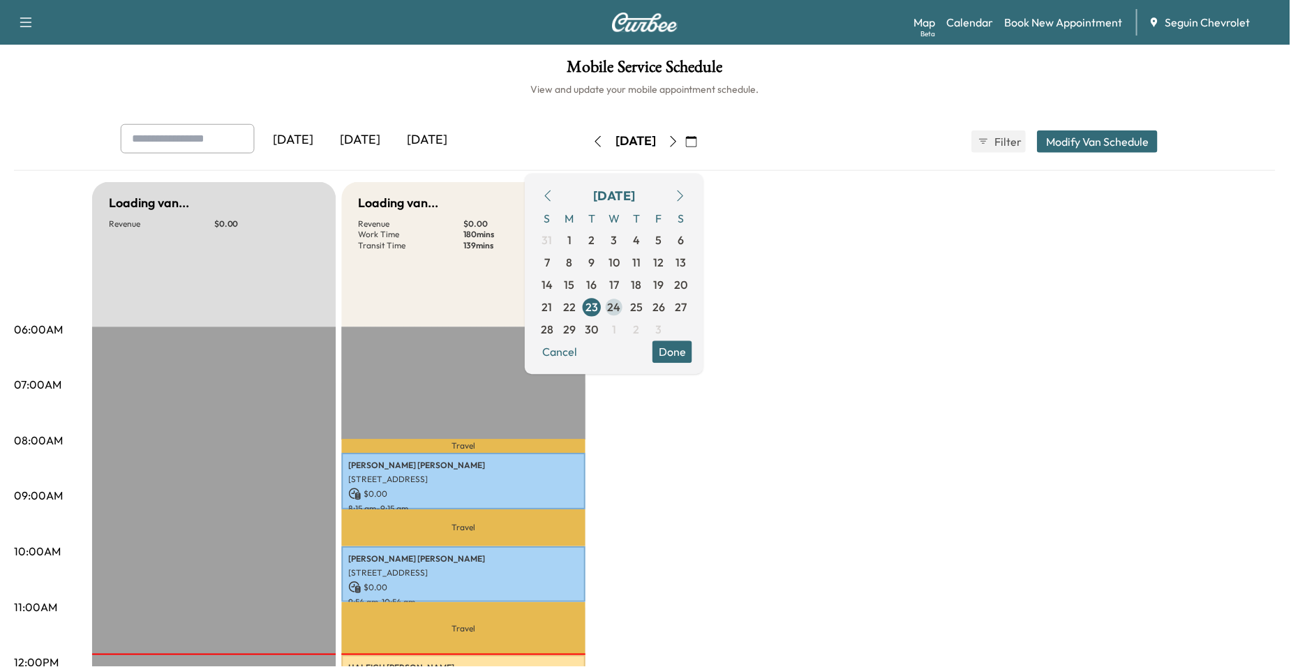
click at [622, 309] on span "24" at bounding box center [615, 307] width 13 height 17
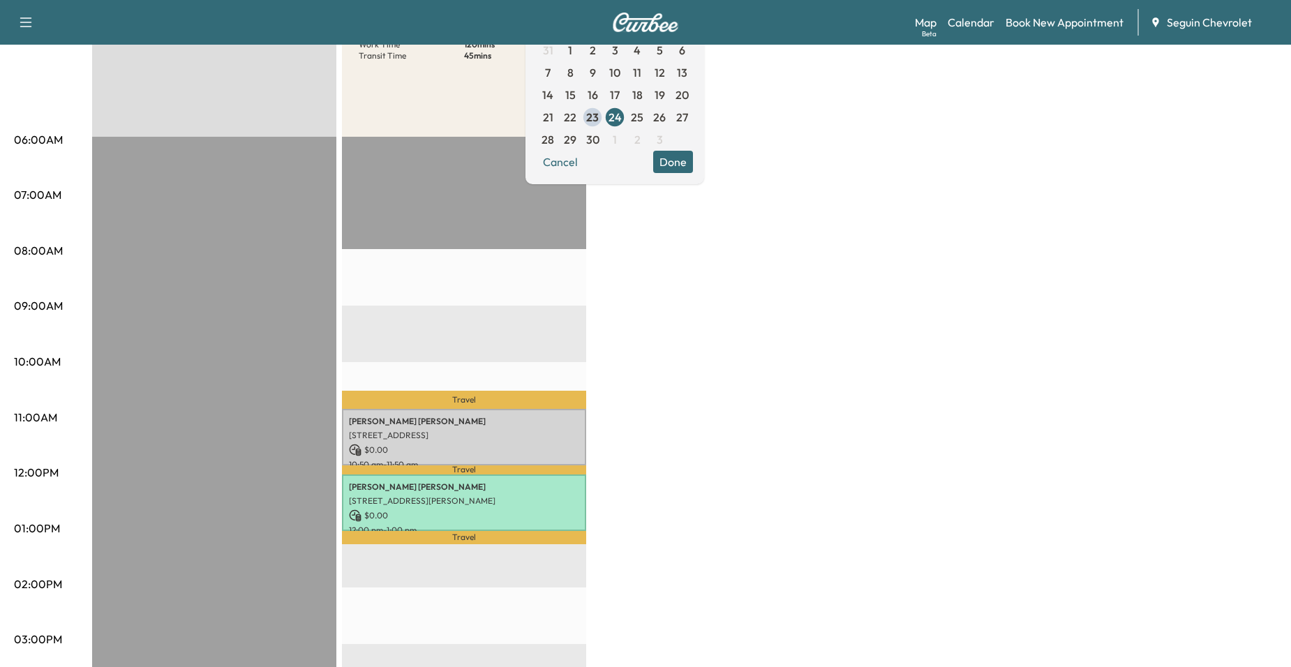
scroll to position [209, 0]
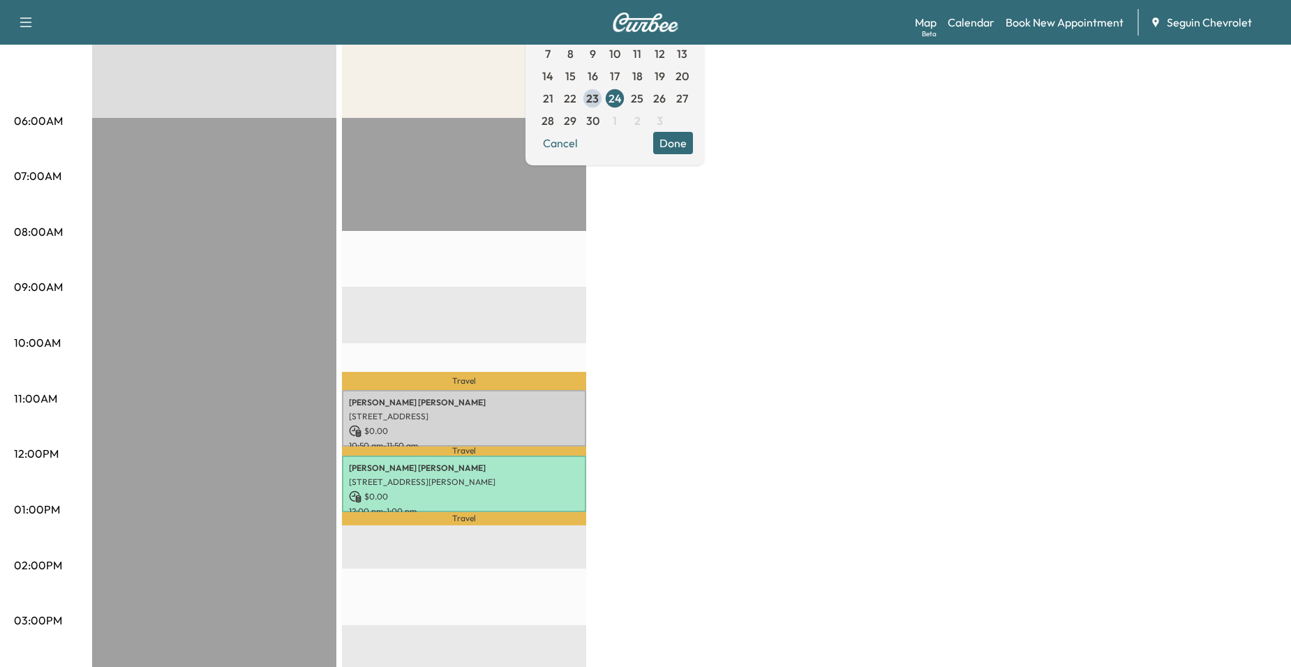
click at [730, 347] on div "BrightDrop Revenue $ 0.00 EST Start Equinox Revenue $ 0.00 Work Time 120 mins T…" at bounding box center [684, 496] width 1185 height 1047
click at [693, 140] on button "Done" at bounding box center [673, 143] width 40 height 22
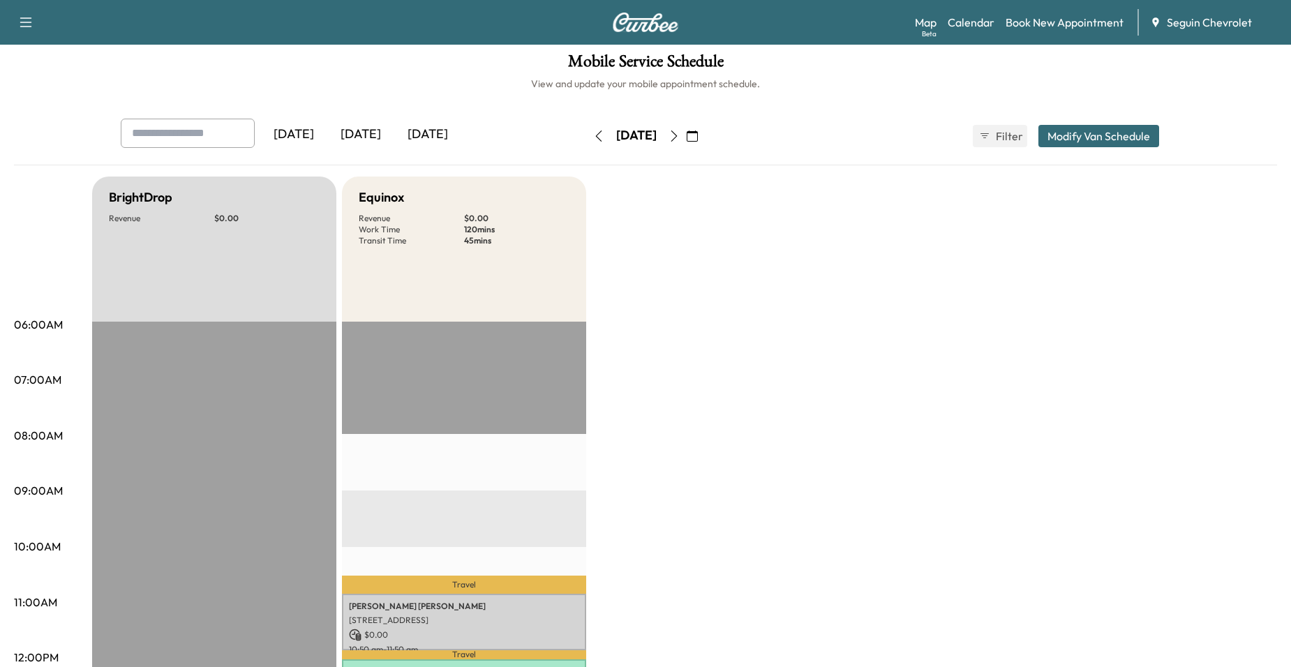
scroll to position [0, 0]
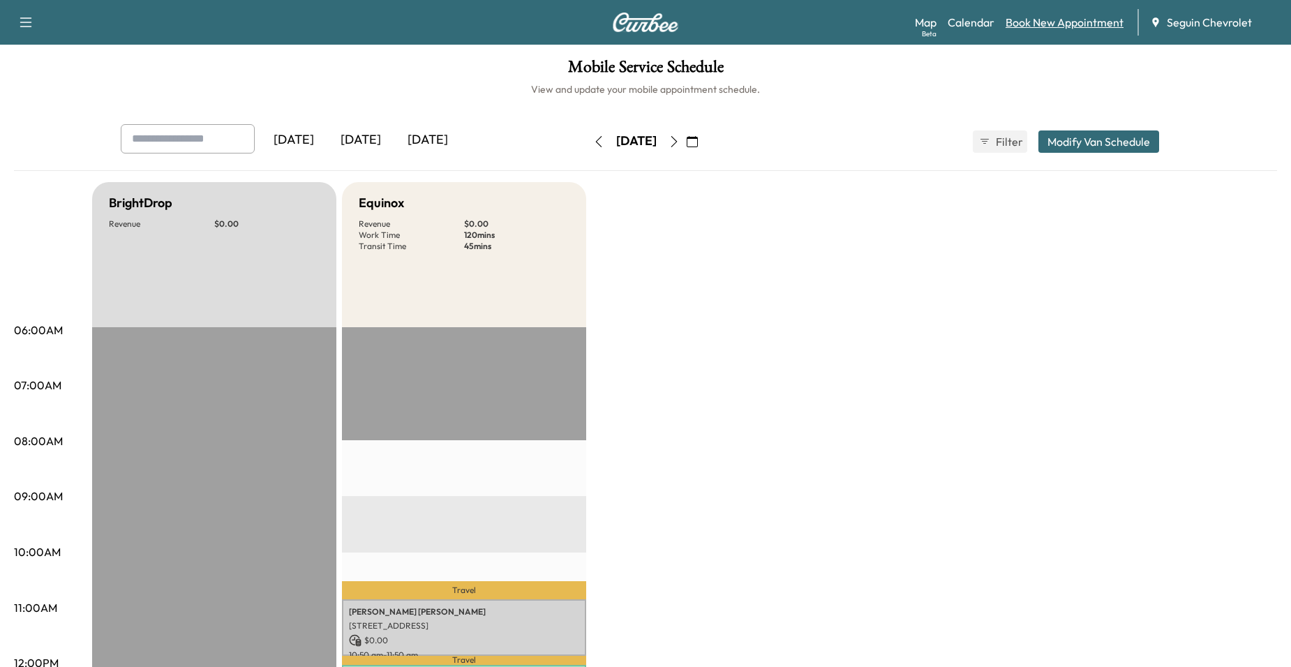
click at [1049, 20] on link "Book New Appointment" at bounding box center [1065, 22] width 118 height 17
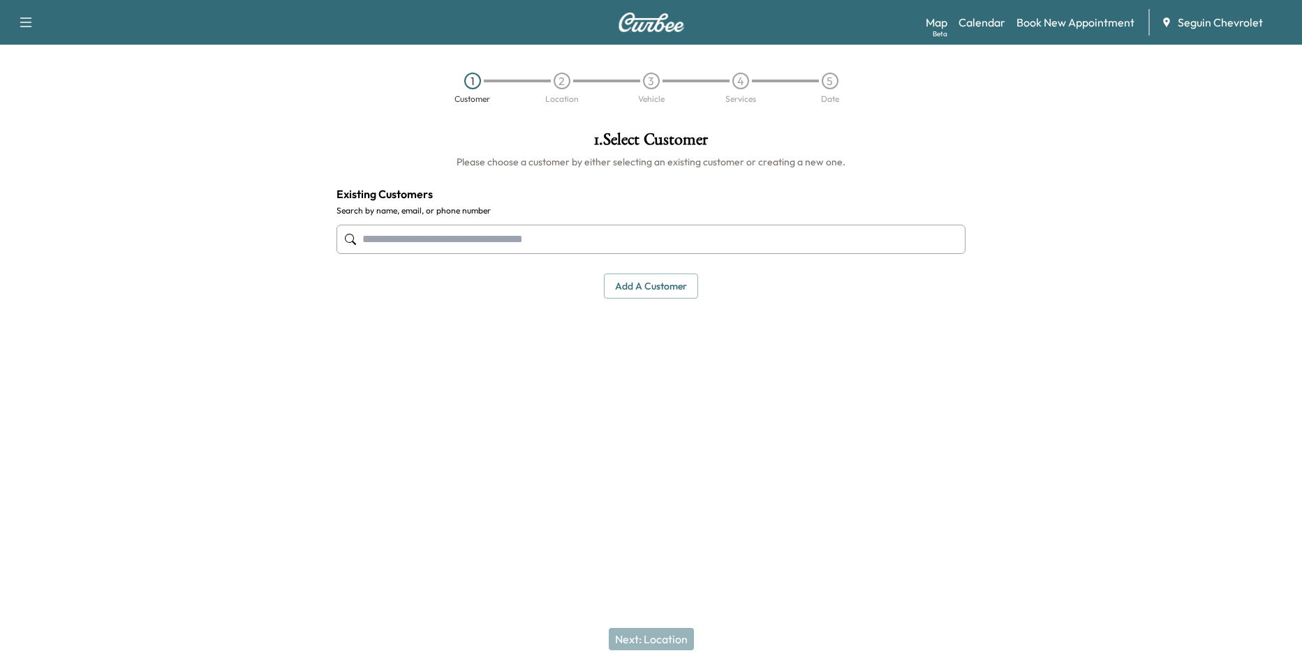
drag, startPoint x: 545, startPoint y: 241, endPoint x: 561, endPoint y: 247, distance: 16.6
click at [545, 241] on input "text" at bounding box center [650, 239] width 629 height 29
click at [667, 285] on button "Add a customer" at bounding box center [651, 287] width 94 height 26
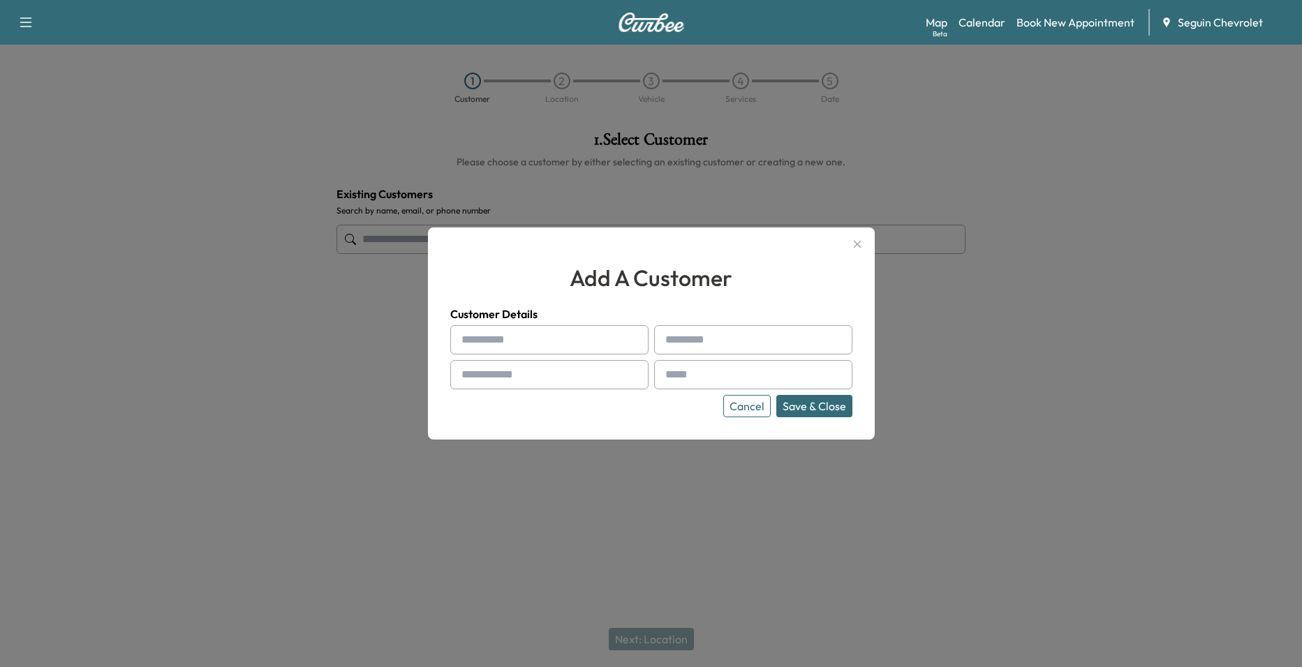
click at [556, 343] on input "text" at bounding box center [549, 339] width 198 height 29
type input "******"
click at [683, 338] on input "text" at bounding box center [753, 339] width 198 height 29
type input "*****"
click at [560, 372] on input "text" at bounding box center [549, 374] width 198 height 29
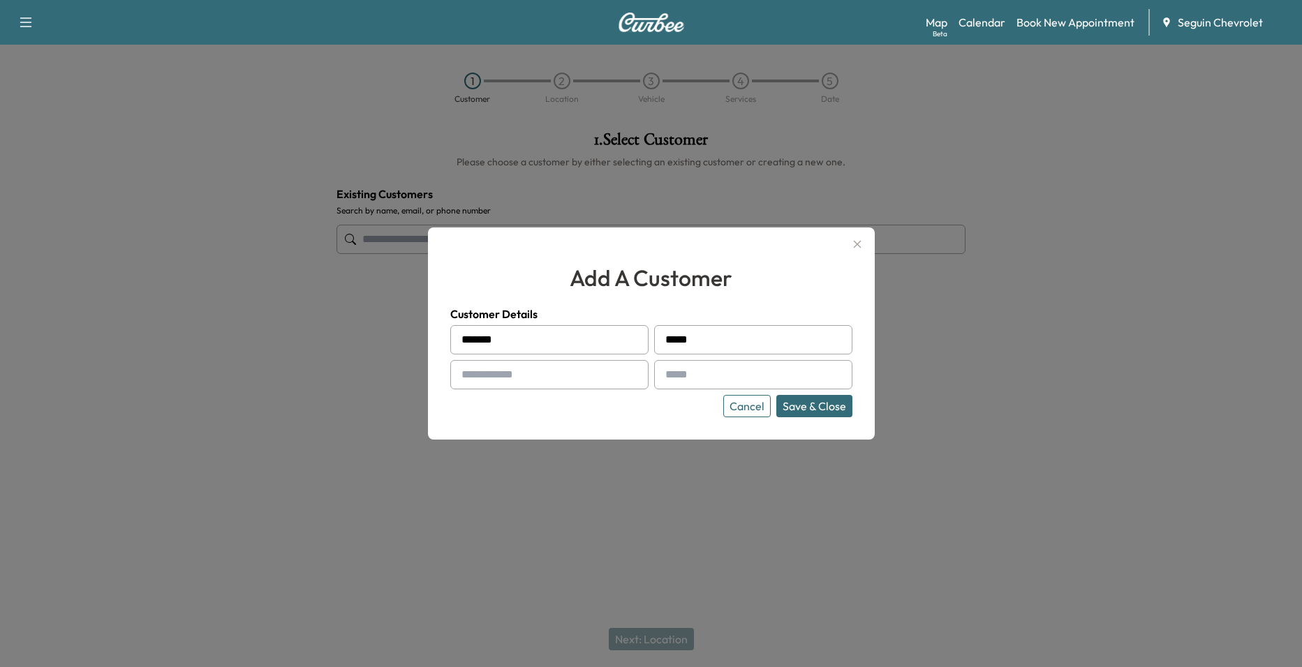
click at [512, 377] on input "text" at bounding box center [549, 374] width 198 height 29
type input "**********"
click at [688, 383] on input "text" at bounding box center [753, 374] width 198 height 29
click at [687, 371] on input "text" at bounding box center [753, 374] width 198 height 29
drag, startPoint x: 687, startPoint y: 371, endPoint x: 617, endPoint y: 316, distance: 88.5
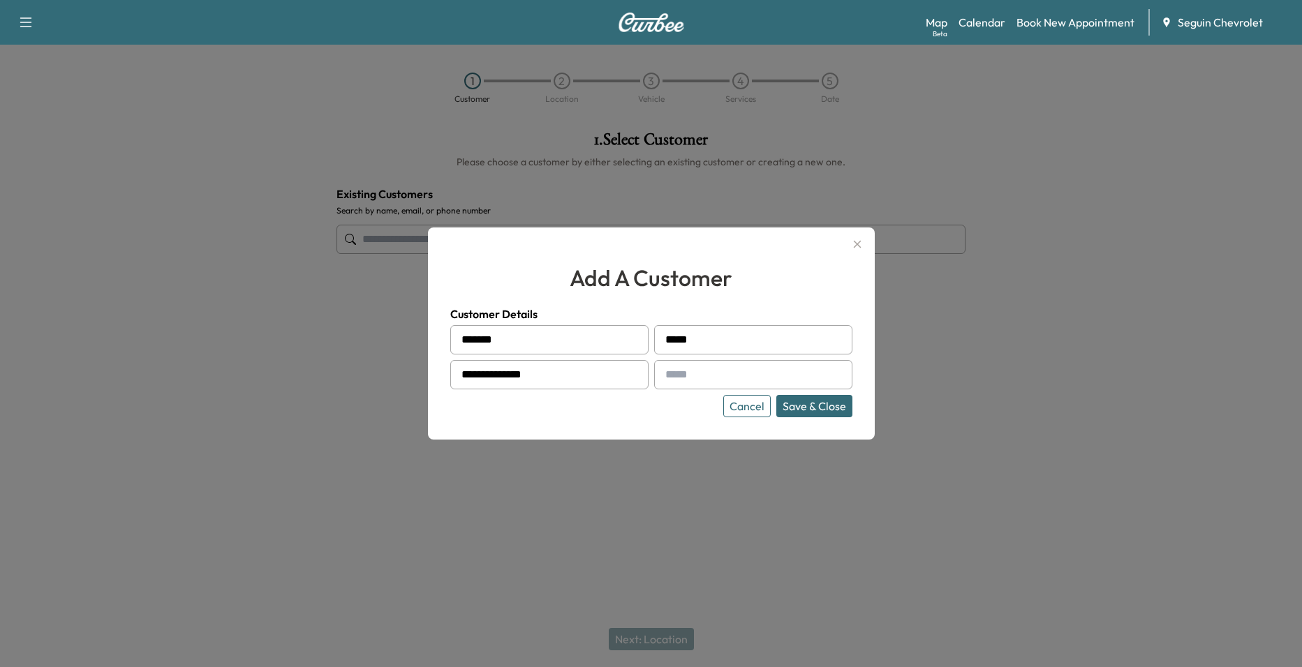
click at [617, 316] on h4 "Customer Details" at bounding box center [651, 314] width 402 height 17
click at [697, 375] on input "text" at bounding box center [753, 374] width 198 height 29
paste input "**********"
click at [667, 381] on div at bounding box center [668, 374] width 17 height 17
click at [667, 378] on div at bounding box center [668, 374] width 17 height 17
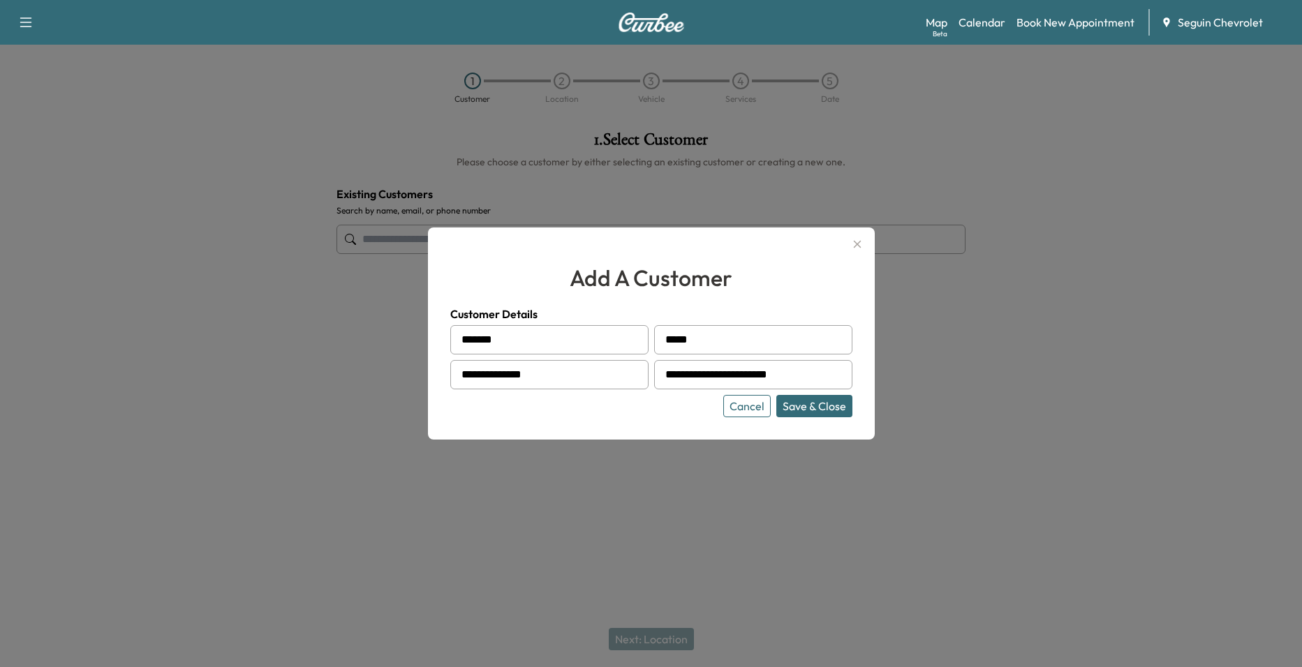
click at [672, 375] on div at bounding box center [668, 374] width 17 height 17
click at [676, 374] on div at bounding box center [668, 374] width 17 height 17
click at [680, 374] on input "**********" at bounding box center [753, 374] width 198 height 29
type input "**********"
click at [842, 407] on button "Save & Close" at bounding box center [814, 406] width 76 height 22
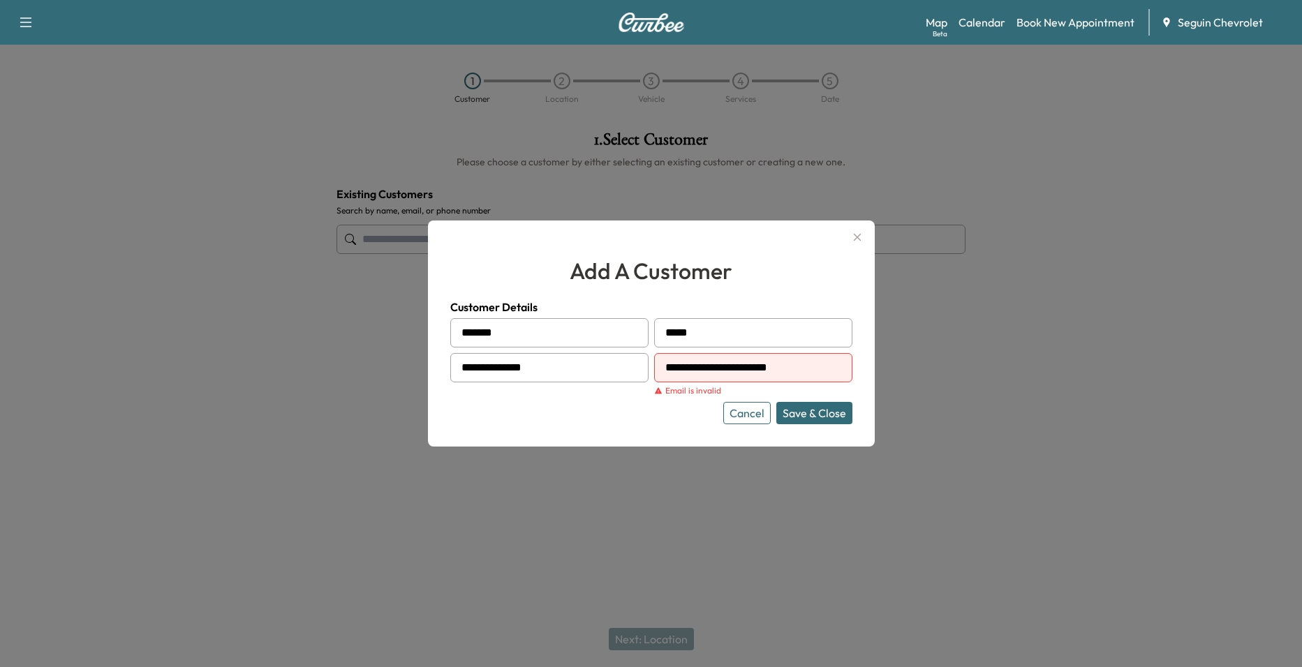
click at [685, 369] on input "**********" at bounding box center [753, 367] width 198 height 29
click at [665, 371] on div at bounding box center [668, 368] width 17 height 17
click at [665, 369] on div at bounding box center [668, 368] width 17 height 17
drag, startPoint x: 667, startPoint y: 366, endPoint x: 679, endPoint y: 366, distance: 11.9
click at [672, 366] on div at bounding box center [668, 368] width 17 height 17
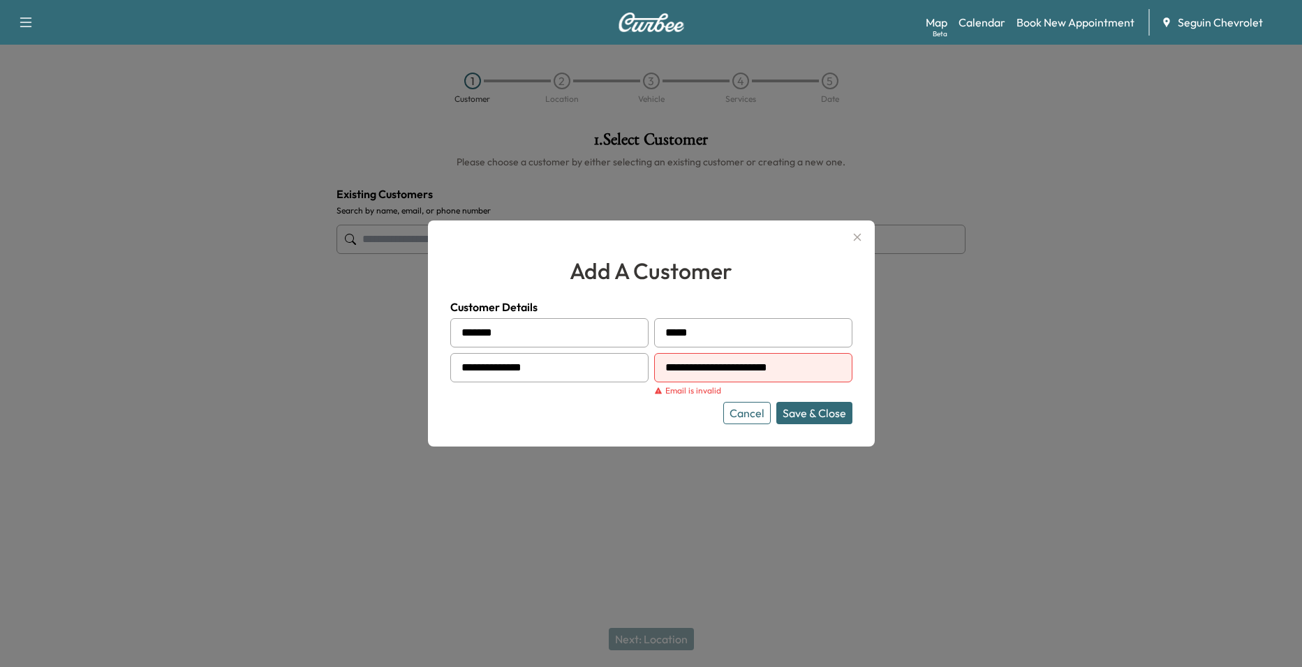
click at [680, 366] on input "**********" at bounding box center [753, 367] width 198 height 29
click at [697, 368] on input "**********" at bounding box center [753, 367] width 198 height 29
click at [663, 369] on div at bounding box center [668, 368] width 17 height 17
click at [672, 369] on div at bounding box center [668, 368] width 17 height 17
click at [668, 368] on div at bounding box center [668, 368] width 17 height 17
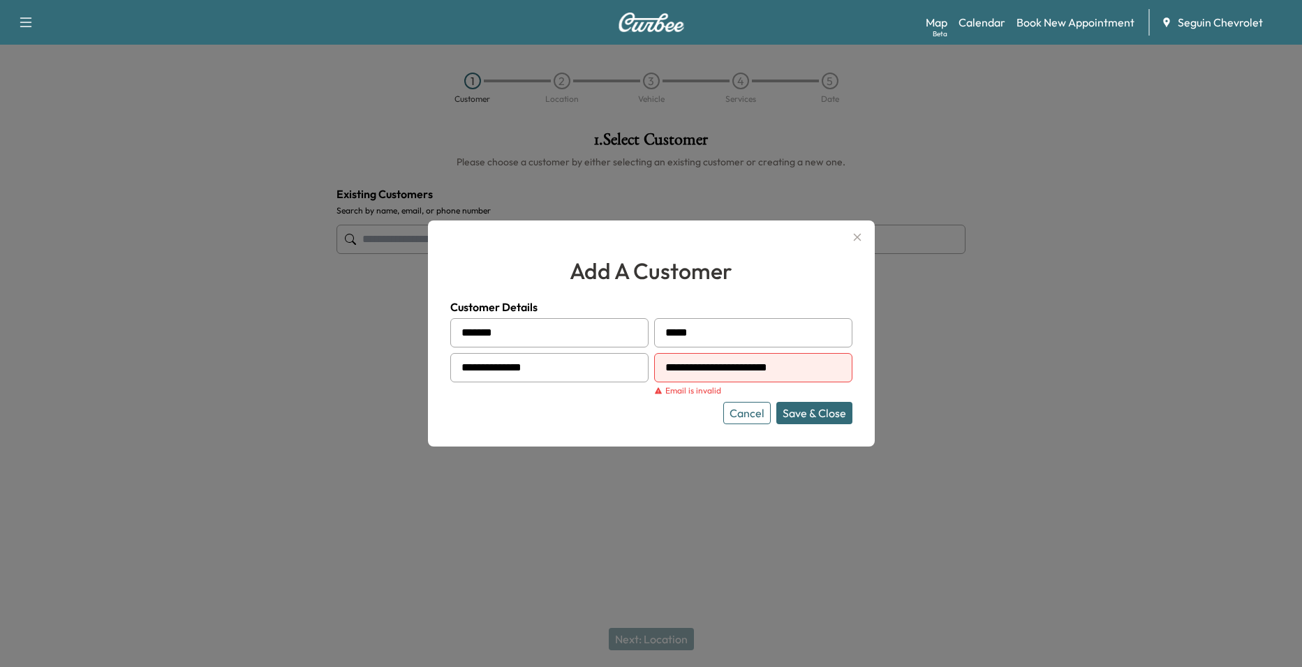
drag, startPoint x: 830, startPoint y: 376, endPoint x: 616, endPoint y: 371, distance: 213.7
click at [616, 371] on div "**********" at bounding box center [651, 371] width 402 height 106
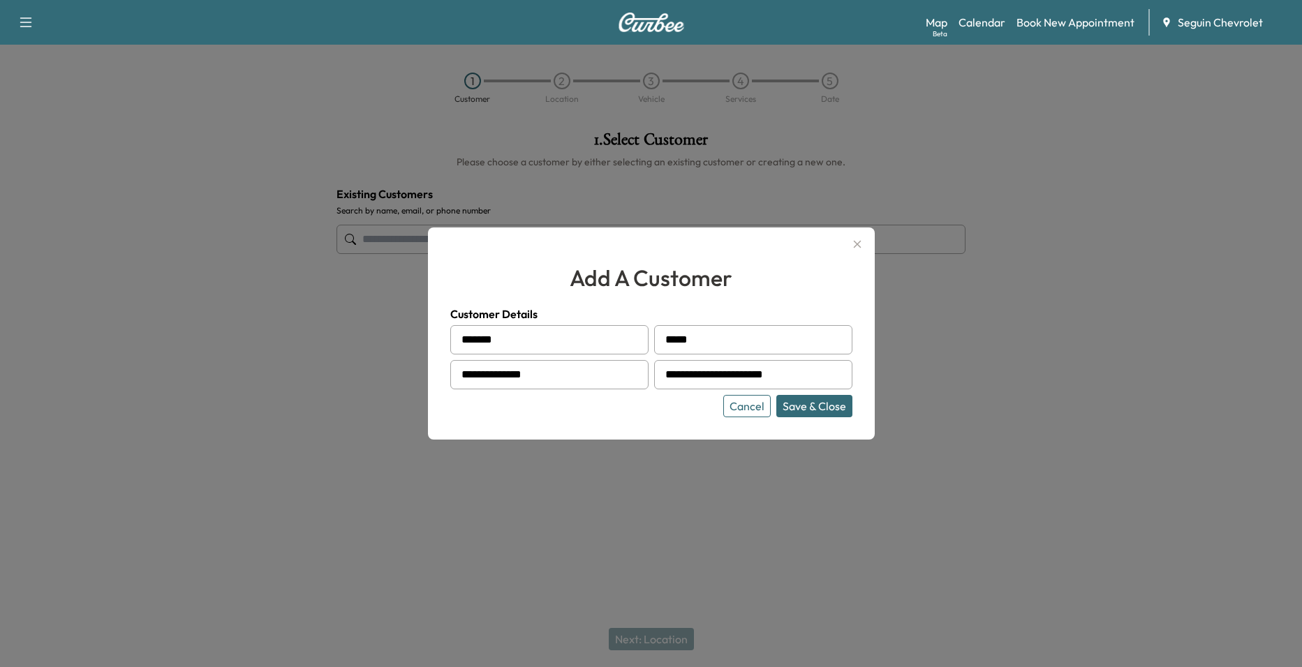
type input "**********"
click at [711, 283] on h2 "add a customer" at bounding box center [651, 278] width 402 height 34
click at [798, 412] on button "Save & Close" at bounding box center [814, 406] width 76 height 22
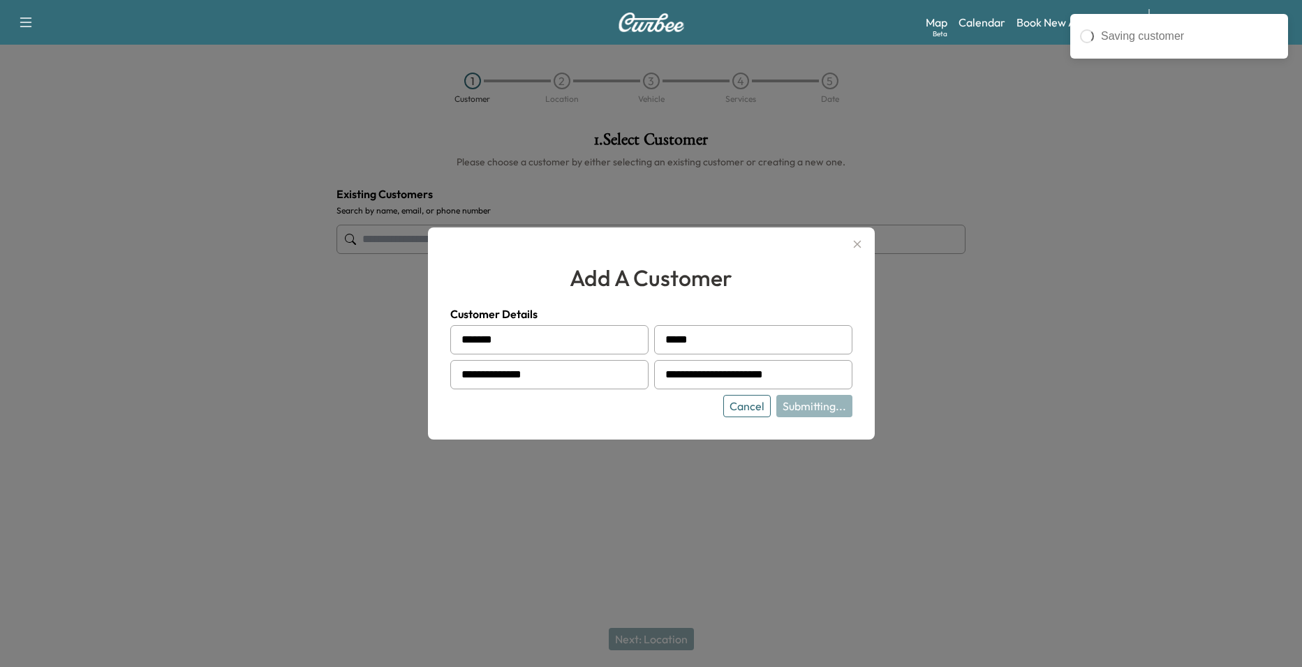
type input "**********"
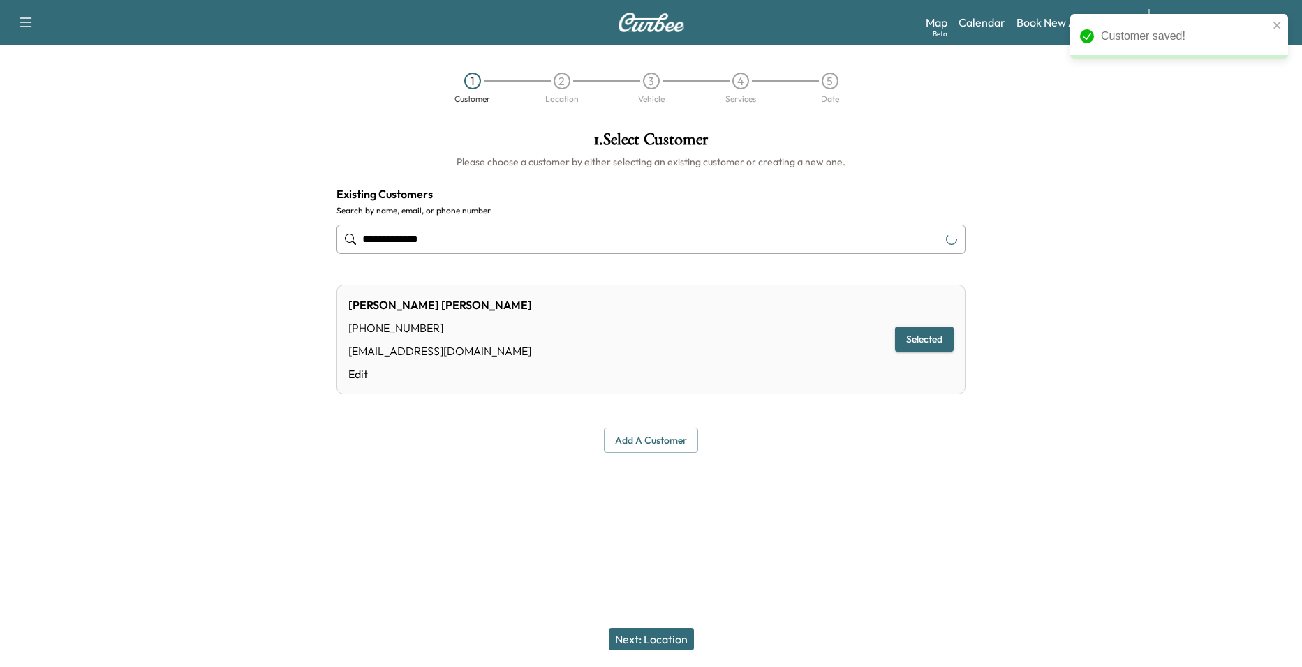
click at [671, 636] on button "Next: Location" at bounding box center [651, 639] width 85 height 22
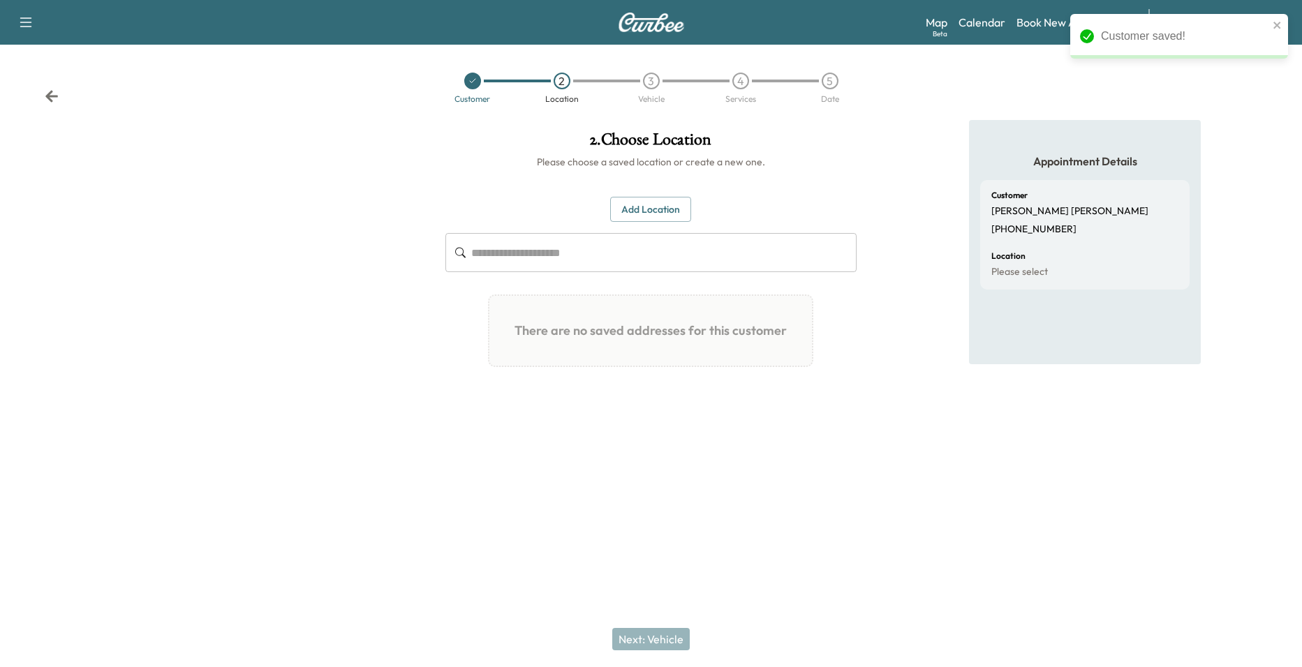
click at [627, 247] on input "text" at bounding box center [664, 252] width 386 height 39
click at [629, 219] on button "Add Location" at bounding box center [650, 210] width 81 height 26
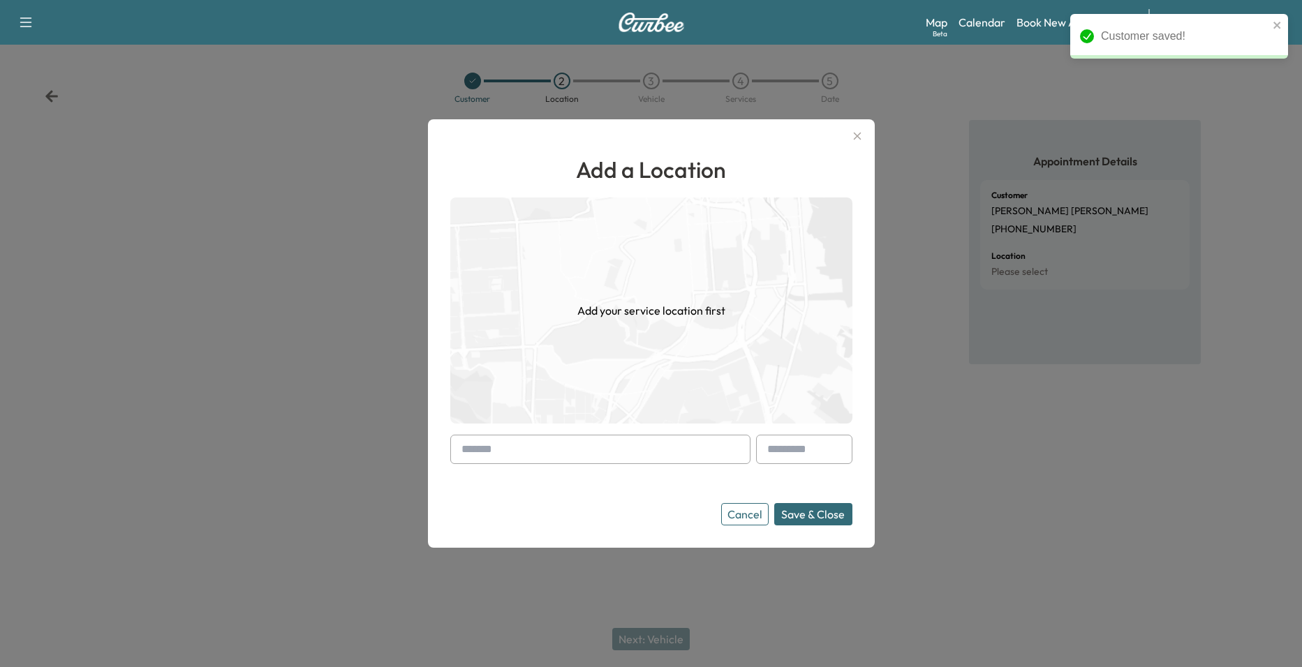
click at [614, 458] on input "text" at bounding box center [600, 449] width 300 height 29
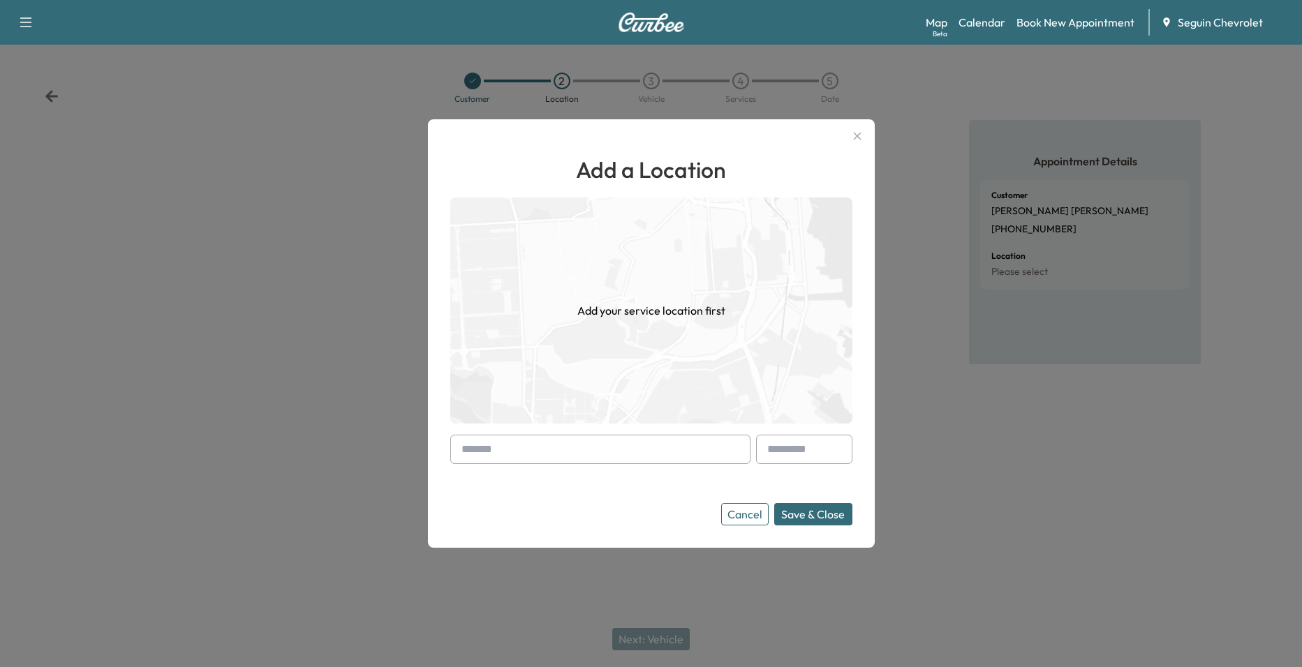
click at [480, 448] on input "text" at bounding box center [600, 449] width 300 height 29
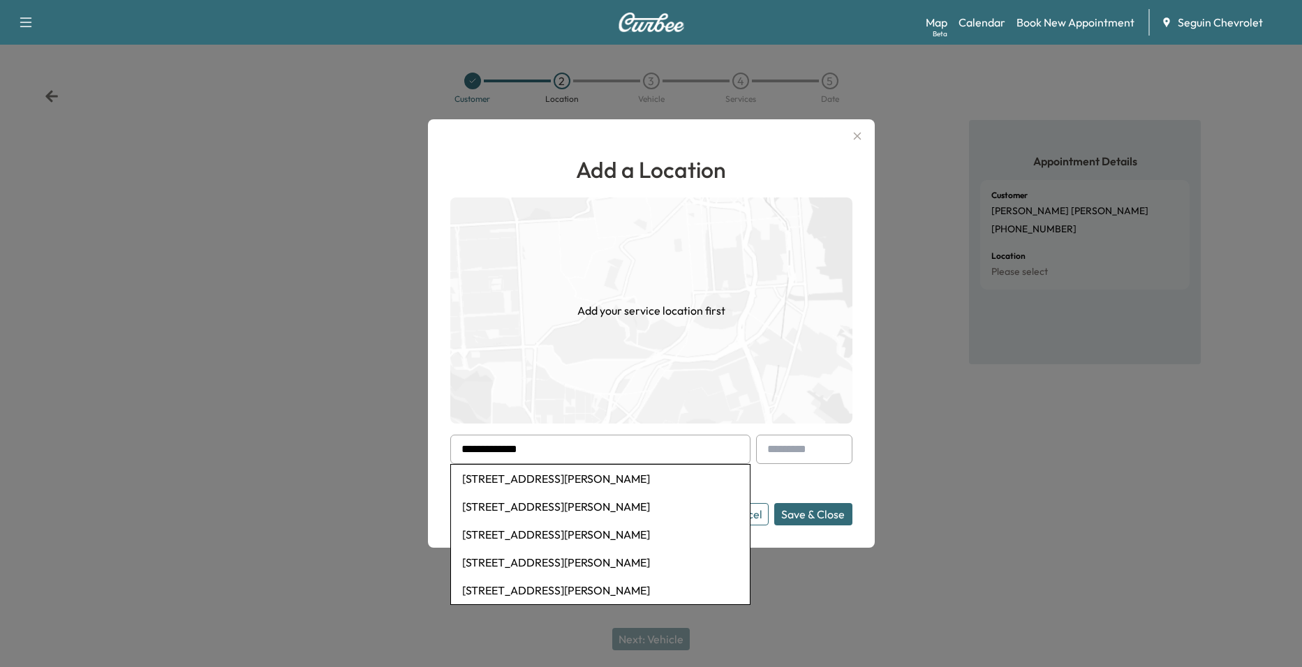
click at [542, 478] on li "[STREET_ADDRESS][PERSON_NAME]" at bounding box center [600, 479] width 299 height 28
type input "**********"
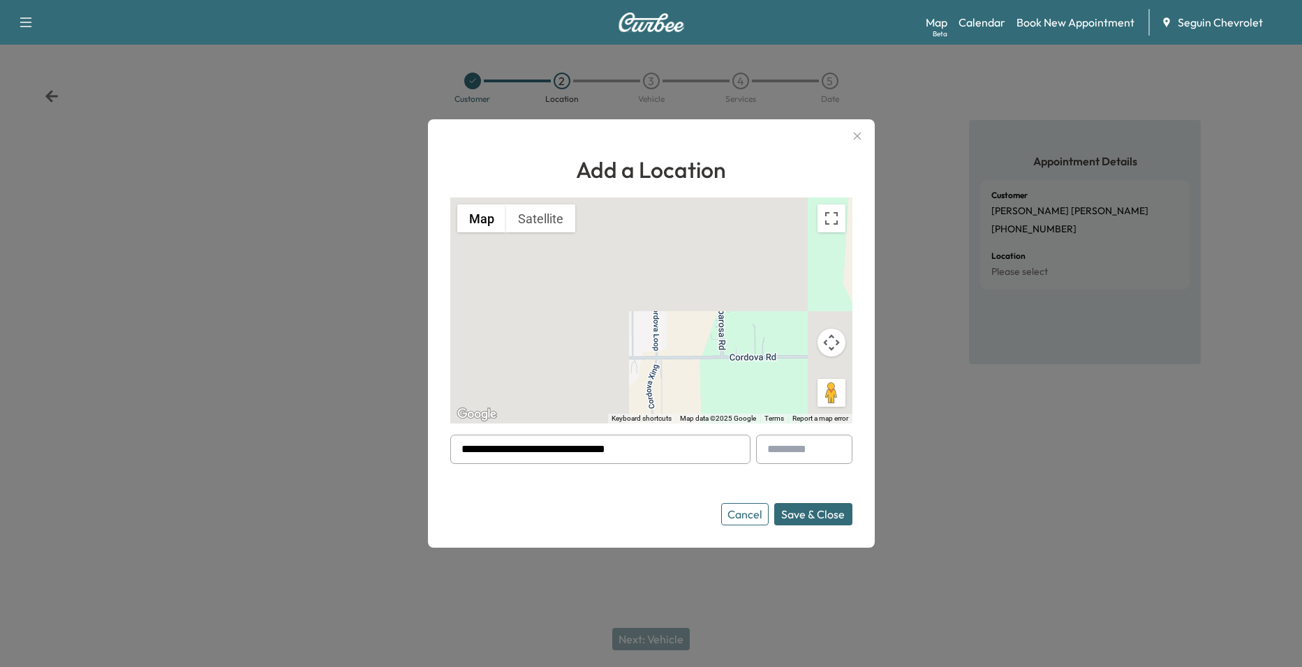
click at [807, 519] on button "Save & Close" at bounding box center [813, 514] width 78 height 22
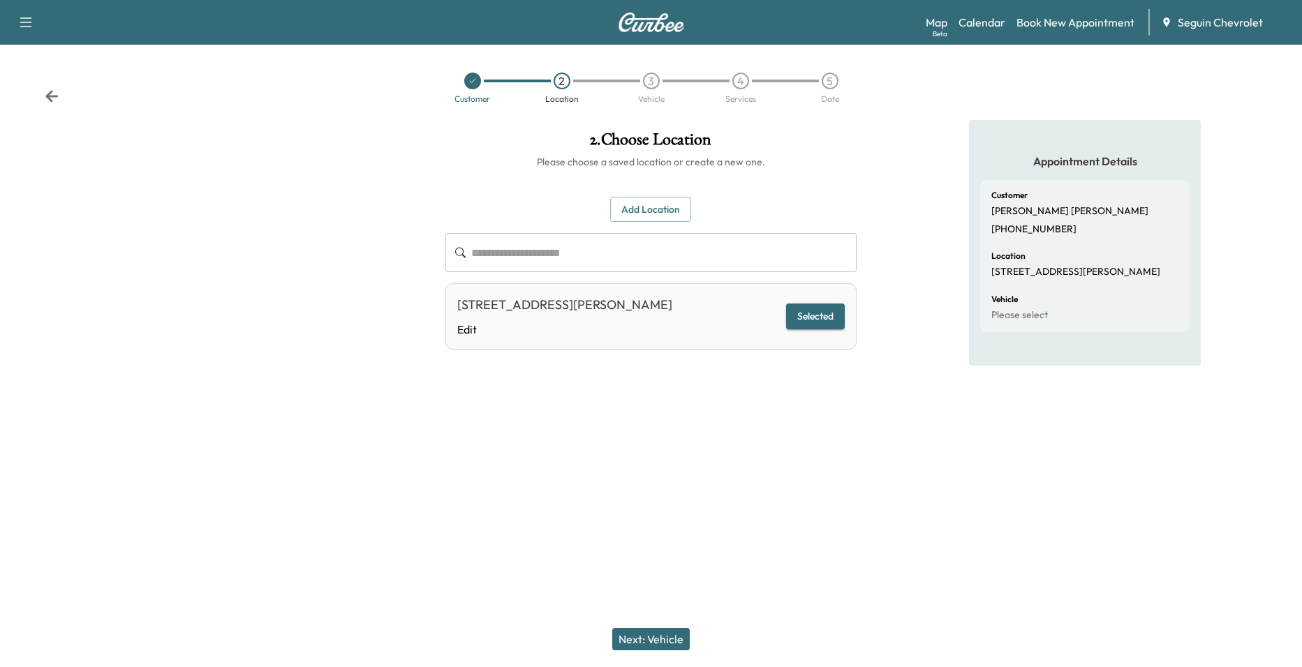
click at [676, 633] on button "Next: Vehicle" at bounding box center [650, 639] width 77 height 22
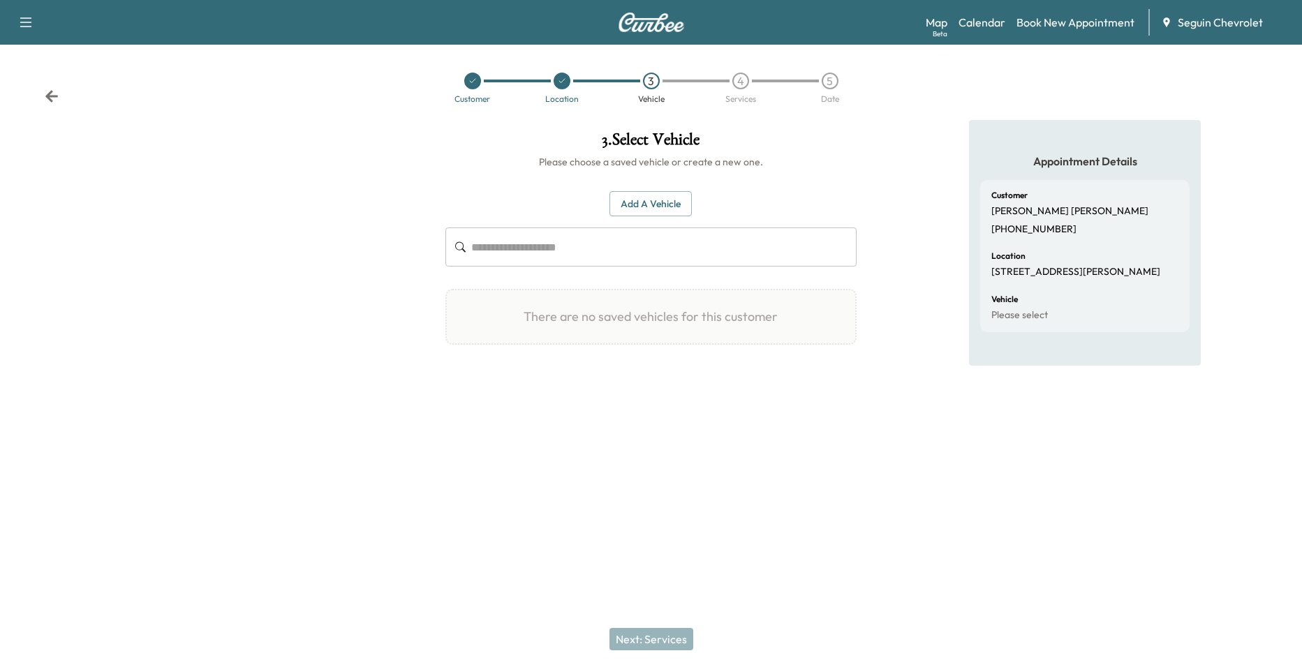
click at [659, 209] on button "Add a Vehicle" at bounding box center [650, 204] width 82 height 26
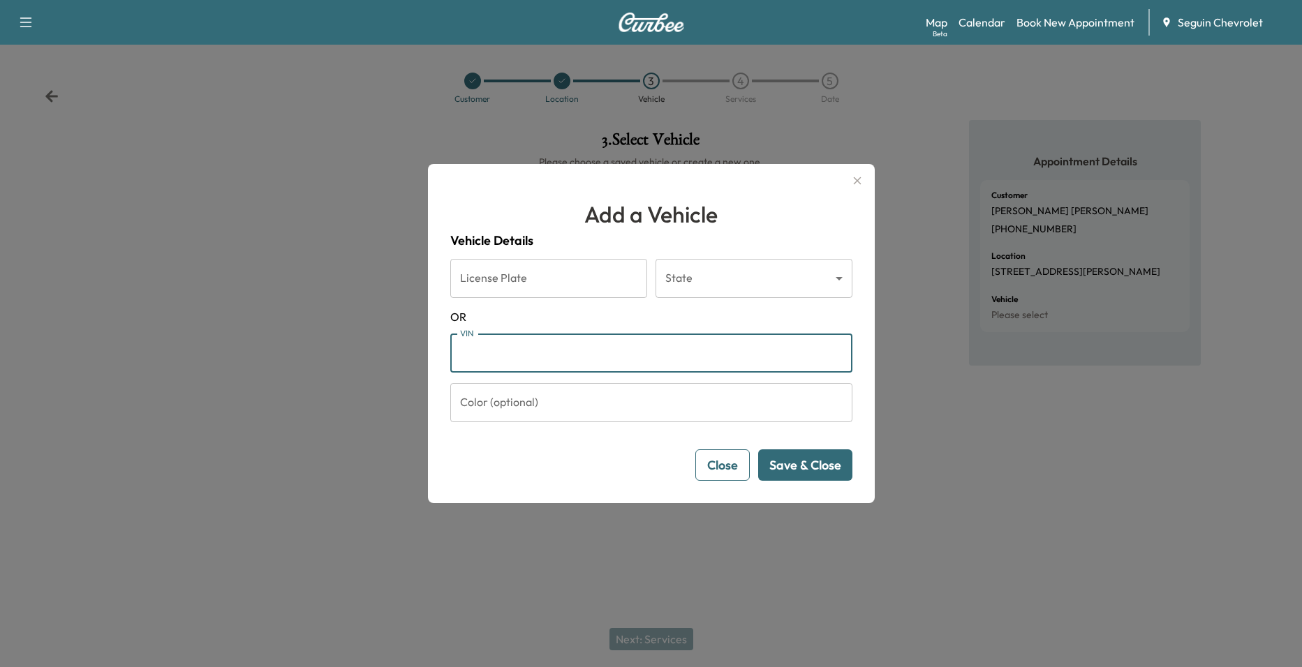
click at [557, 364] on input "VIN" at bounding box center [651, 353] width 402 height 39
click at [570, 342] on input "VIN" at bounding box center [651, 353] width 402 height 39
paste input "**********"
type input "**********"
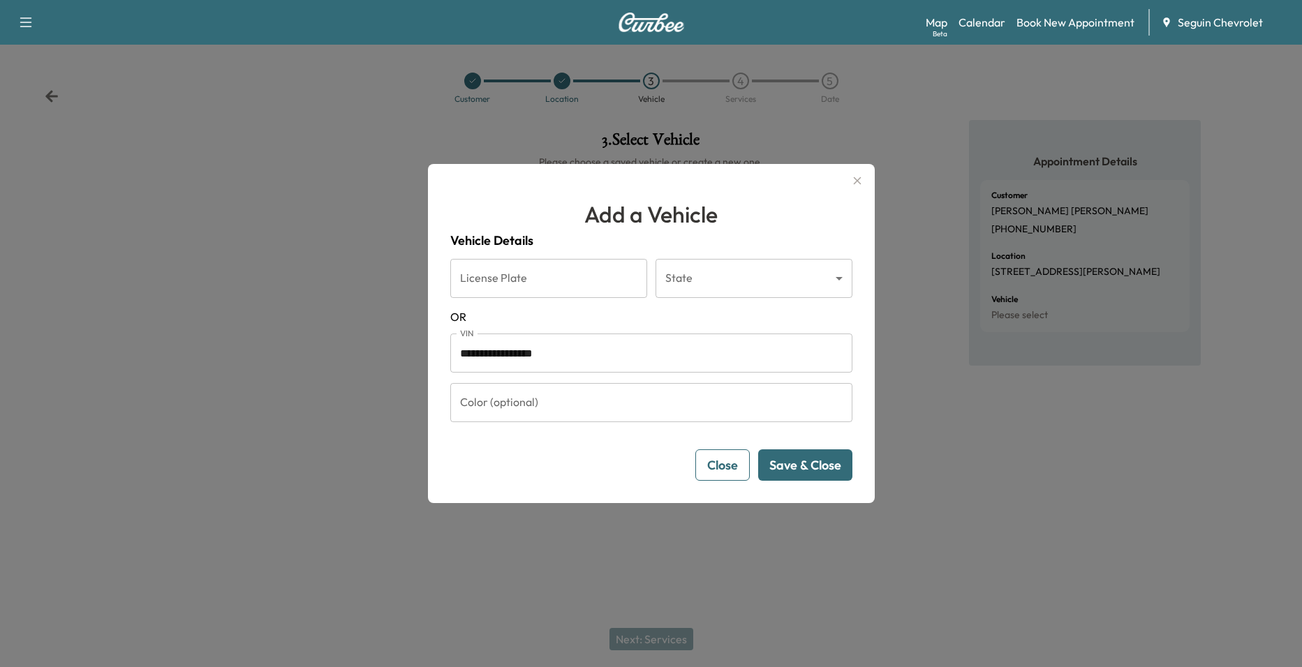
click at [809, 466] on button "Save & Close" at bounding box center [805, 465] width 94 height 31
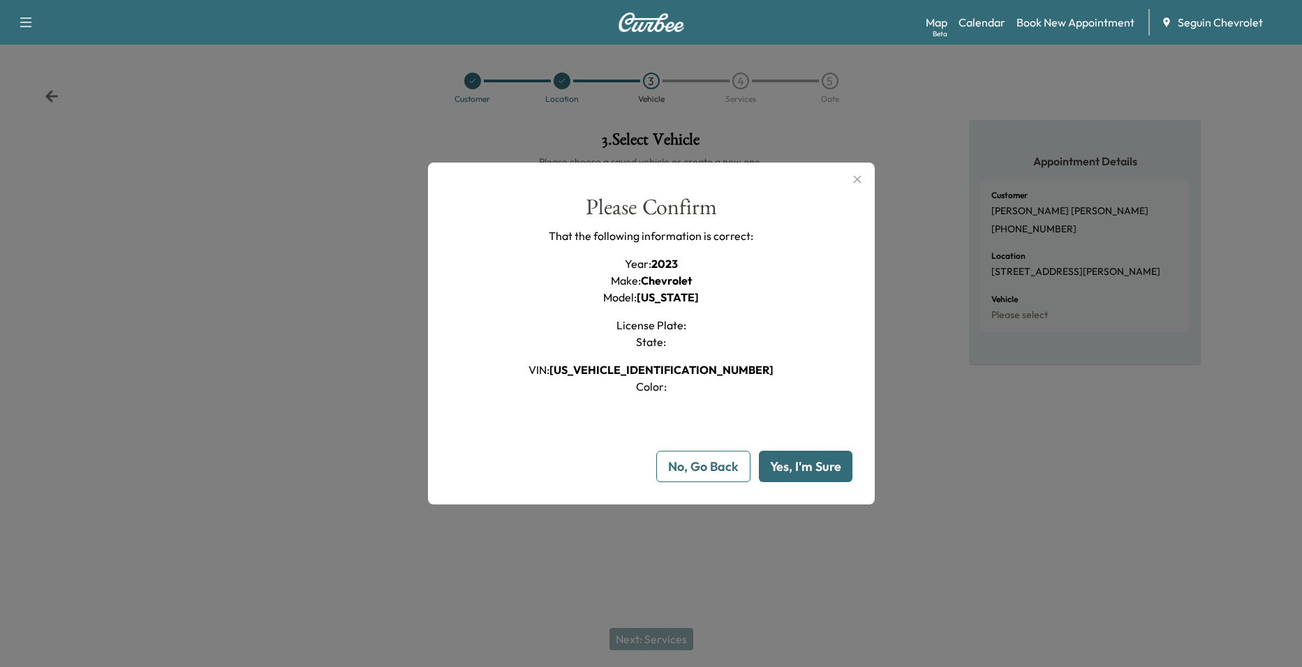
click at [808, 465] on button "Yes, I'm Sure" at bounding box center [806, 466] width 94 height 31
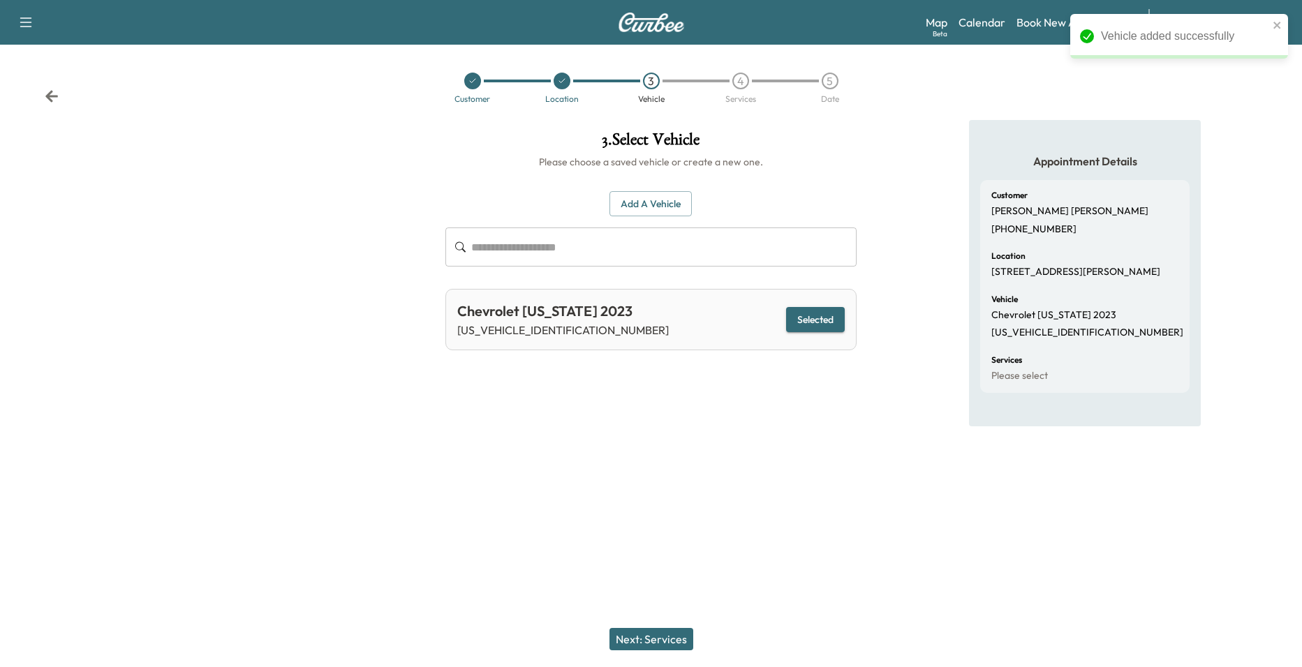
click at [674, 641] on button "Next: Services" at bounding box center [651, 639] width 84 height 22
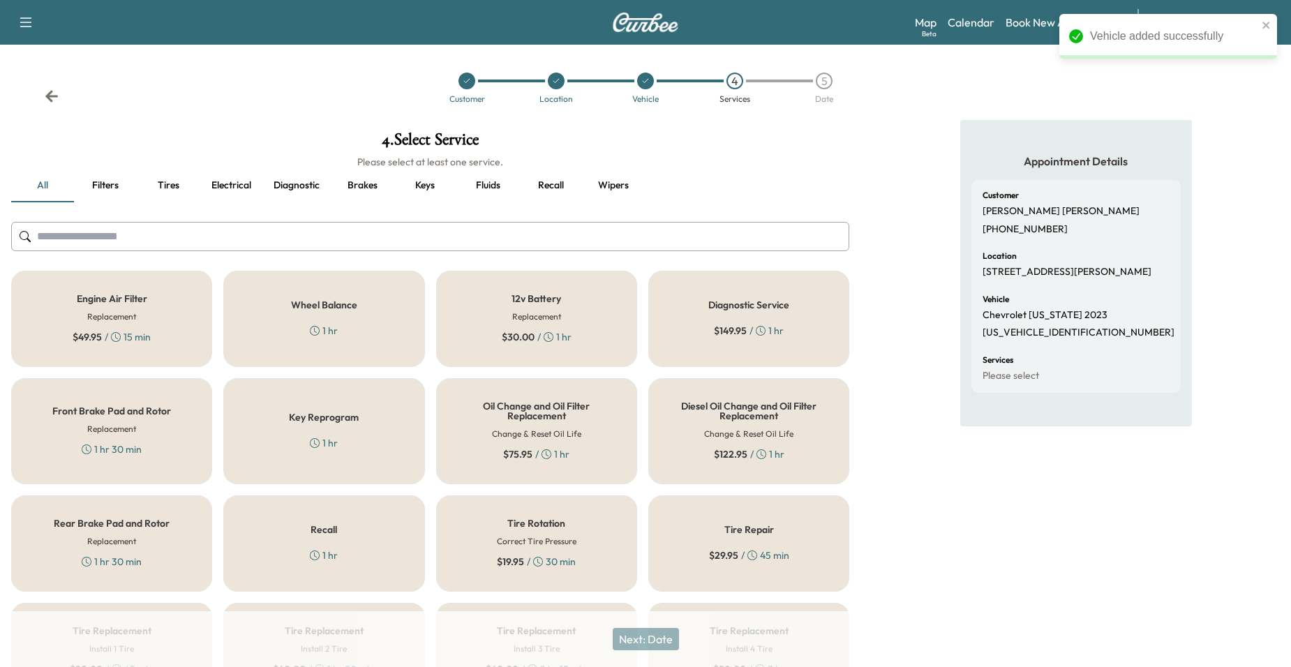
click at [338, 558] on div "1 hr" at bounding box center [324, 556] width 28 height 14
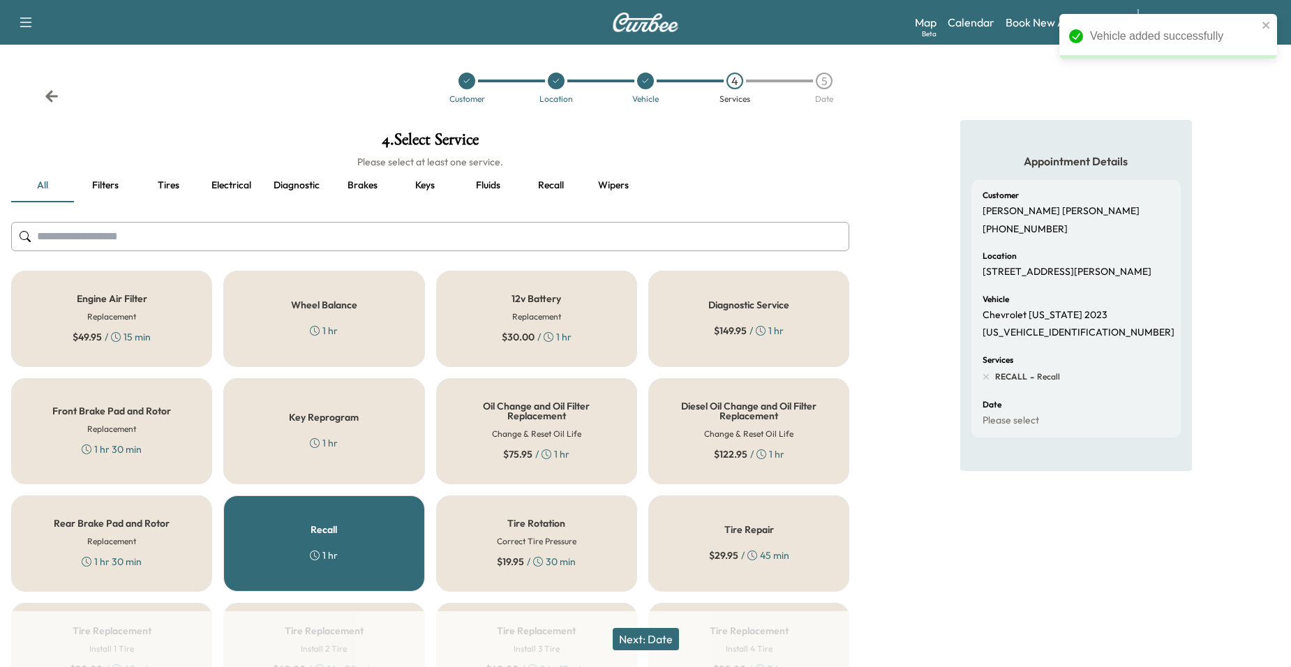
click at [671, 636] on button "Next: Date" at bounding box center [646, 639] width 66 height 22
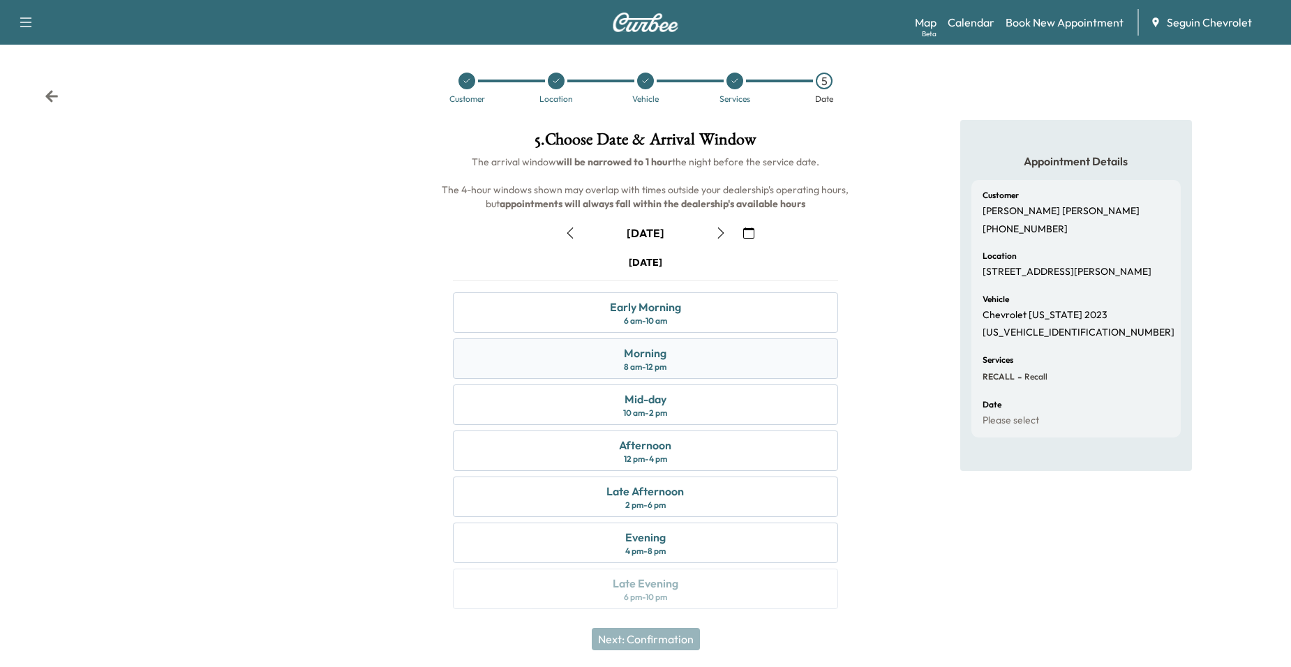
click at [666, 358] on div "Morning" at bounding box center [645, 353] width 43 height 17
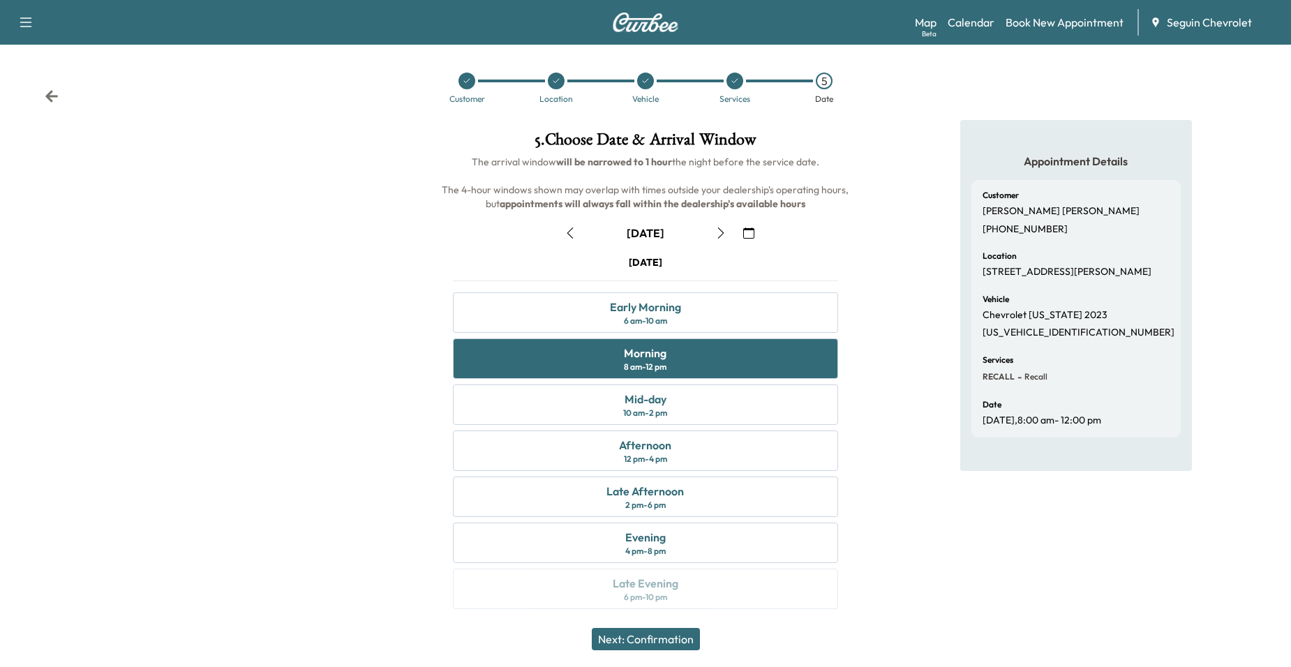
click at [683, 640] on button "Next: Confirmation" at bounding box center [646, 639] width 108 height 22
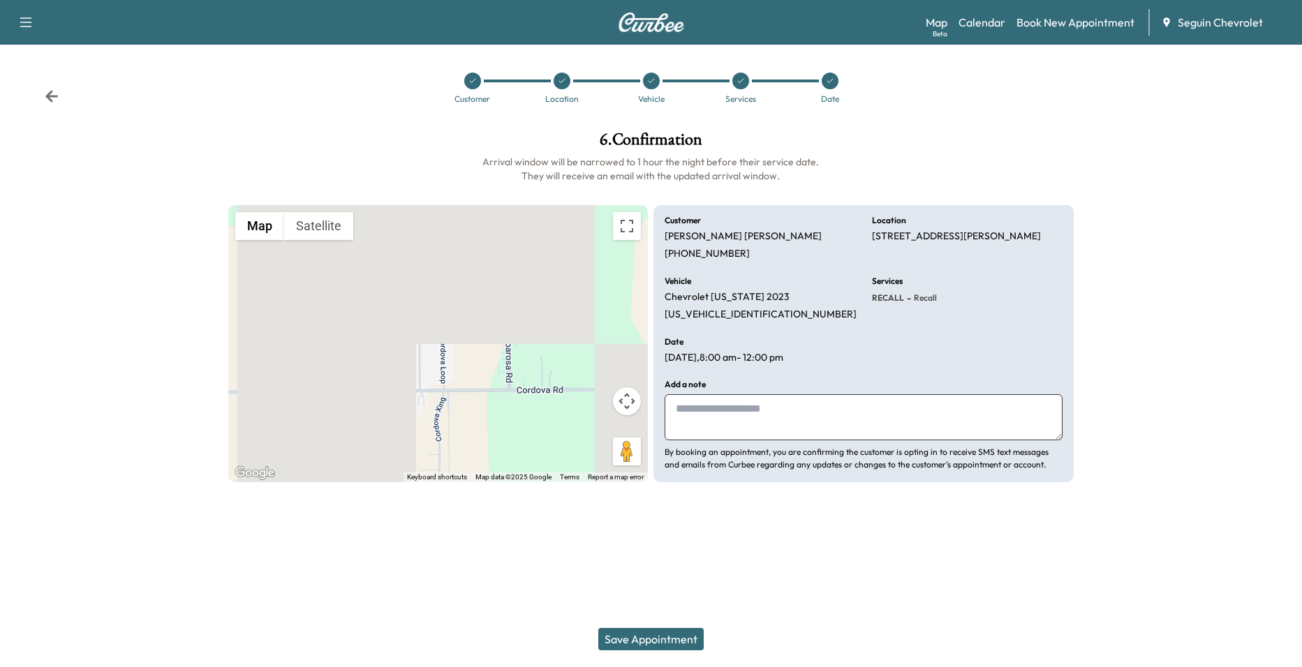
click at [746, 421] on textarea at bounding box center [864, 417] width 398 height 46
type textarea "*"
paste textarea "**********"
type textarea "**********"
click at [681, 640] on button "Save Appointment" at bounding box center [650, 639] width 105 height 22
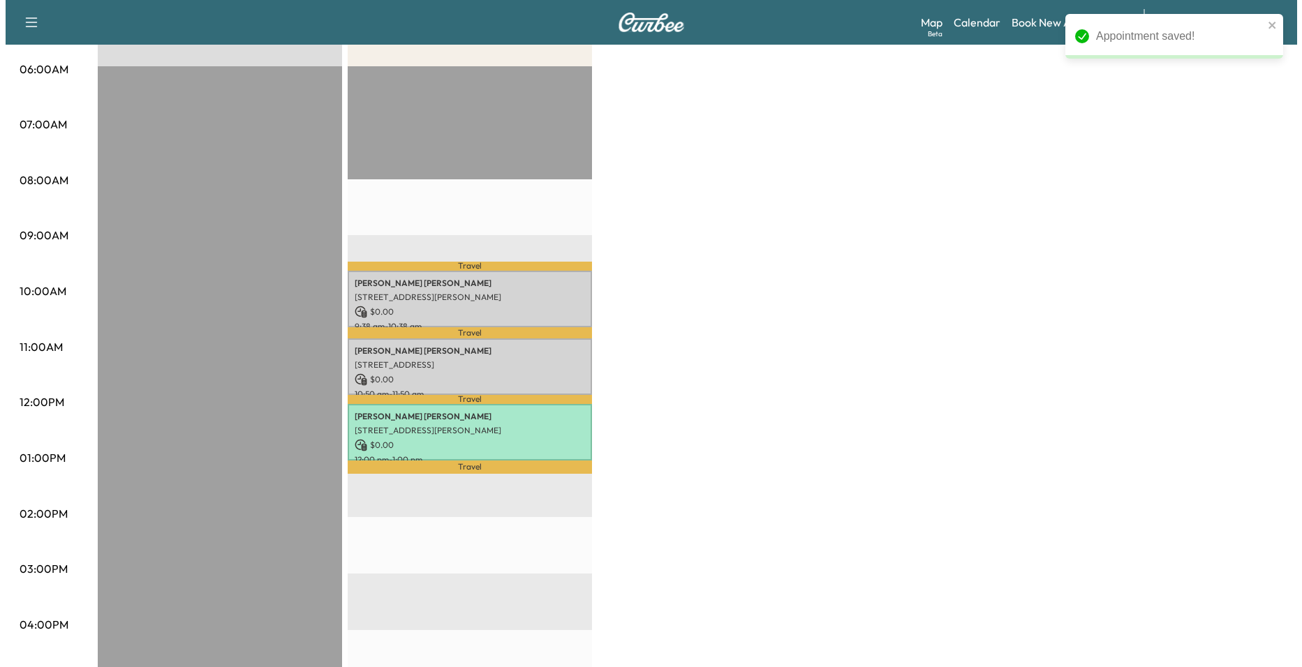
scroll to position [279, 0]
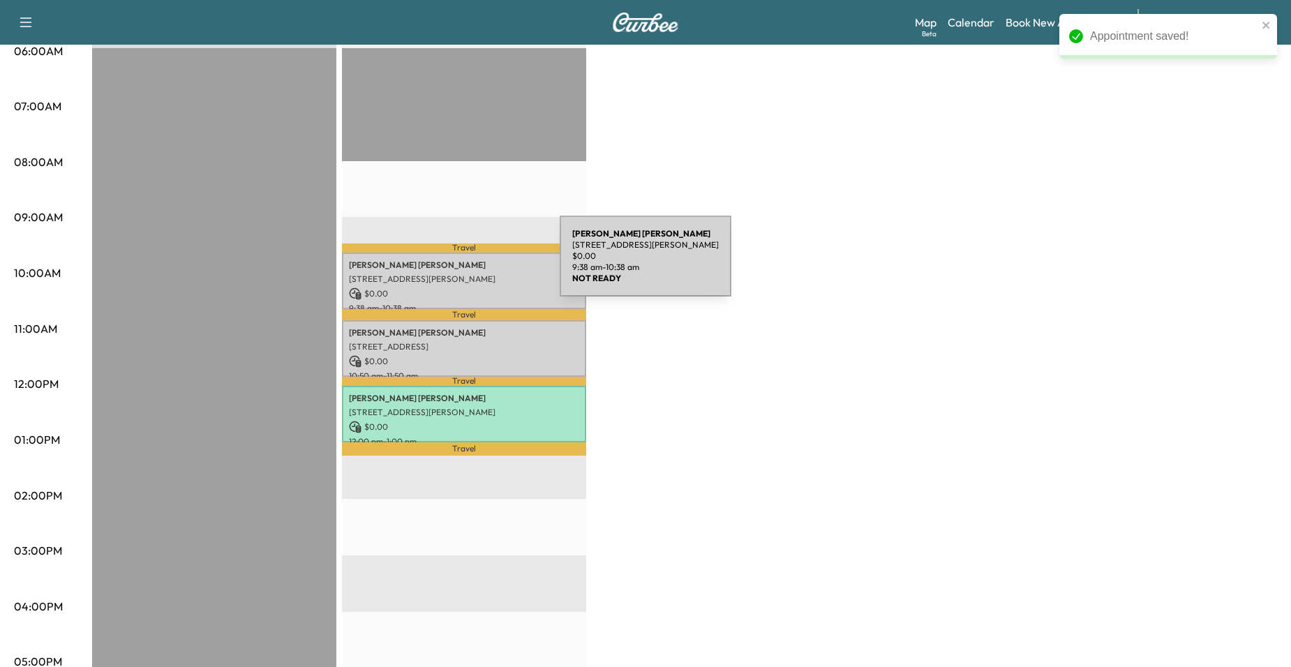
click at [455, 265] on p "[PERSON_NAME]" at bounding box center [464, 265] width 230 height 11
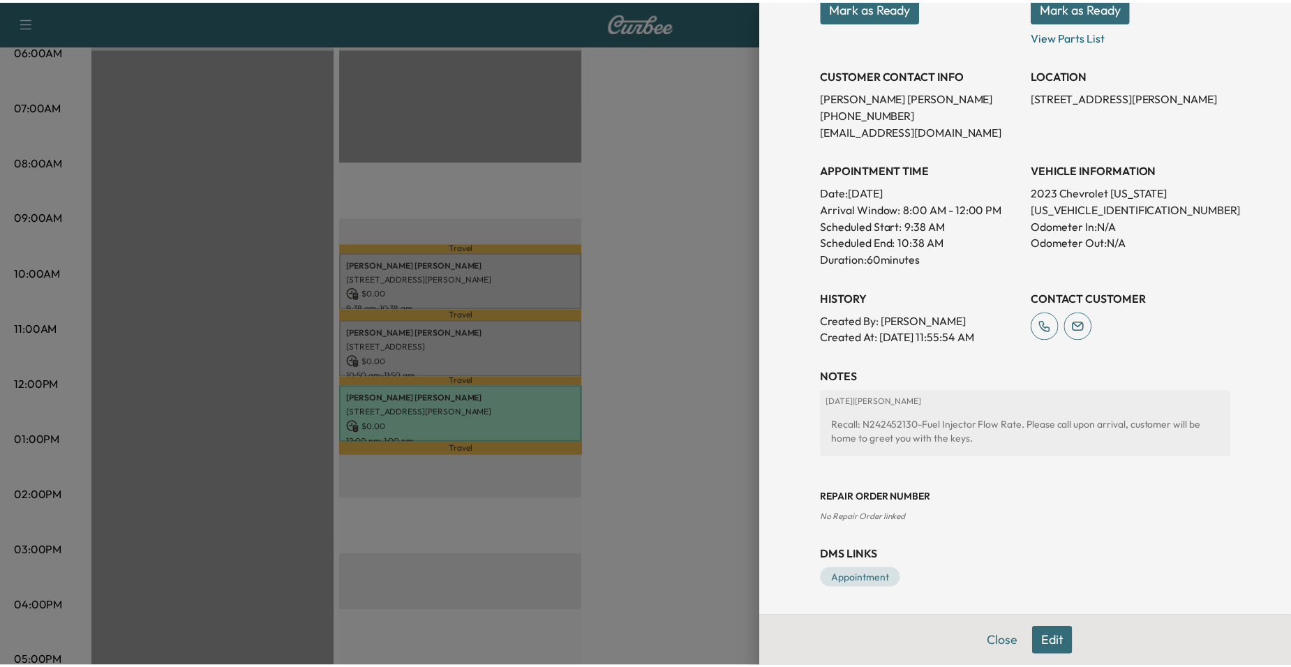
scroll to position [0, 0]
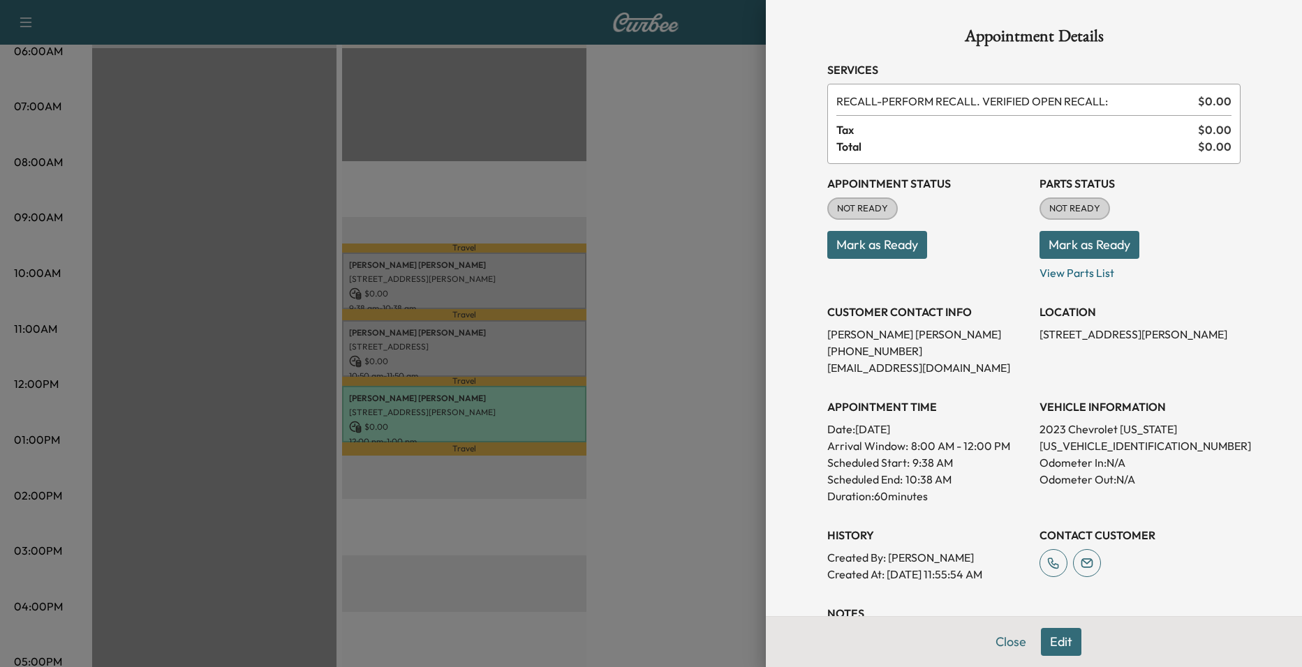
click at [687, 313] on div at bounding box center [651, 333] width 1302 height 667
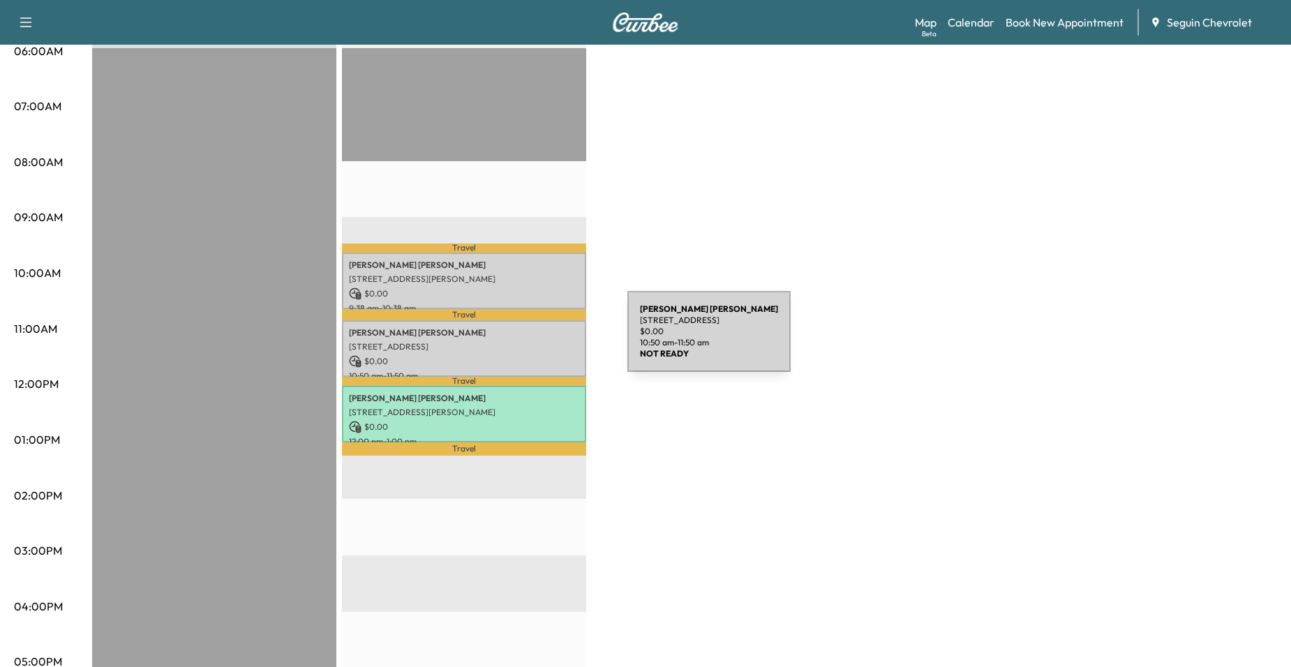
click at [523, 341] on p "[STREET_ADDRESS]" at bounding box center [464, 346] width 230 height 11
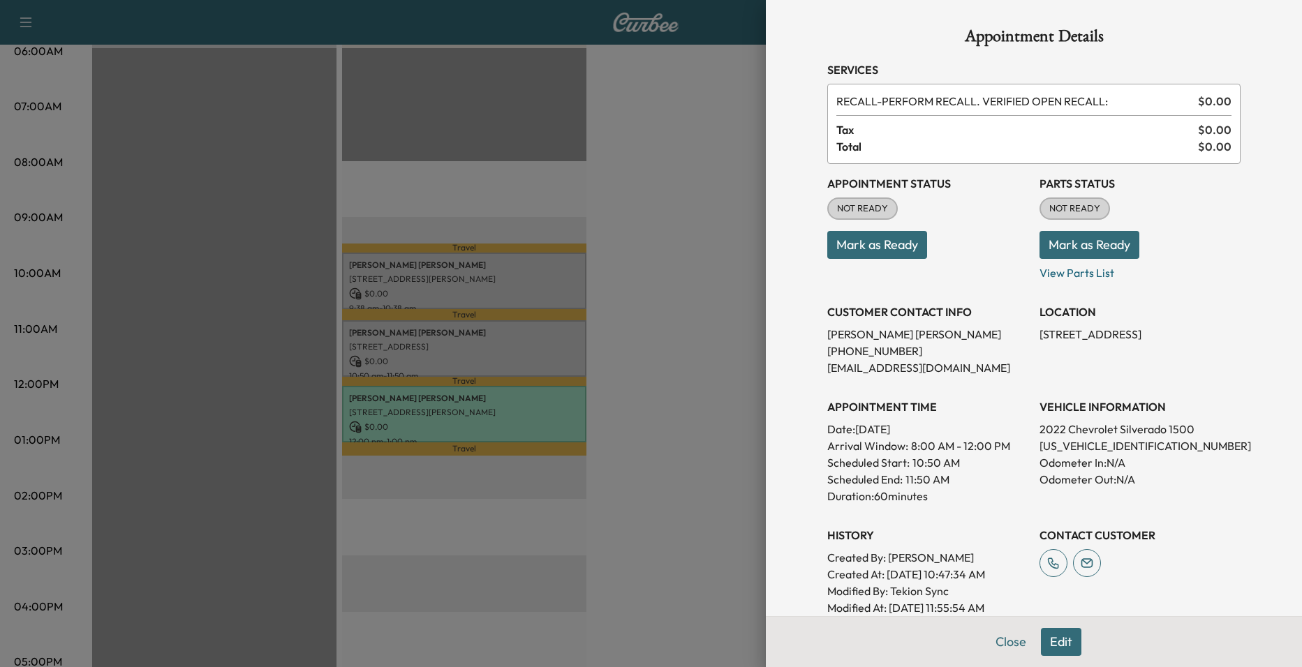
click at [703, 360] on div at bounding box center [651, 333] width 1302 height 667
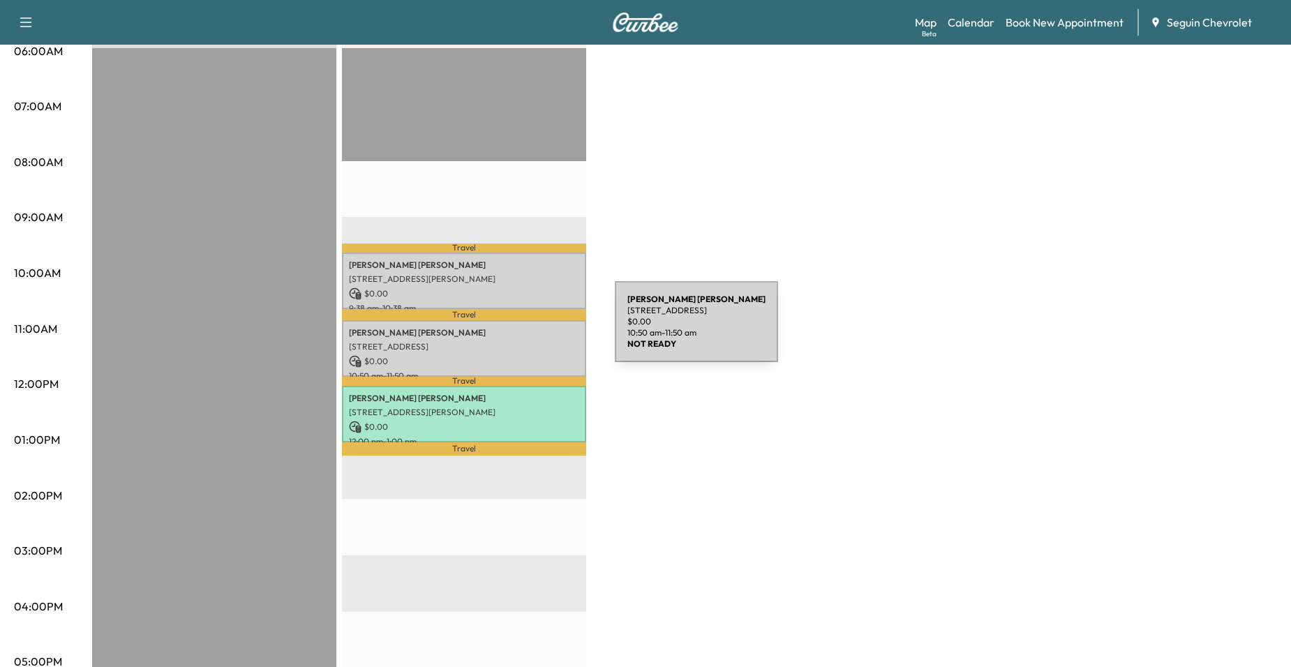
click at [510, 330] on p "[PERSON_NAME]" at bounding box center [464, 332] width 230 height 11
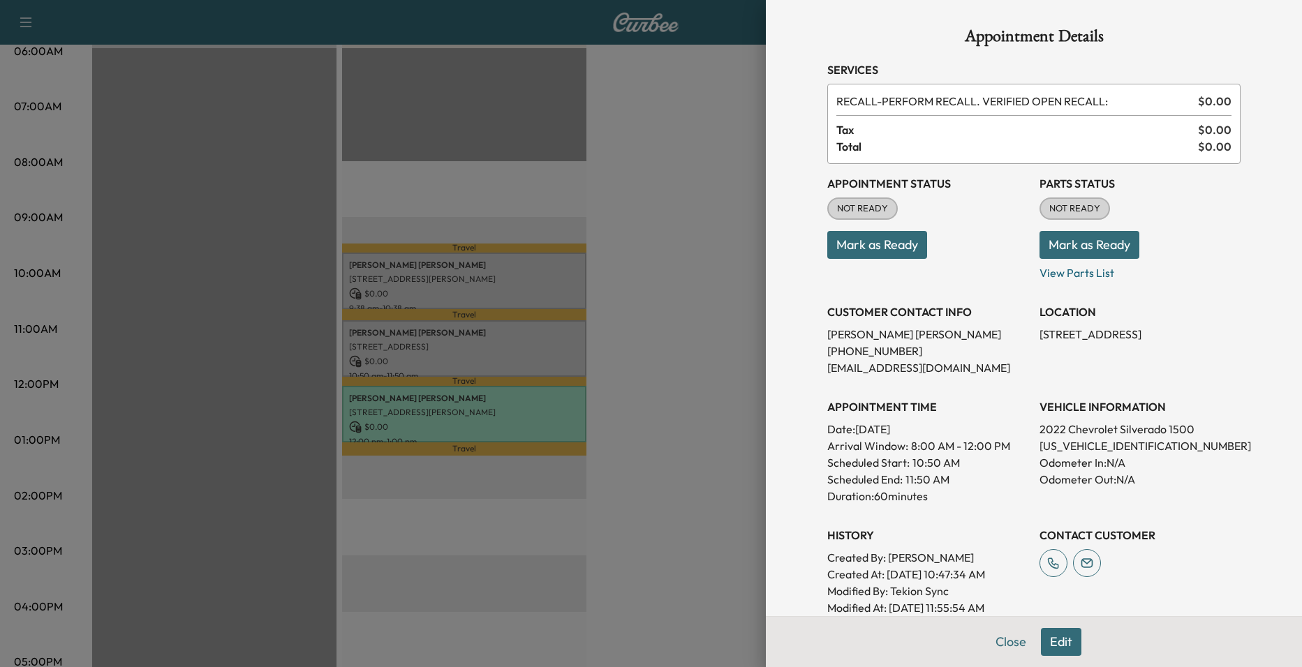
click at [699, 343] on div at bounding box center [651, 333] width 1302 height 667
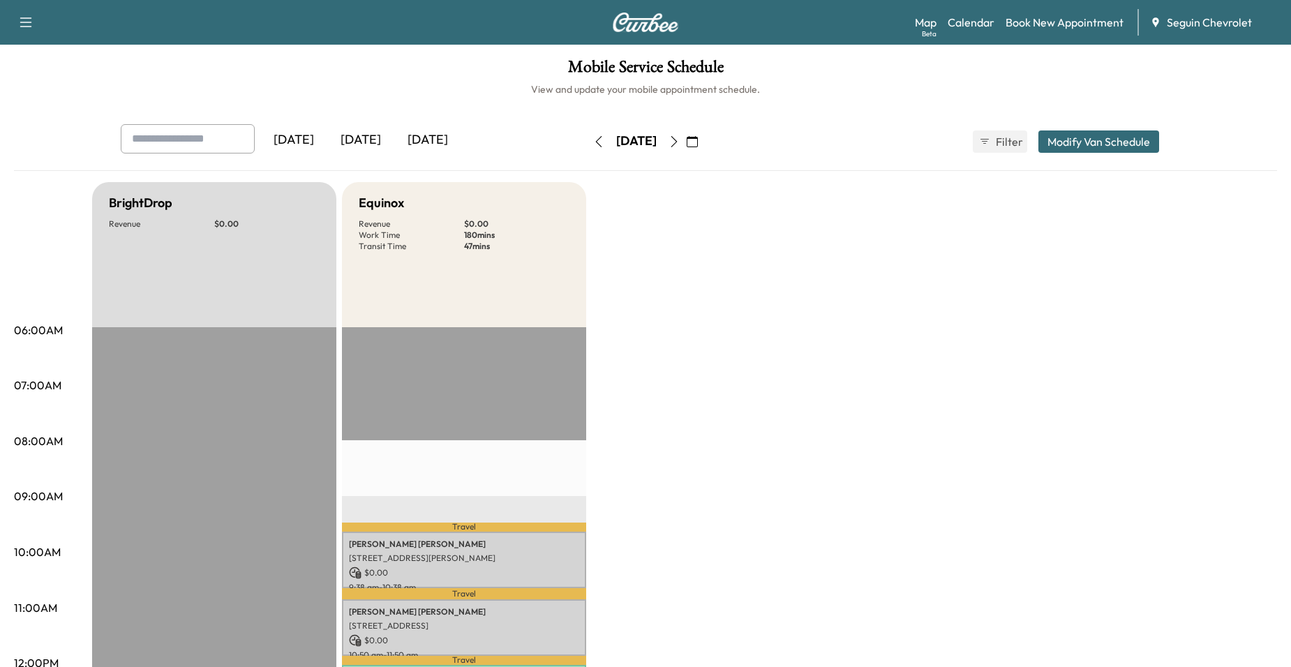
click at [686, 134] on button "button" at bounding box center [674, 142] width 24 height 22
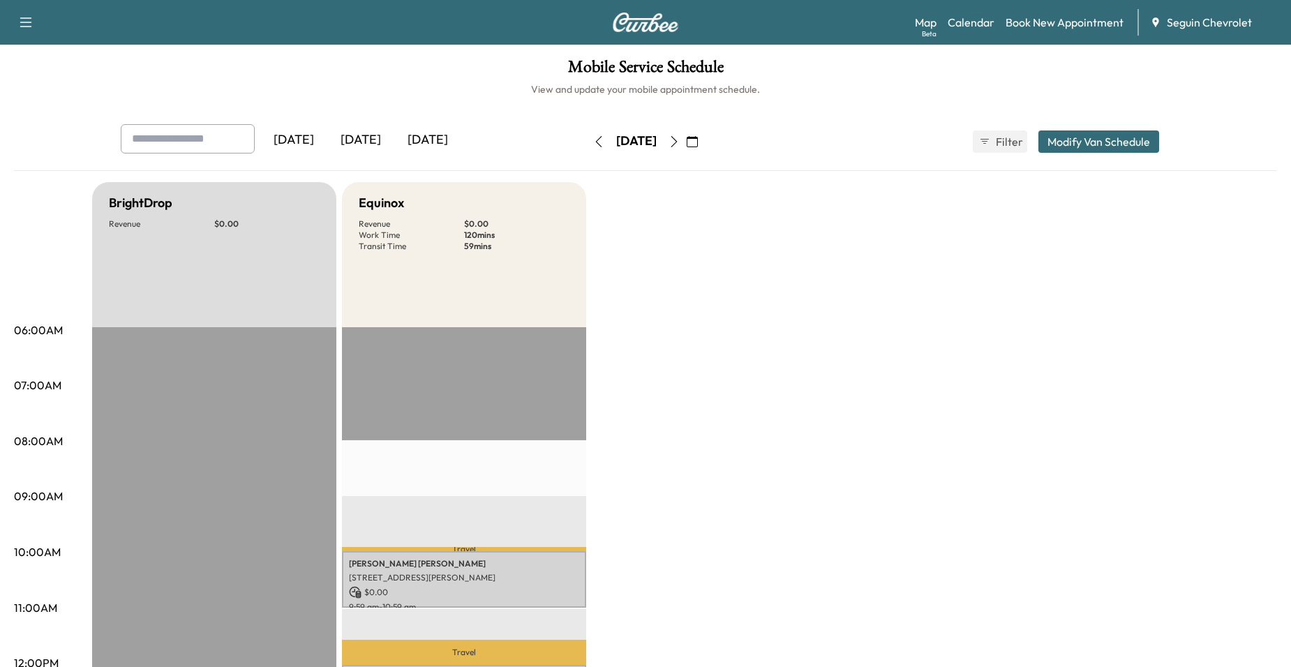
click at [680, 145] on icon "button" at bounding box center [674, 141] width 11 height 11
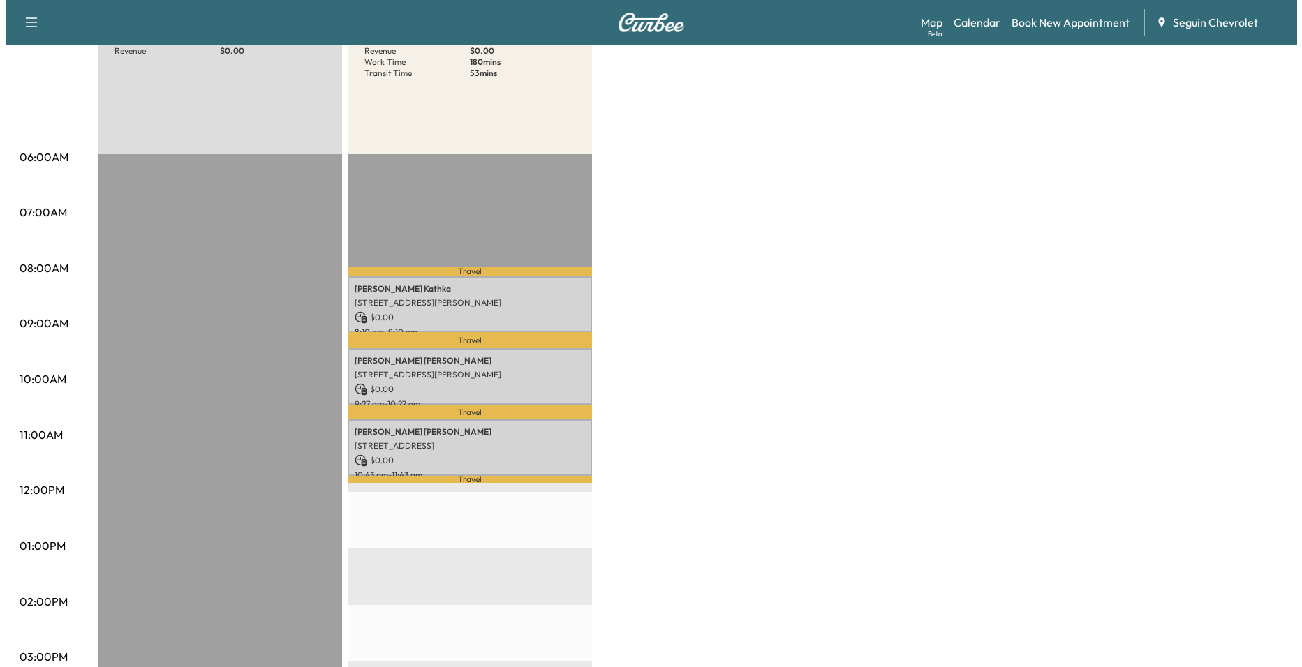
scroll to position [209, 0]
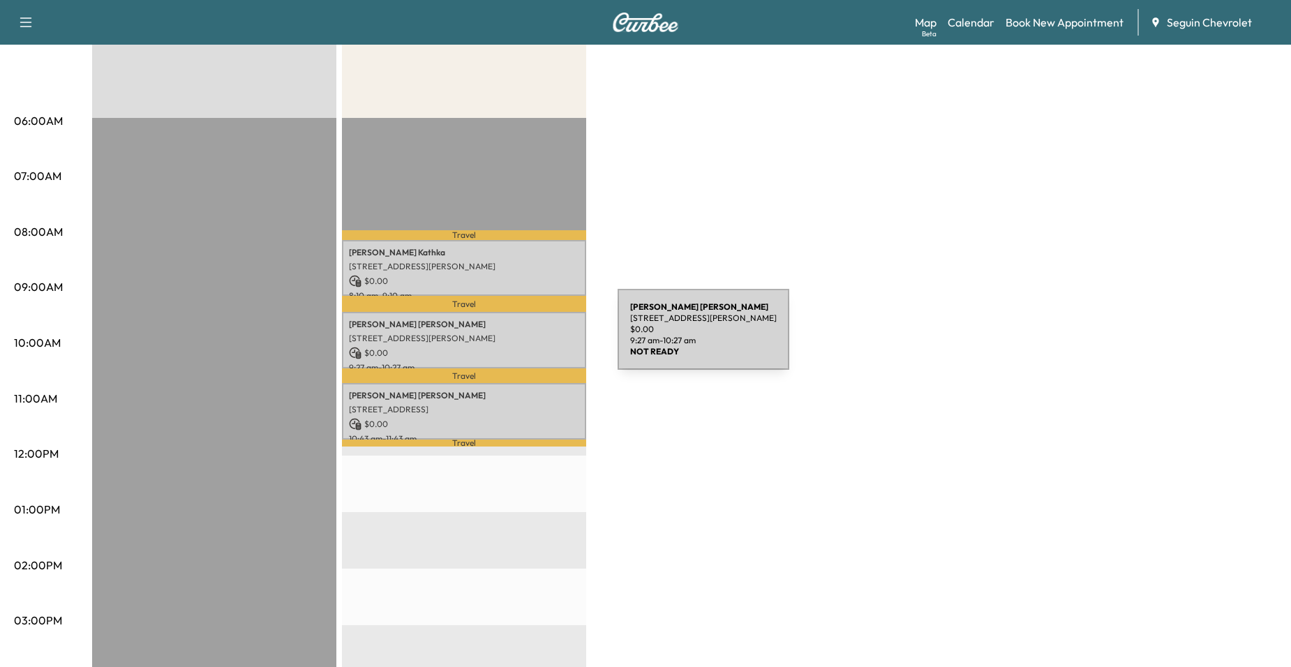
click at [513, 338] on p "[STREET_ADDRESS][PERSON_NAME]" at bounding box center [464, 338] width 230 height 11
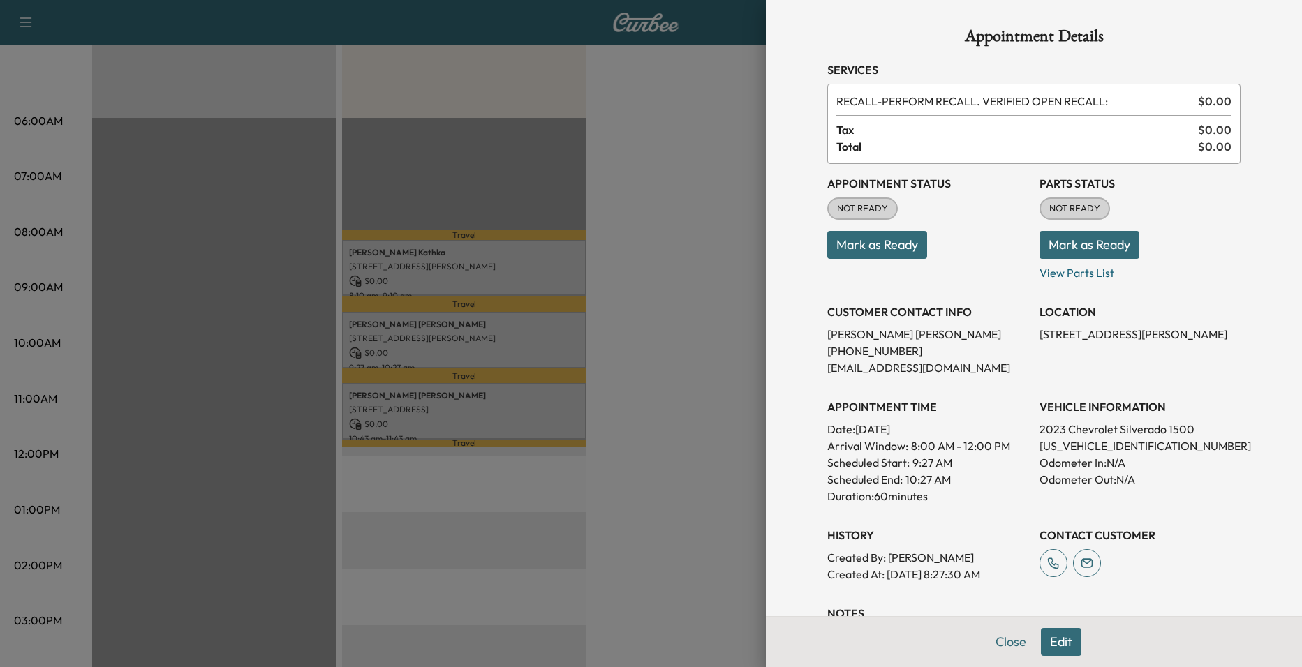
click at [513, 402] on div at bounding box center [651, 333] width 1302 height 667
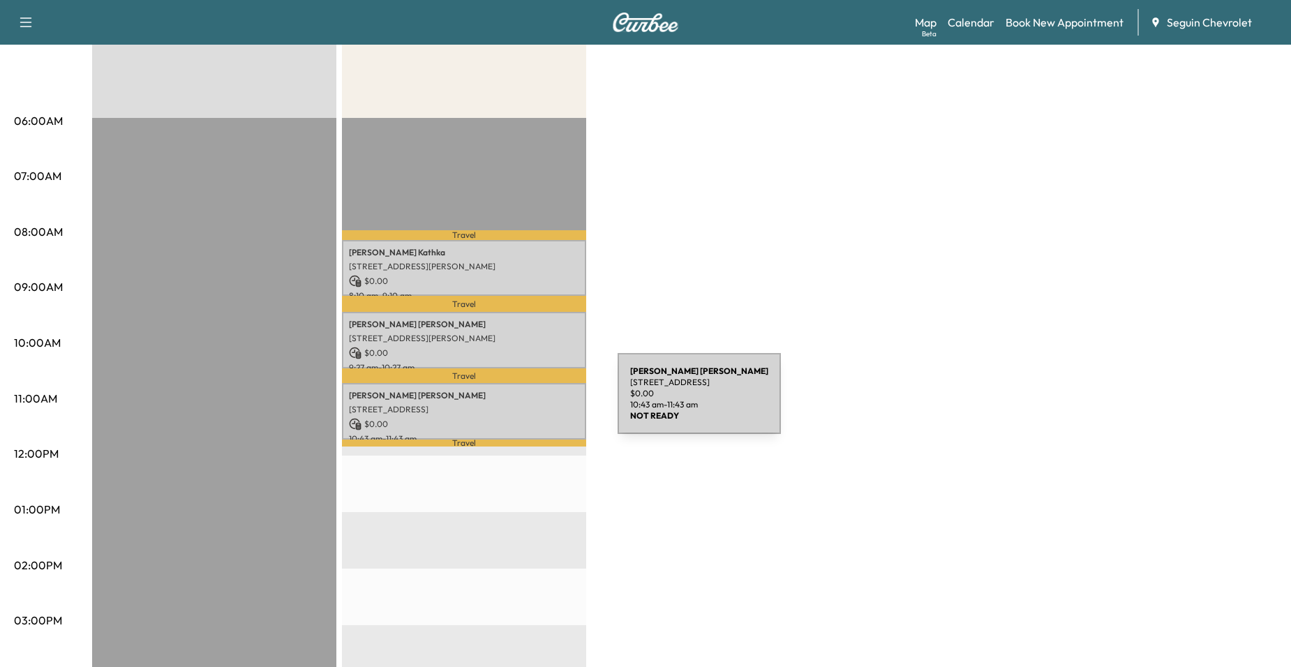
click at [513, 404] on p "[STREET_ADDRESS]" at bounding box center [464, 409] width 230 height 11
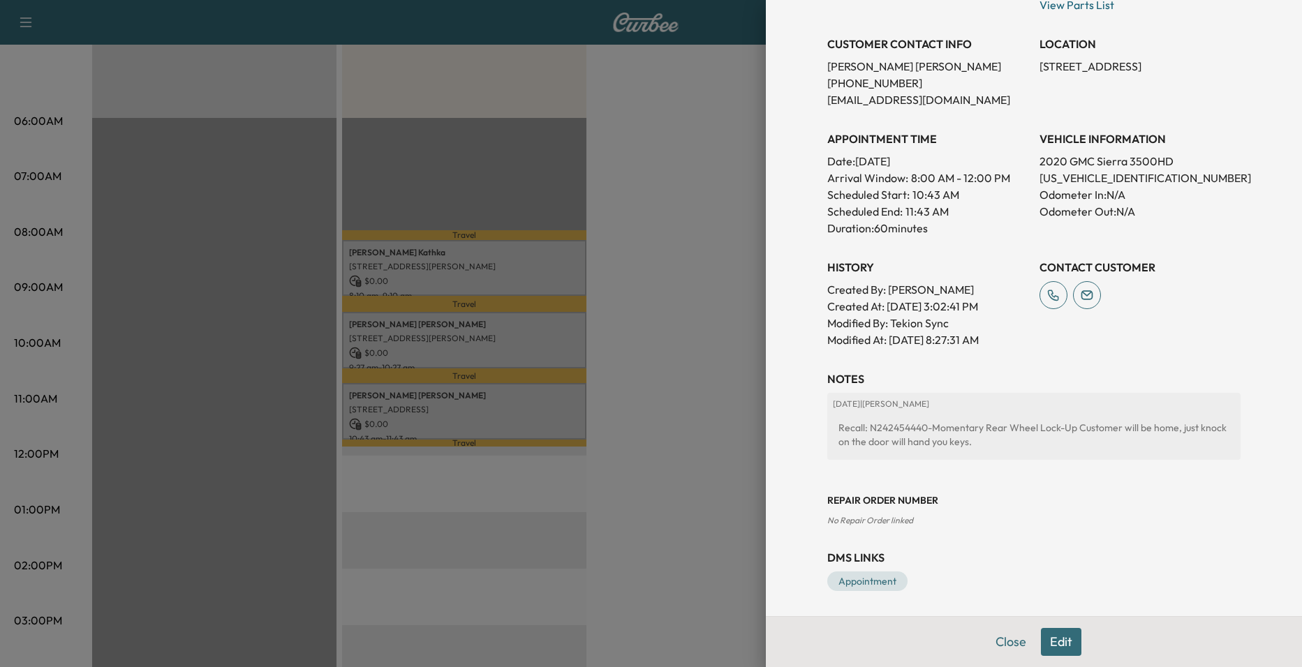
scroll to position [271, 0]
click at [722, 323] on div at bounding box center [651, 333] width 1302 height 667
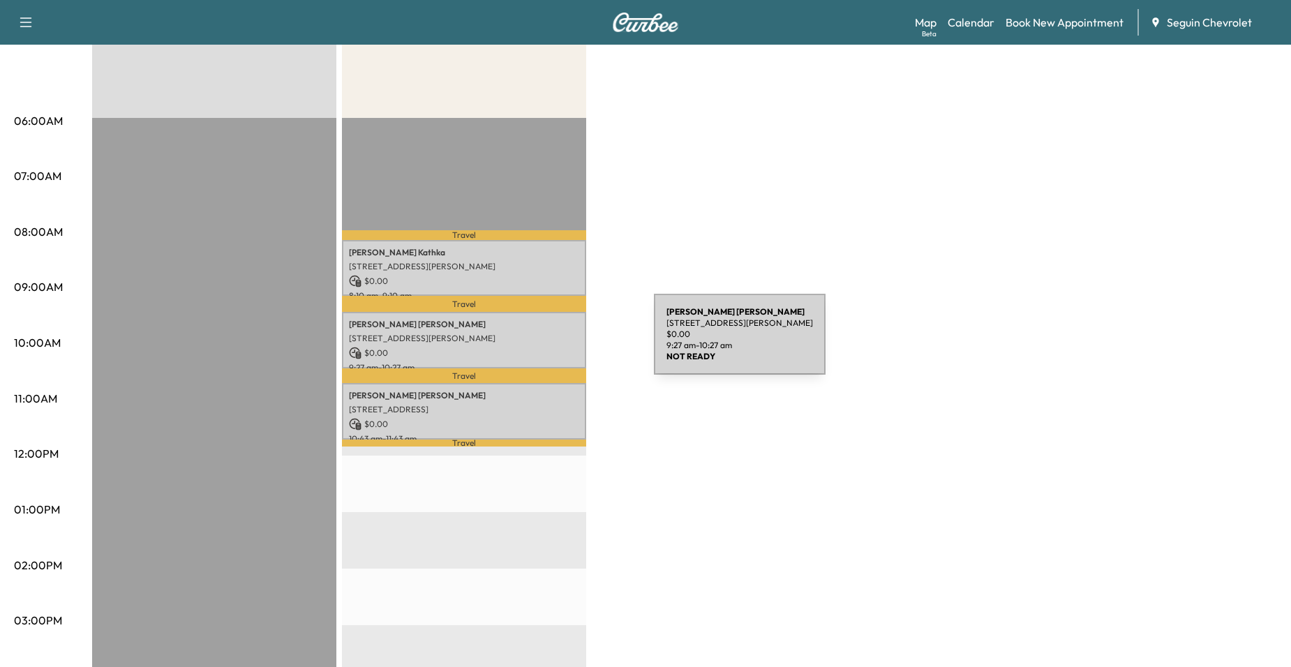
click at [549, 343] on div "[PERSON_NAME] [STREET_ADDRESS][PERSON_NAME] $ 0.00 9:27 am - 10:27 am" at bounding box center [464, 340] width 244 height 57
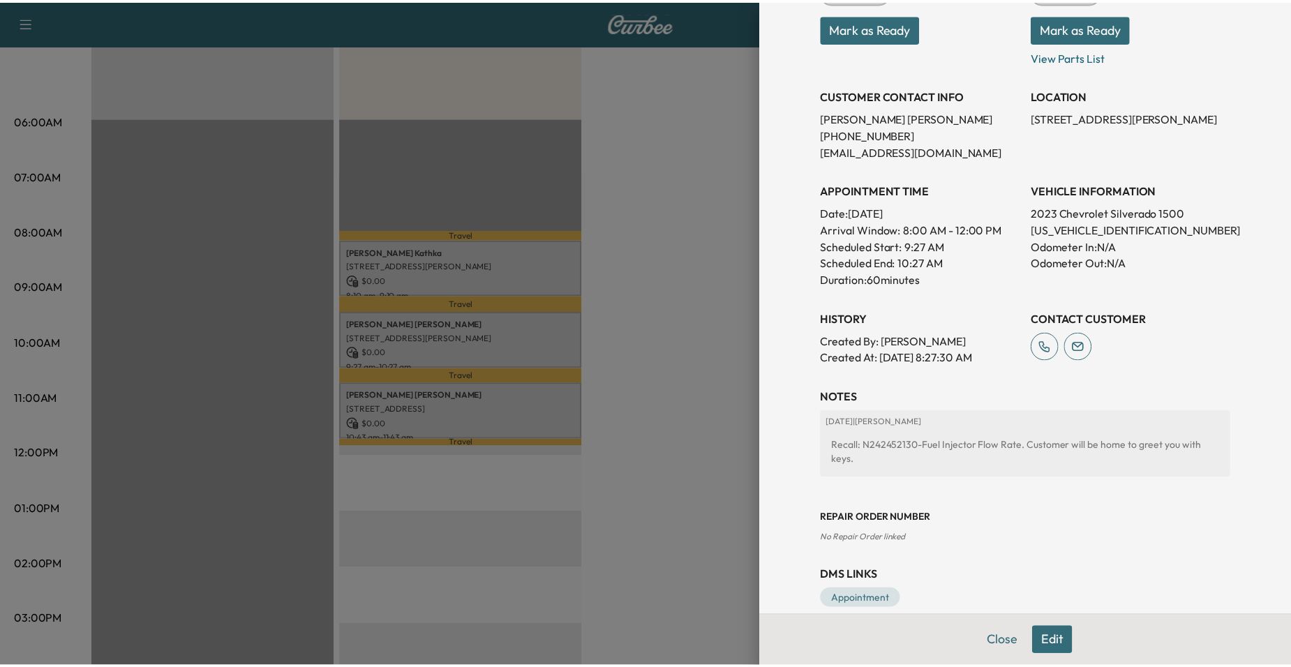
scroll to position [223, 0]
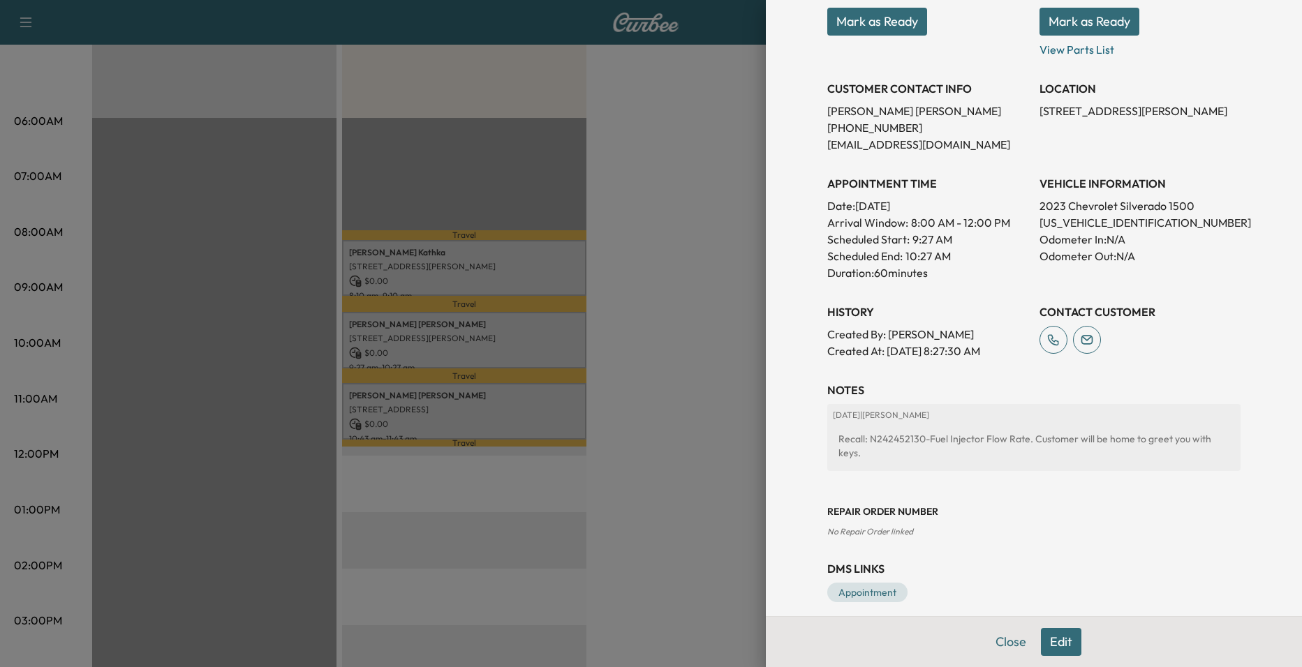
click at [633, 330] on div at bounding box center [651, 333] width 1302 height 667
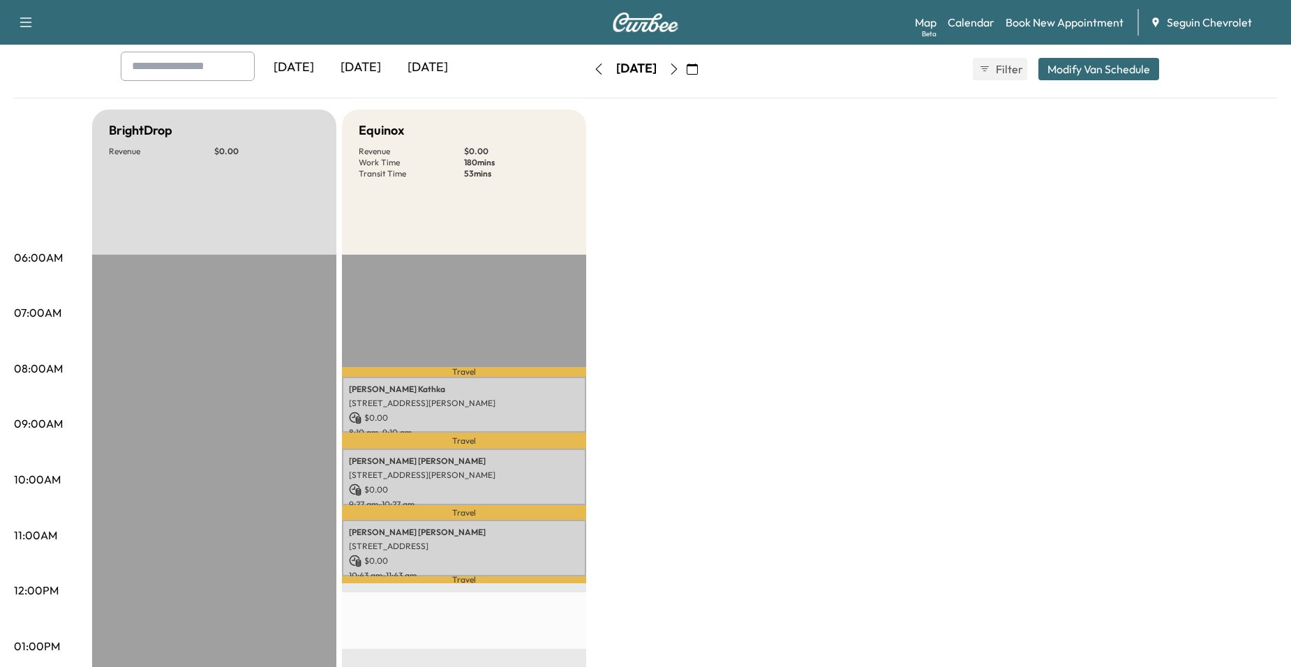
scroll to position [0, 0]
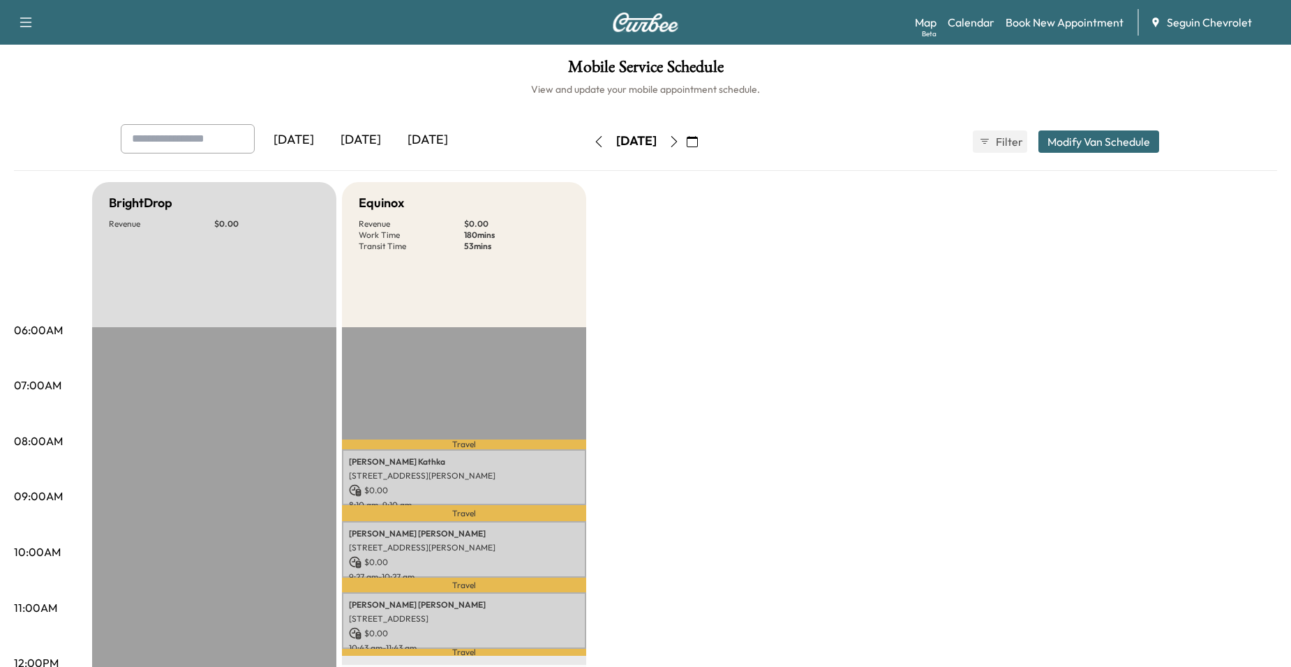
click at [587, 128] on div "[DATE] September 2025 S M T W T F S 31 1 2 3 4 5 6 7 8 9 10 11 12 13 14 15 16 1…" at bounding box center [645, 141] width 117 height 45
click at [587, 135] on button "button" at bounding box center [599, 142] width 24 height 22
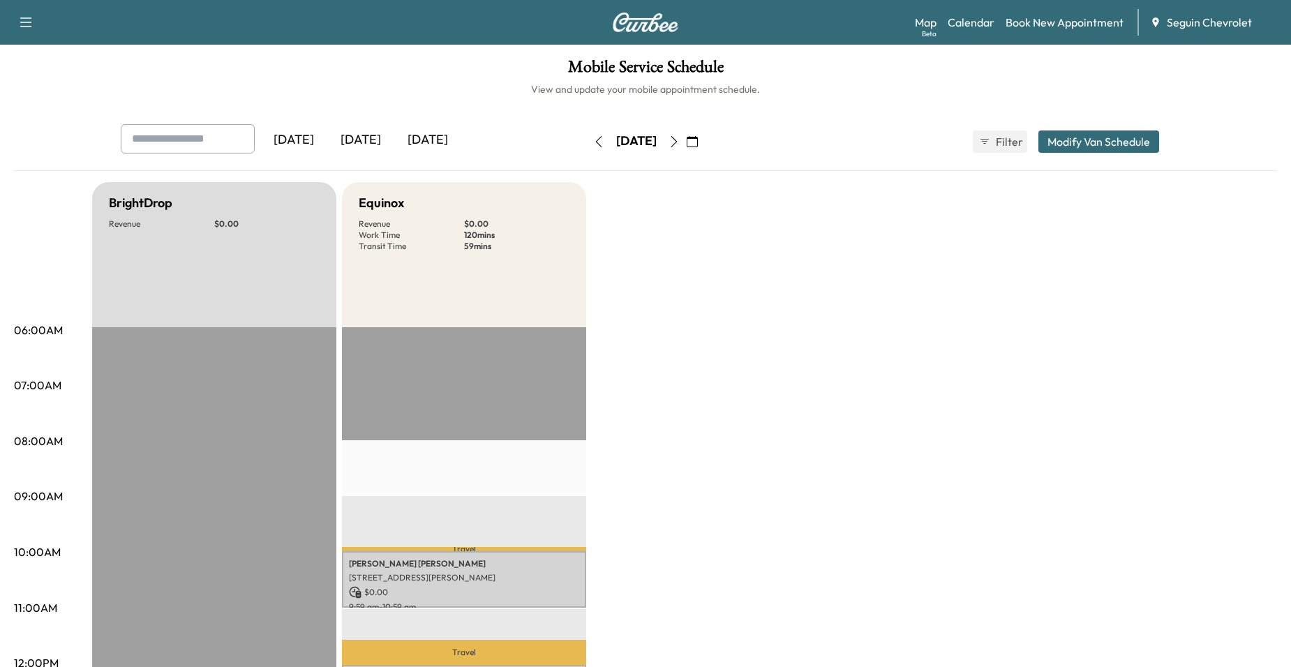
click at [587, 135] on button "button" at bounding box center [599, 142] width 24 height 22
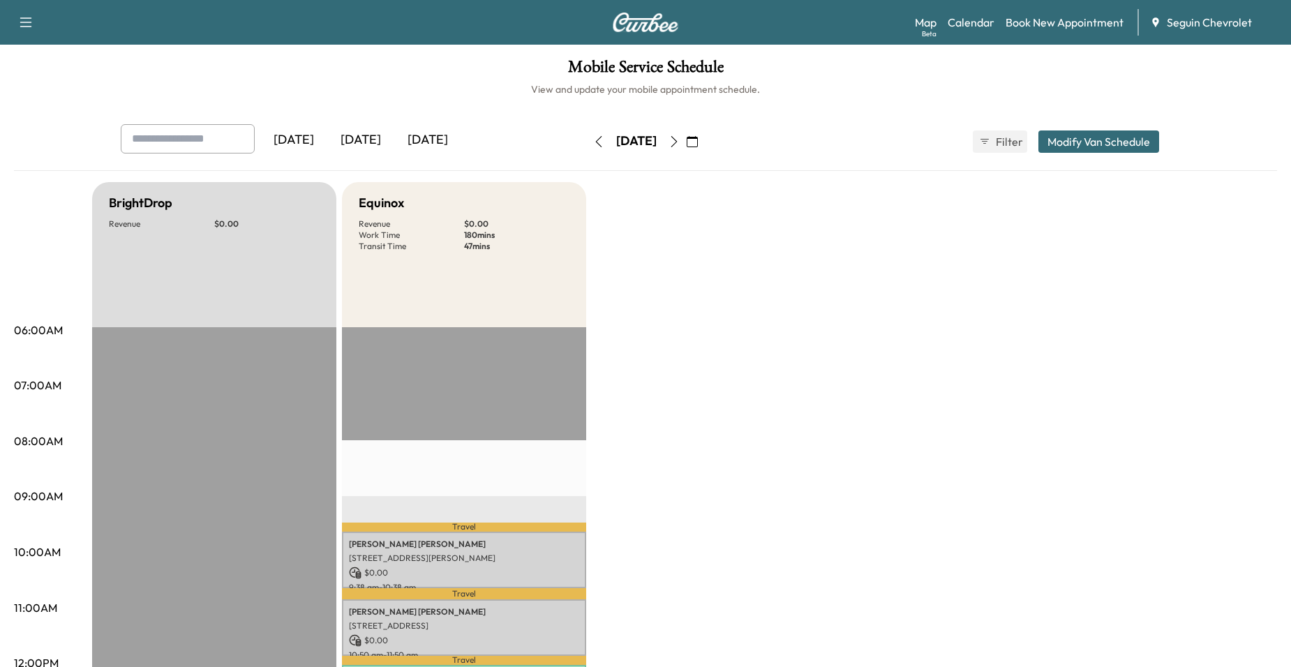
click at [587, 148] on button "button" at bounding box center [599, 142] width 24 height 22
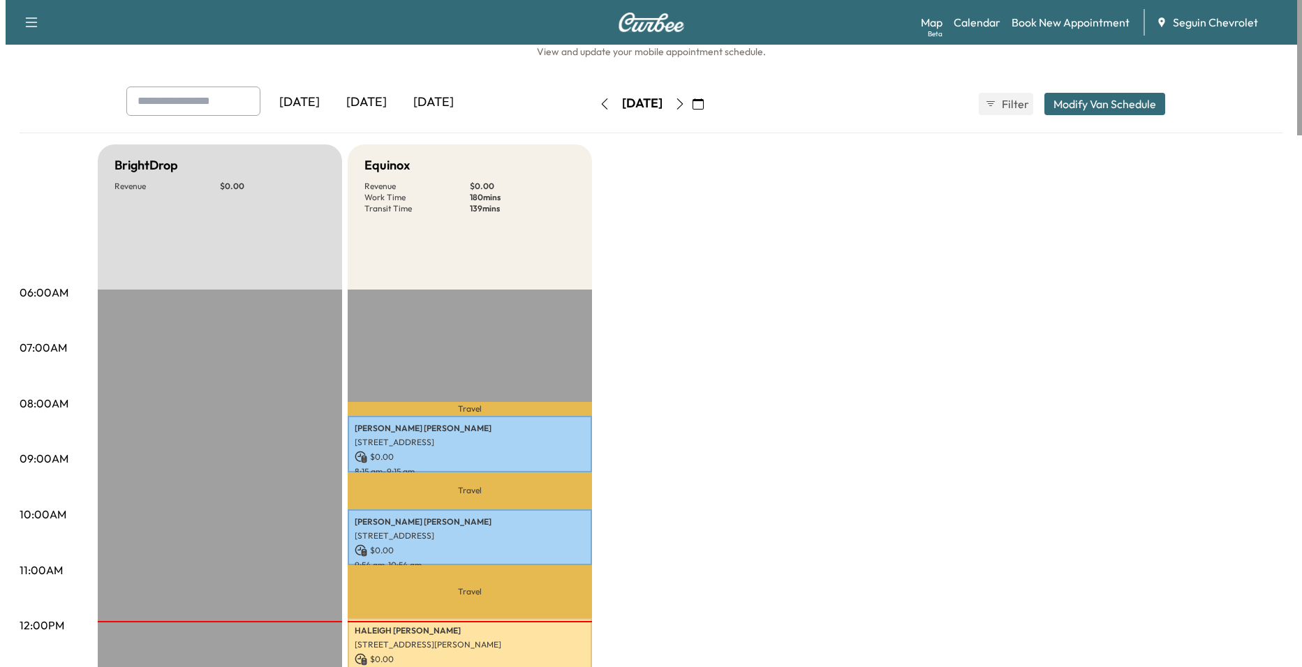
scroll to position [209, 0]
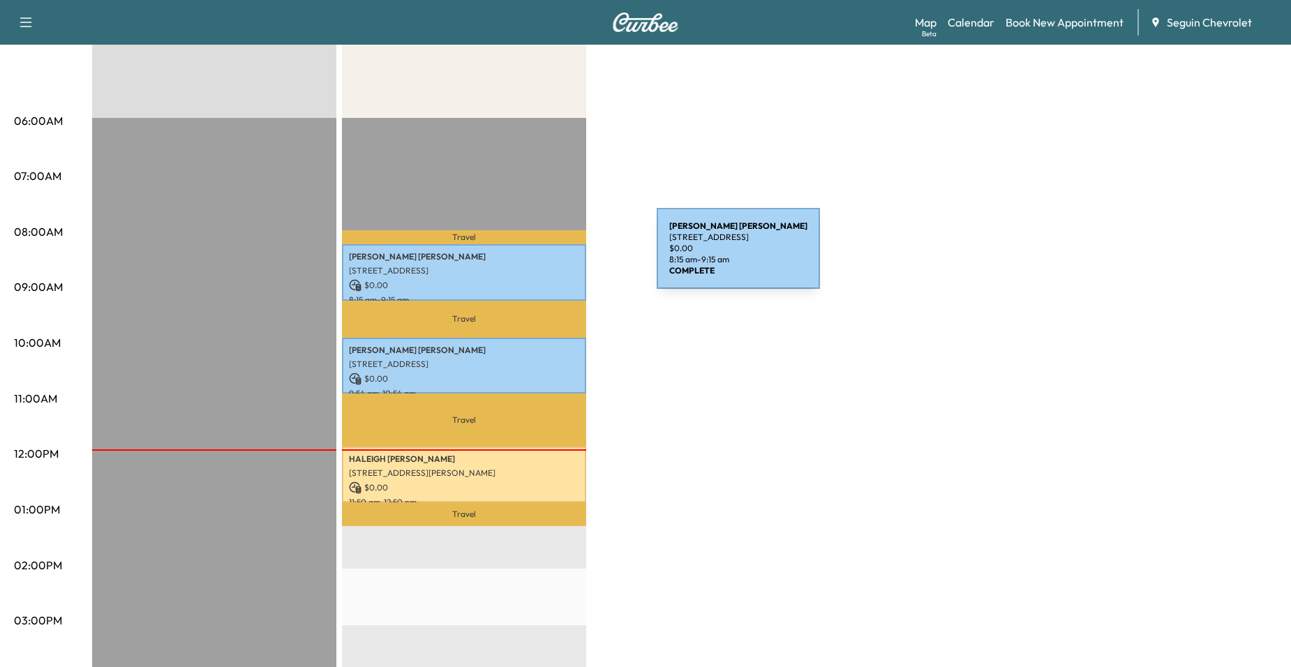
click at [552, 257] on p "[PERSON_NAME]" at bounding box center [464, 256] width 230 height 11
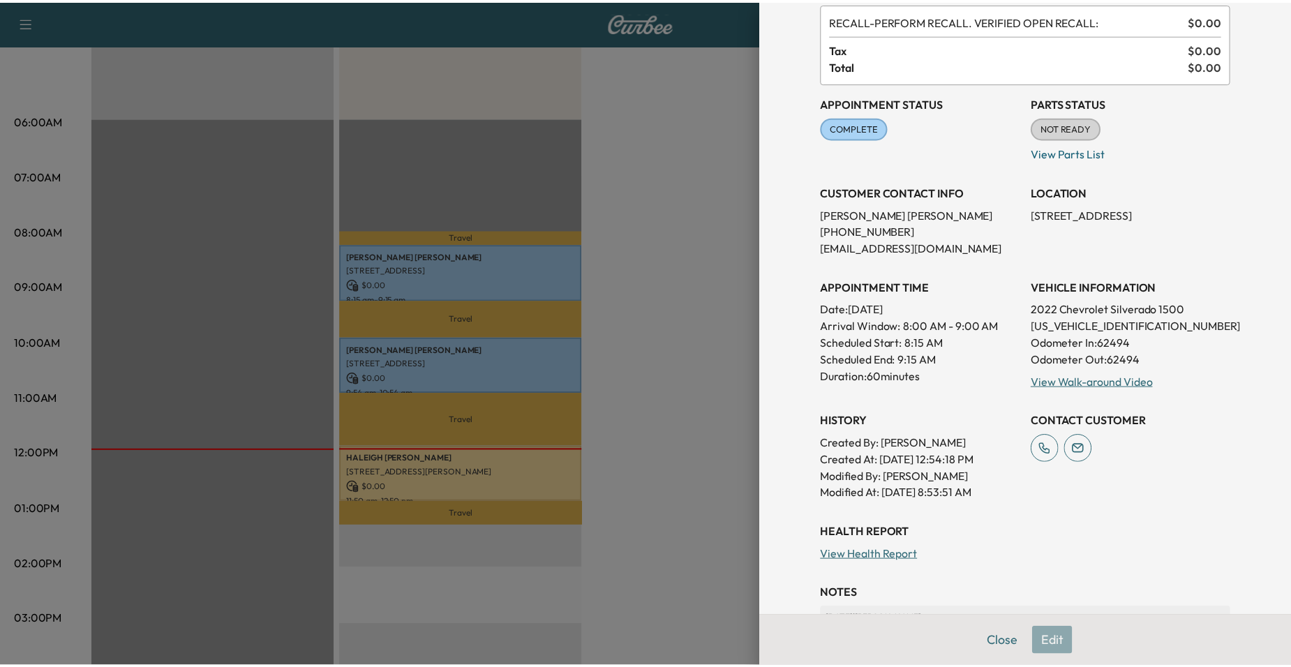
scroll to position [20, 0]
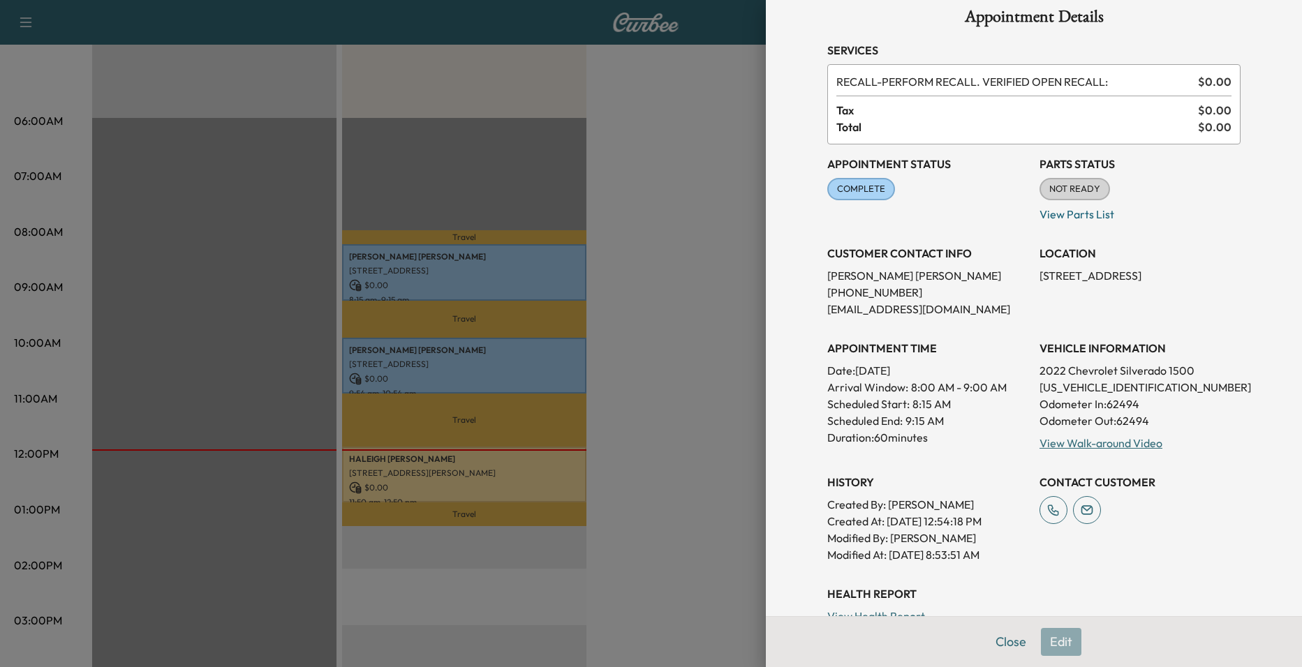
click at [716, 365] on div at bounding box center [651, 333] width 1302 height 667
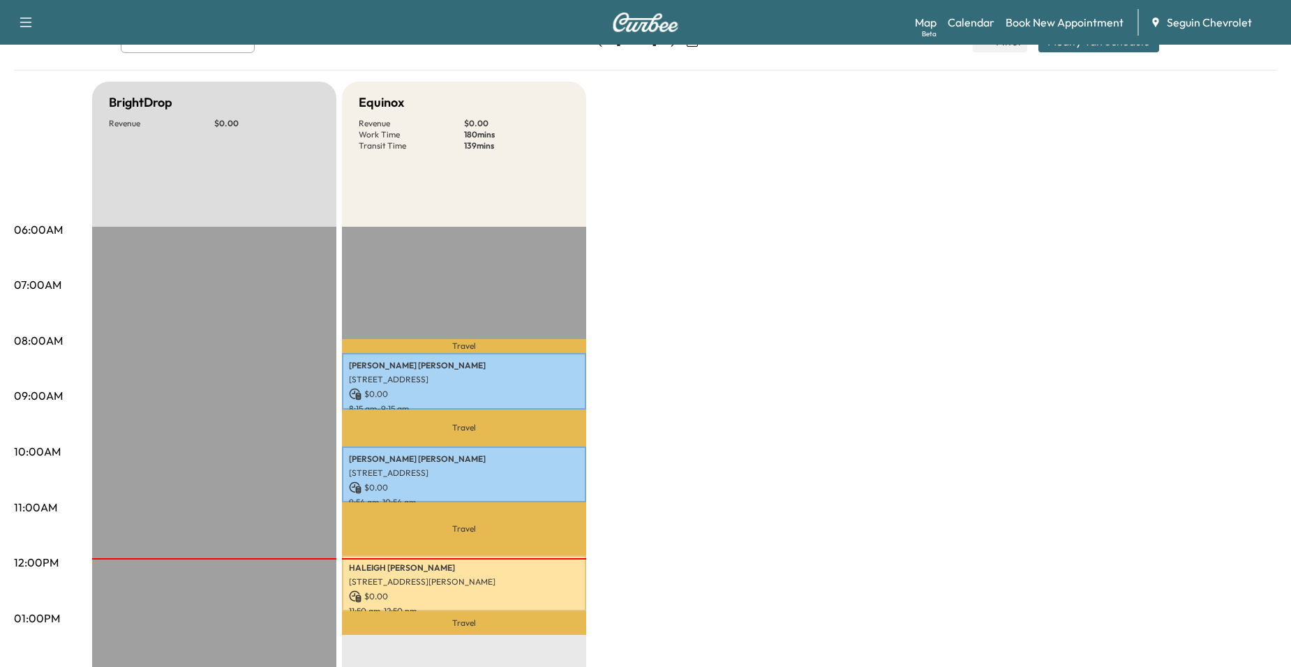
scroll to position [70, 0]
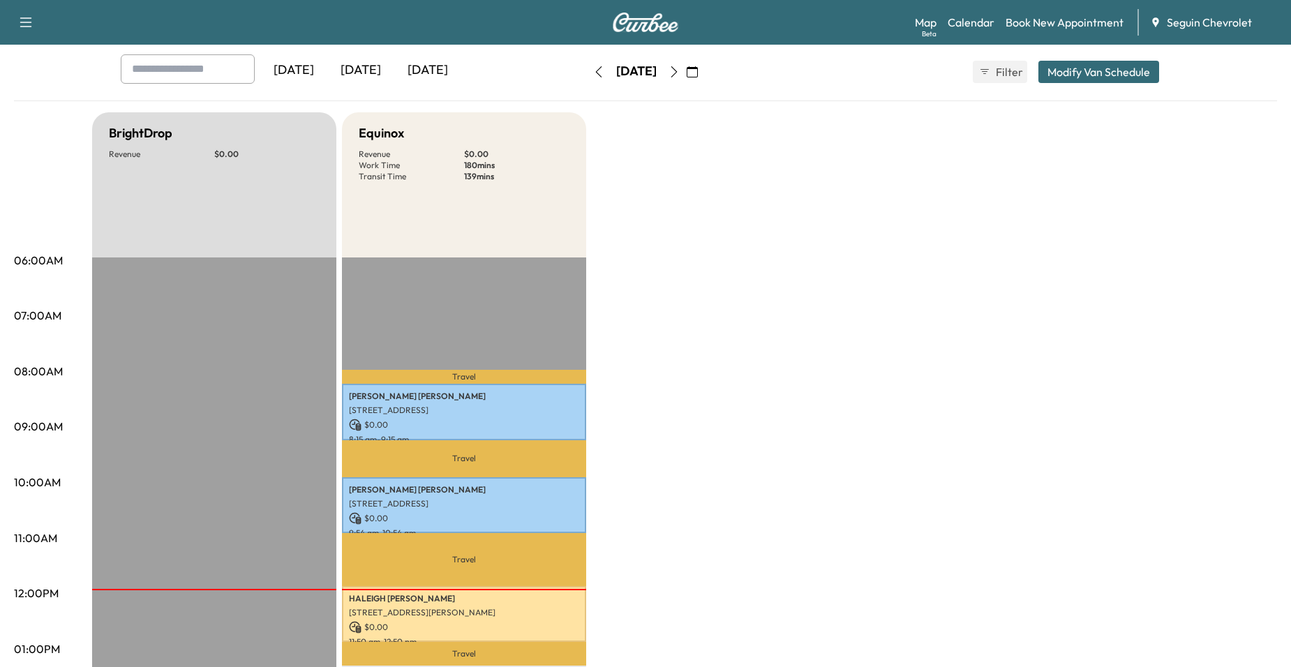
click at [680, 72] on icon "button" at bounding box center [674, 71] width 11 height 11
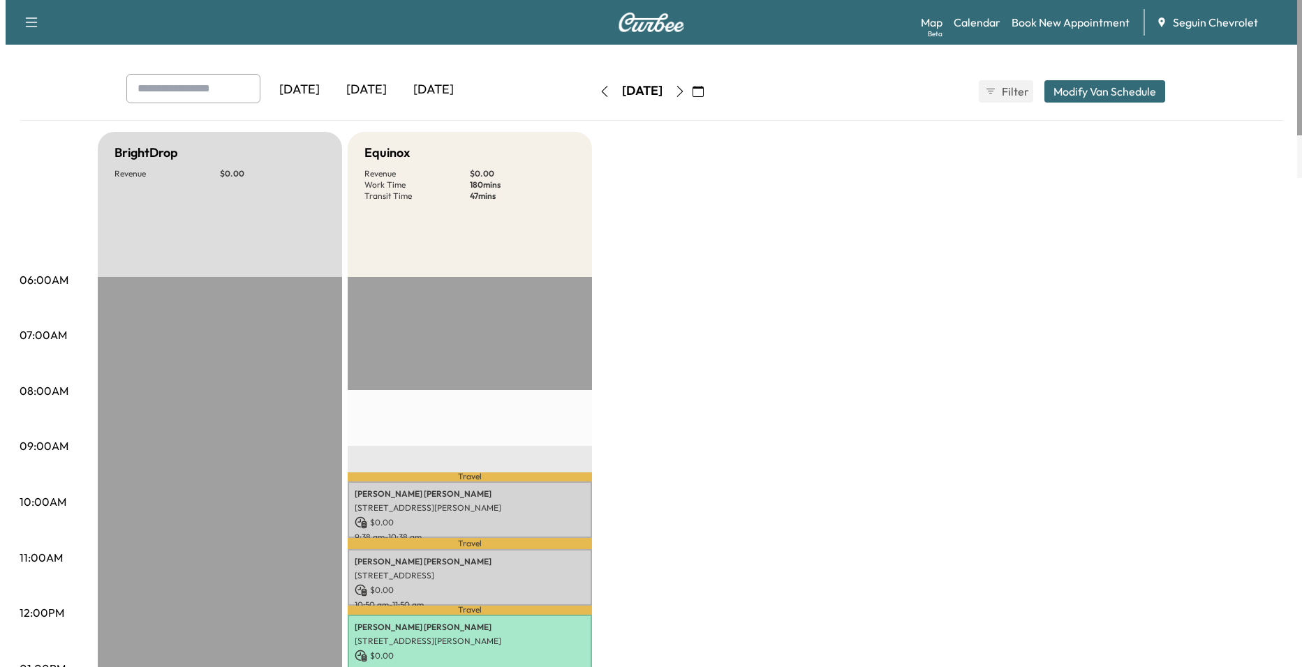
scroll to position [140, 0]
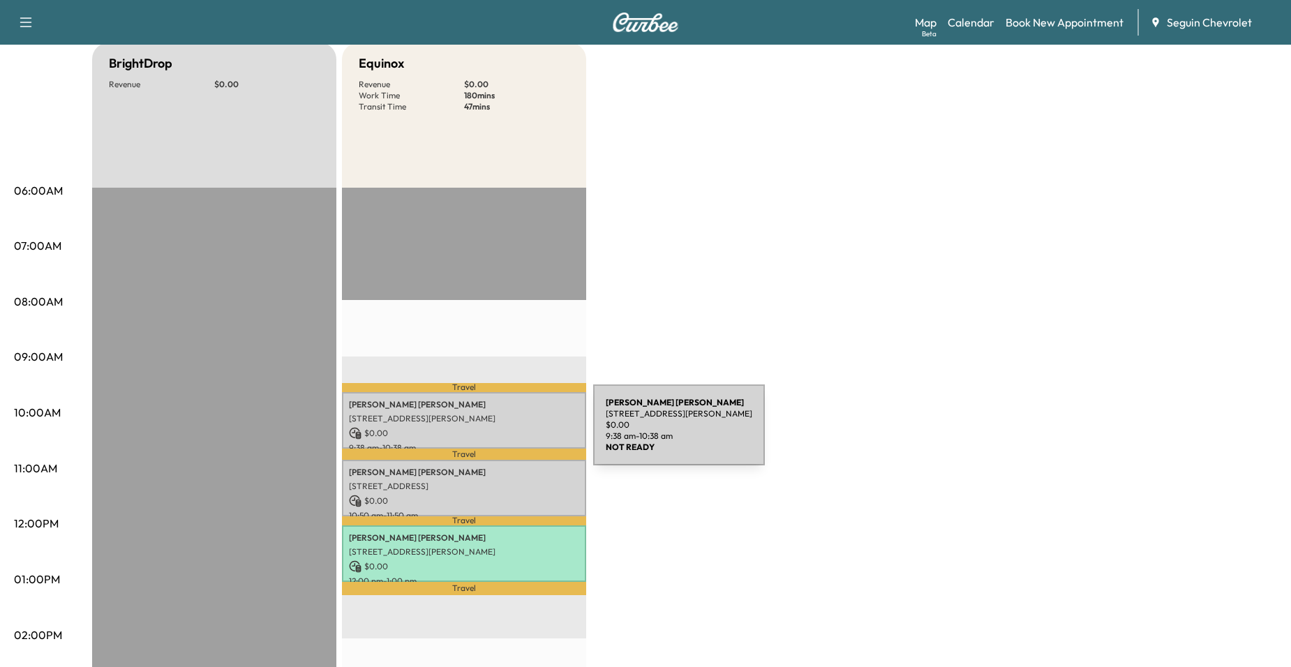
click at [489, 435] on p "$ 0.00" at bounding box center [464, 433] width 230 height 13
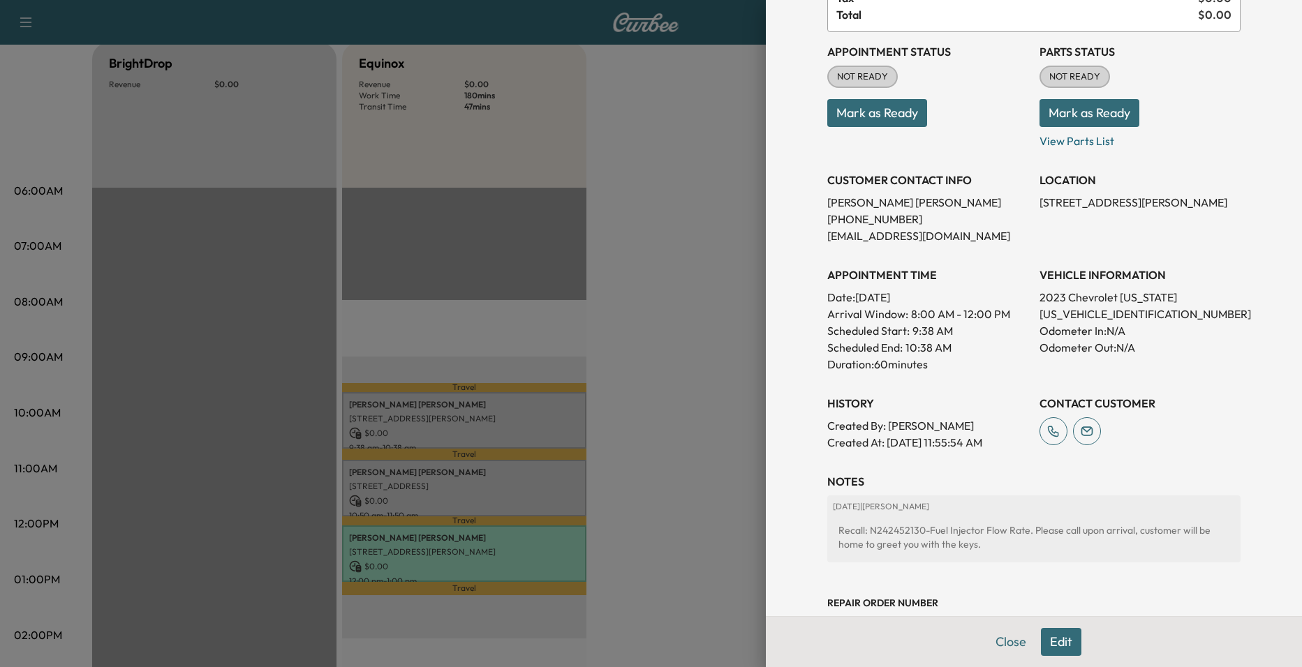
scroll to position [237, 0]
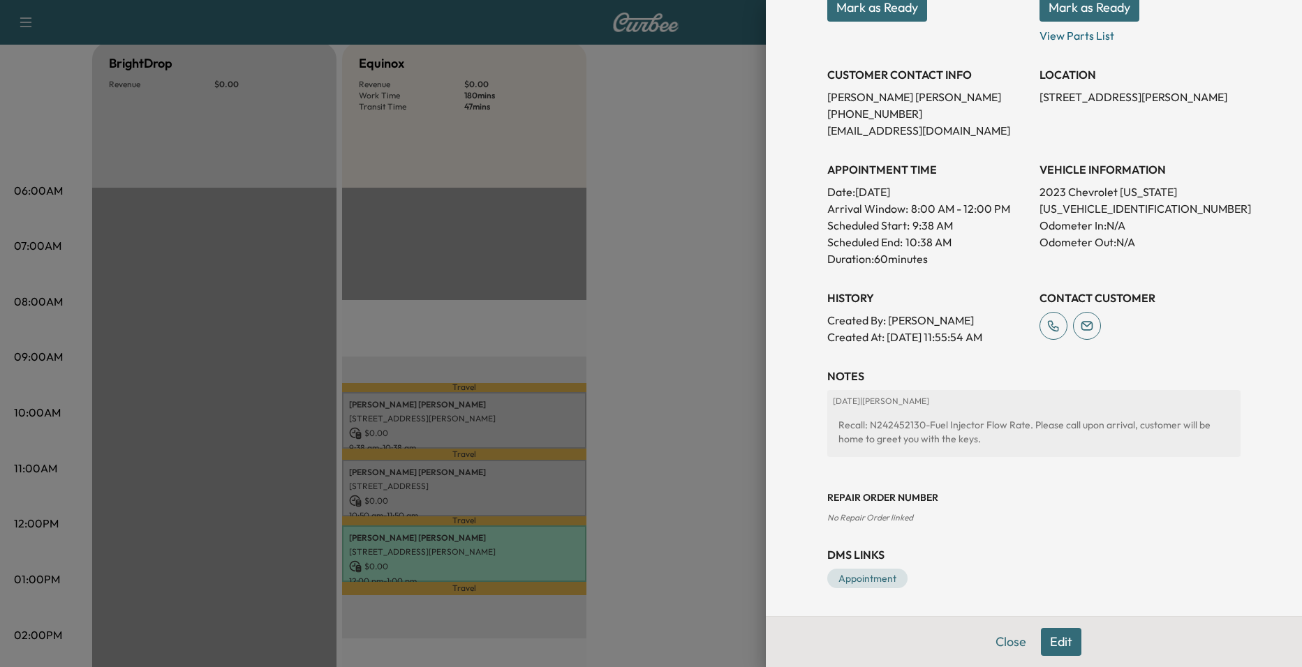
click at [713, 362] on div at bounding box center [651, 333] width 1302 height 667
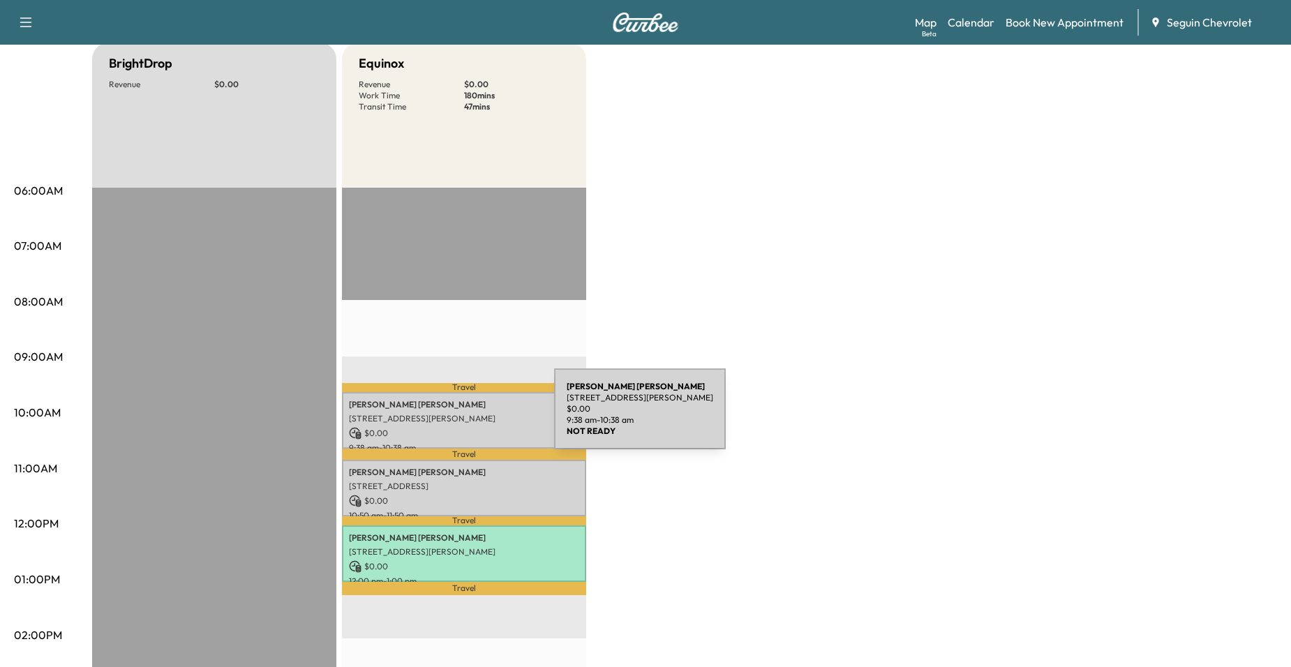
click at [450, 417] on p "[STREET_ADDRESS][PERSON_NAME]" at bounding box center [464, 418] width 230 height 11
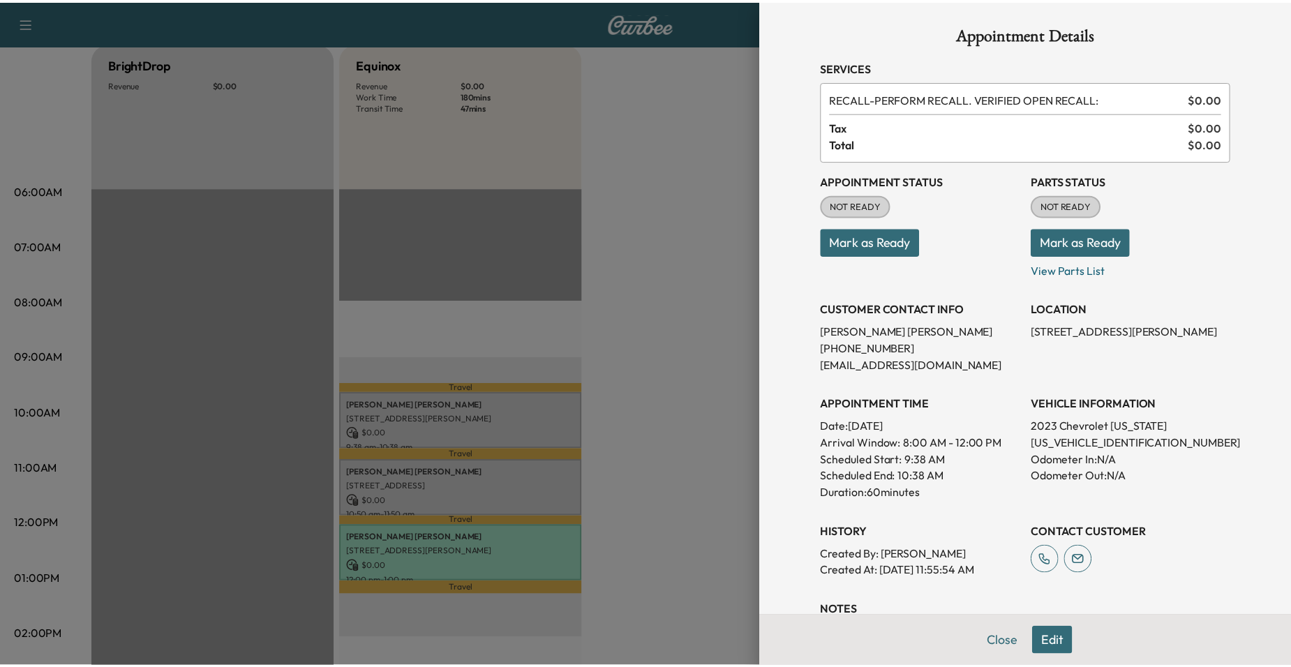
scroll to position [0, 0]
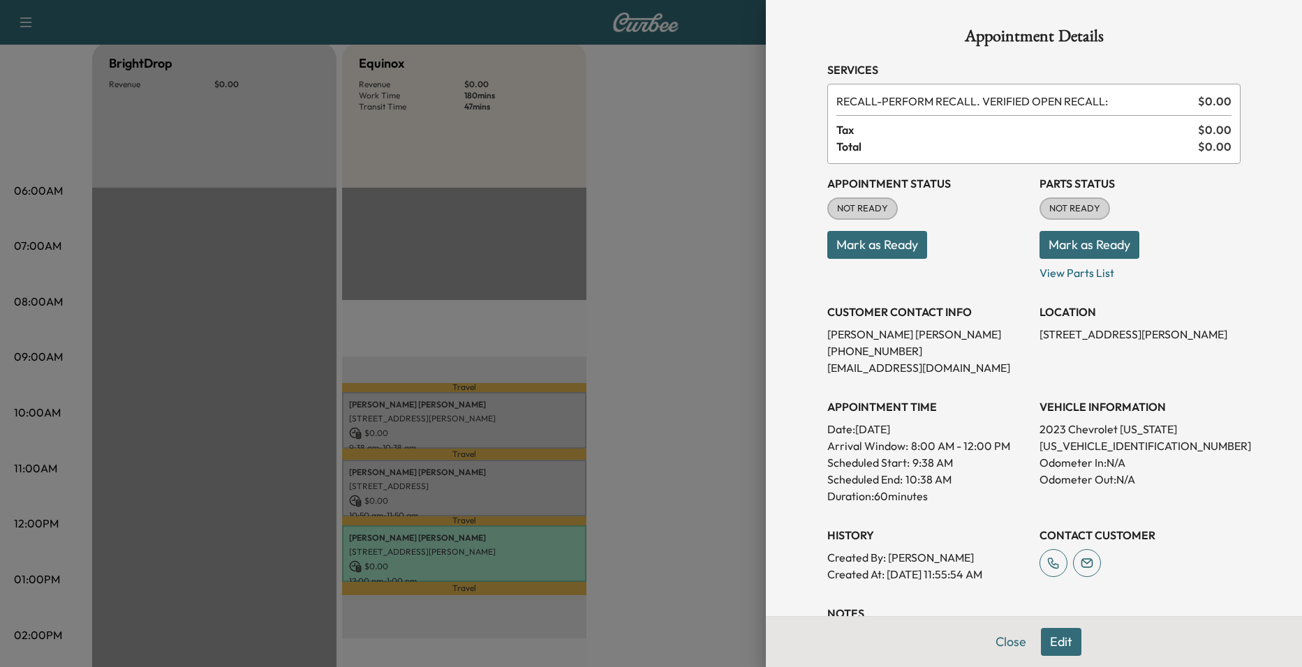
click at [545, 490] on div at bounding box center [651, 333] width 1302 height 667
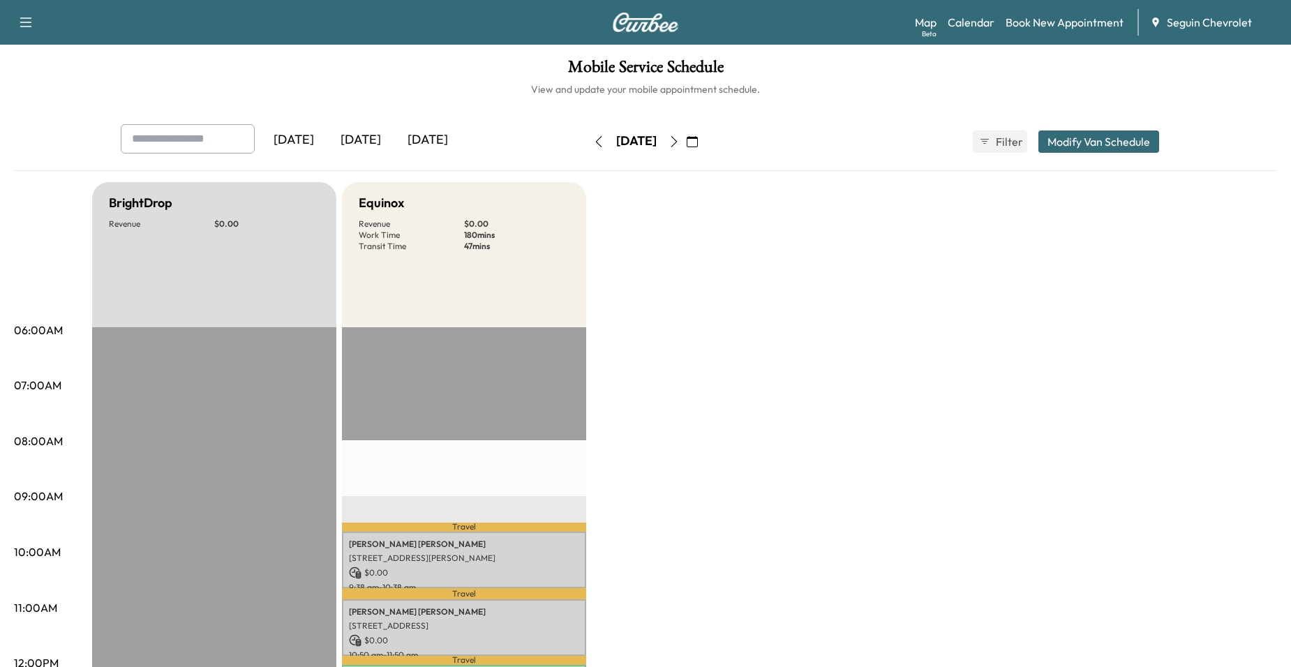
click at [686, 139] on button "button" at bounding box center [674, 142] width 24 height 22
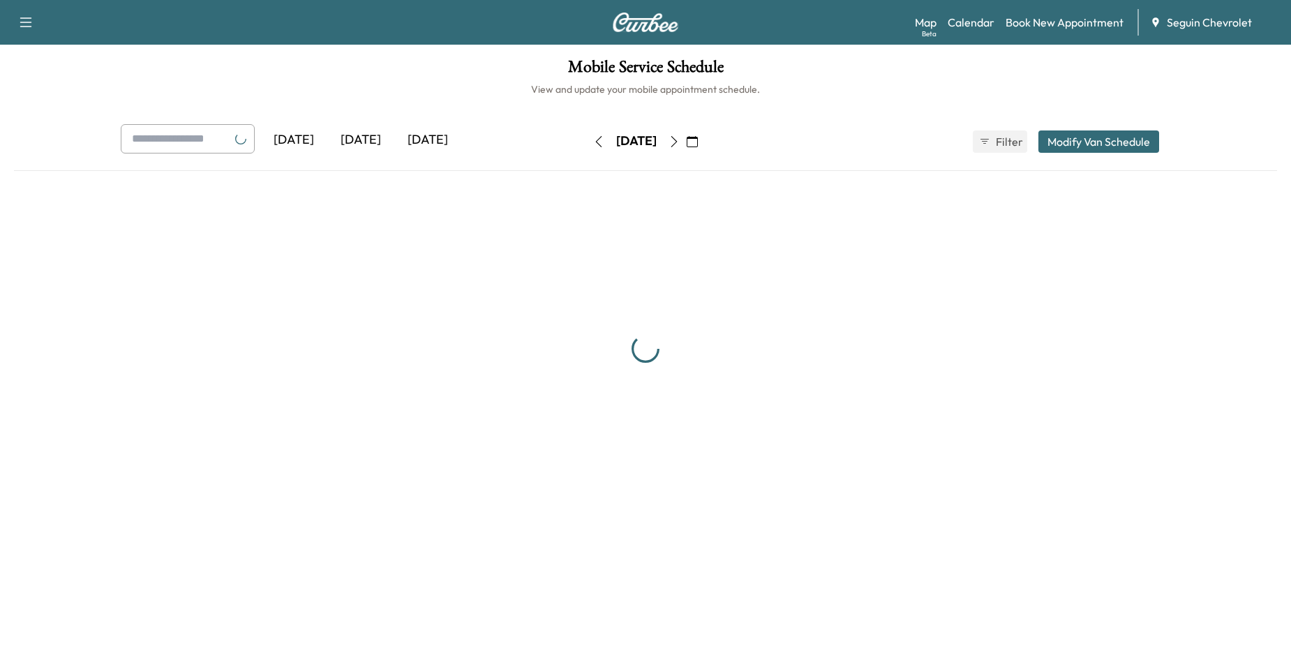
click at [704, 140] on button "button" at bounding box center [693, 142] width 24 height 22
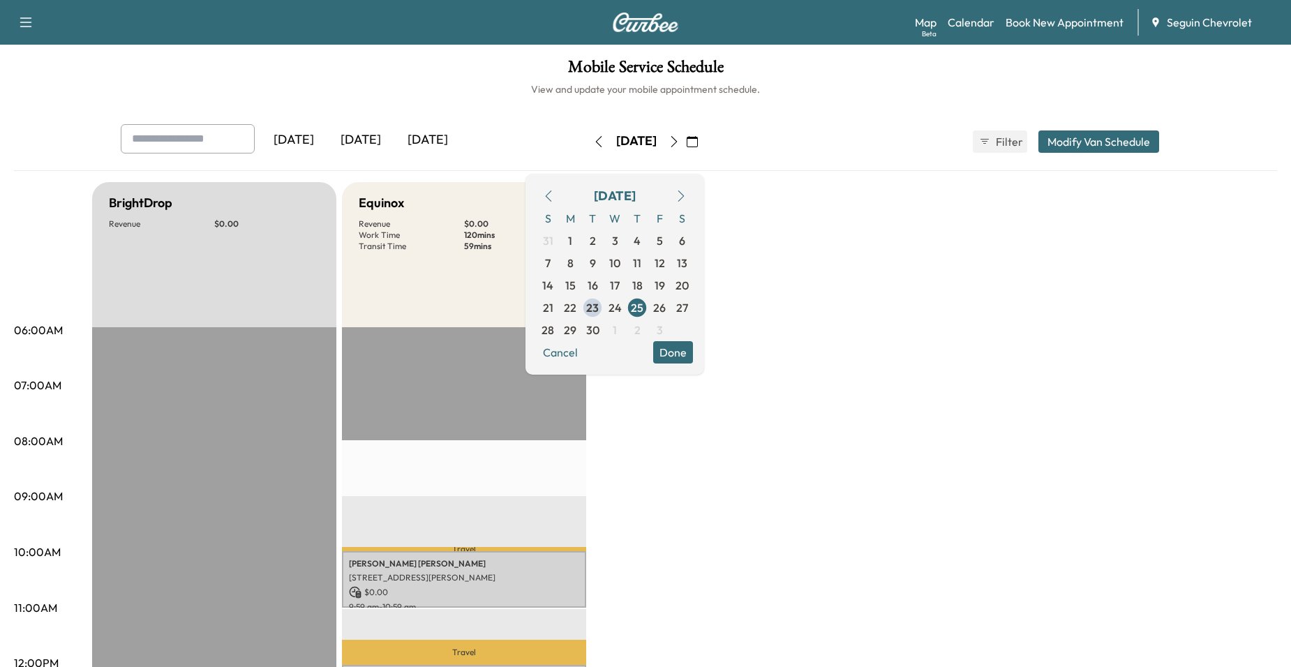
click at [704, 140] on button "button" at bounding box center [693, 142] width 24 height 22
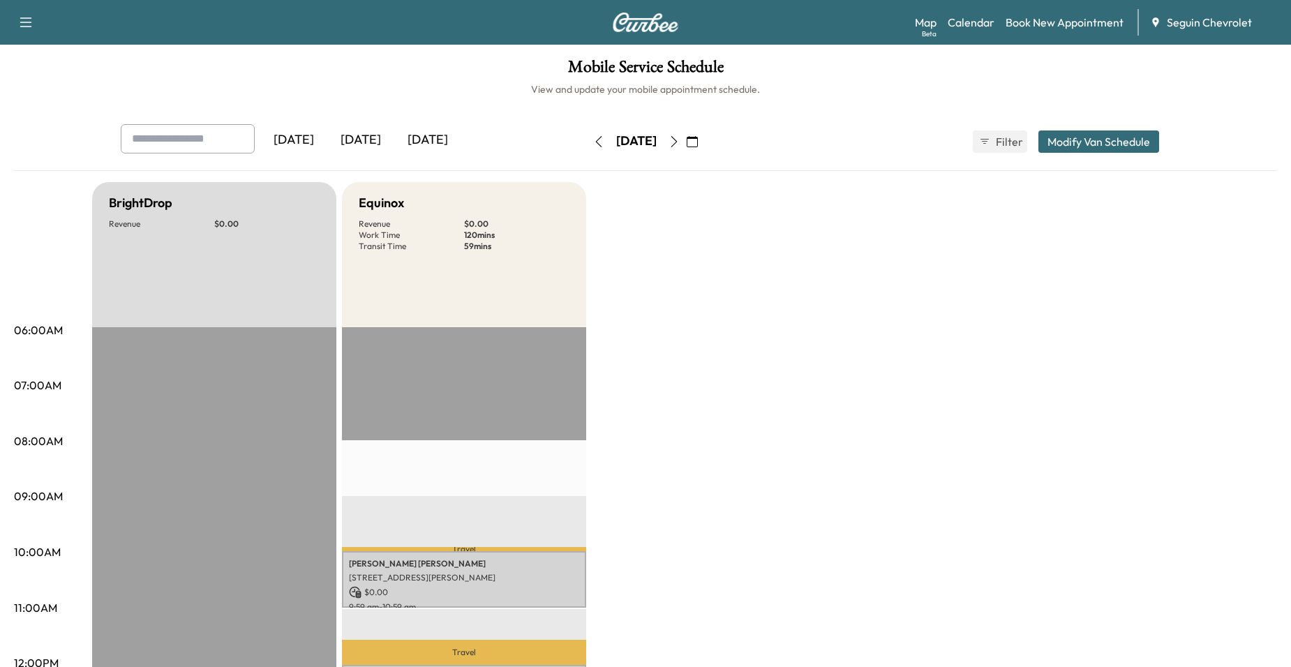
click at [704, 140] on button "button" at bounding box center [693, 142] width 24 height 22
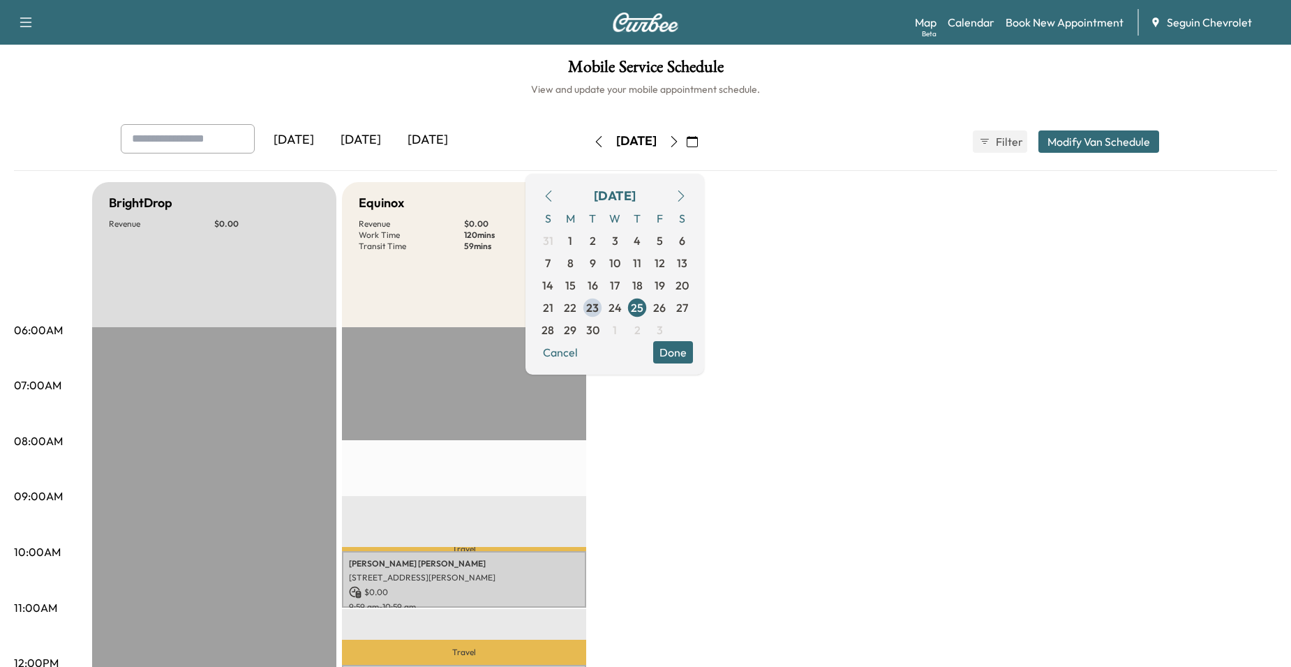
click at [678, 143] on icon "button" at bounding box center [675, 141] width 6 height 11
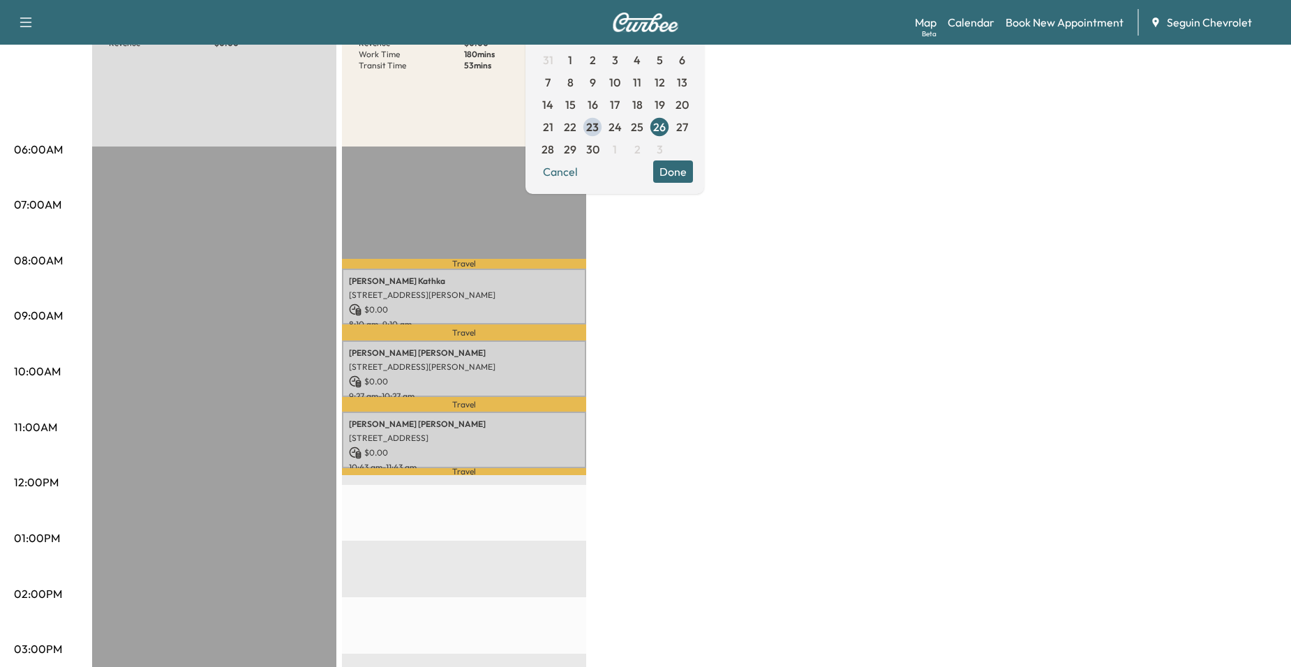
scroll to position [279, 0]
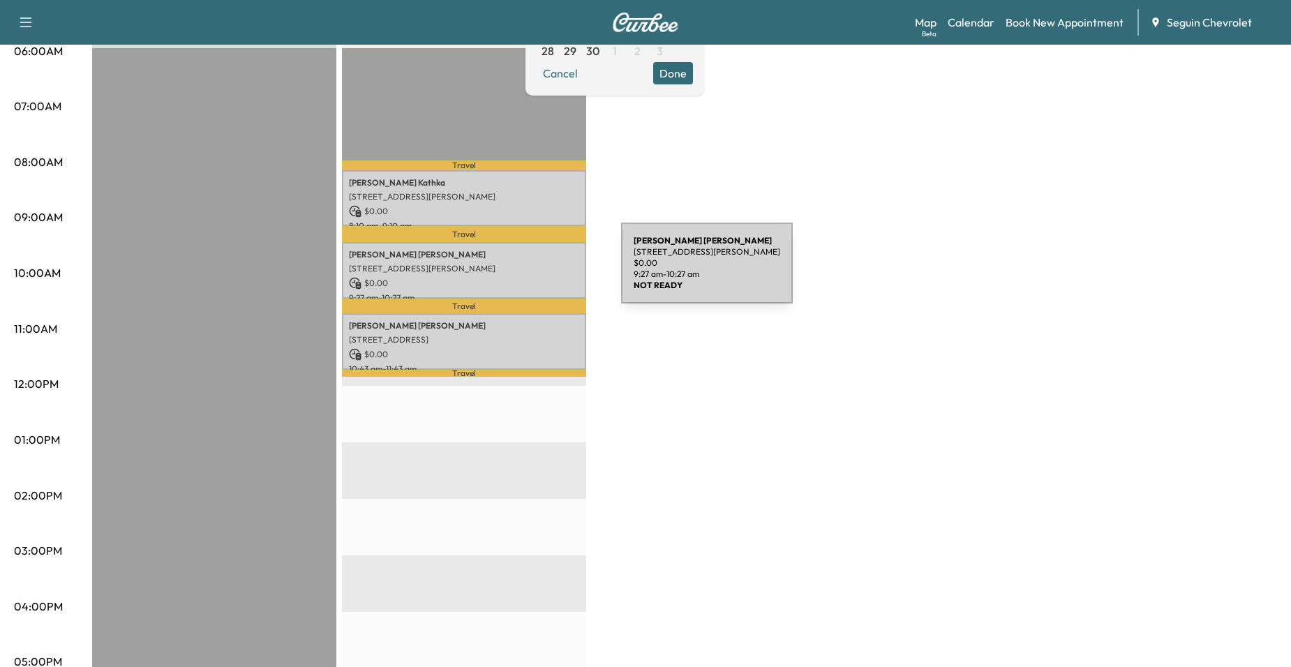
click at [517, 272] on p "[STREET_ADDRESS][PERSON_NAME]" at bounding box center [464, 268] width 230 height 11
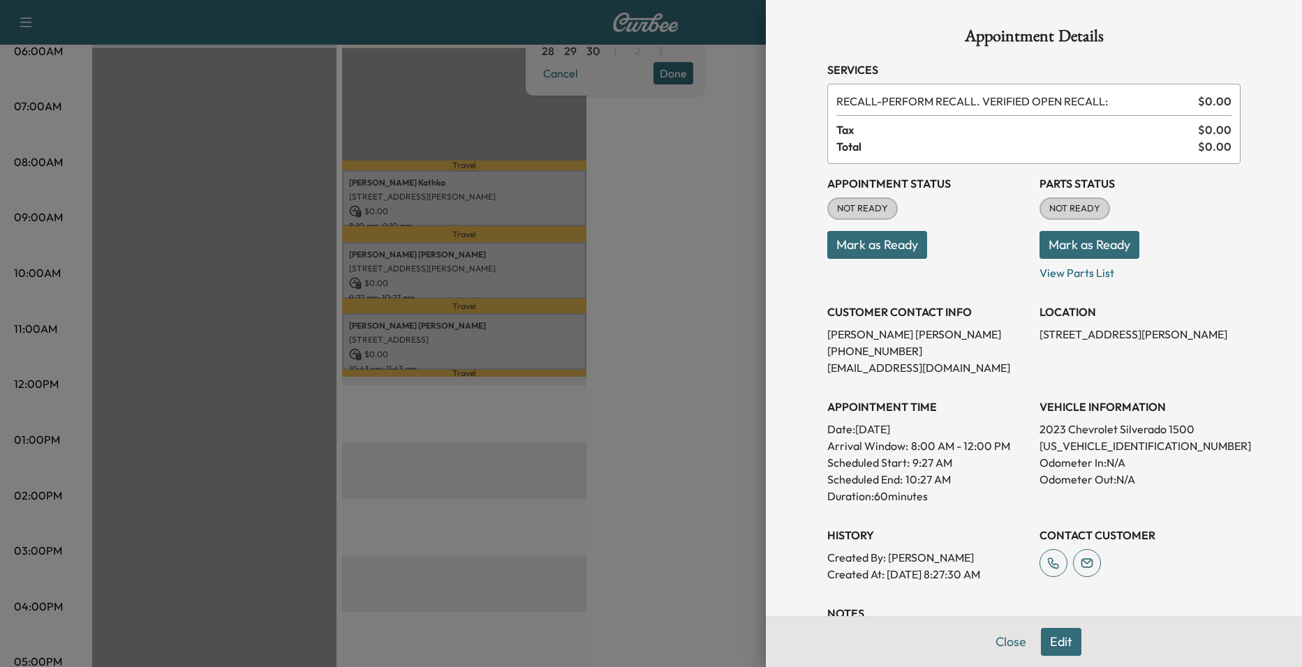
drag, startPoint x: 383, startPoint y: 460, endPoint x: 420, endPoint y: 512, distance: 64.1
click at [401, 484] on div at bounding box center [651, 333] width 1302 height 667
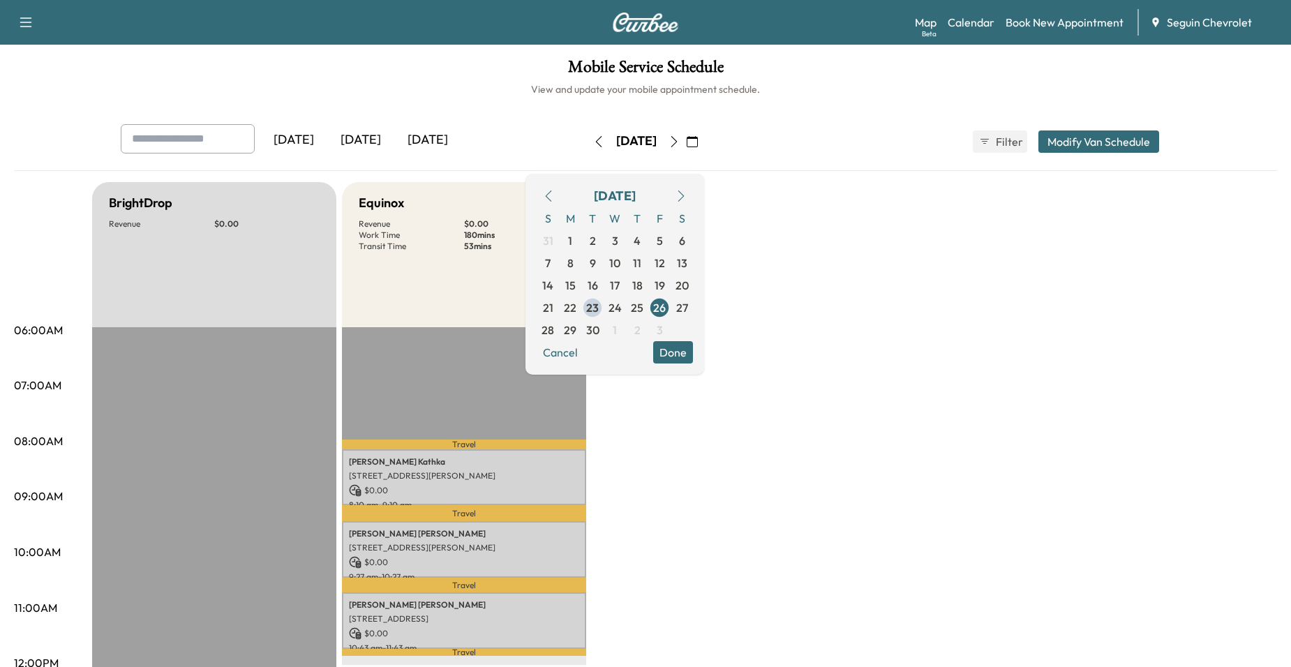
scroll to position [70, 0]
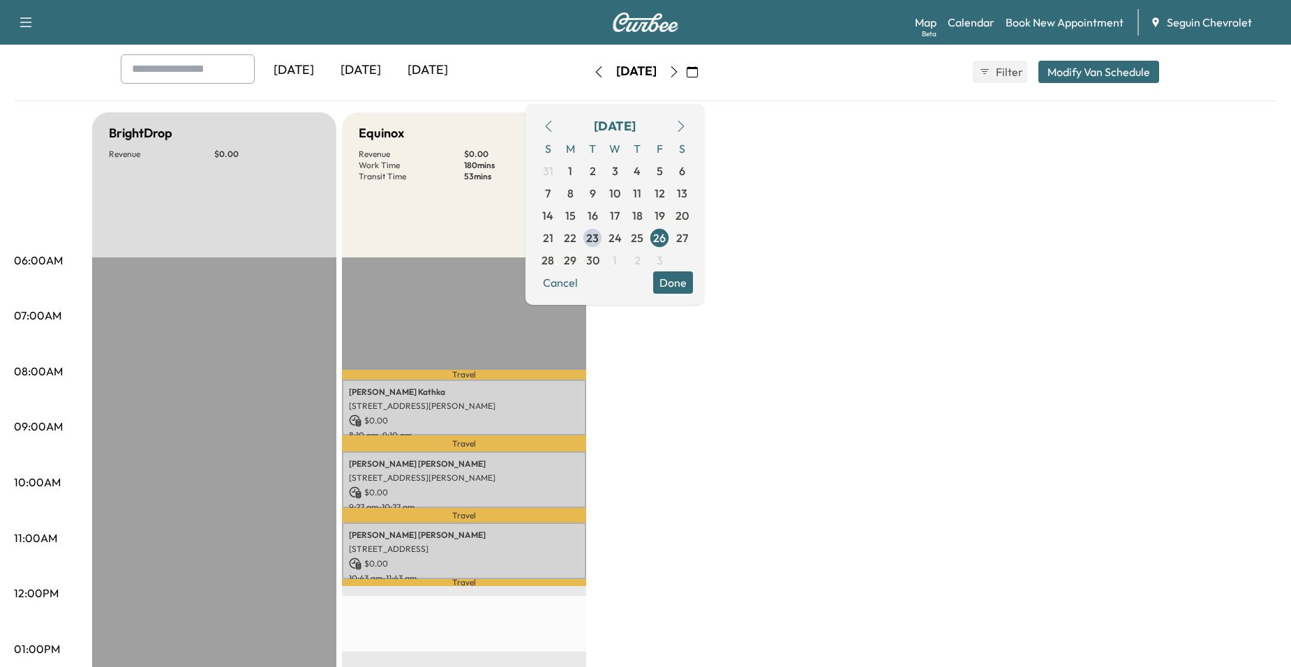
drag, startPoint x: 714, startPoint y: 532, endPoint x: 706, endPoint y: 531, distance: 7.8
click at [706, 531] on div "BrightDrop Revenue $ 0.00 EST Start Equinox Revenue $ 0.00 Work Time 180 mins T…" at bounding box center [684, 635] width 1185 height 1047
click at [693, 519] on div "BrightDrop Revenue $ 0.00 EST Start Equinox Revenue $ 0.00 Work Time 180 mins T…" at bounding box center [684, 635] width 1185 height 1047
click at [599, 237] on span "23" at bounding box center [592, 238] width 13 height 17
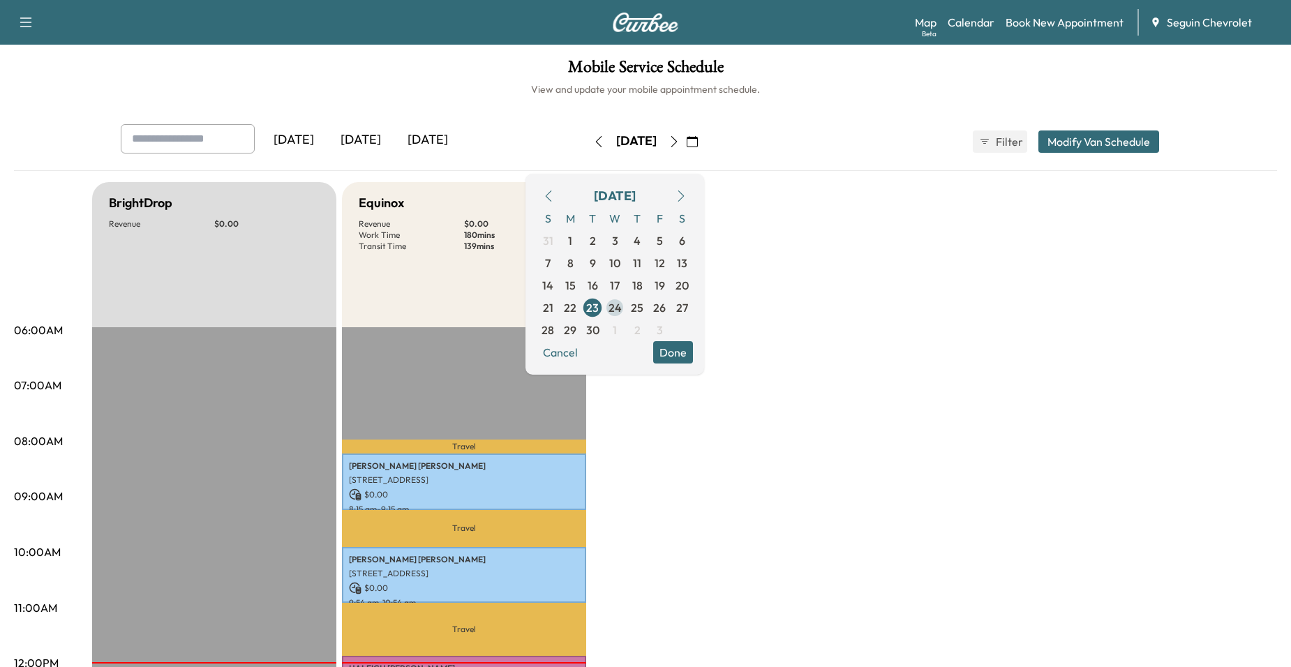
click at [622, 308] on span "24" at bounding box center [615, 307] width 13 height 17
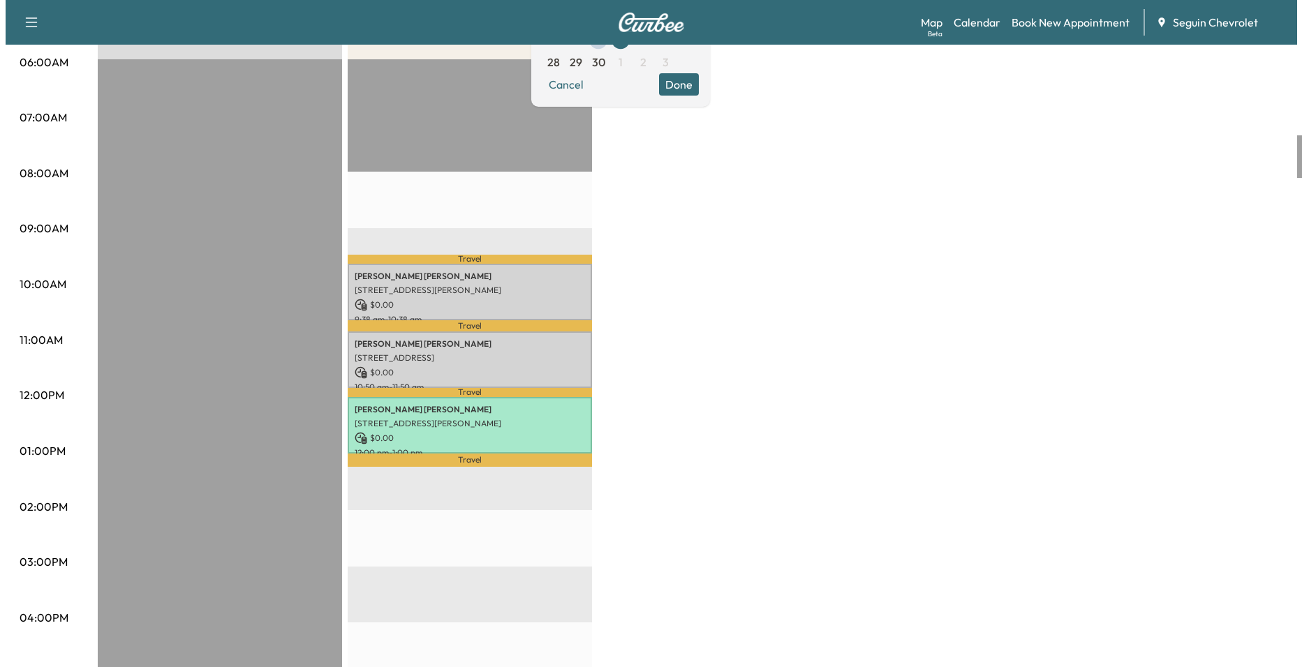
scroll to position [279, 0]
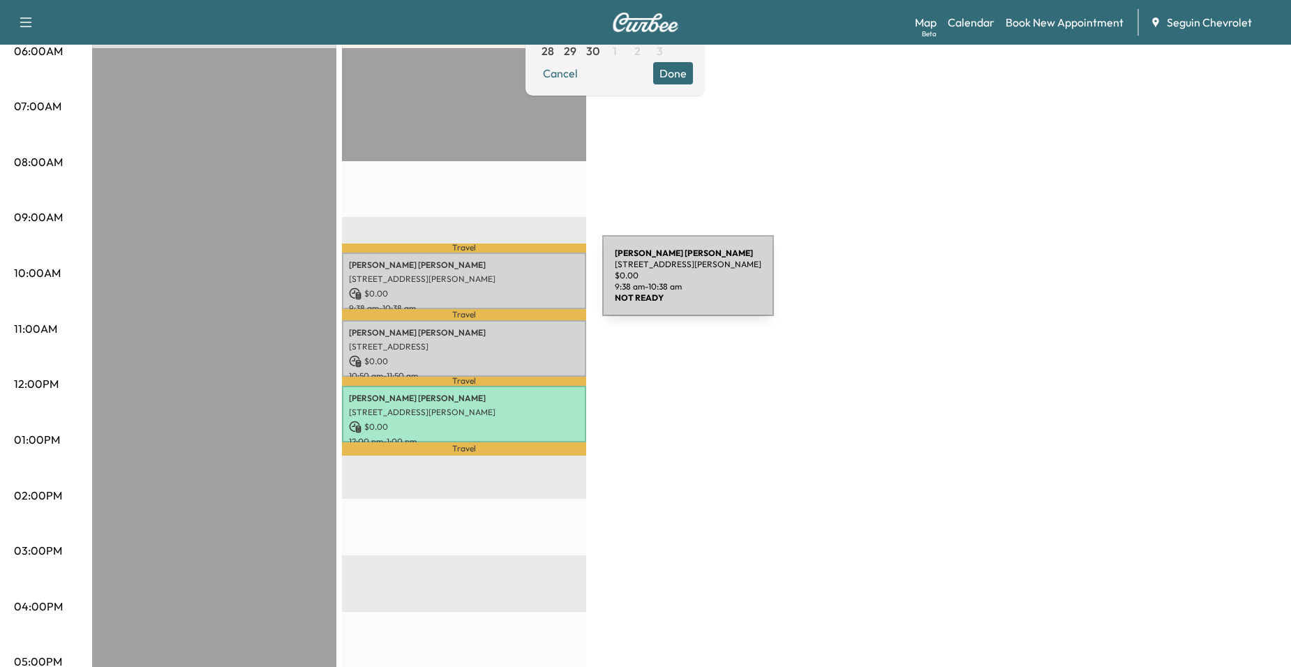
click at [498, 284] on div "[PERSON_NAME] [STREET_ADDRESS][PERSON_NAME] $ 0.00 9:38 am - 10:38 am" at bounding box center [464, 281] width 244 height 57
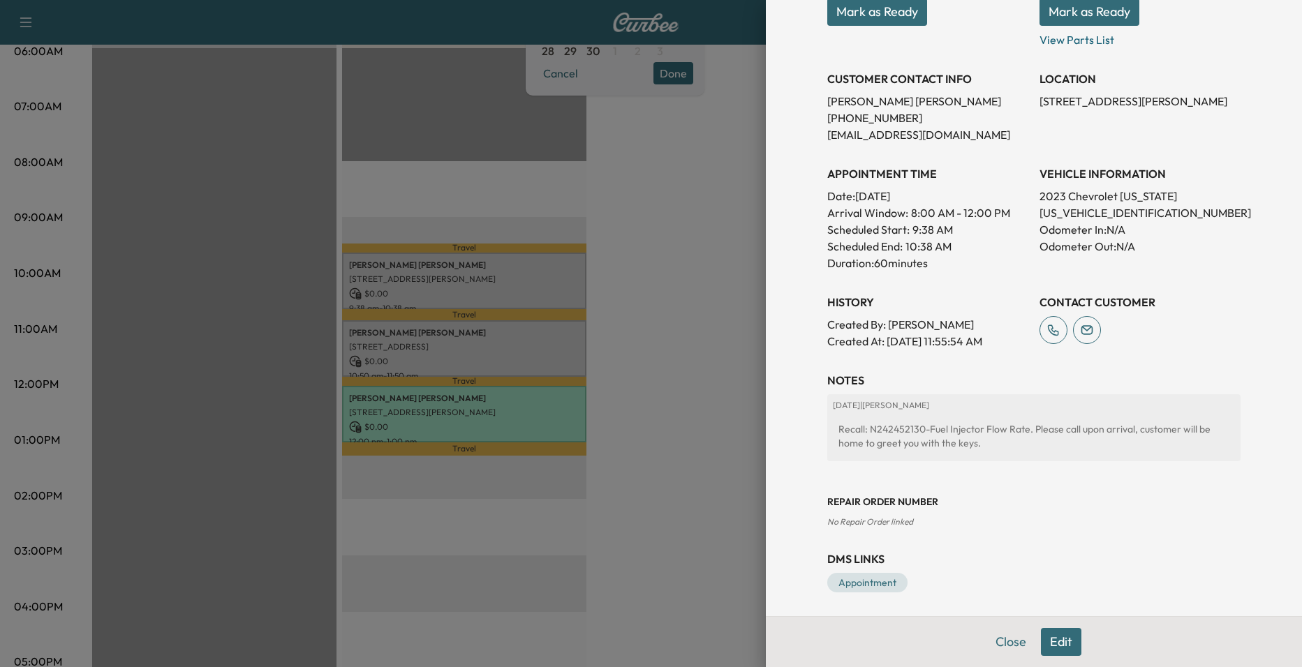
scroll to position [237, 0]
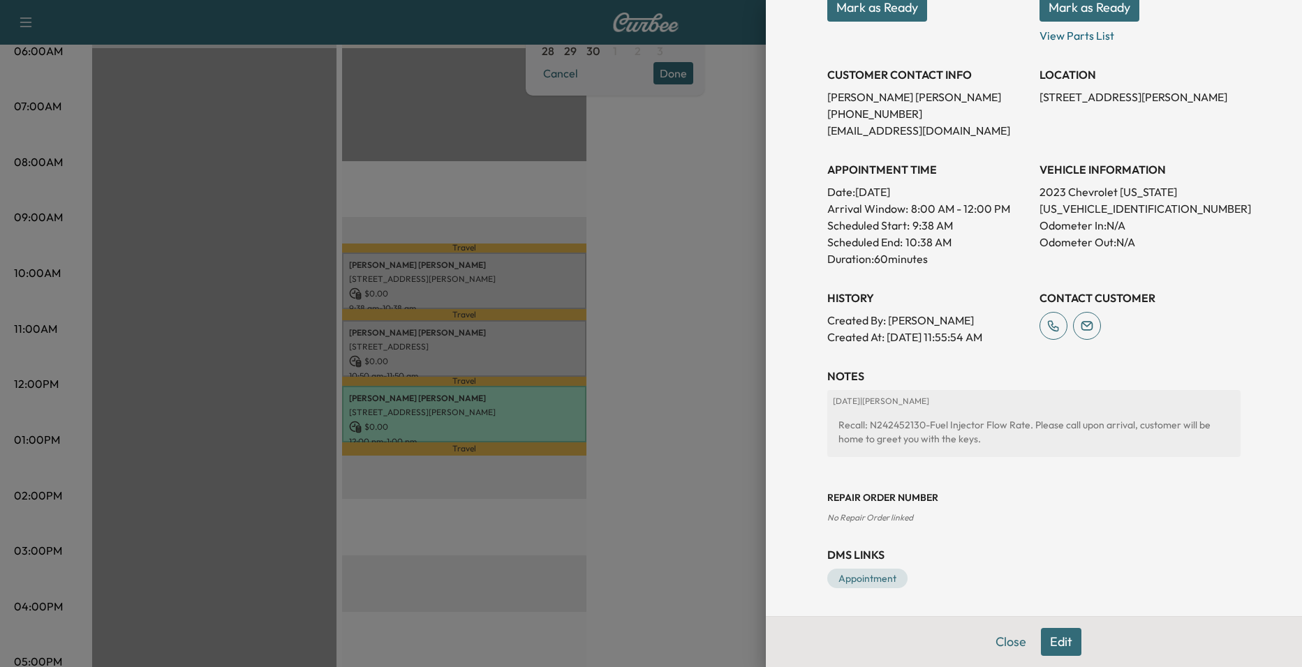
click at [589, 360] on div at bounding box center [651, 333] width 1302 height 667
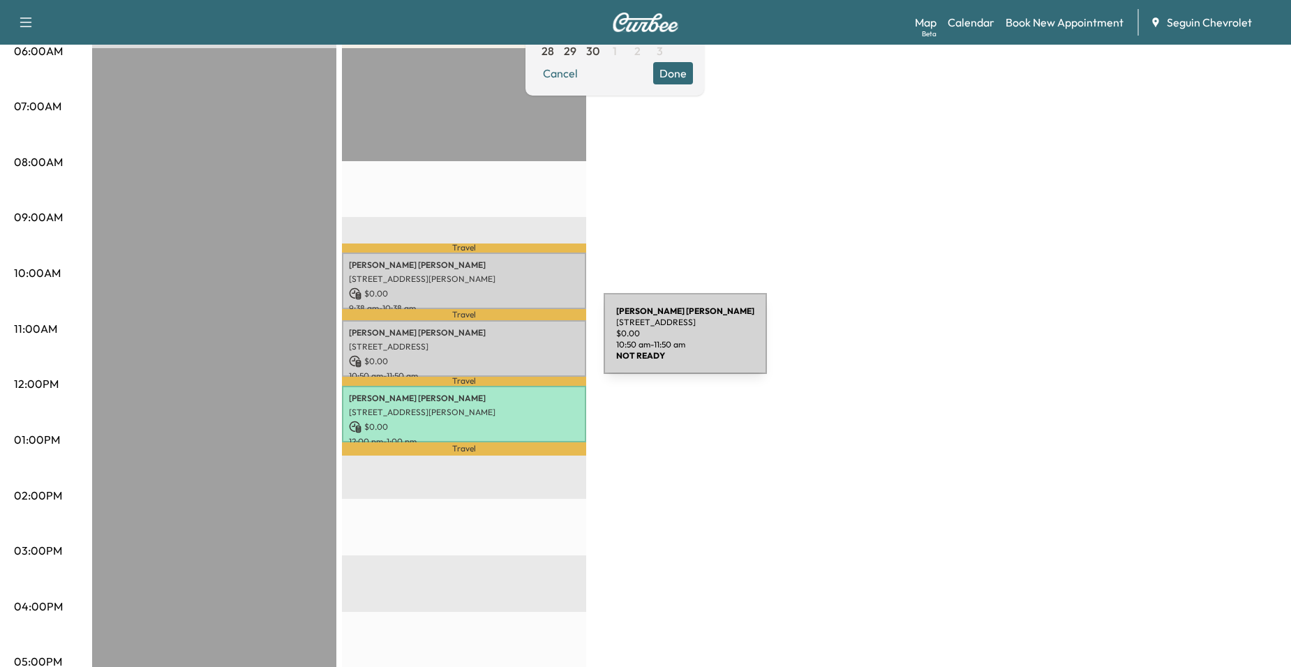
click at [499, 342] on p "[STREET_ADDRESS]" at bounding box center [464, 346] width 230 height 11
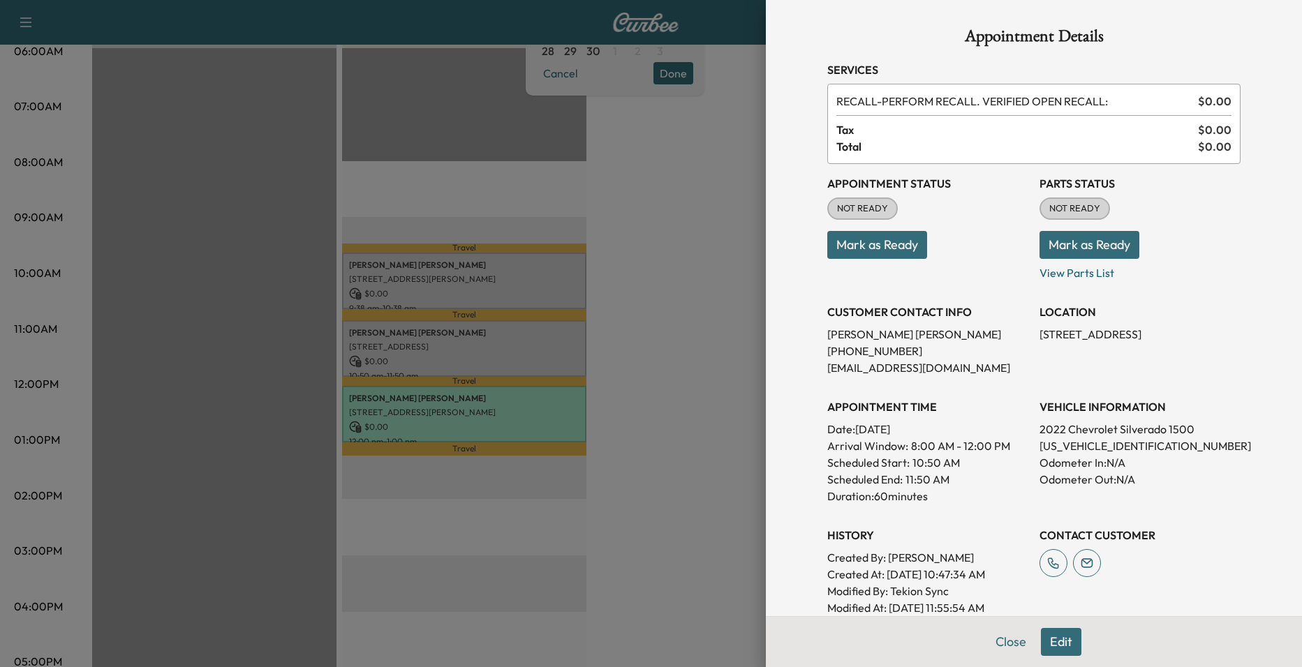
click at [682, 293] on div at bounding box center [651, 333] width 1302 height 667
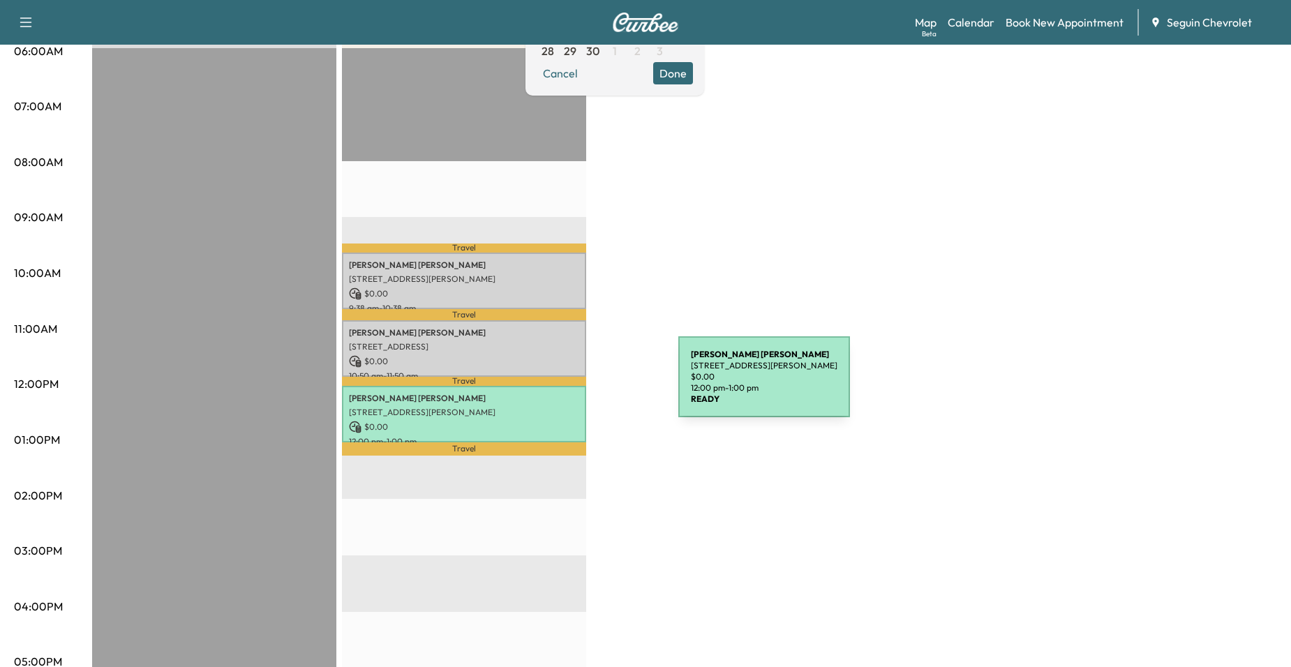
click at [574, 386] on div "[PERSON_NAME] [STREET_ADDRESS][PERSON_NAME] $ 0.00 12:00 pm - 1:00 pm" at bounding box center [464, 414] width 244 height 57
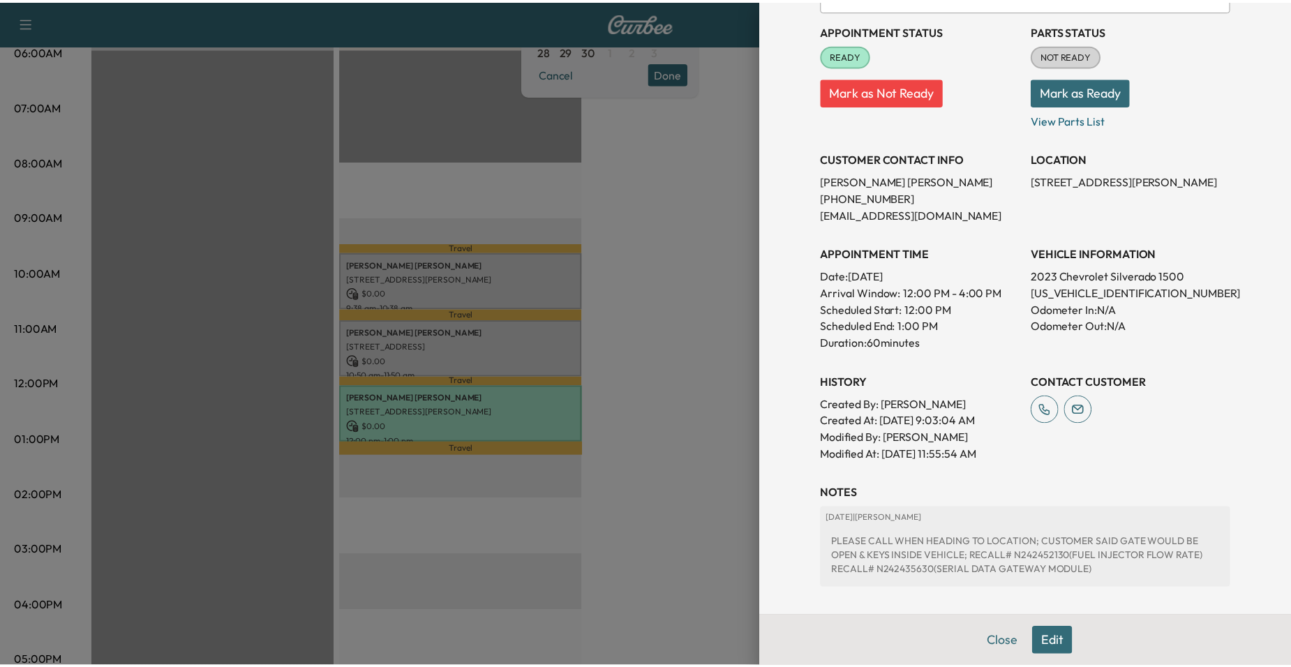
scroll to position [285, 0]
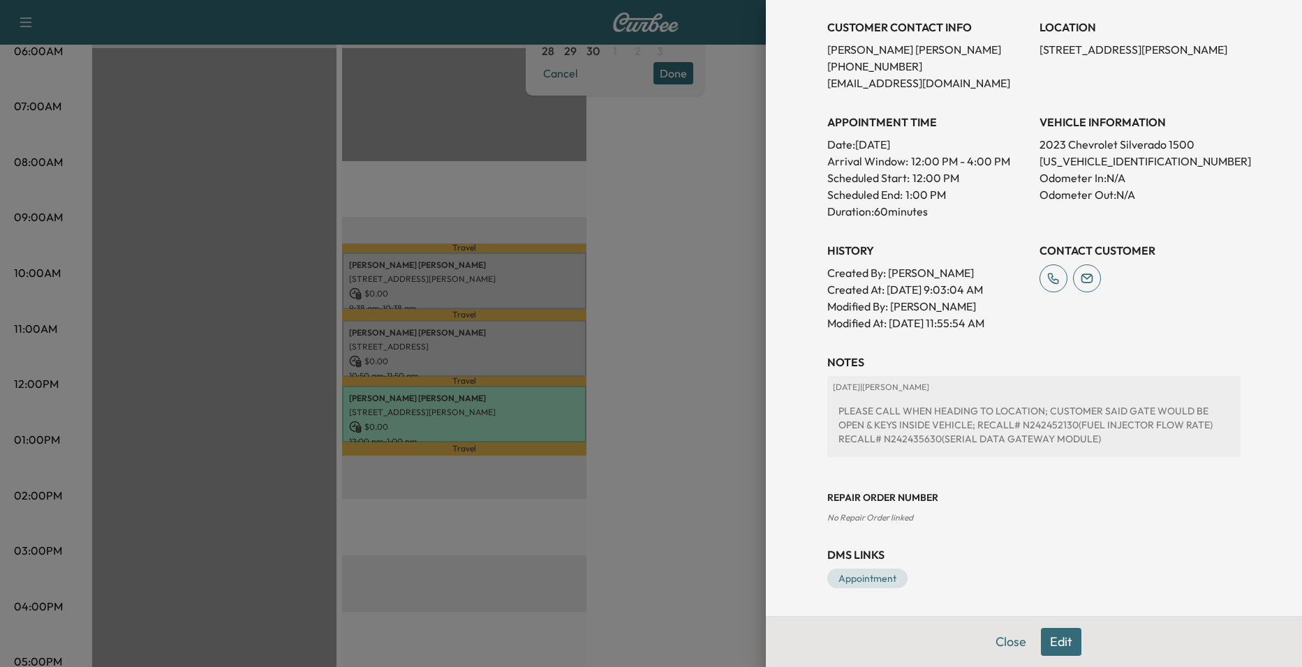
click at [683, 350] on div at bounding box center [651, 333] width 1302 height 667
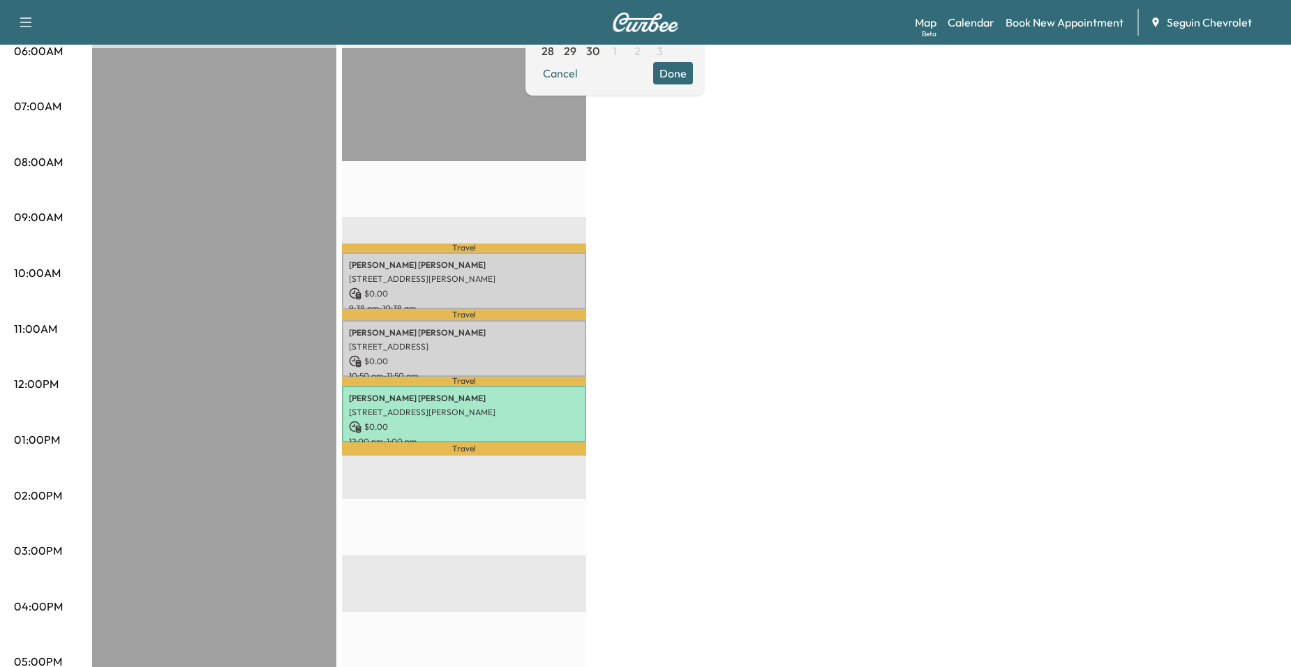
scroll to position [70, 0]
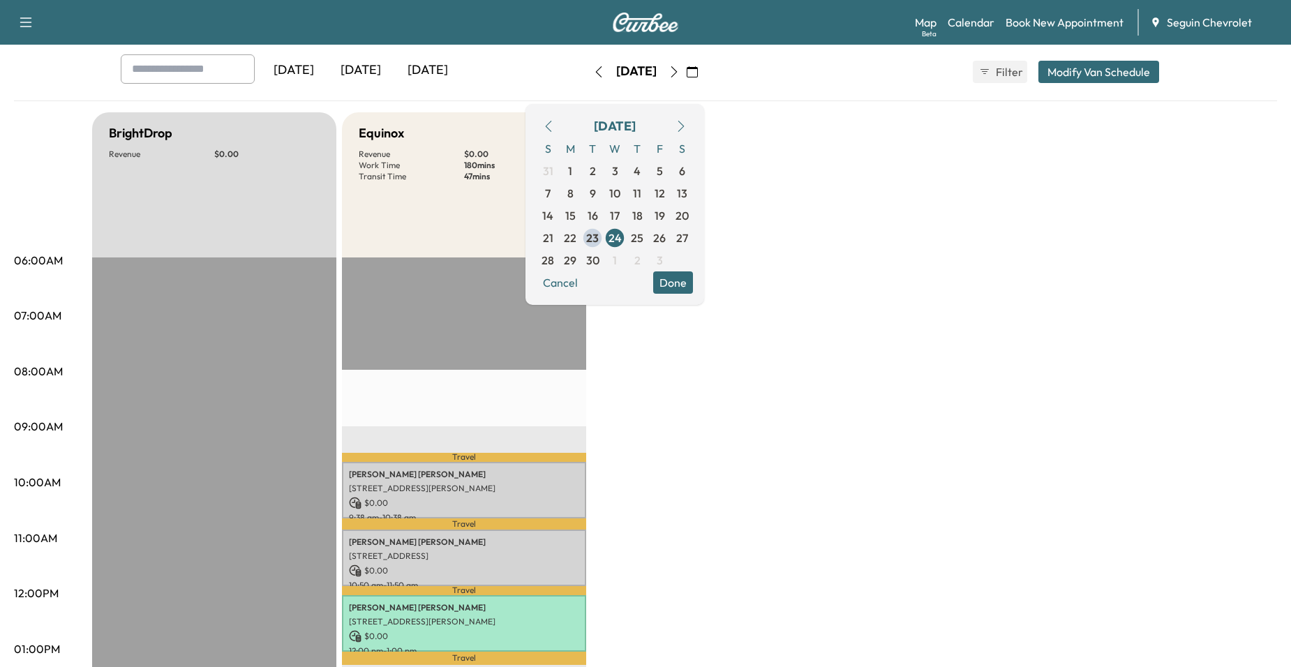
click at [705, 341] on div "BrightDrop Revenue $ 0.00 EST Start Equinox Revenue $ 0.00 Work Time 180 mins T…" at bounding box center [684, 635] width 1185 height 1047
click at [693, 287] on button "Done" at bounding box center [673, 283] width 40 height 22
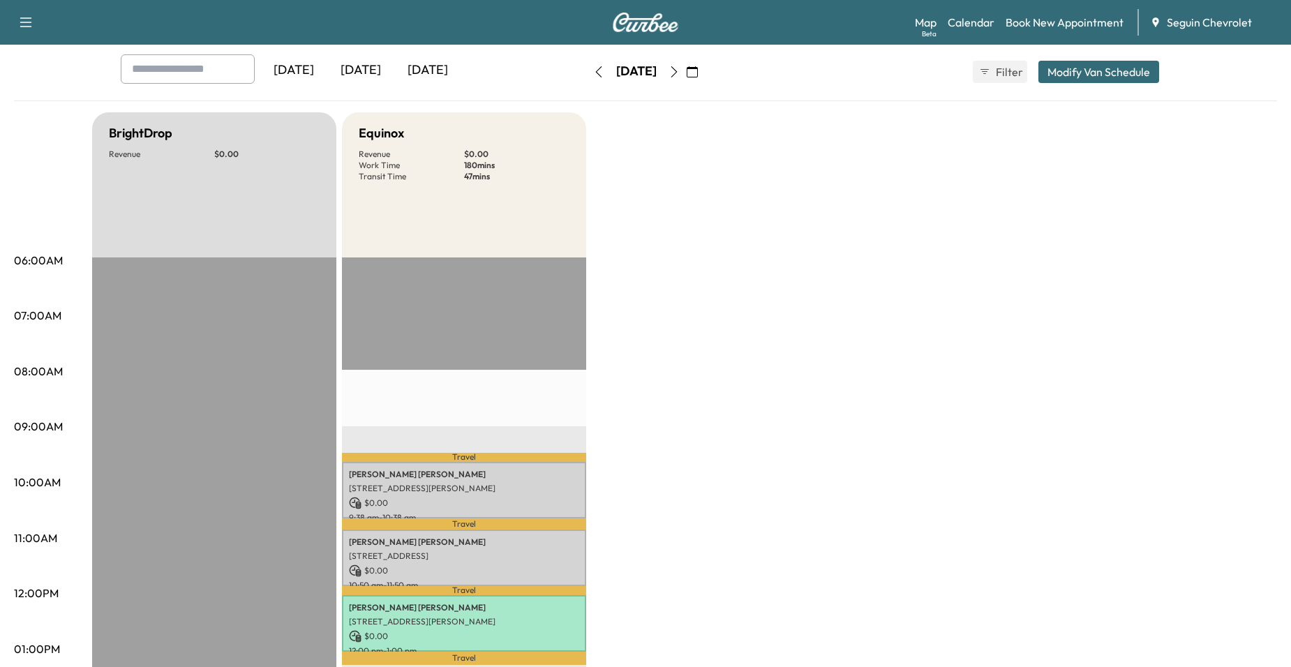
click at [587, 63] on button "button" at bounding box center [599, 72] width 24 height 22
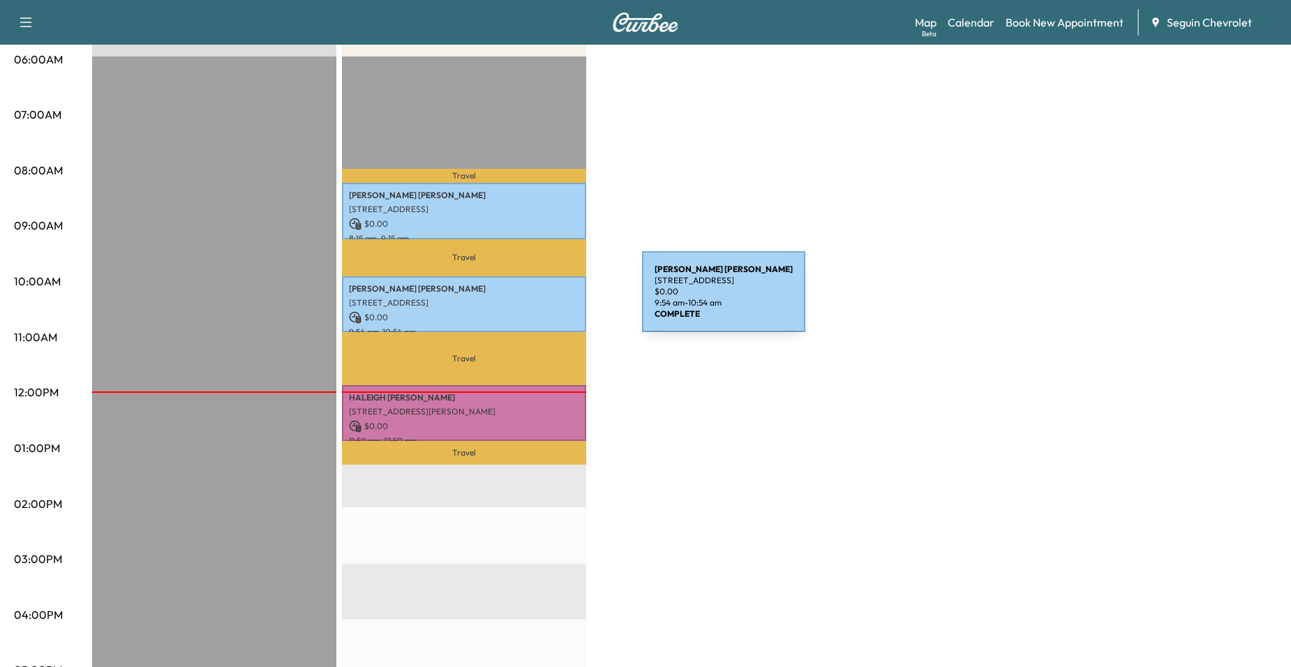
scroll to position [279, 0]
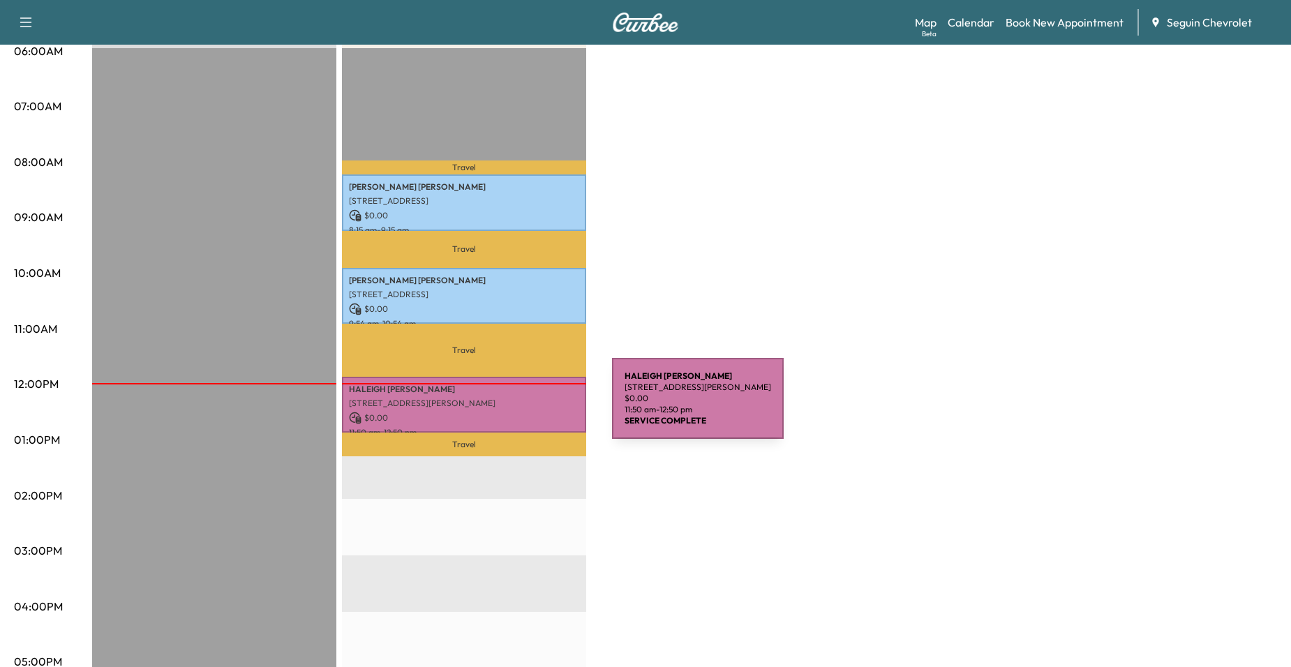
click at [507, 404] on p "[STREET_ADDRESS][PERSON_NAME]" at bounding box center [464, 403] width 230 height 11
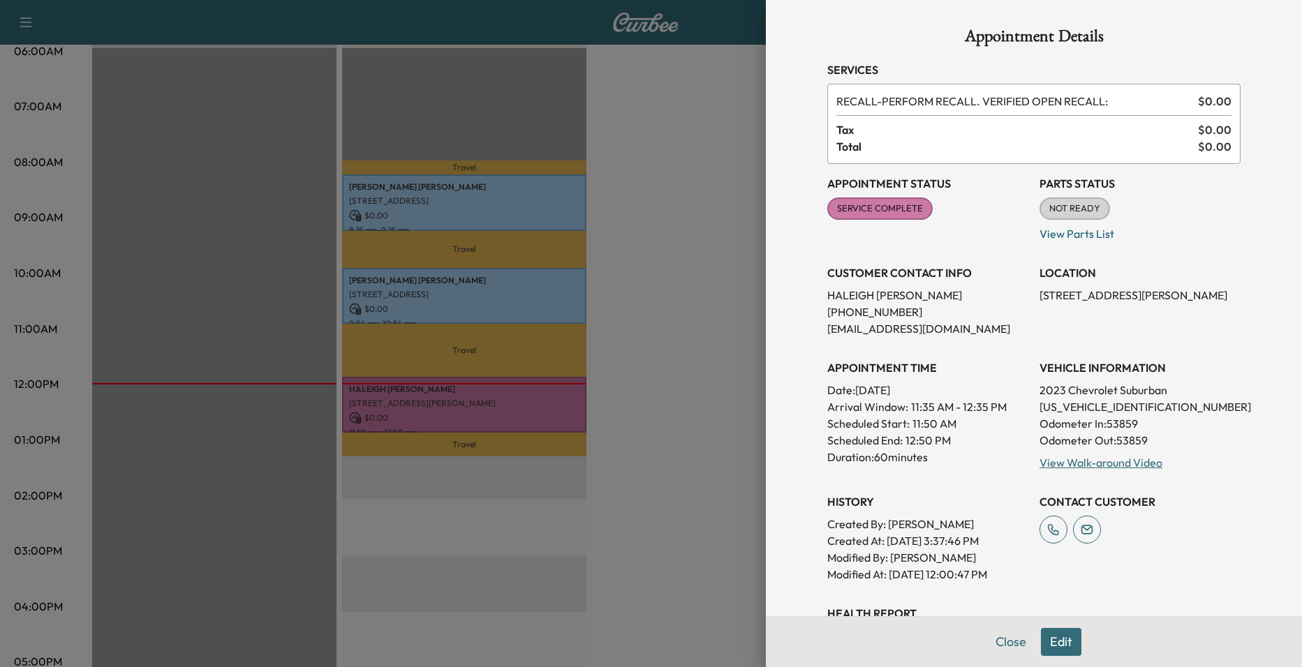
click at [614, 344] on div at bounding box center [651, 333] width 1302 height 667
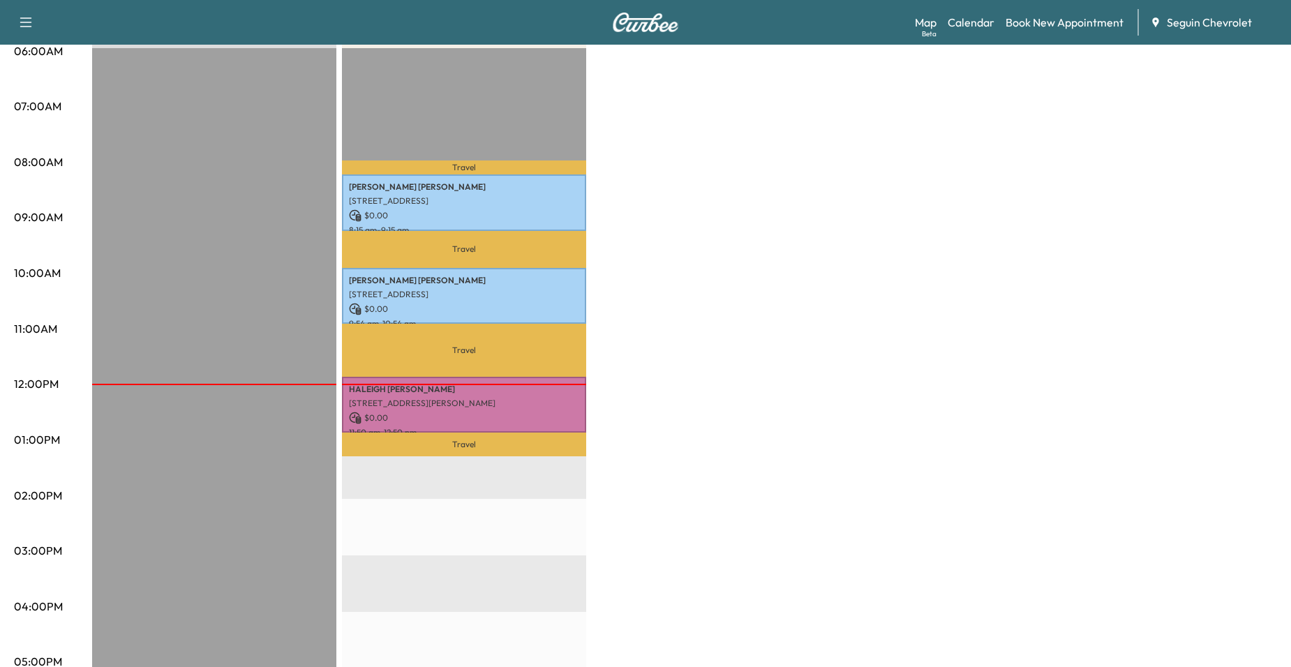
drag, startPoint x: 524, startPoint y: 291, endPoint x: 619, endPoint y: 215, distance: 121.7
click at [620, 213] on div "BrightDrop Revenue $ 0.00 EST Start Equinox Revenue $ 0.00 Work Time 180 mins T…" at bounding box center [684, 426] width 1185 height 1047
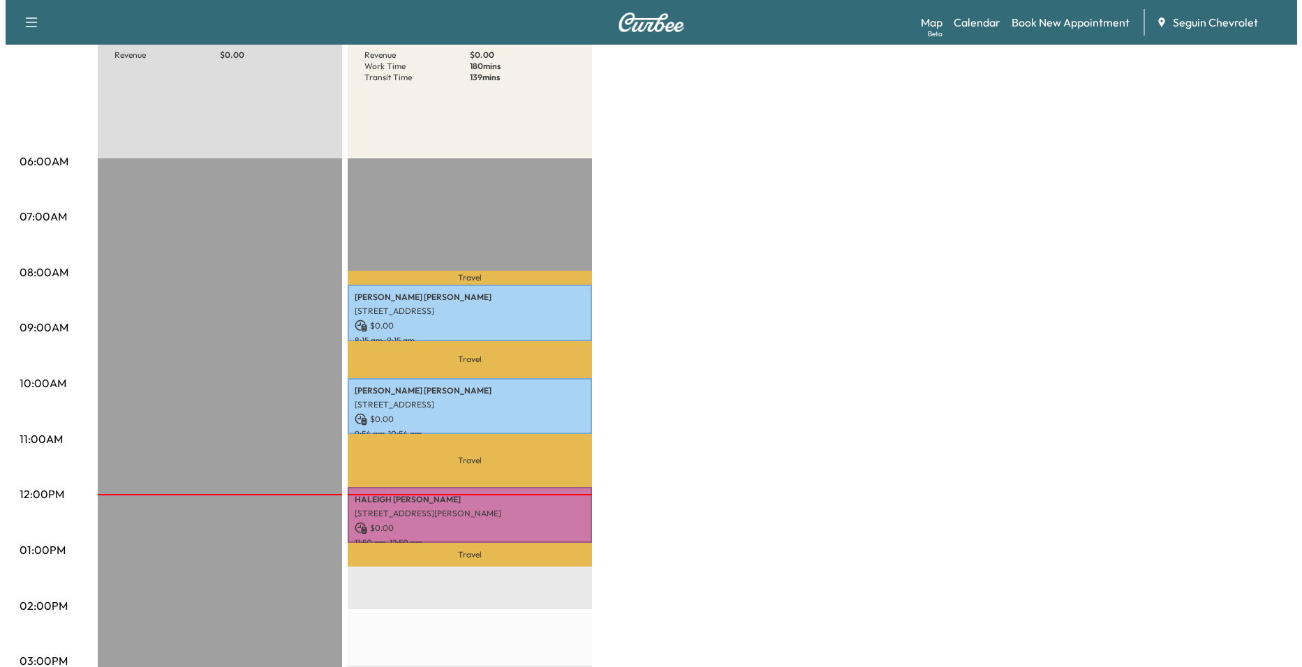
scroll to position [0, 0]
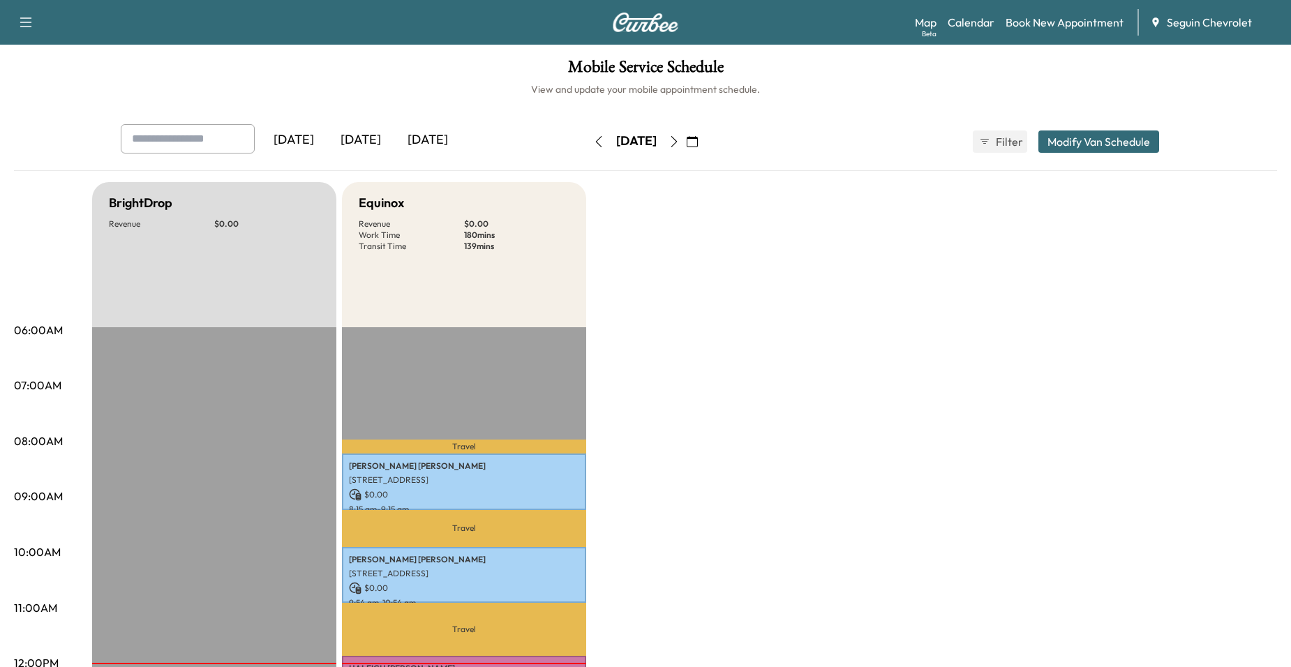
click at [680, 143] on icon "button" at bounding box center [674, 141] width 11 height 11
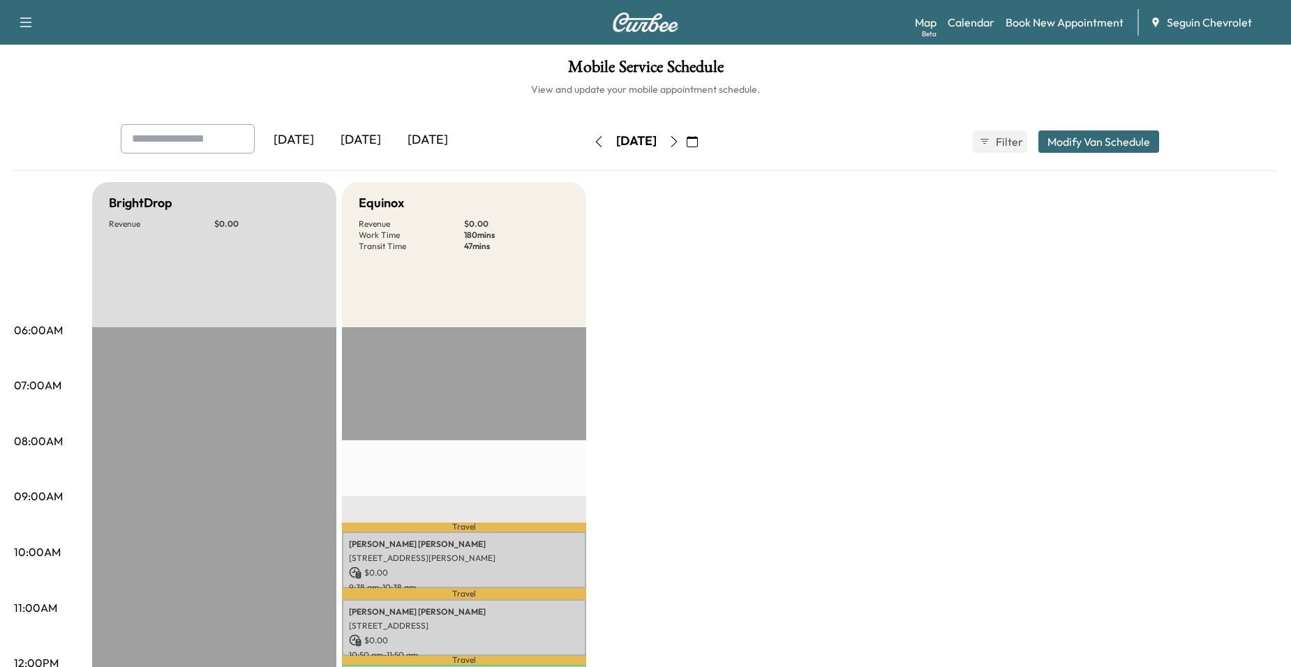
click at [680, 145] on icon "button" at bounding box center [674, 141] width 11 height 11
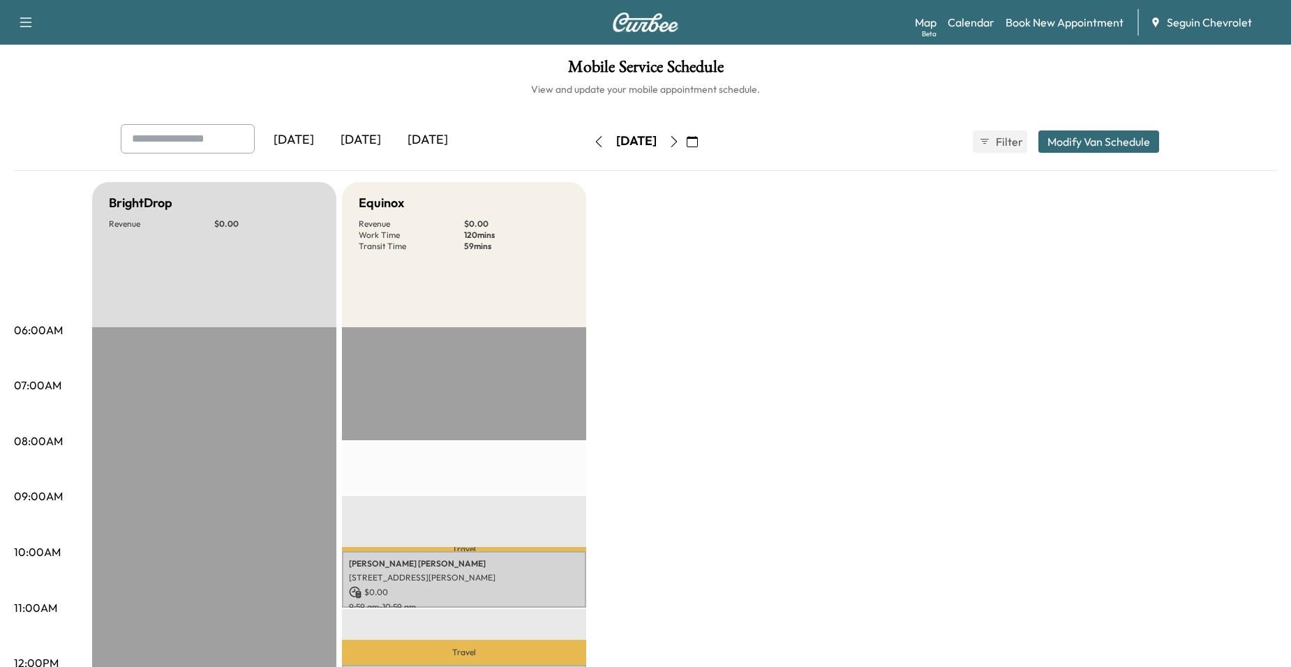
click at [686, 145] on button "button" at bounding box center [674, 142] width 24 height 22
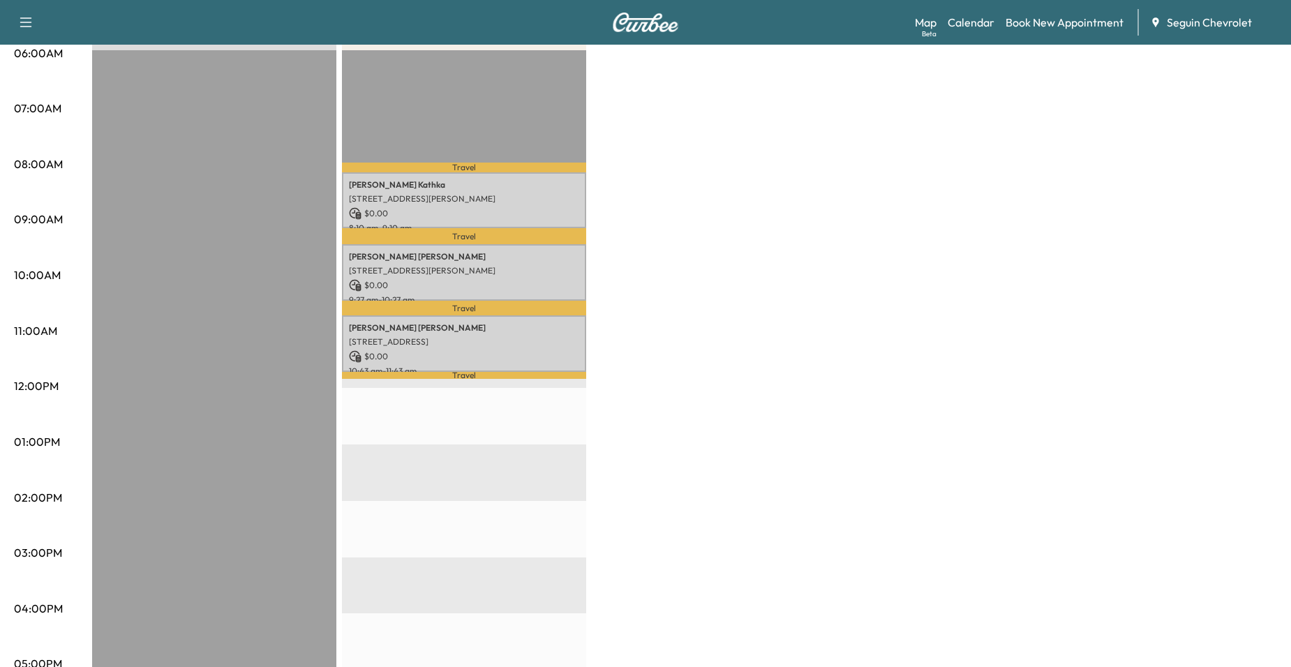
scroll to position [279, 0]
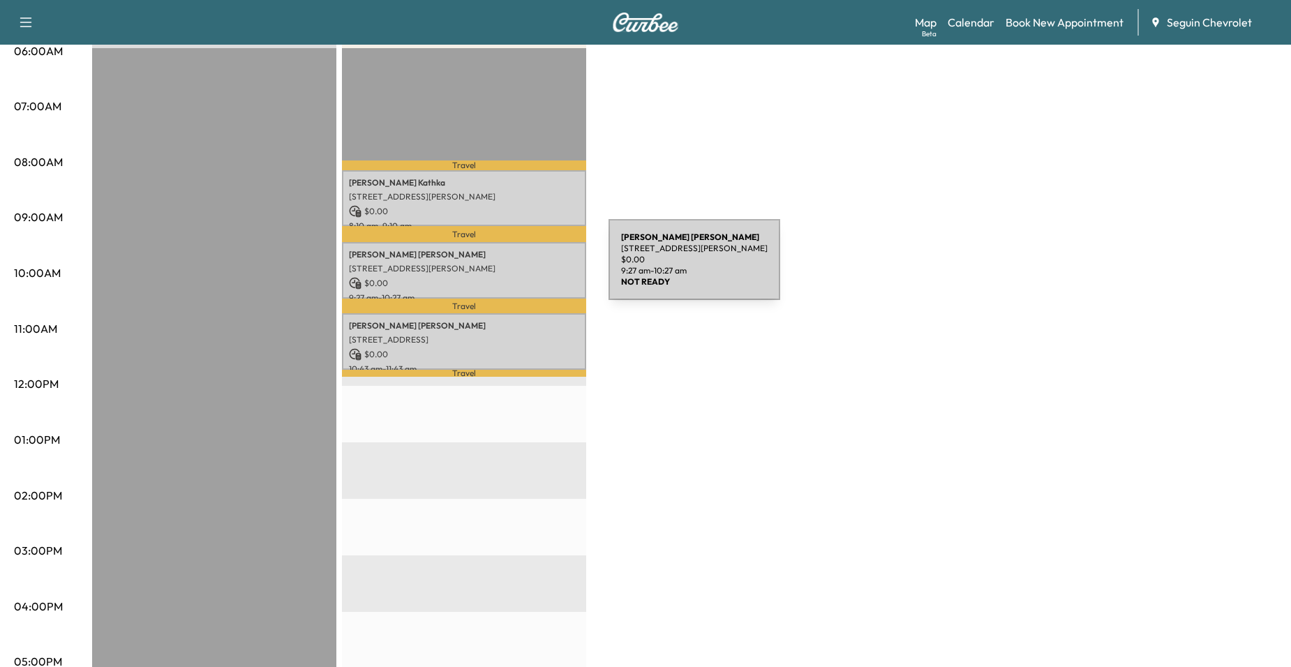
click at [504, 268] on p "[STREET_ADDRESS][PERSON_NAME]" at bounding box center [464, 268] width 230 height 11
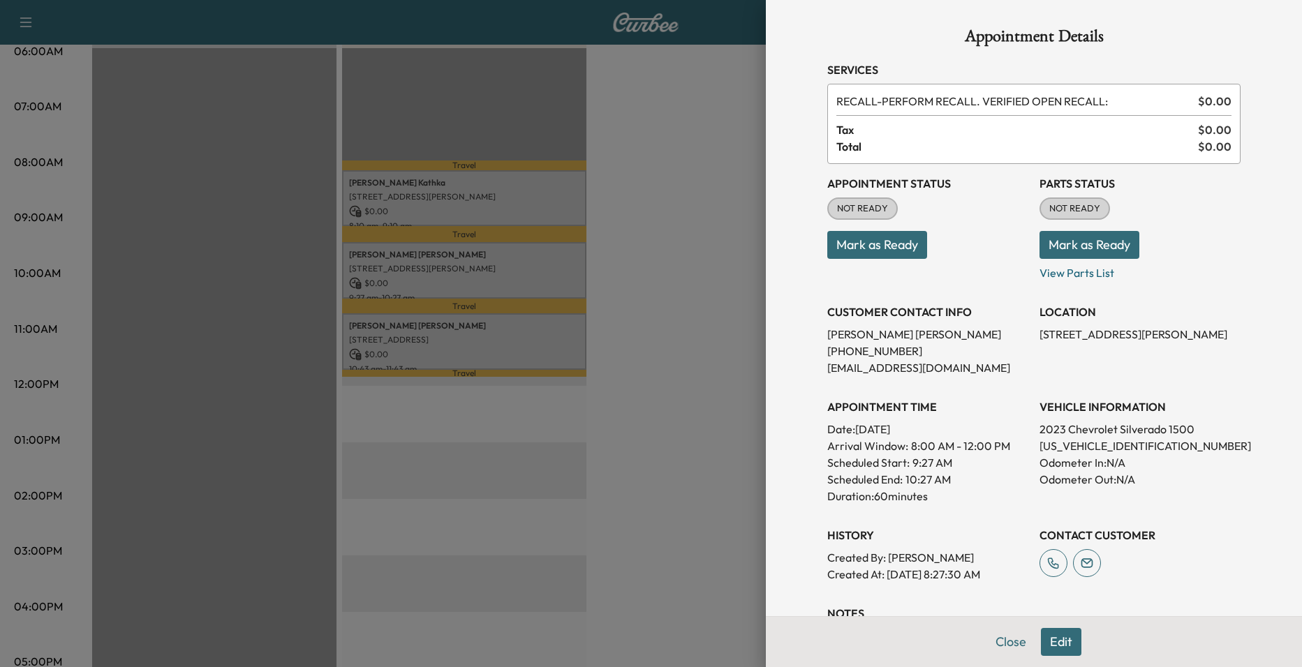
click at [545, 282] on div at bounding box center [651, 333] width 1302 height 667
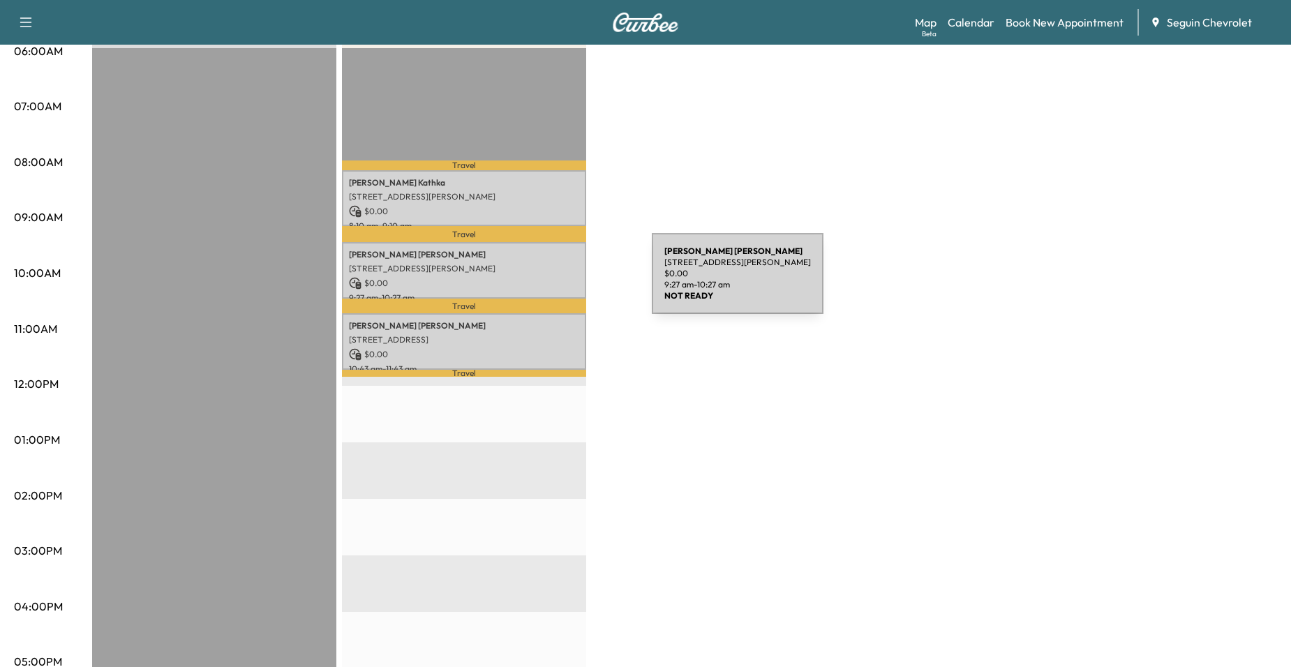
scroll to position [0, 0]
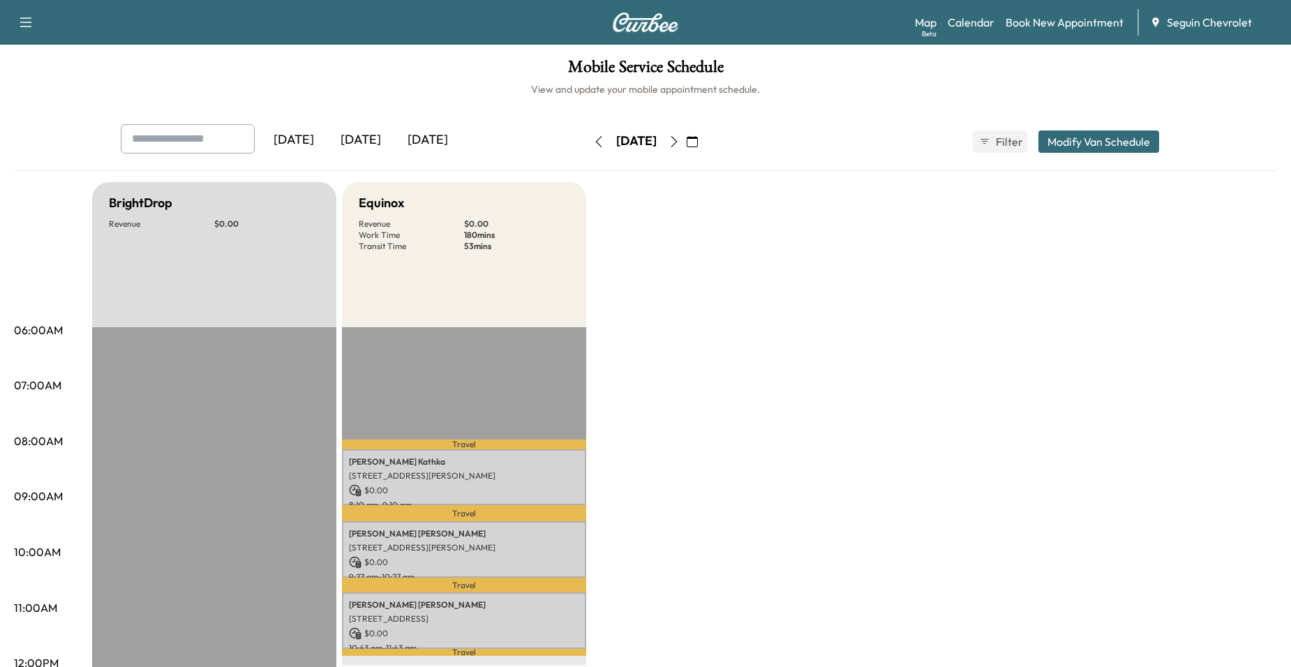
click at [680, 147] on icon "button" at bounding box center [674, 141] width 11 height 11
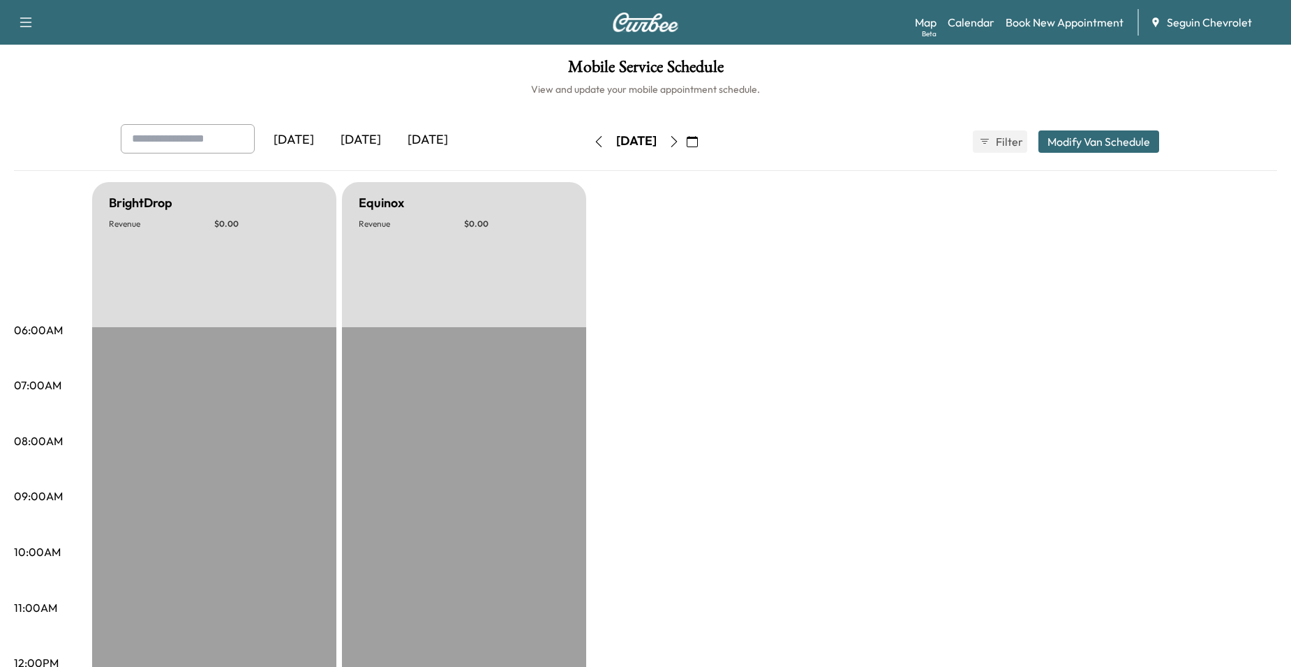
click at [680, 147] on icon "button" at bounding box center [674, 141] width 11 height 11
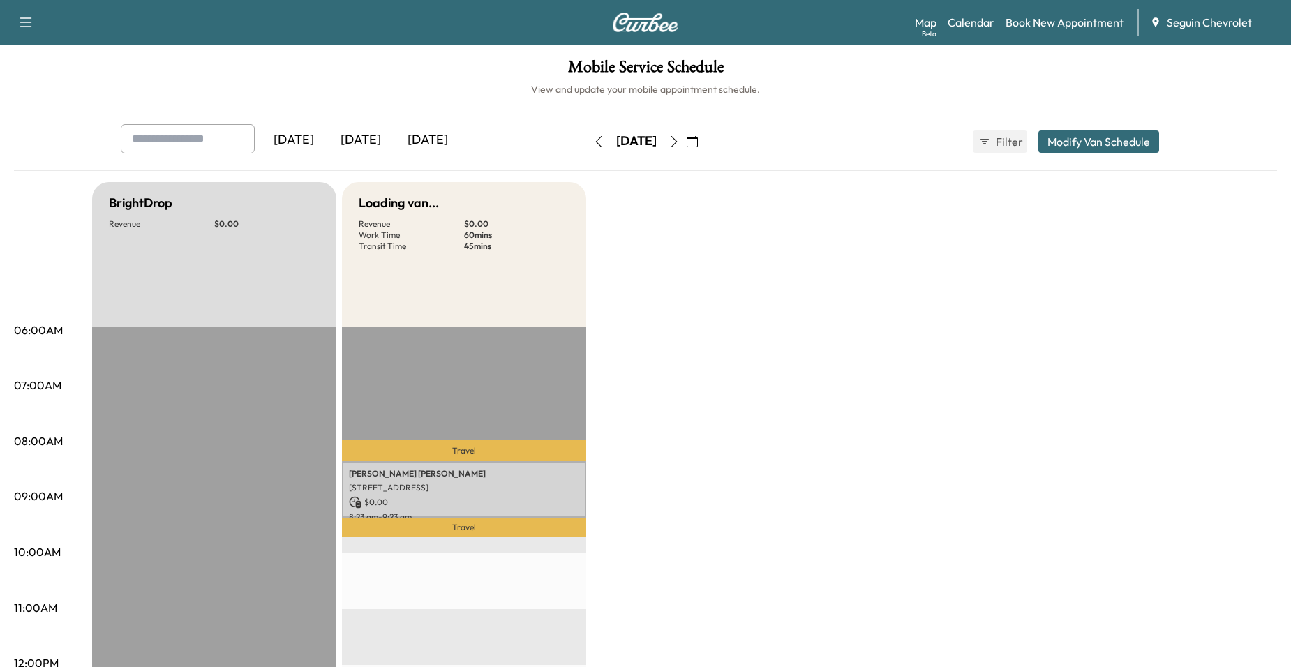
click at [680, 146] on icon "button" at bounding box center [674, 141] width 11 height 11
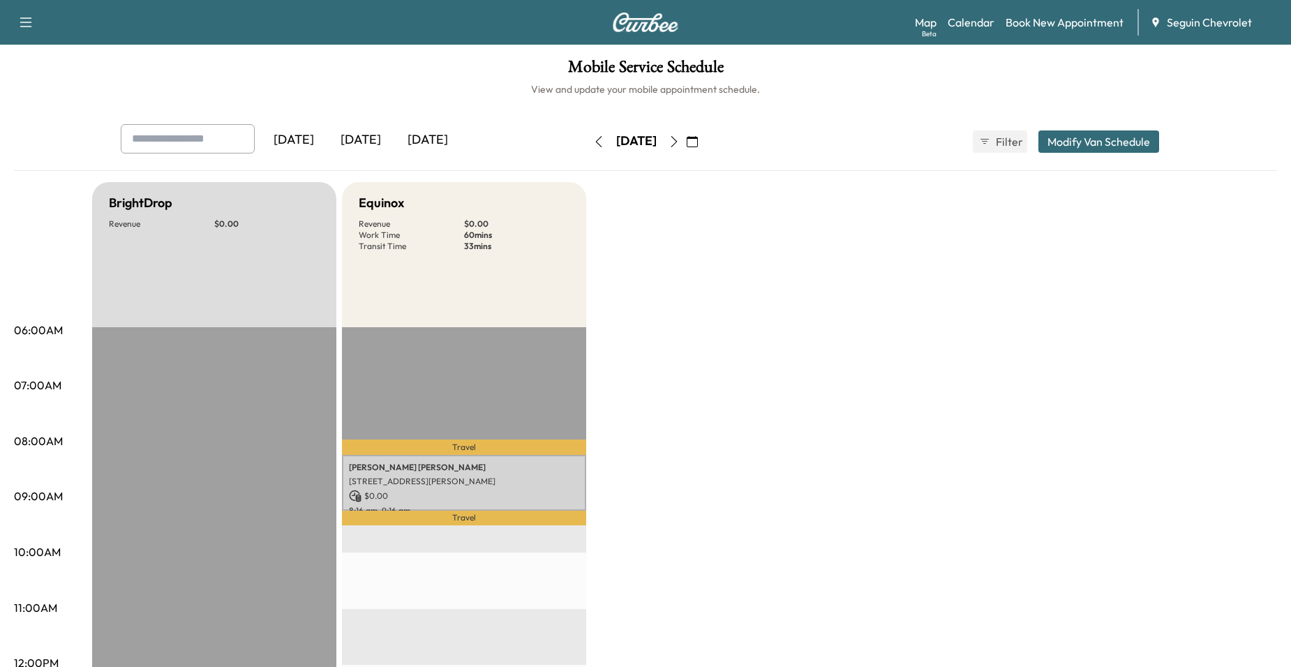
click at [587, 155] on div "[DATE] September 2025 S M T W T F S 31 1 2 3 4 5 6 7 8 9 10 11 12 13 14 15 16 1…" at bounding box center [645, 141] width 117 height 45
click at [587, 147] on button "button" at bounding box center [599, 142] width 24 height 22
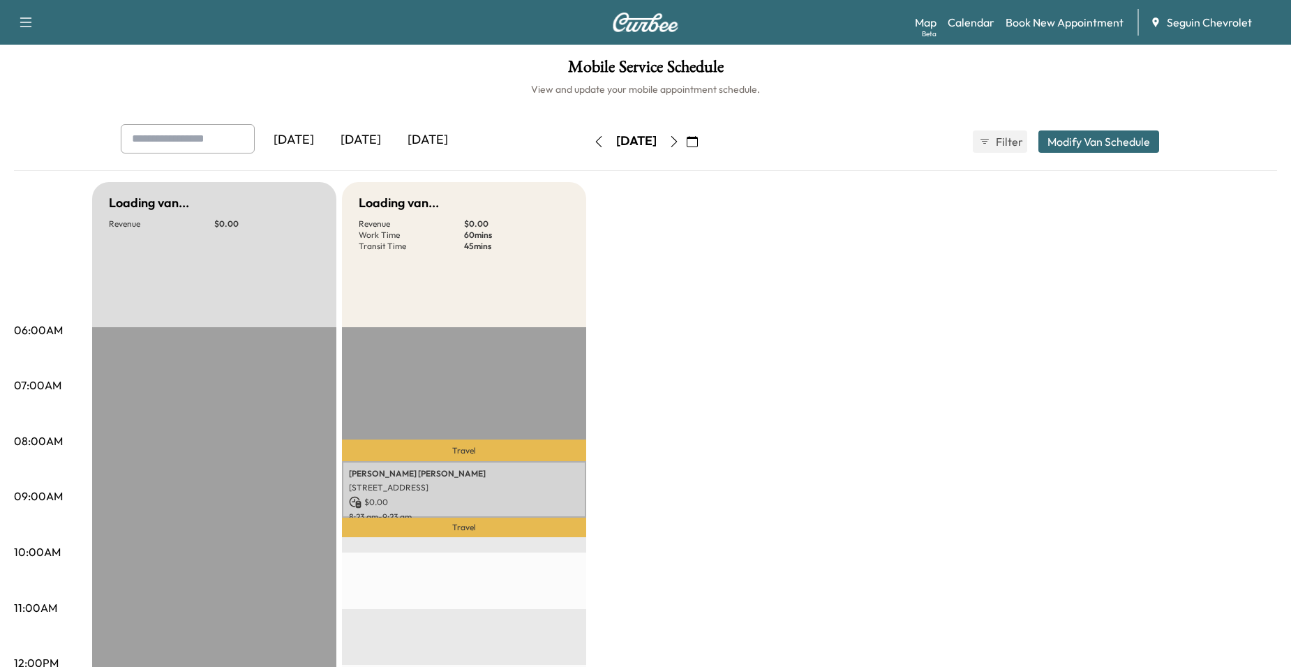
click at [593, 147] on icon "button" at bounding box center [598, 141] width 11 height 11
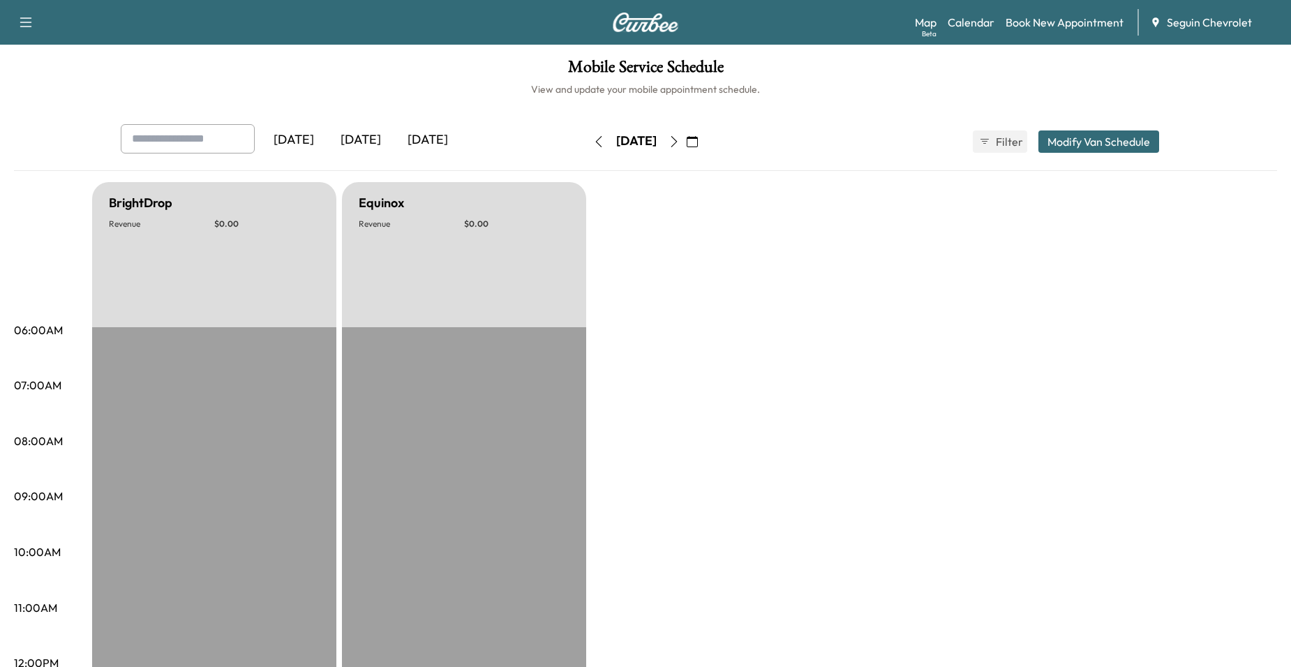
click at [596, 147] on icon "button" at bounding box center [599, 141] width 6 height 11
click at [587, 147] on button "button" at bounding box center [599, 142] width 24 height 22
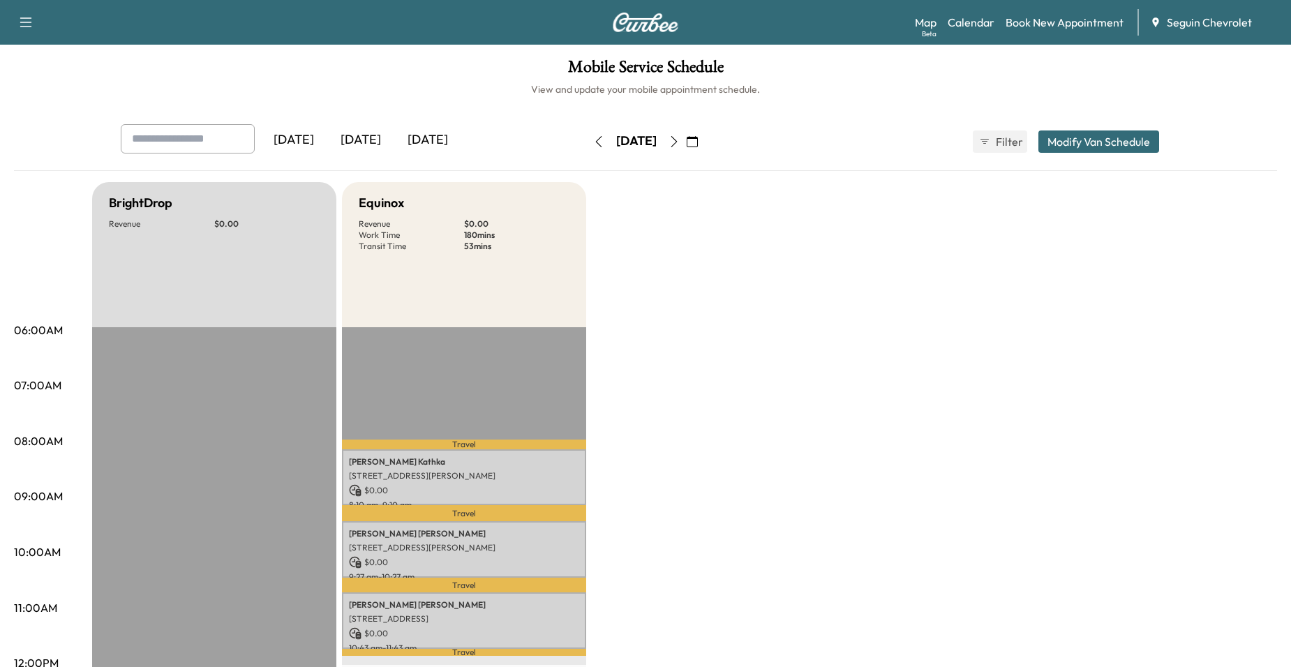
click at [593, 136] on icon "button" at bounding box center [598, 141] width 11 height 11
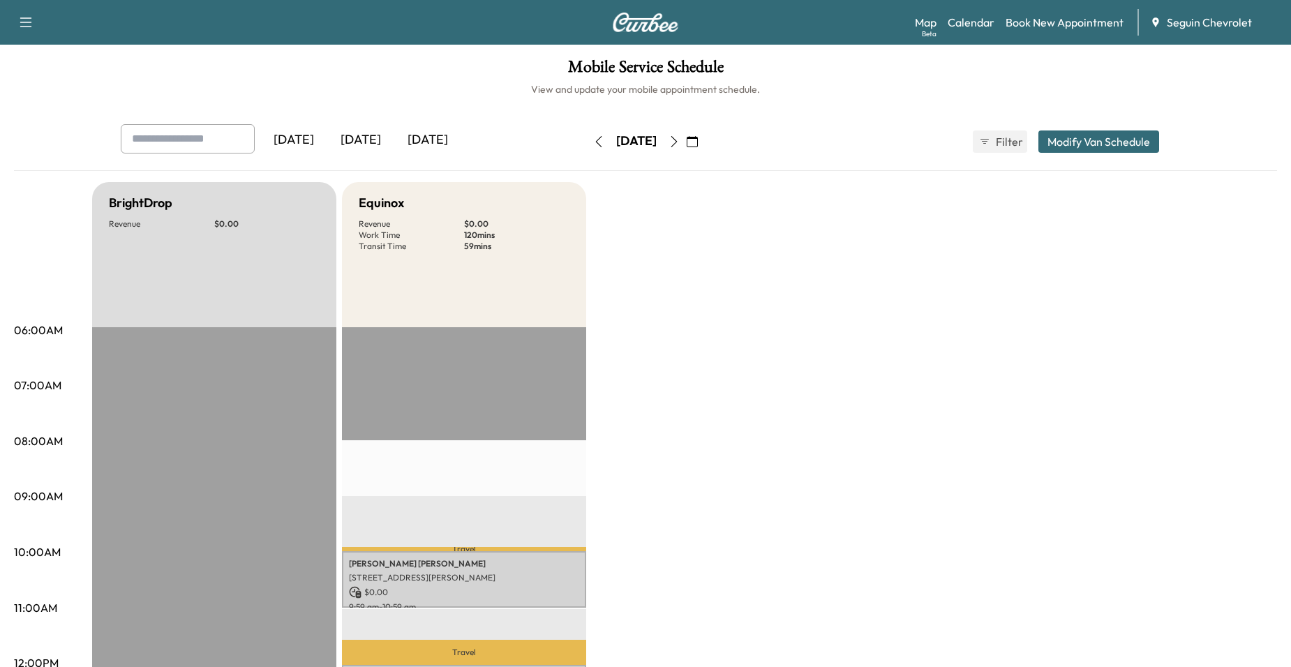
click at [593, 139] on icon "button" at bounding box center [598, 141] width 11 height 11
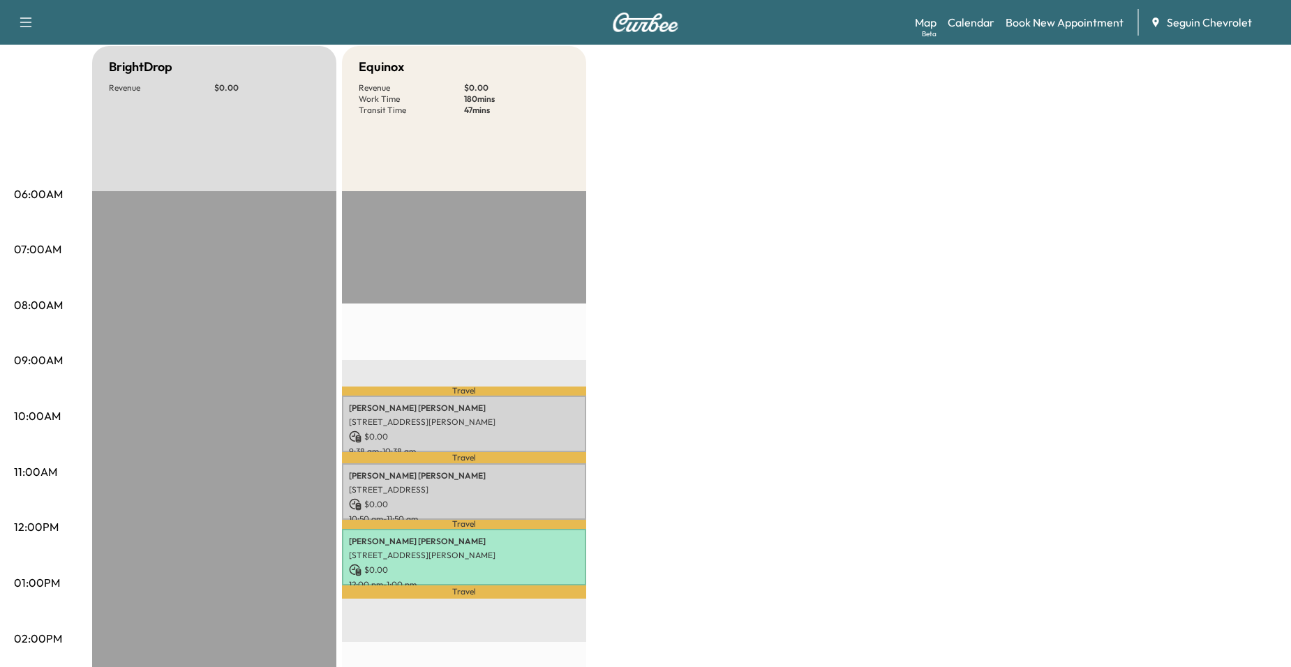
scroll to position [140, 0]
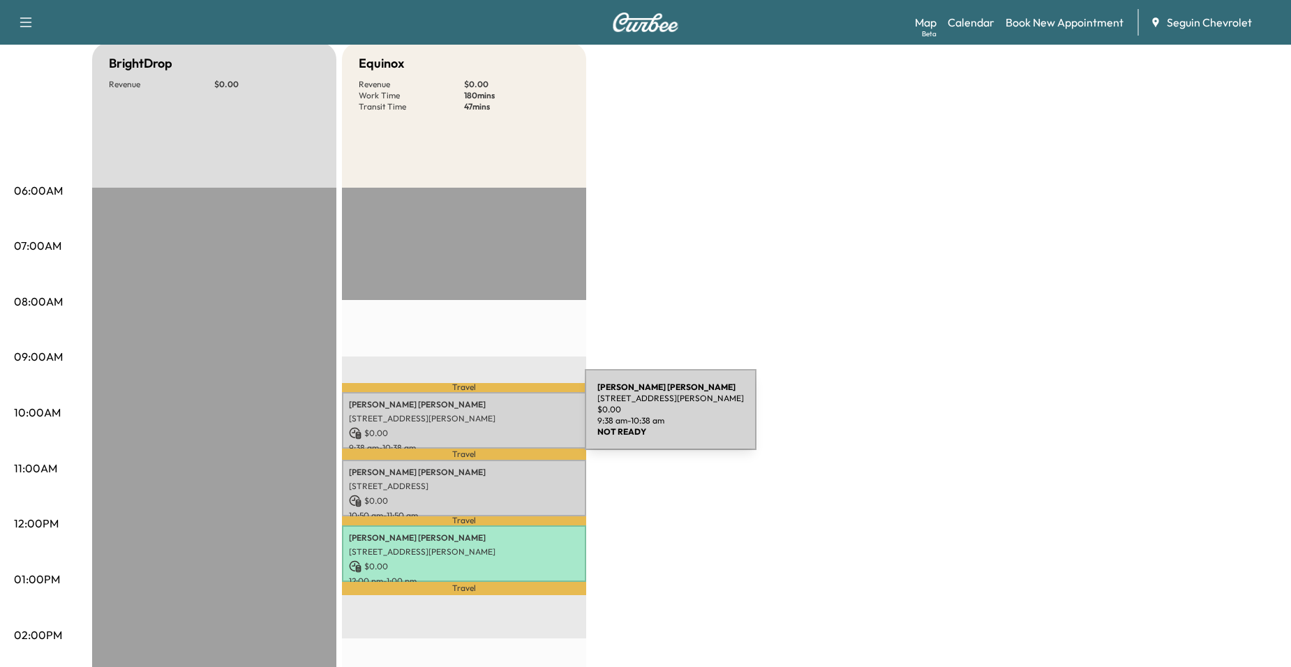
click at [480, 418] on p "[STREET_ADDRESS][PERSON_NAME]" at bounding box center [464, 418] width 230 height 11
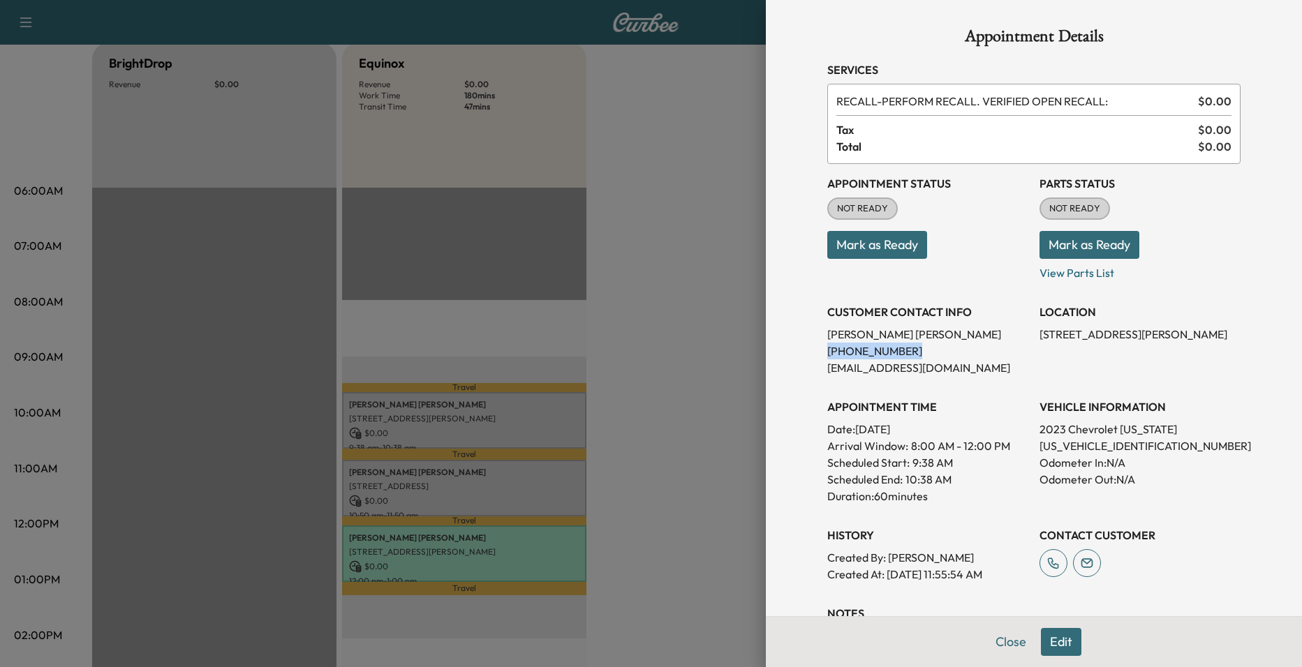
drag, startPoint x: 818, startPoint y: 349, endPoint x: 888, endPoint y: 348, distance: 69.8
click at [888, 348] on p "[PHONE_NUMBER]" at bounding box center [927, 351] width 201 height 17
drag, startPoint x: 888, startPoint y: 348, endPoint x: 877, endPoint y: 348, distance: 10.5
copy p "[PHONE_NUMBER]"
click at [629, 528] on div at bounding box center [651, 333] width 1302 height 667
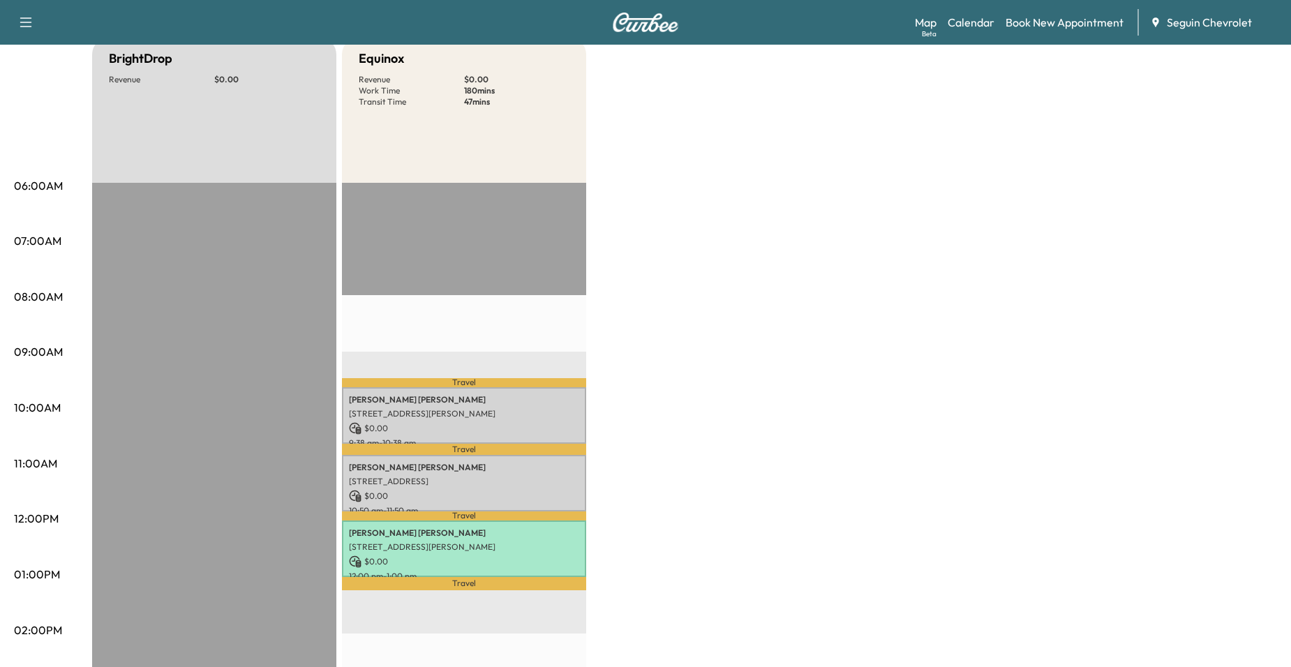
scroll to position [0, 0]
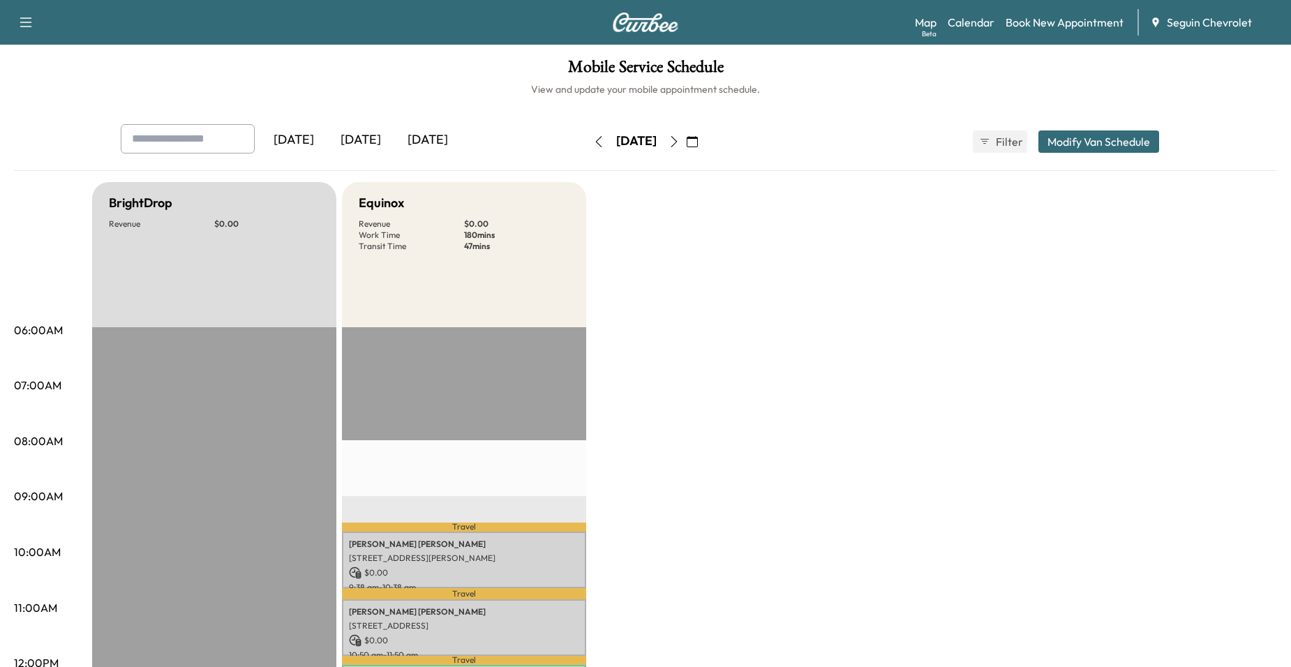
click at [704, 140] on button "button" at bounding box center [693, 142] width 24 height 22
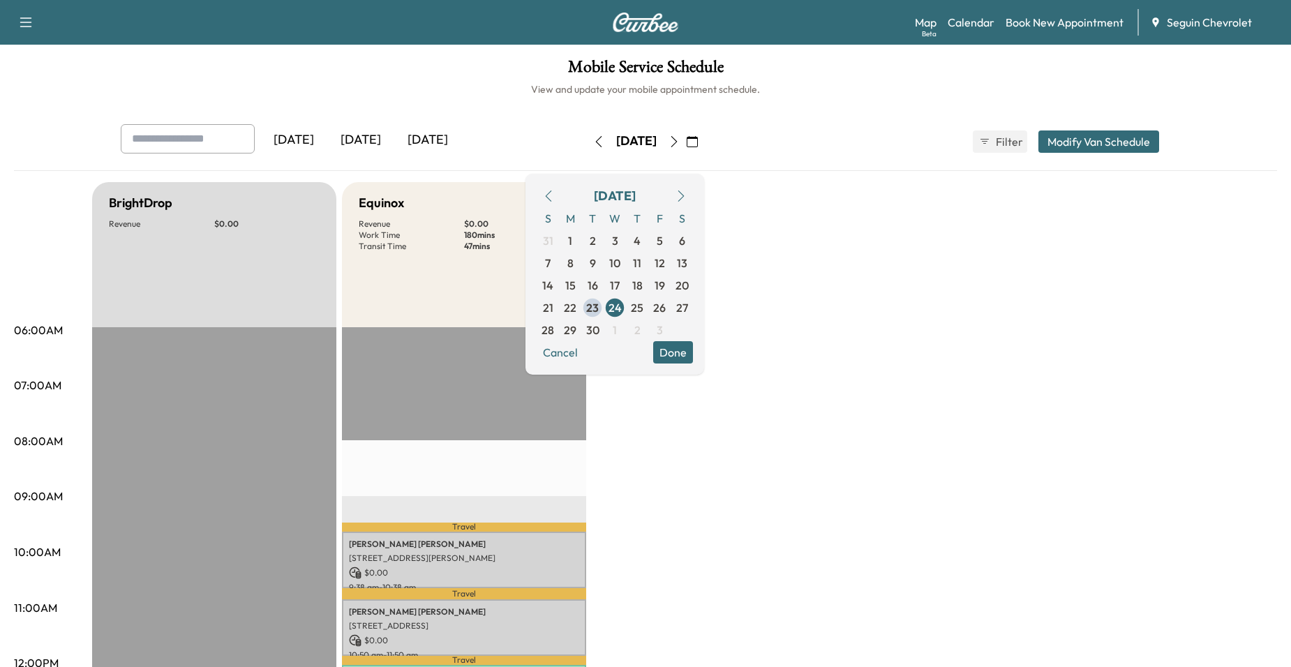
click at [704, 144] on button "button" at bounding box center [693, 142] width 24 height 22
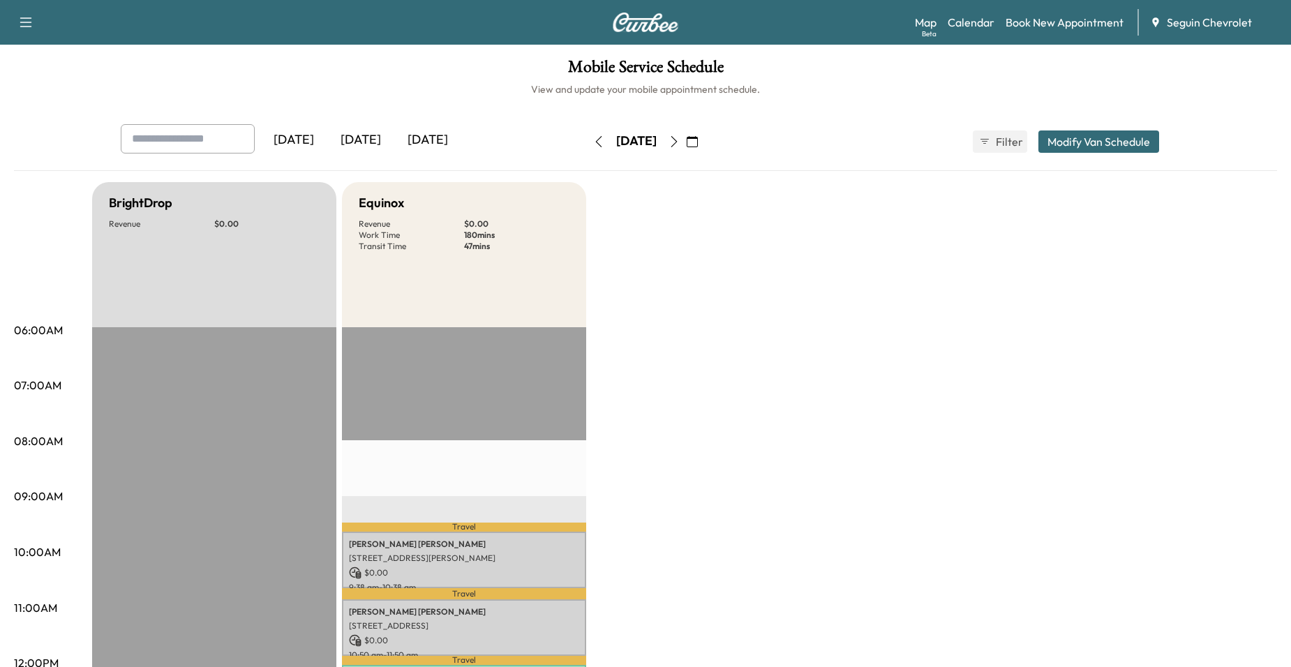
click at [587, 141] on button "button" at bounding box center [599, 142] width 24 height 22
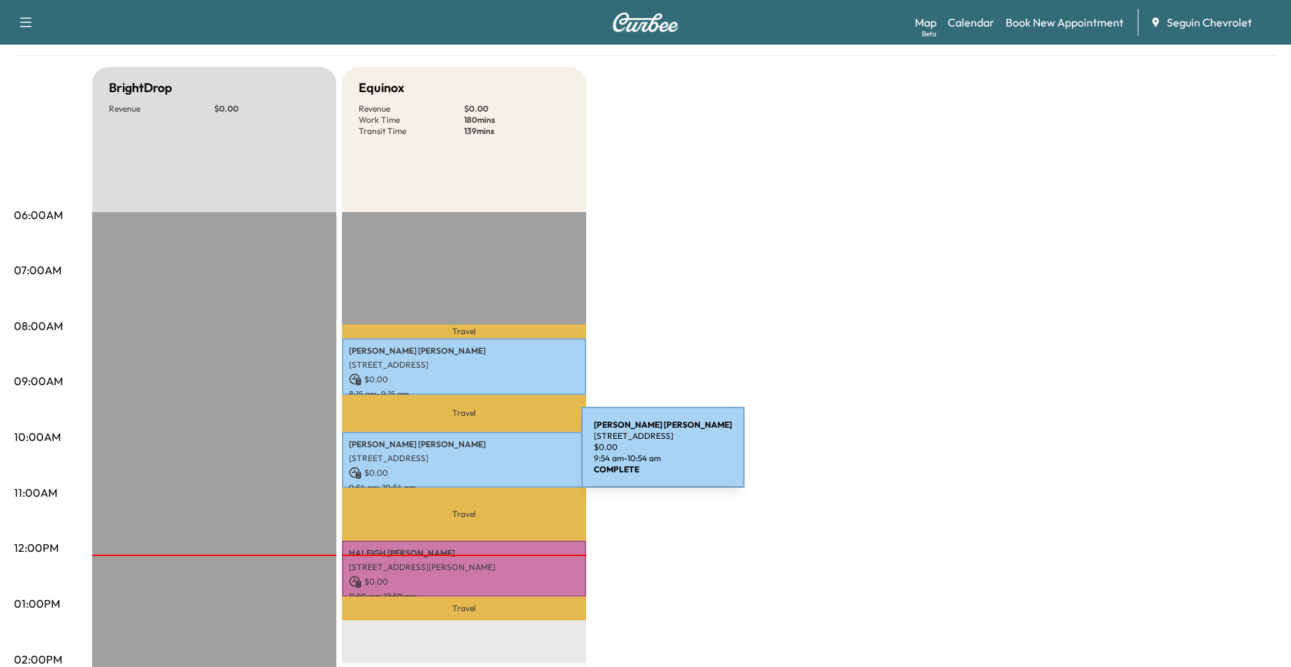
scroll to position [140, 0]
